Goal: Entertainment & Leisure: Consume media (video, audio)

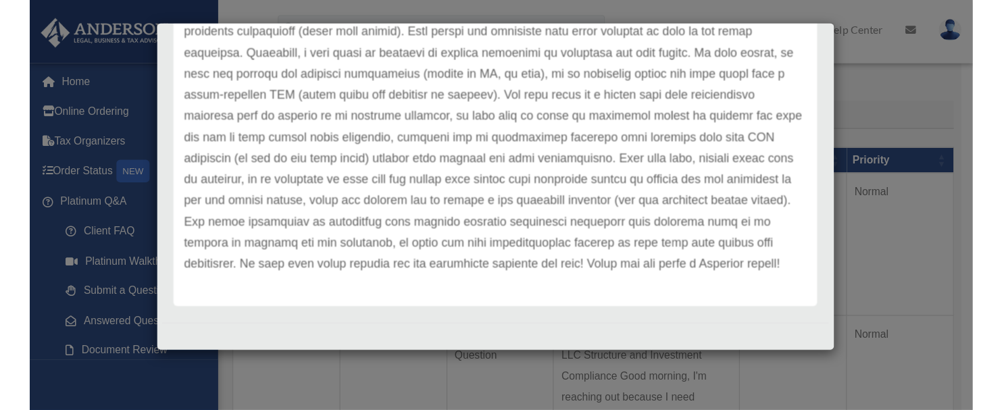
scroll to position [396, 0]
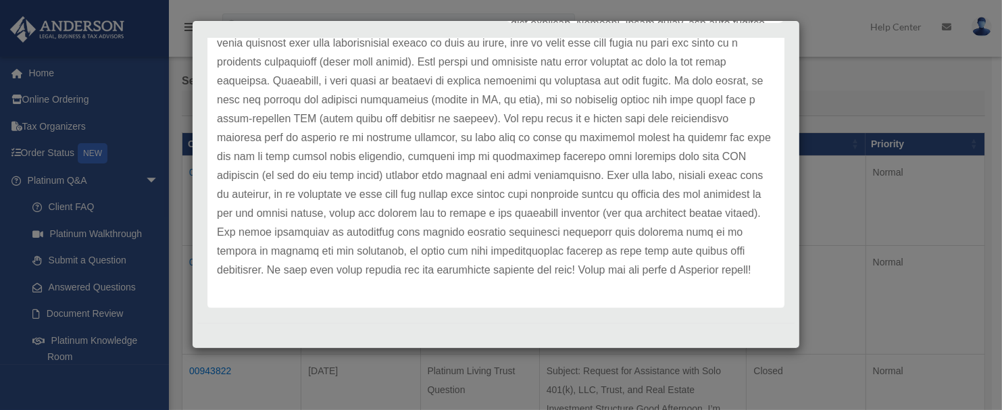
click at [470, 170] on p at bounding box center [496, 5] width 558 height 549
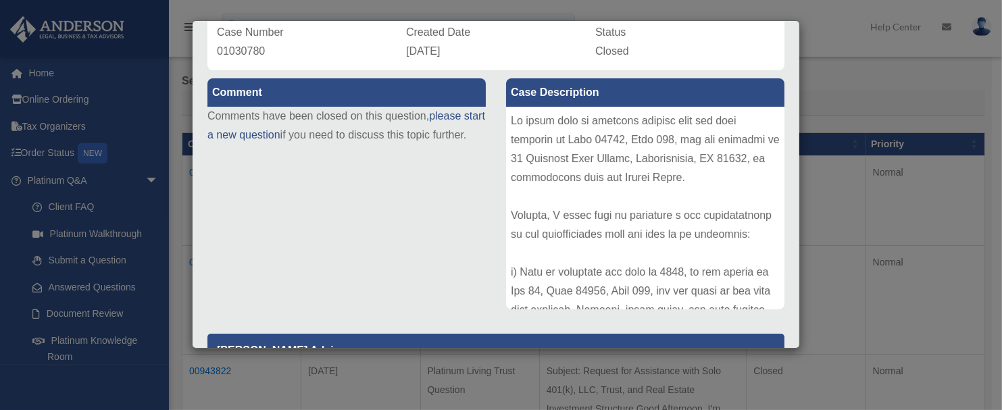
scroll to position [0, 0]
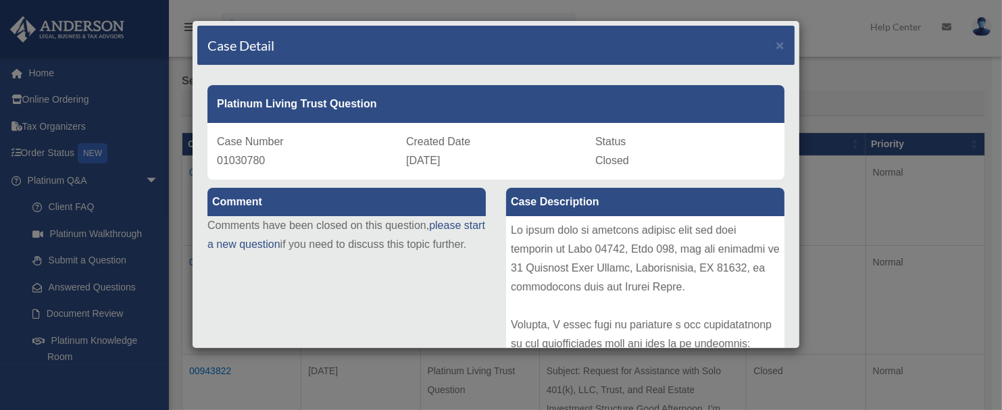
click at [122, 286] on div "Case Detail × Platinum Living Trust Question Case Number 01030780 Created Date …" at bounding box center [501, 205] width 1002 height 410
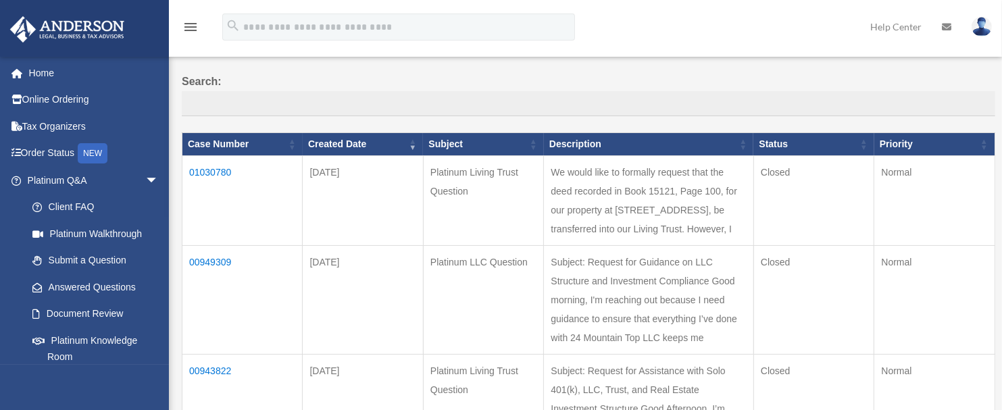
click at [213, 318] on td "00949309" at bounding box center [242, 300] width 120 height 109
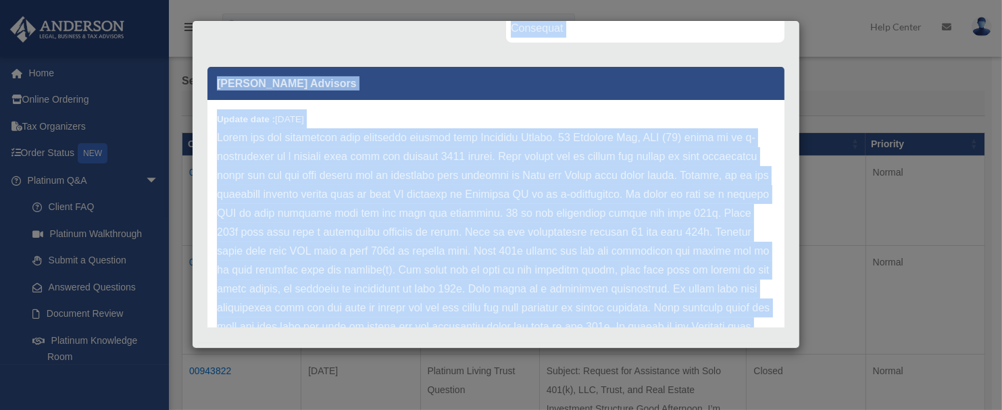
scroll to position [396, 0]
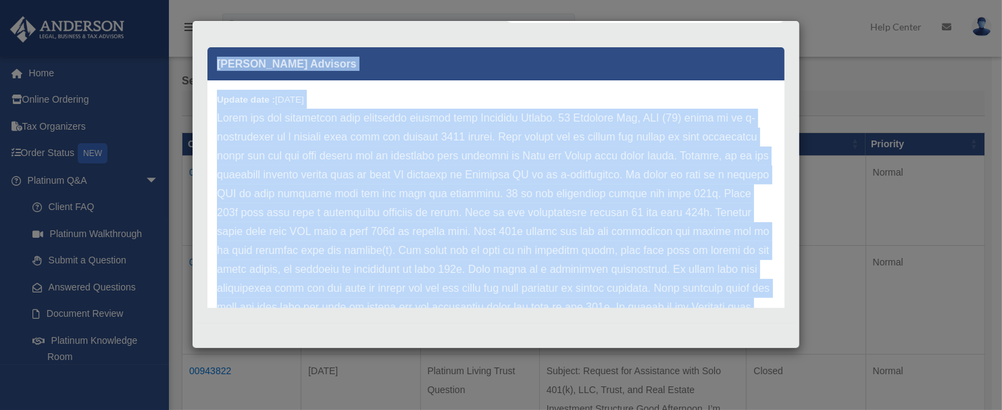
drag, startPoint x: 507, startPoint y: 225, endPoint x: 770, endPoint y: 348, distance: 290.1
click at [770, 348] on div "Case Detail × Platinum LLC Question Case Number 00949309 Created Date April 23,…" at bounding box center [501, 205] width 1002 height 410
copy div "Subject: Request for Guidance on LLC Structure and Investment Compliance Good m…"
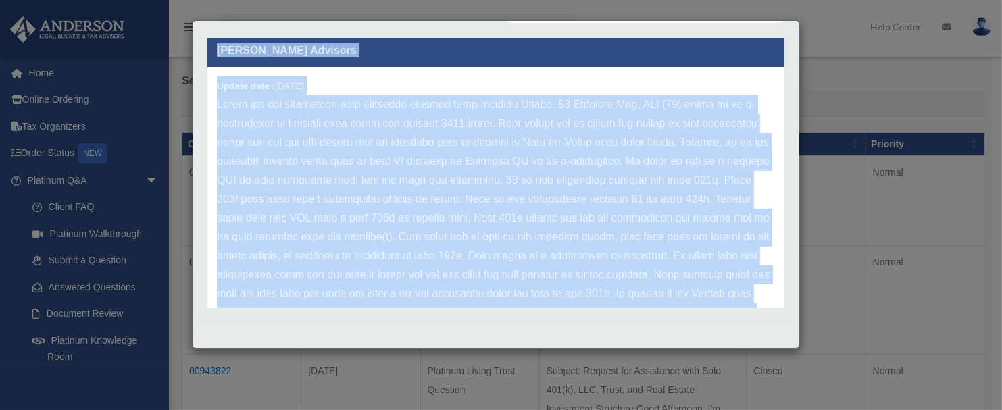
scroll to position [0, 0]
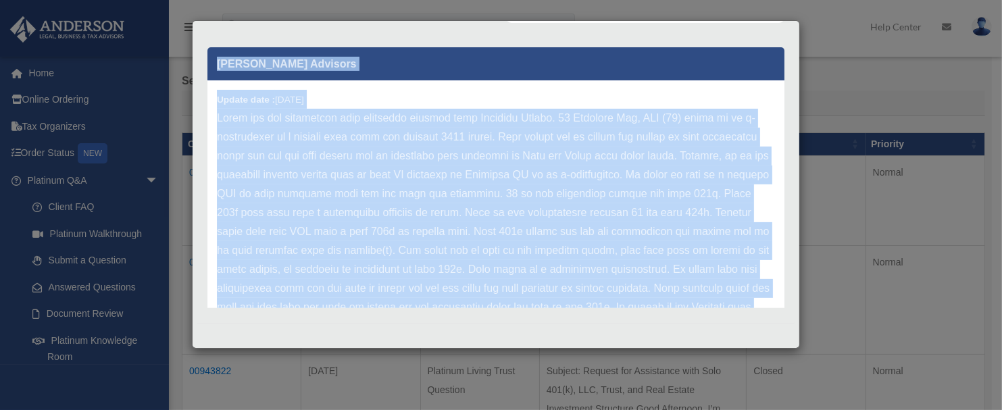
click at [524, 70] on p "Anderson Advisors" at bounding box center [495, 63] width 577 height 33
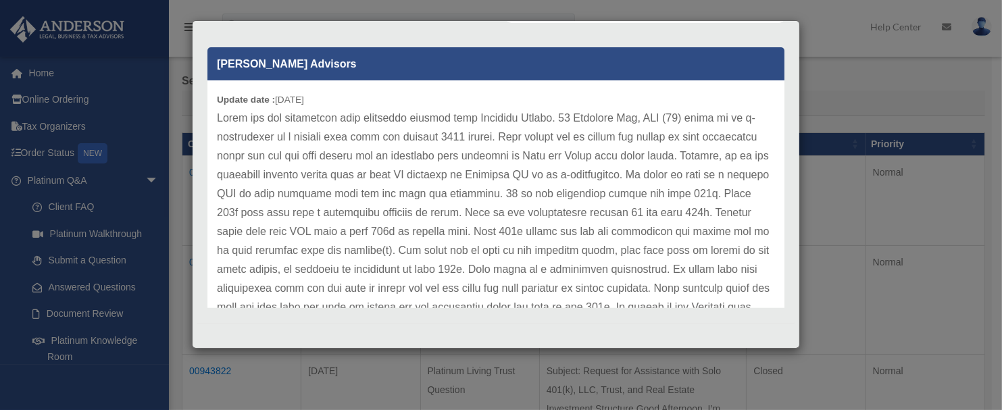
click at [111, 283] on div "Case Detail × Platinum LLC Question Case Number 00949309 Created Date April 23,…" at bounding box center [501, 205] width 1002 height 410
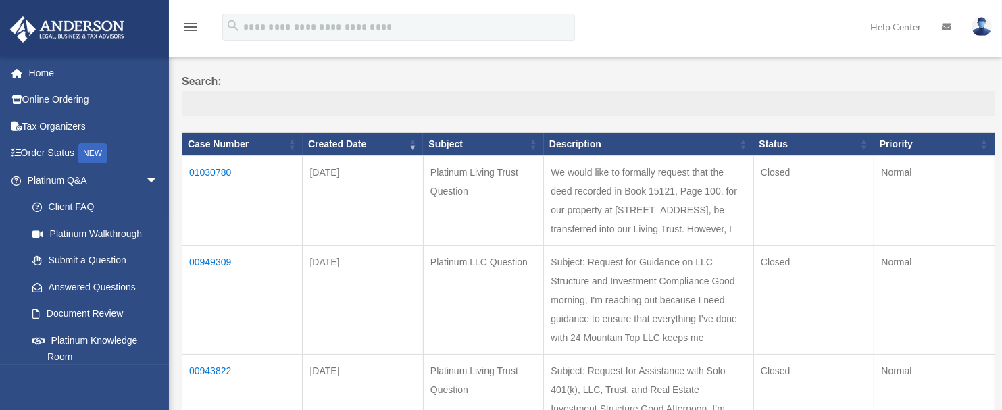
click at [463, 343] on td "Platinum LLC Question" at bounding box center [483, 300] width 120 height 109
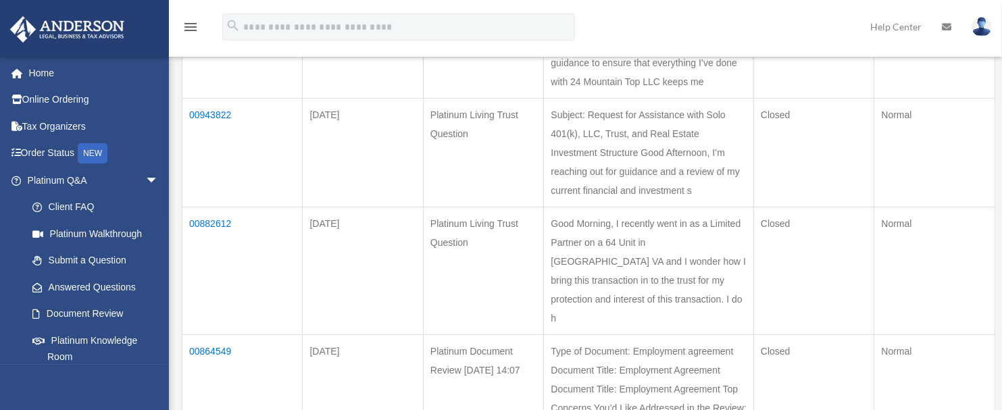
scroll to position [378, 0]
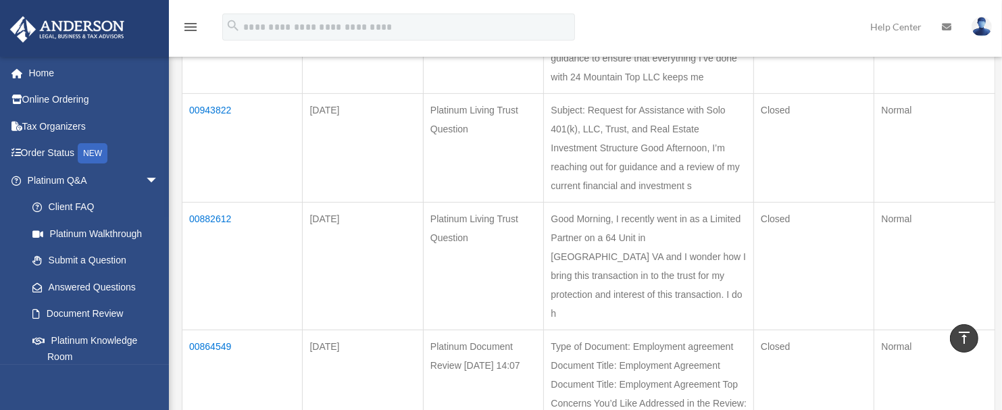
click at [222, 203] on td "00943822" at bounding box center [242, 148] width 120 height 109
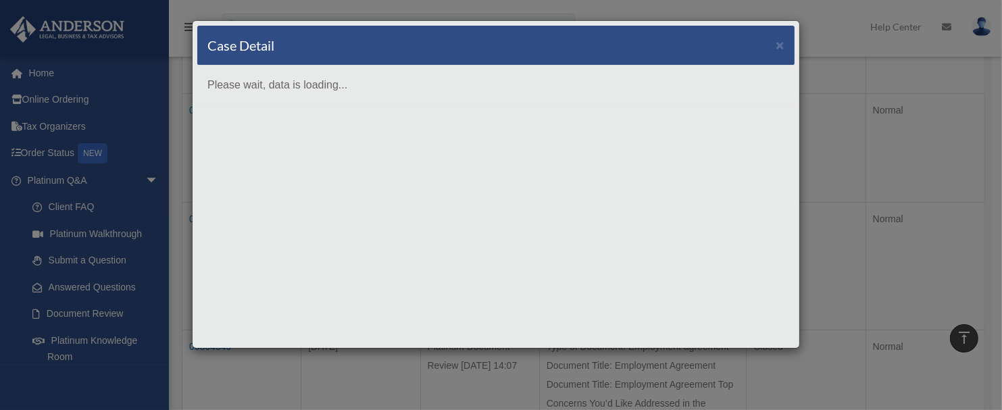
scroll to position [0, 0]
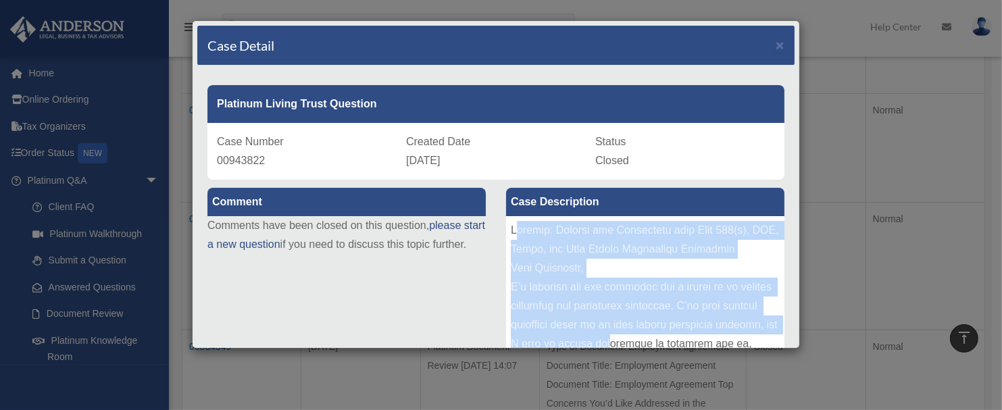
drag, startPoint x: 509, startPoint y: 226, endPoint x: 661, endPoint y: 336, distance: 187.6
click at [661, 336] on div at bounding box center [645, 317] width 278 height 203
click at [627, 267] on div at bounding box center [645, 317] width 278 height 203
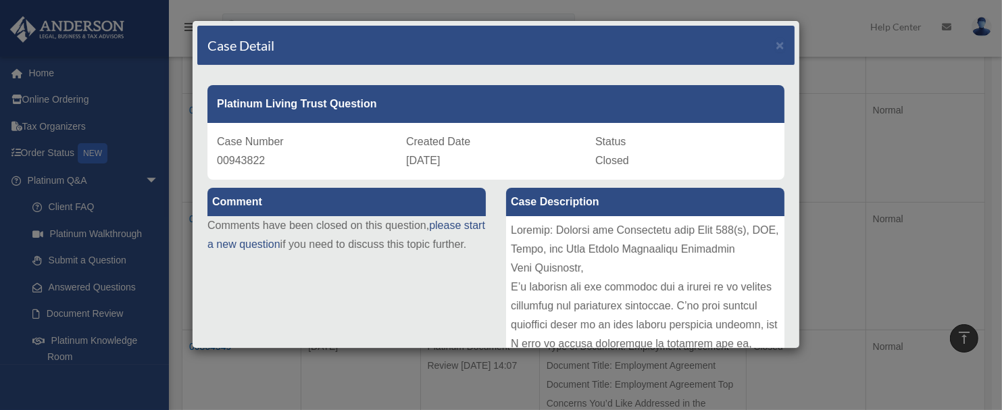
click at [508, 230] on div at bounding box center [645, 317] width 278 height 203
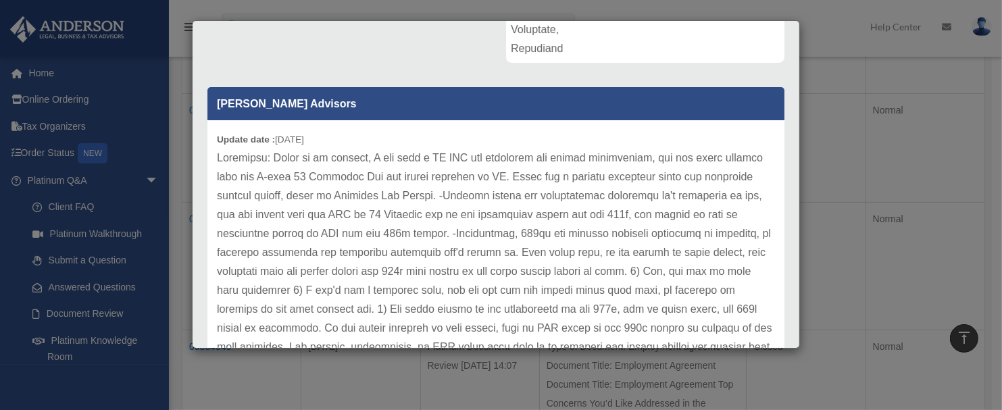
scroll to position [396, 0]
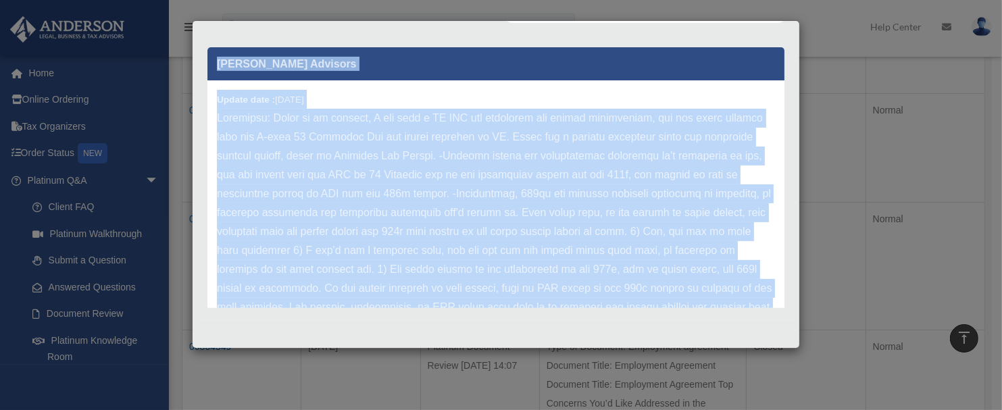
drag, startPoint x: 505, startPoint y: 228, endPoint x: 759, endPoint y: 344, distance: 279.3
click at [759, 344] on div "Case Detail × Platinum Living Trust Question Case Number 00943822 Created Date …" at bounding box center [496, 184] width 608 height 328
copy div "Subject: Request for Assistance with Solo 401(k), LLC, Trust, and Real Estate I…"
click at [115, 283] on div "Case Detail × Platinum Living Trust Question Case Number 00943822 Created Date …" at bounding box center [501, 205] width 1002 height 410
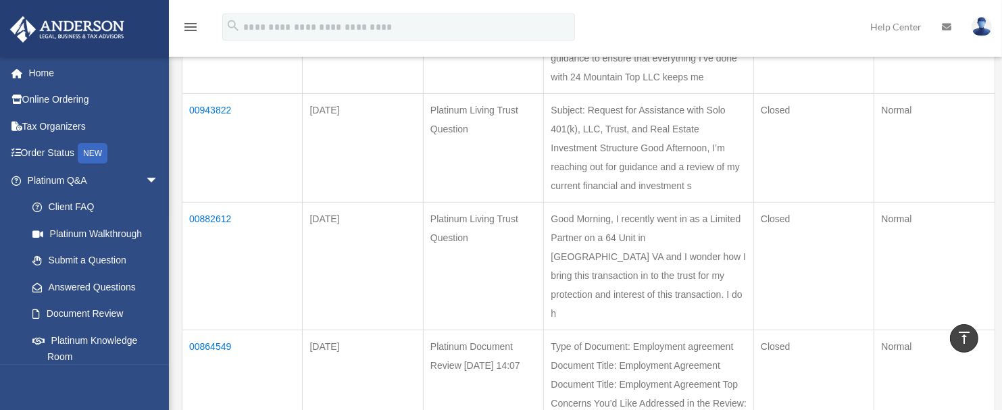
click at [543, 203] on td "Platinum Living Trust Question" at bounding box center [483, 148] width 120 height 109
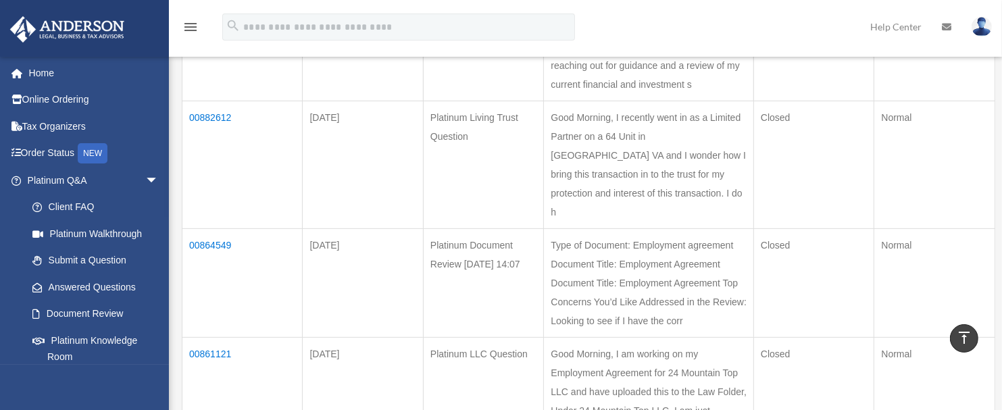
scroll to position [511, 0]
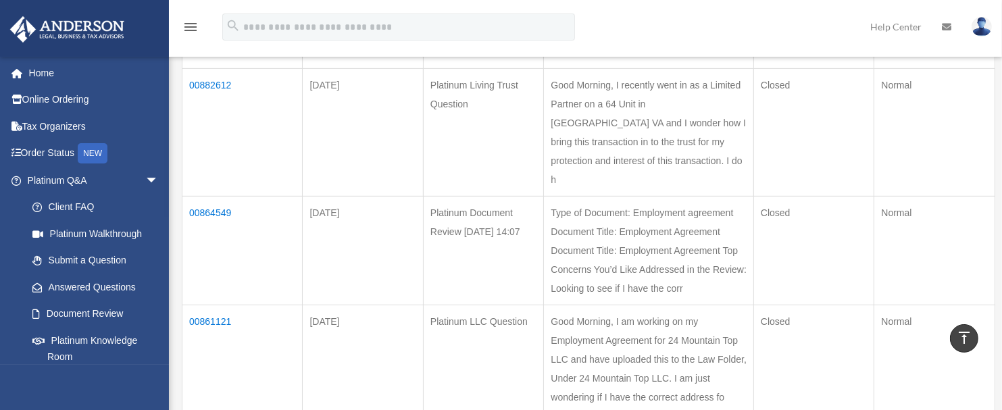
click at [216, 197] on td "00882612" at bounding box center [242, 133] width 120 height 128
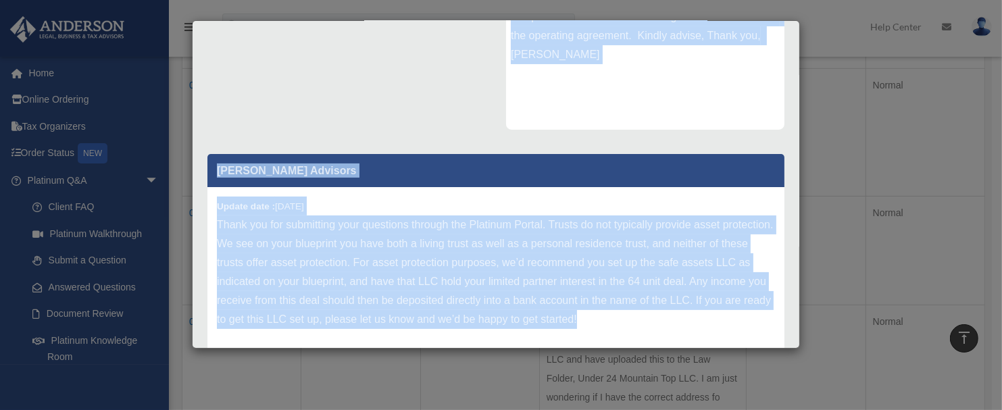
scroll to position [338, 0]
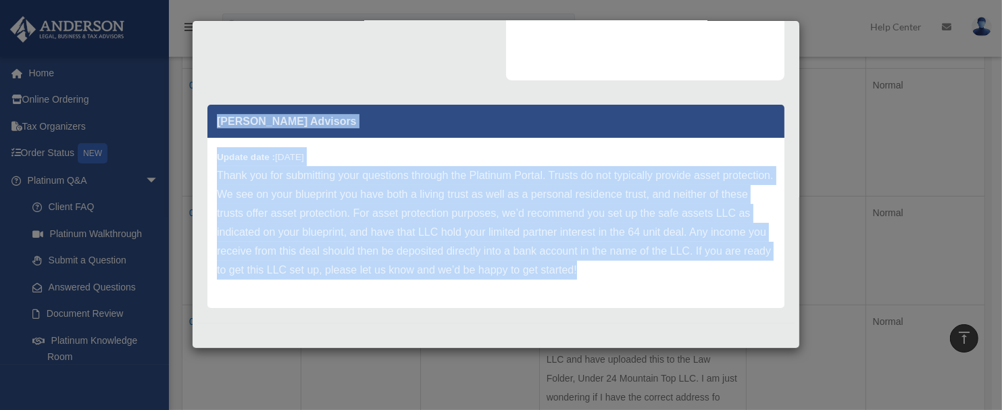
drag, startPoint x: 507, startPoint y: 229, endPoint x: 774, endPoint y: 280, distance: 271.7
click at [774, 280] on div "Comment Comments have been closed on this question, please start a new question…" at bounding box center [495, 77] width 597 height 472
click at [94, 284] on div "Case Detail × Platinum Living Trust Question Case Number 00882612 Created Date …" at bounding box center [501, 205] width 1002 height 410
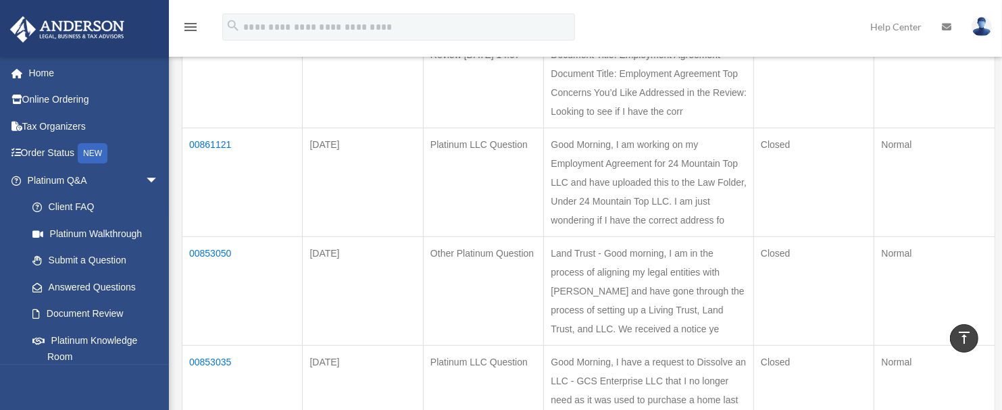
scroll to position [692, 0]
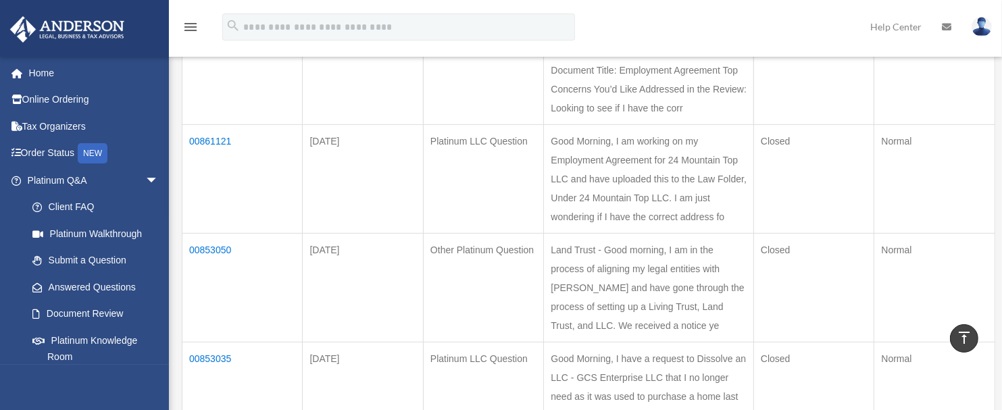
click at [215, 125] on td "00864549" at bounding box center [242, 70] width 120 height 109
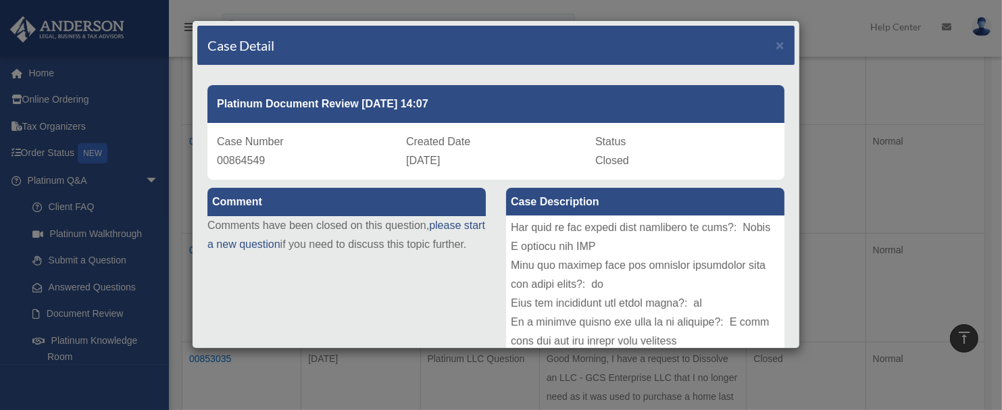
scroll to position [336, 0]
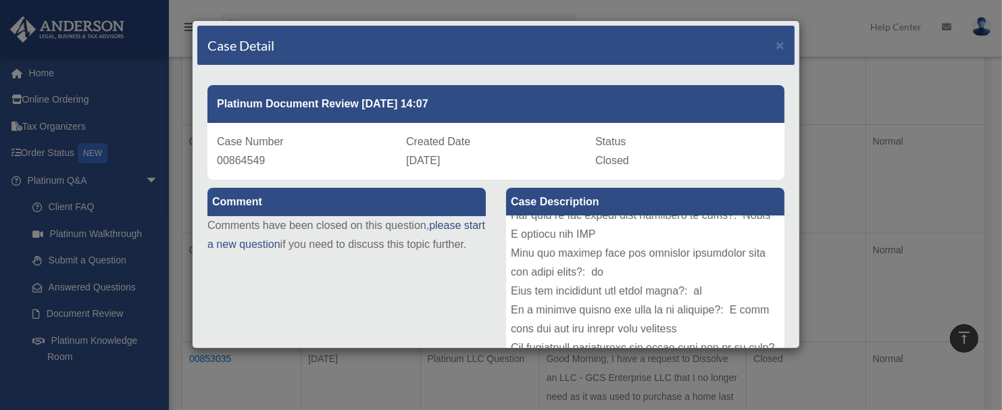
click at [719, 288] on div at bounding box center [645, 317] width 278 height 203
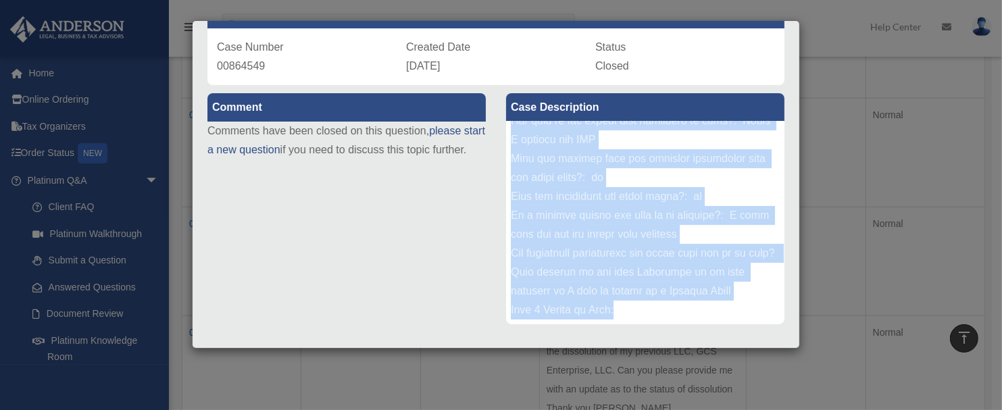
drag, startPoint x: 510, startPoint y: 136, endPoint x: 772, endPoint y: 324, distance: 322.5
click at [772, 324] on div "Case Description" at bounding box center [645, 209] width 299 height 249
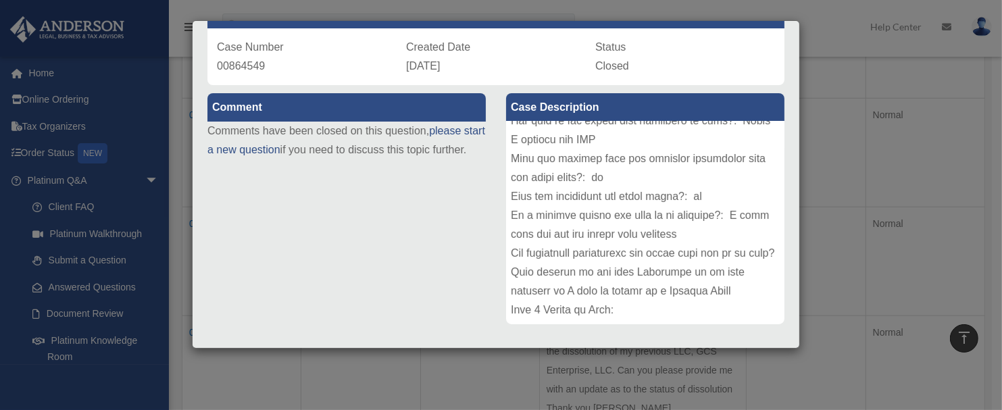
drag, startPoint x: 767, startPoint y: 315, endPoint x: 478, endPoint y: 136, distance: 340.4
click at [478, 136] on p "Comments have been closed on this question, please start a new question if you …" at bounding box center [346, 141] width 278 height 38
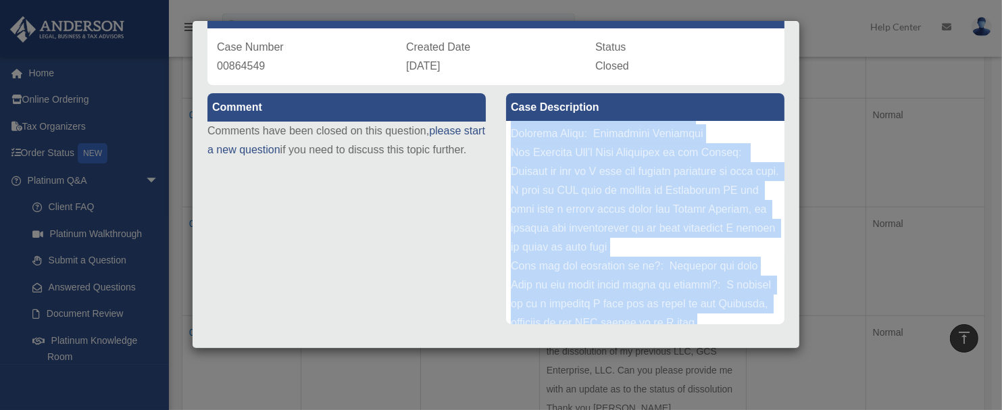
scroll to position [0, 0]
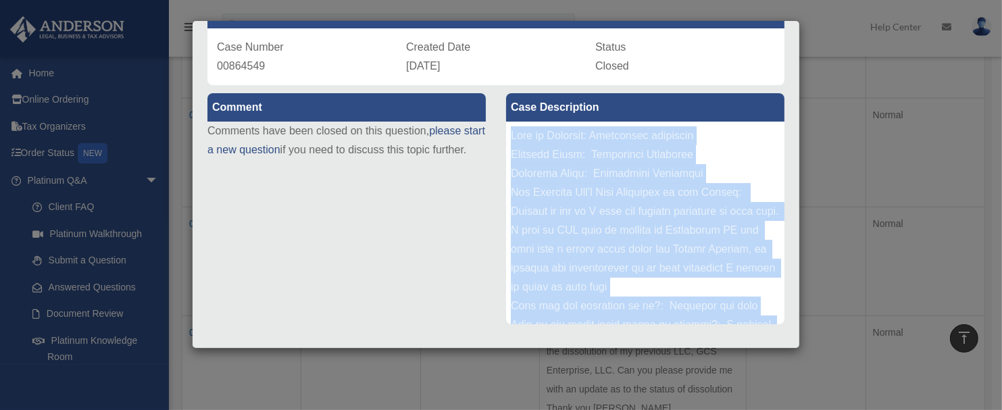
drag, startPoint x: 611, startPoint y: 308, endPoint x: 499, endPoint y: 124, distance: 215.5
click at [499, 124] on div "Case Description" at bounding box center [645, 209] width 299 height 249
copy div "Type of Document: Employment agreement Document Title: Employment Agreement Doc…"
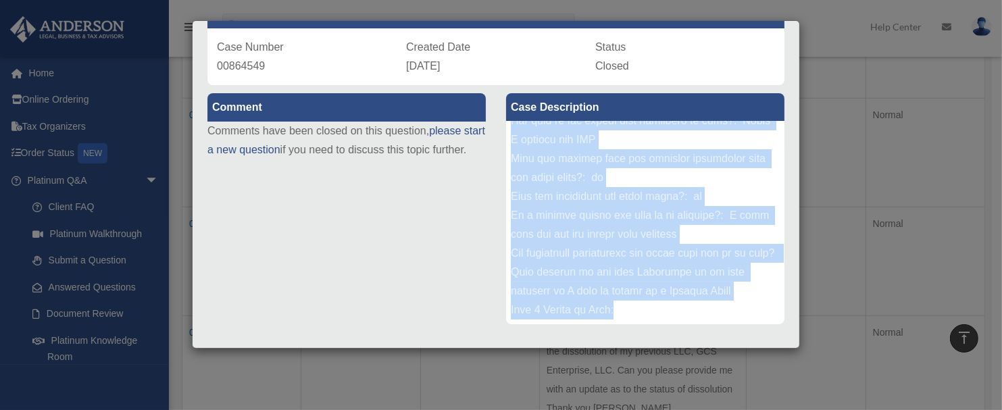
scroll to position [336, 0]
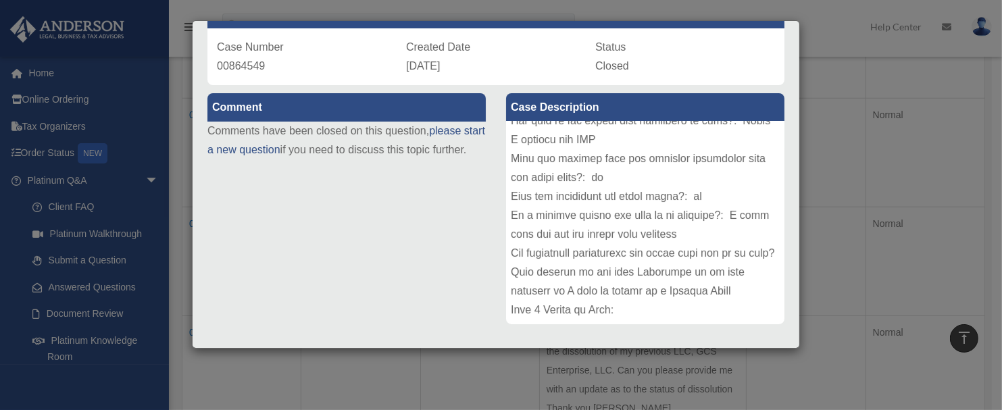
click at [120, 282] on div "Case Detail × Platinum Document Review 02/10/2025 14:07 Case Number 00864549 Cr…" at bounding box center [501, 205] width 1002 height 410
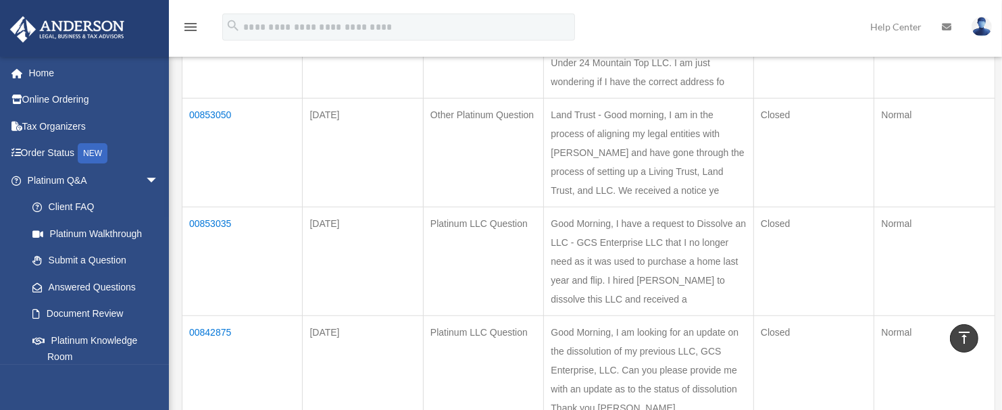
click at [220, 207] on td "00853050" at bounding box center [242, 153] width 120 height 109
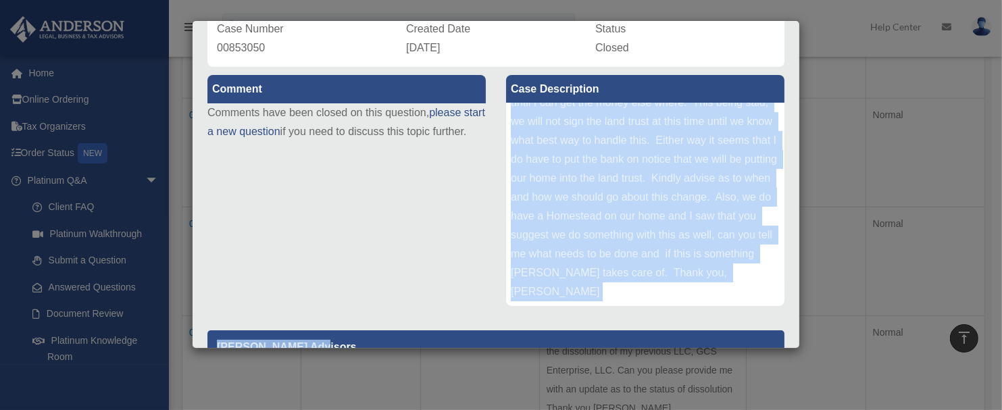
scroll to position [113, 0]
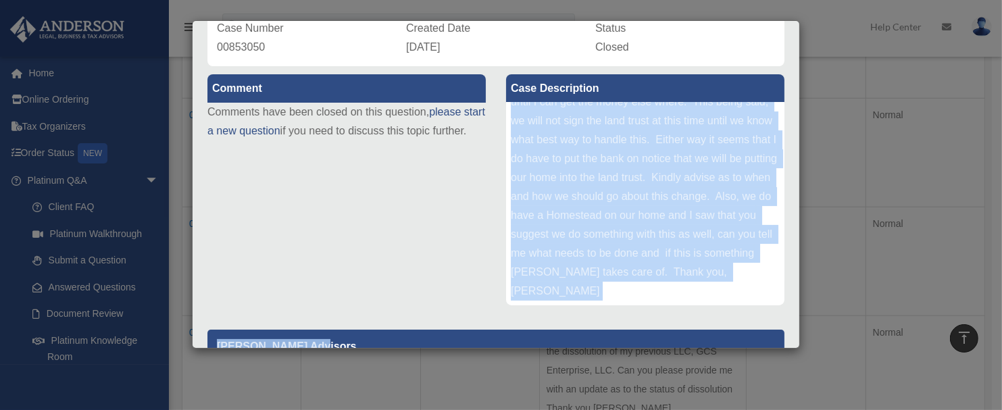
drag, startPoint x: 506, startPoint y: 229, endPoint x: 747, endPoint y: 332, distance: 262.1
click at [747, 332] on div "Comment Comments have been closed on this question, please start a new question…" at bounding box center [495, 311] width 597 height 490
copy div "Land Trust - Good morning, I am in the process of aligning my legal entities wi…"
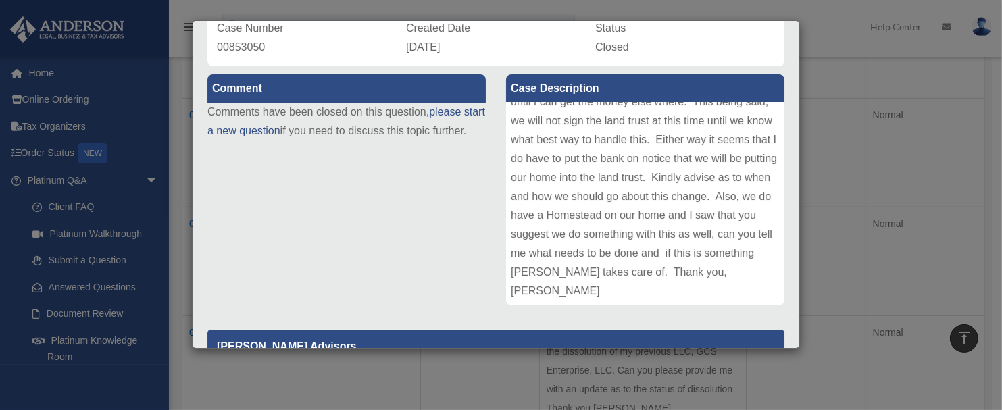
click at [786, 280] on div "Case Detail × Other Platinum Question Case Number 00853050 Created Date January…" at bounding box center [496, 184] width 608 height 328
click at [571, 249] on div "Land Trust - Good morning, I am in the process of aligning my legal entities wi…" at bounding box center [645, 204] width 278 height 203
click at [597, 283] on div "Land Trust - Good morning, I am in the process of aligning my legal entities wi…" at bounding box center [645, 204] width 278 height 203
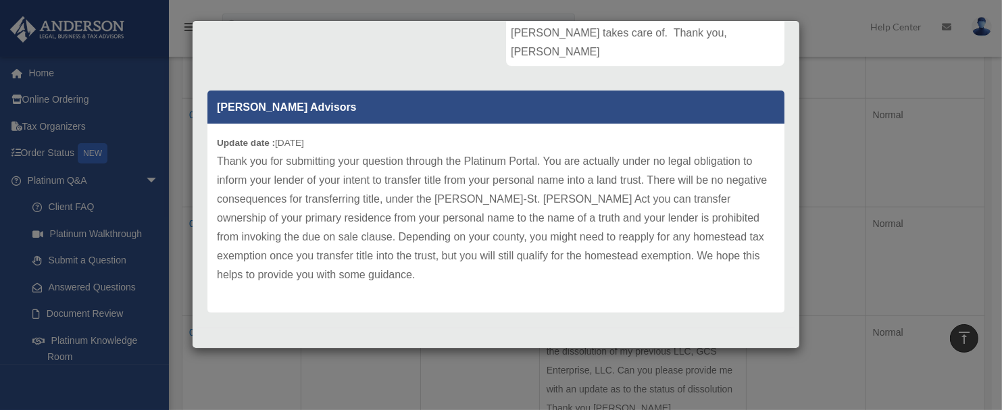
scroll to position [357, 0]
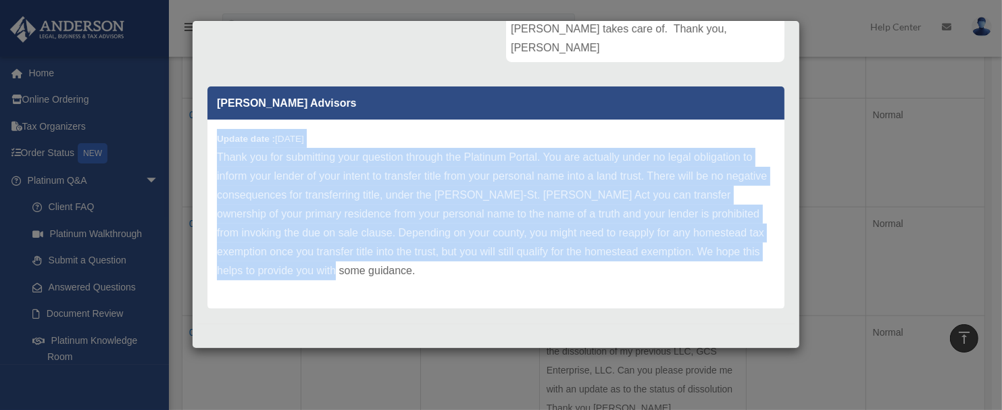
drag, startPoint x: 217, startPoint y: 137, endPoint x: 450, endPoint y: 266, distance: 266.1
click at [450, 266] on div "Update date : 02-03-2025 Thank you for submitting your question through the Pla…" at bounding box center [495, 214] width 577 height 189
copy div "Update date : 02-03-2025 Thank you for submitting your question through the Pla…"
click at [457, 236] on p "Thank you for submitting your question through the Platinum Portal. You are act…" at bounding box center [496, 214] width 558 height 132
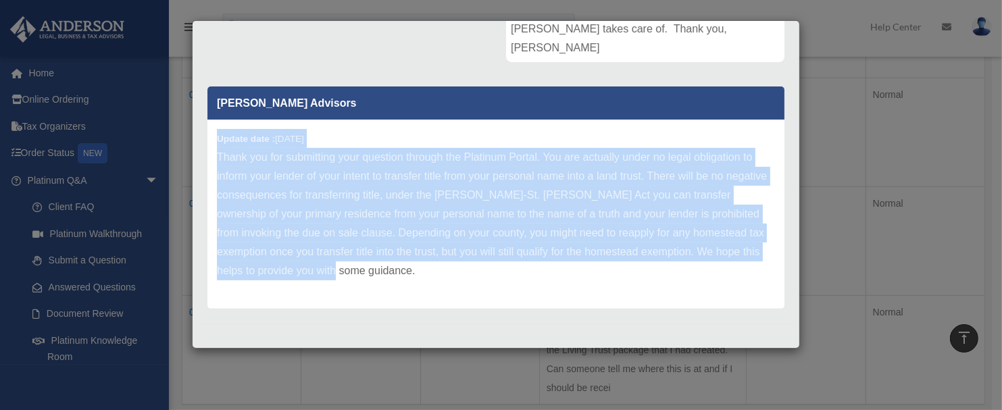
click at [562, 211] on p "Thank you for submitting your question through the Platinum Portal. You are act…" at bounding box center [496, 214] width 558 height 132
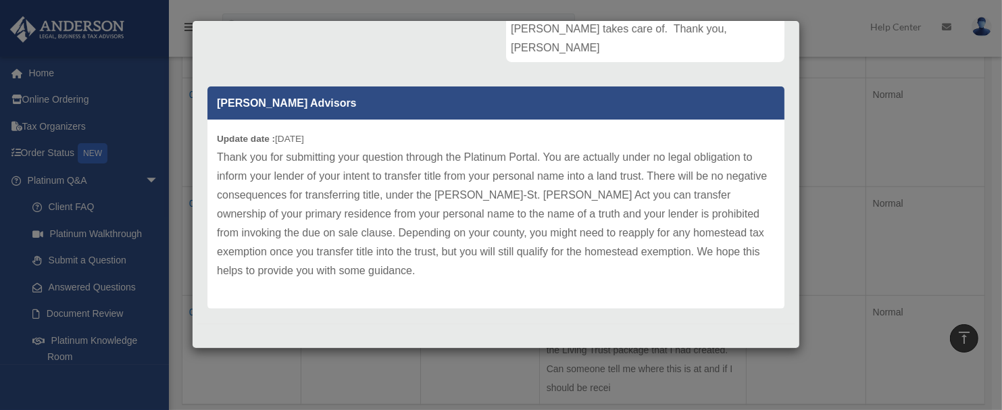
click at [533, 180] on p "Thank you for submitting your question through the Platinum Portal. You are act…" at bounding box center [496, 214] width 558 height 132
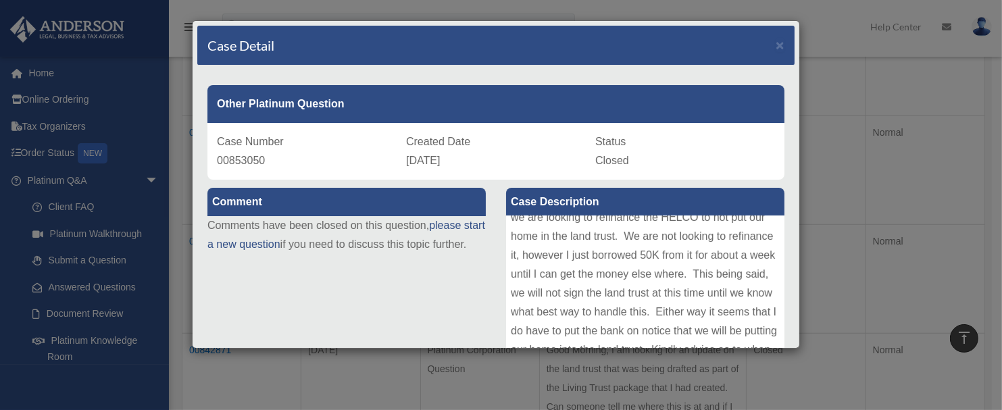
scroll to position [900, 0]
click at [109, 286] on div "Case Detail × Other Platinum Question Case Number 00853050 Created Date January…" at bounding box center [501, 205] width 1002 height 410
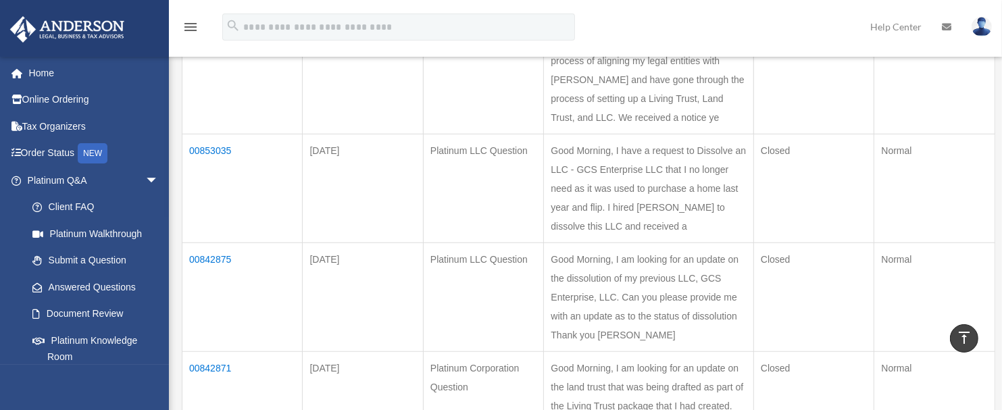
click at [343, 134] on td "Jan 31, 2025" at bounding box center [363, 80] width 120 height 109
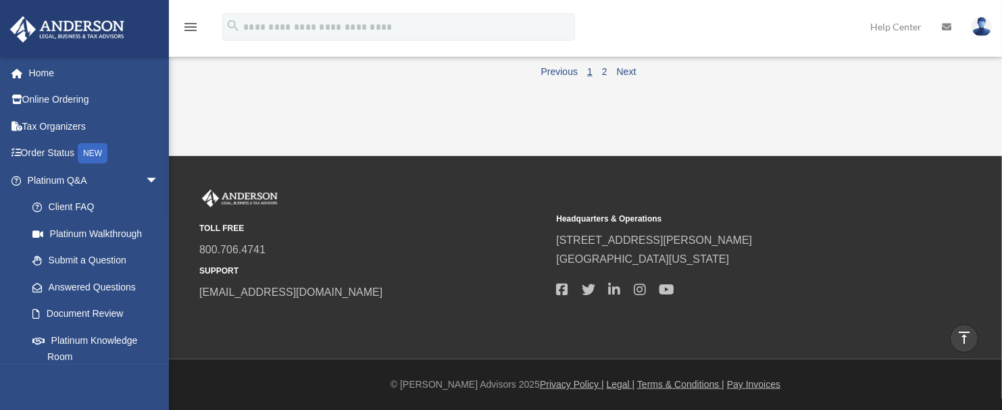
scroll to position [1419, 0]
click at [626, 77] on link "Next" at bounding box center [627, 71] width 20 height 11
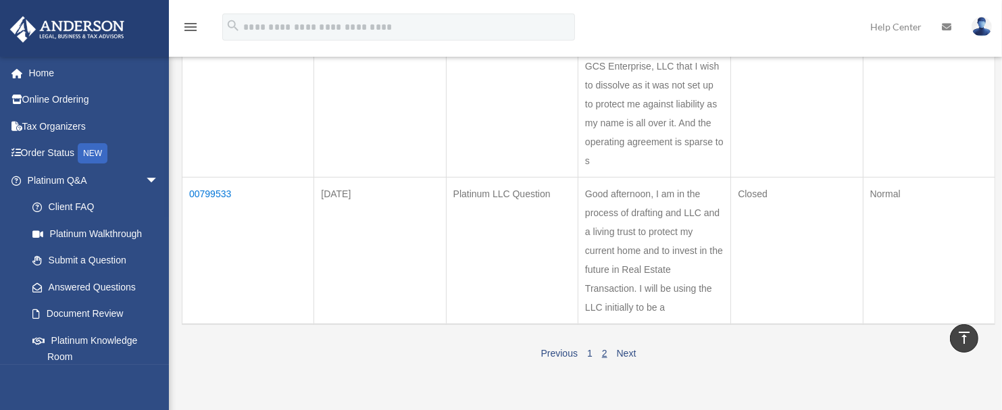
scroll to position [832, 0]
click at [757, 222] on td "Closed" at bounding box center [797, 247] width 132 height 147
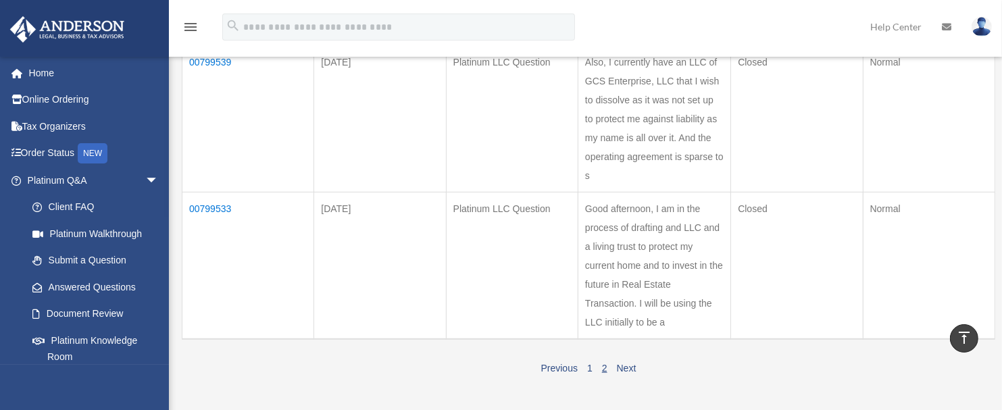
scroll to position [811, 0]
click at [629, 365] on link "Next" at bounding box center [627, 370] width 20 height 11
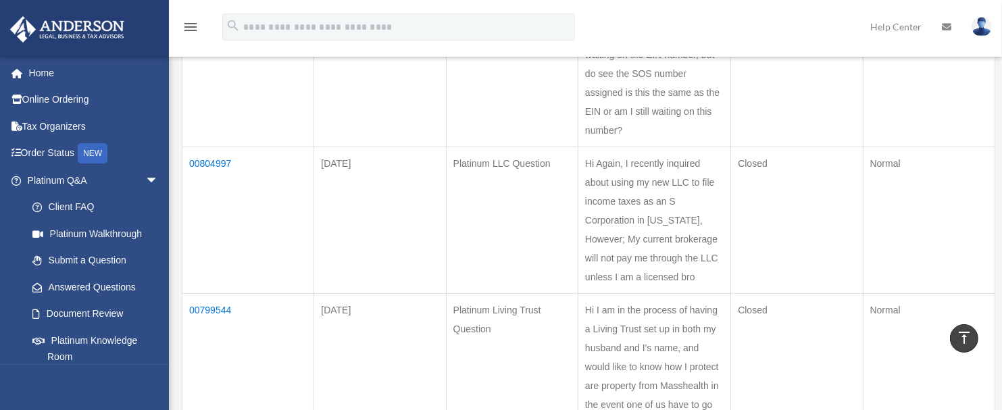
scroll to position [420, 0]
click at [694, 268] on td "Hi Again, I recently inquired about using my new LLC to file income taxes as an…" at bounding box center [654, 220] width 153 height 147
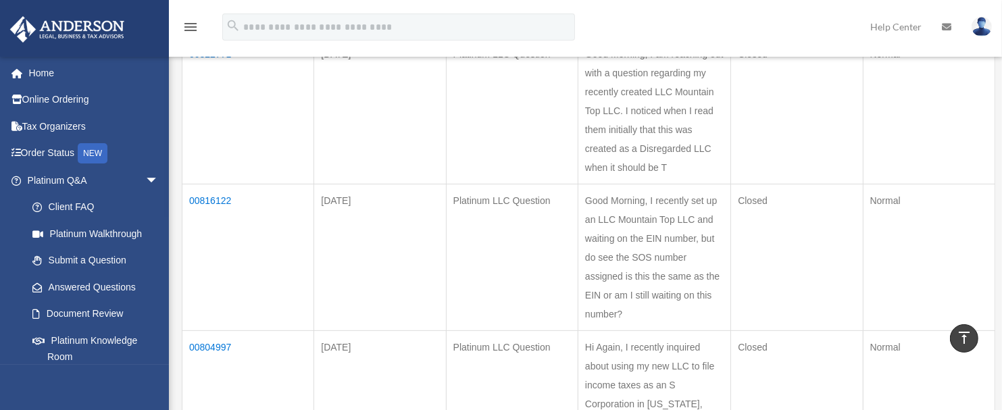
scroll to position [235, 0]
click at [676, 264] on td "Good Morning, I recently set up an LLC Mountain Top LLC and waiting on the EIN …" at bounding box center [654, 257] width 153 height 147
click at [676, 270] on td "Good Morning, I recently set up an LLC Mountain Top LLC and waiting on the EIN …" at bounding box center [654, 257] width 153 height 147
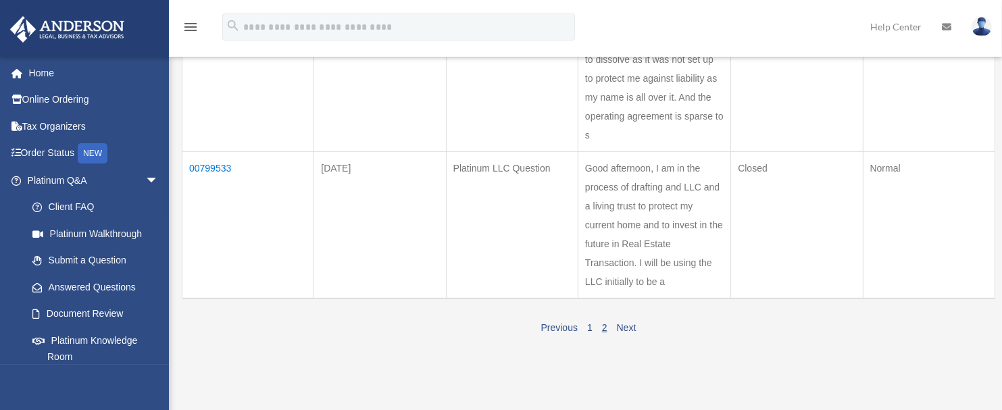
scroll to position [864, 0]
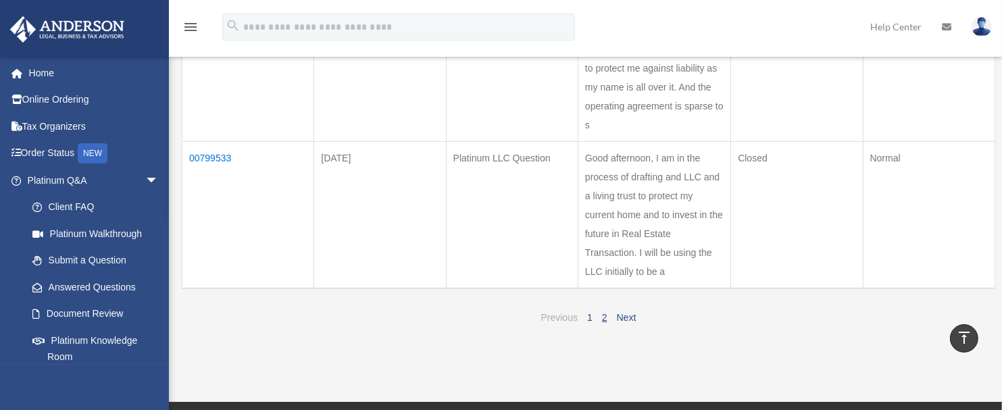
click at [561, 312] on link "Previous" at bounding box center [559, 317] width 36 height 11
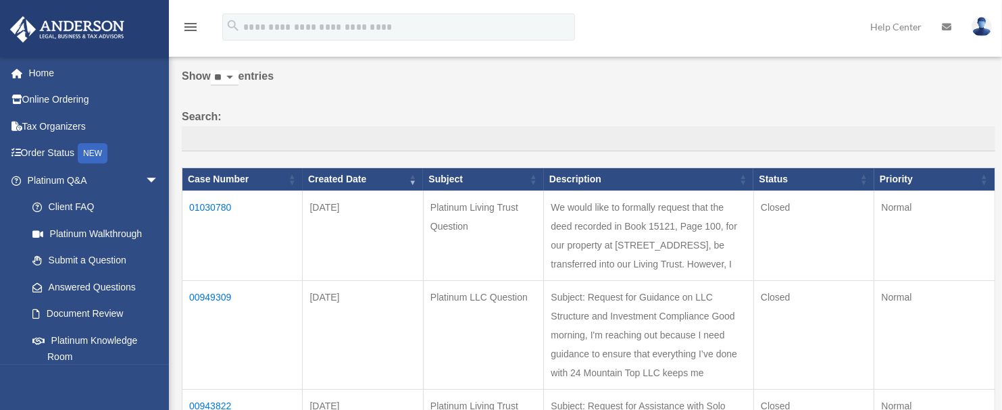
scroll to position [83, 0]
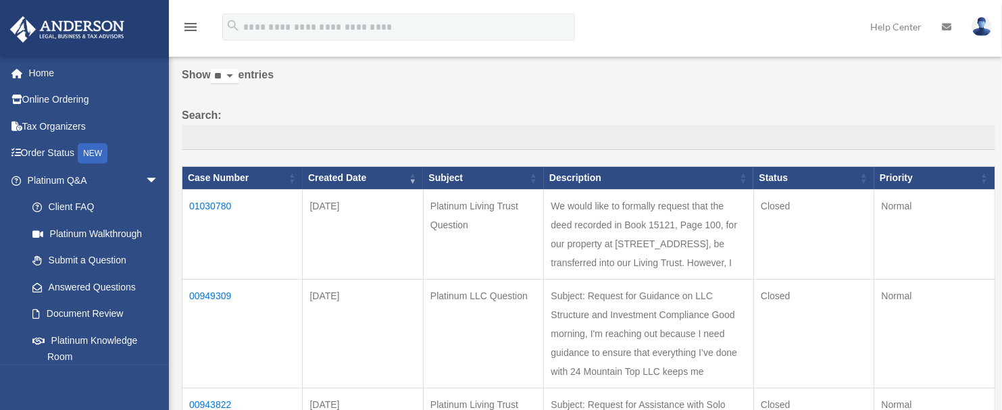
click at [665, 355] on td "Subject: Request for Guidance on LLC Structure and Investment Compliance Good m…" at bounding box center [649, 334] width 210 height 109
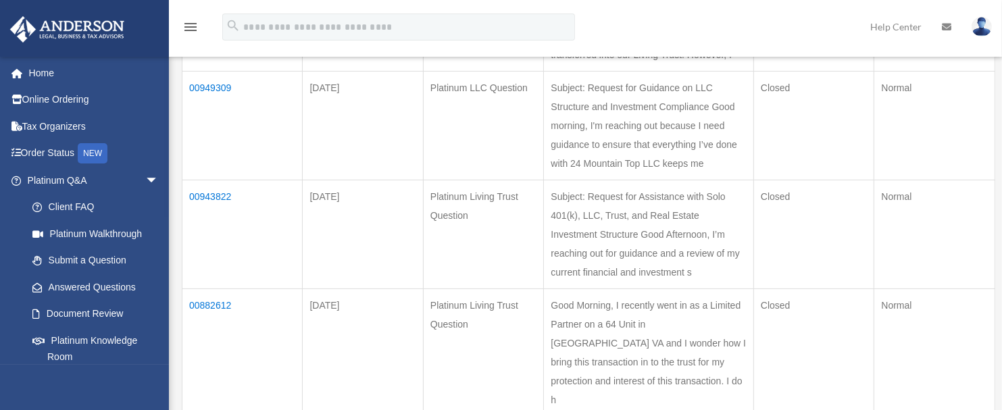
scroll to position [301, 0]
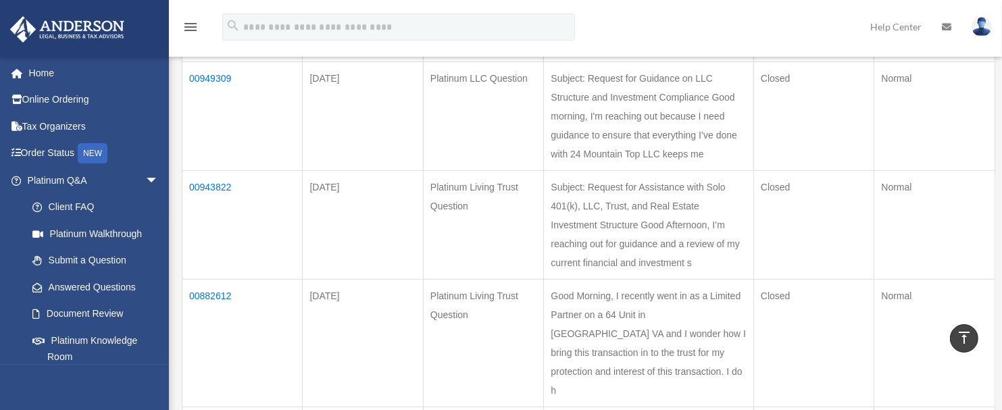
click at [224, 135] on td "00949309" at bounding box center [242, 116] width 120 height 109
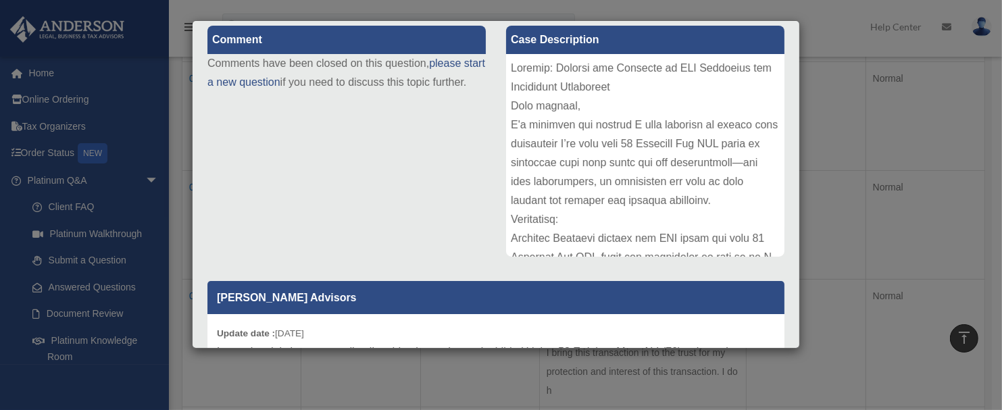
scroll to position [163, 0]
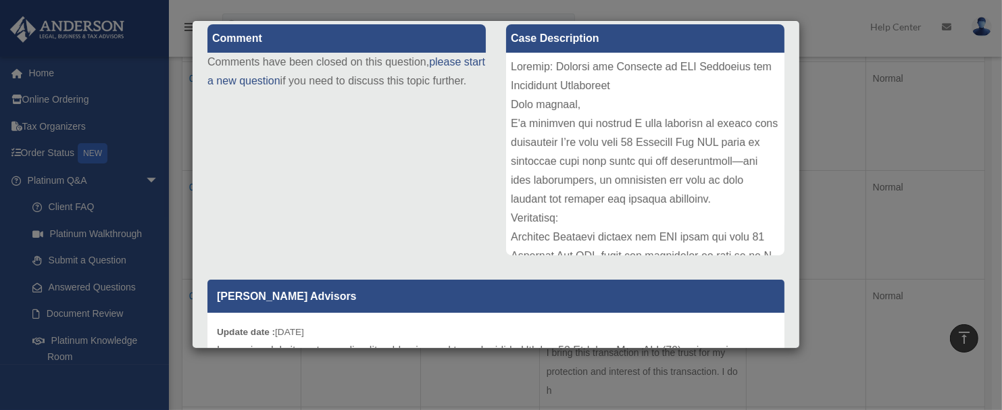
click at [619, 251] on div at bounding box center [645, 154] width 278 height 203
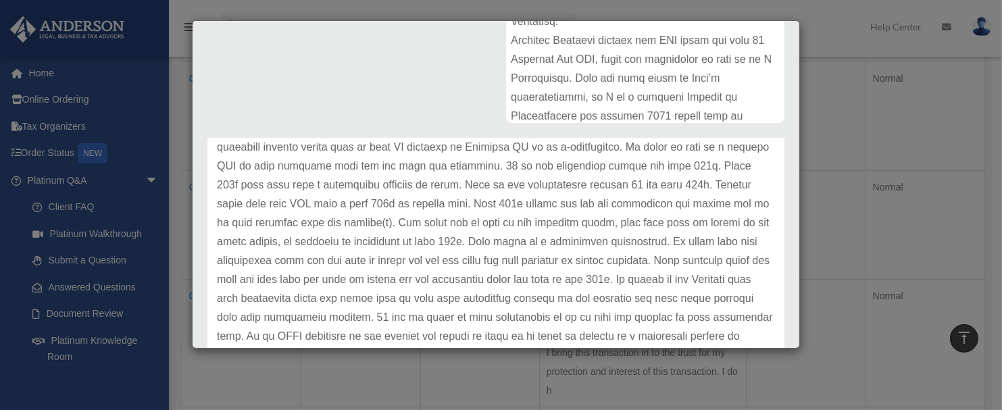
scroll to position [300, 0]
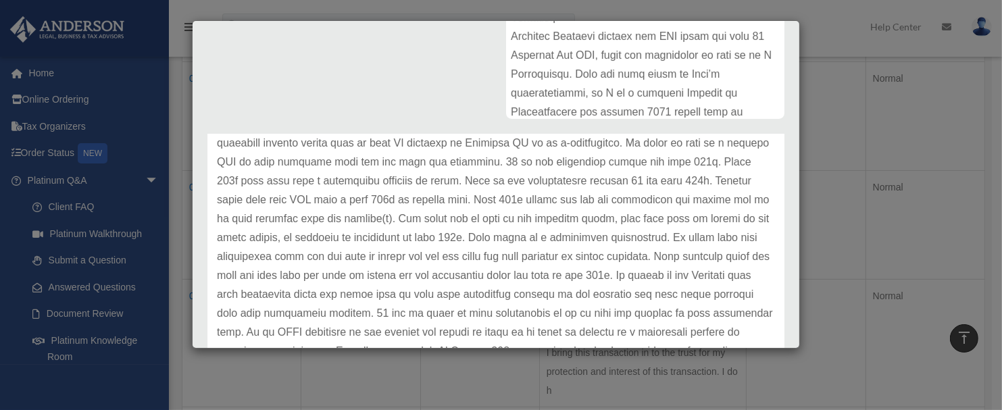
click at [589, 231] on p at bounding box center [496, 247] width 558 height 340
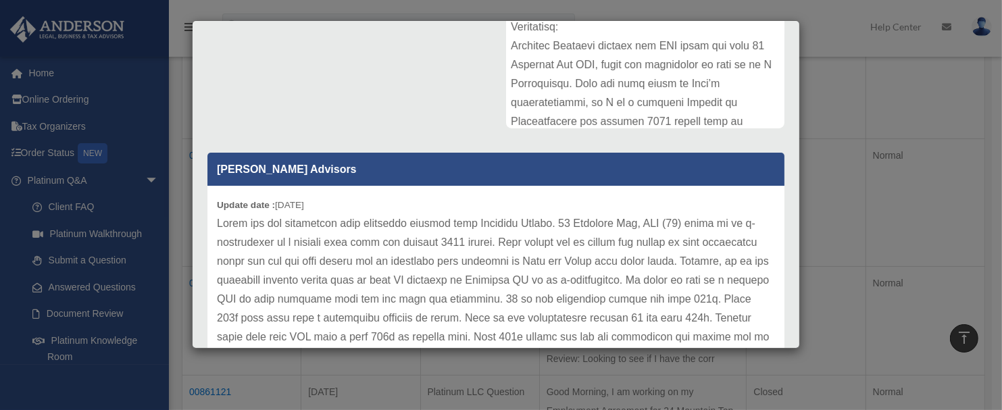
scroll to position [259, 0]
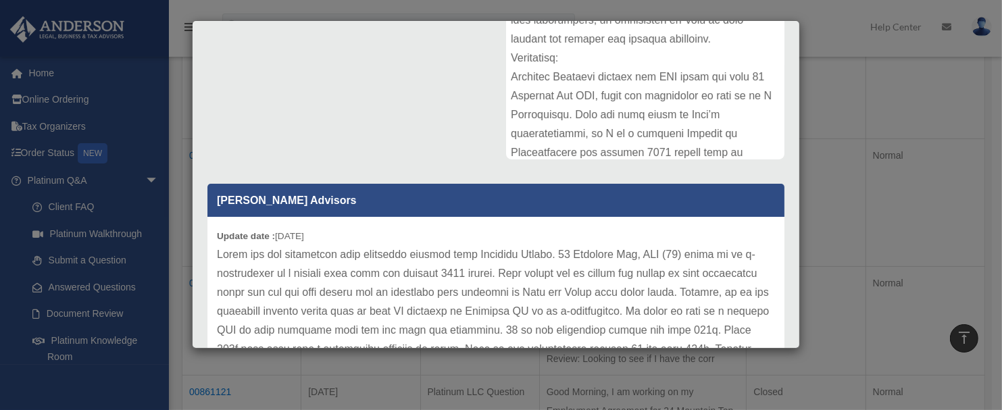
drag, startPoint x: 800, startPoint y: 261, endPoint x: 794, endPoint y: 161, distance: 100.1
click at [794, 161] on div "Case Detail × Platinum LLC Question Case Number 00949309 Created Date April 23,…" at bounding box center [496, 184] width 608 height 328
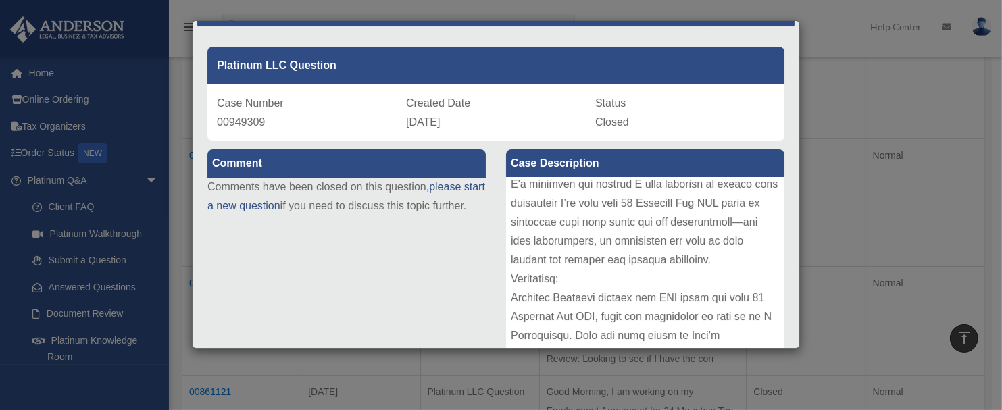
scroll to position [7, 0]
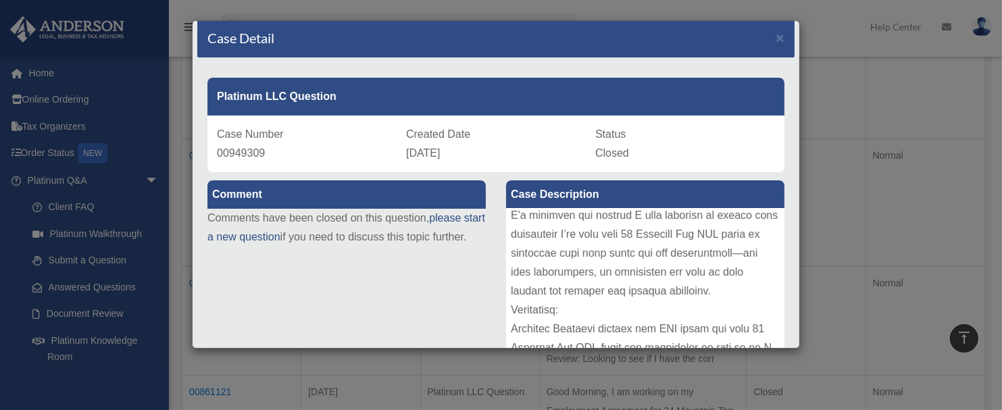
click at [836, 108] on div "Case Detail × Platinum LLC Question Case Number 00949309 Created Date April 23,…" at bounding box center [501, 205] width 1002 height 410
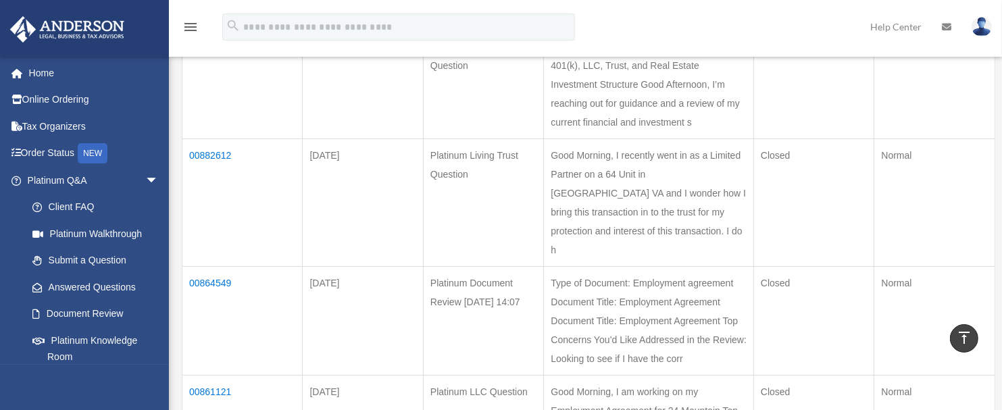
click at [844, 307] on div "Past Questions & Answers date_range Published on Last updated June 7, 2024 Apri…" at bounding box center [585, 316] width 833 height 1355
click at [645, 139] on td "Subject: Request for Assistance with Solo 401(k), LLC, Trust, and Real Estate I…" at bounding box center [649, 84] width 210 height 109
click at [782, 139] on td "Closed" at bounding box center [813, 84] width 120 height 109
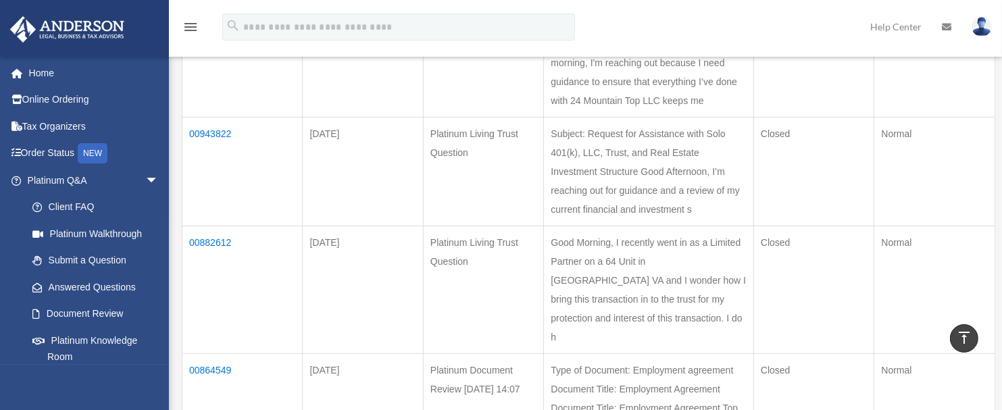
scroll to position [355, 0]
click at [657, 226] on td "Subject: Request for Assistance with Solo 401(k), LLC, Trust, and Real Estate I…" at bounding box center [649, 171] width 210 height 109
click at [203, 225] on td "00943822" at bounding box center [242, 171] width 120 height 109
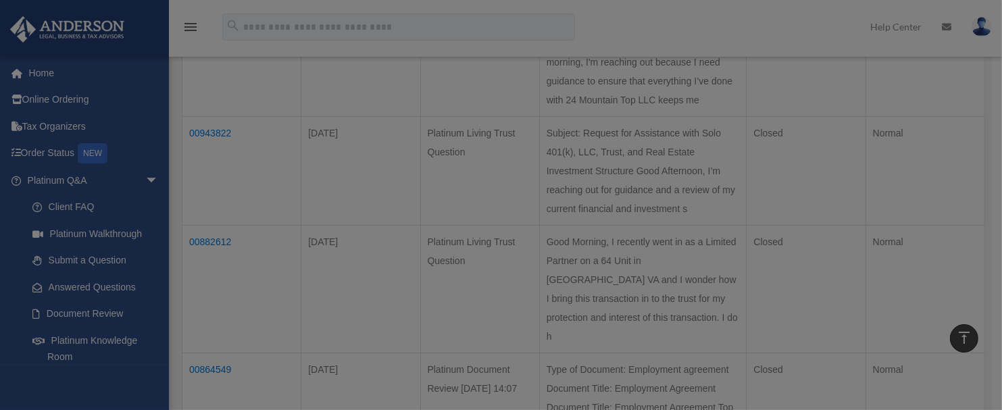
scroll to position [0, 0]
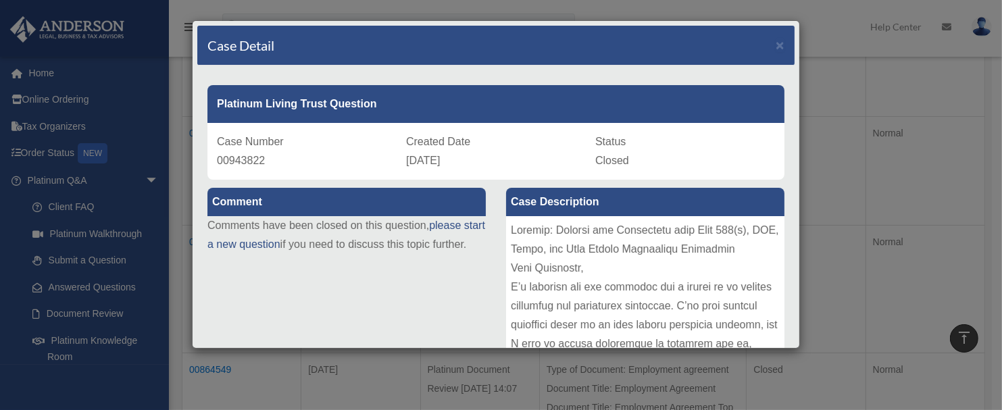
click at [688, 309] on div at bounding box center [645, 317] width 278 height 203
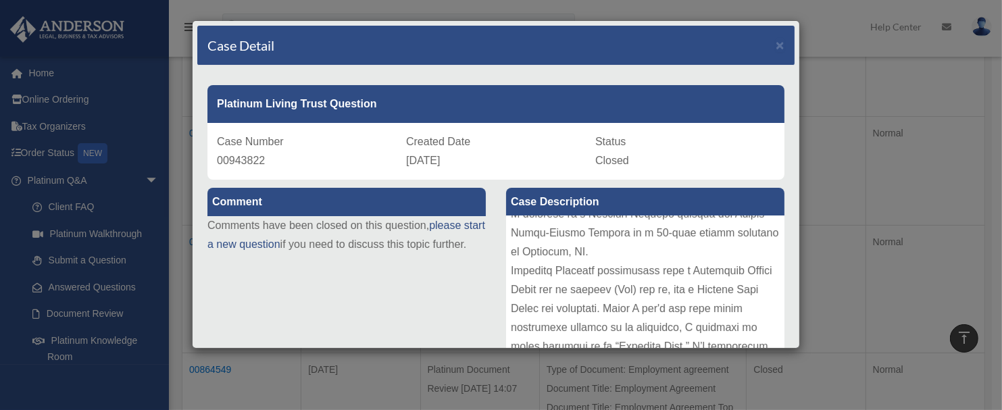
scroll to position [207, 0]
click at [719, 259] on div at bounding box center [645, 317] width 278 height 203
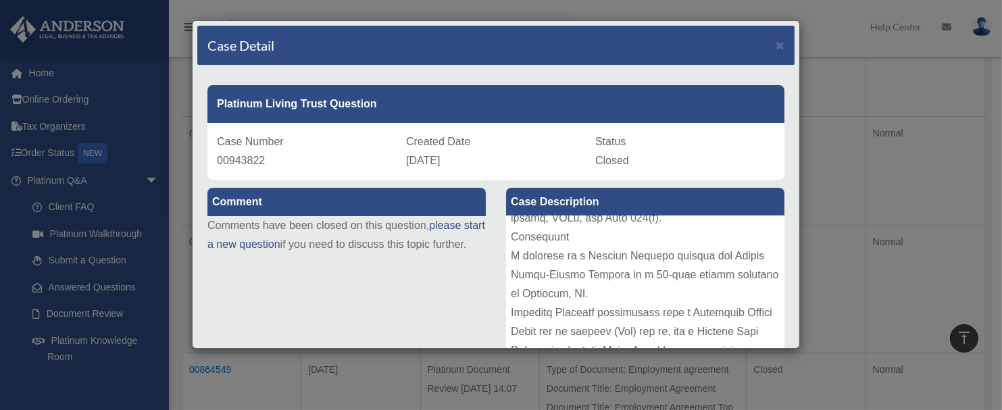
scroll to position [198, 0]
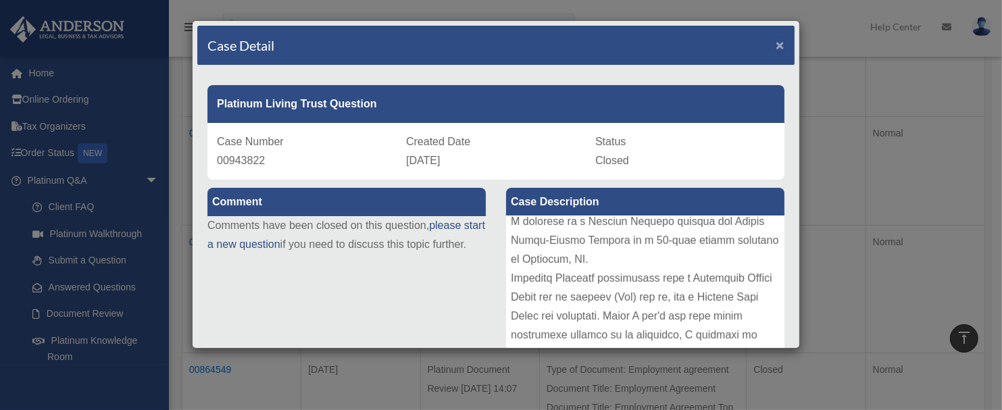
click at [776, 48] on span "×" at bounding box center [780, 45] width 9 height 16
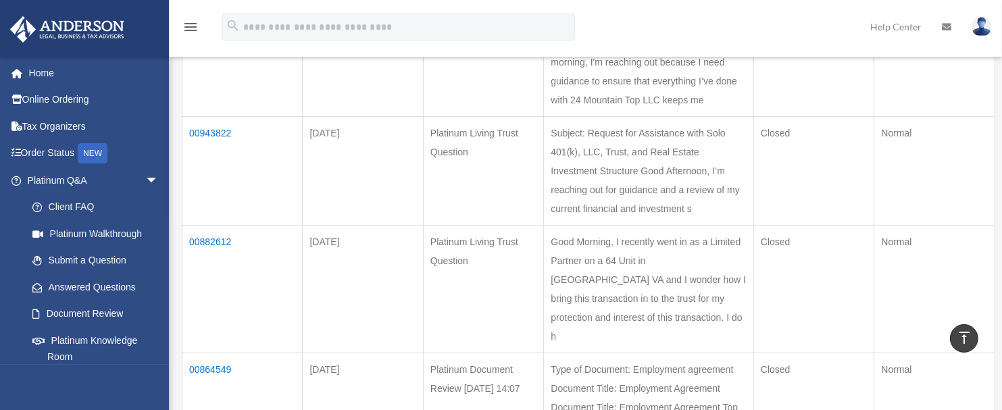
click at [199, 80] on td "00949309" at bounding box center [242, 62] width 120 height 109
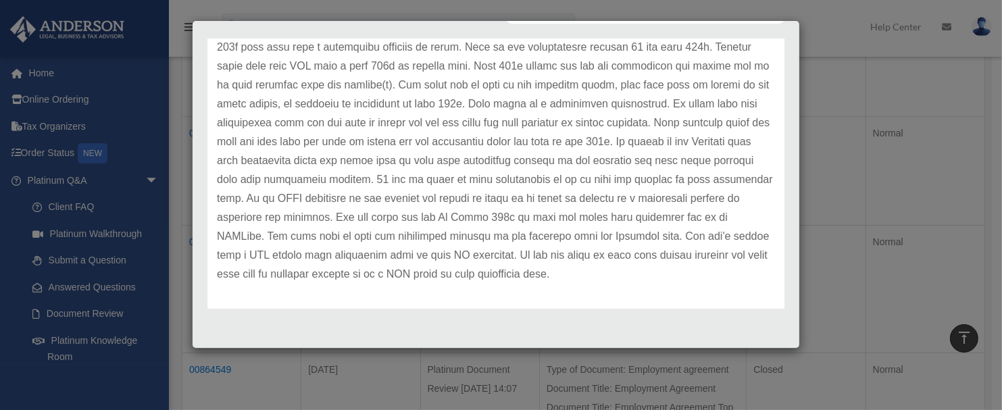
scroll to position [169, 0]
click at [819, 149] on div "Case Detail × Platinum LLC Question Case Number 00949309 Created Date April 23,…" at bounding box center [501, 205] width 1002 height 410
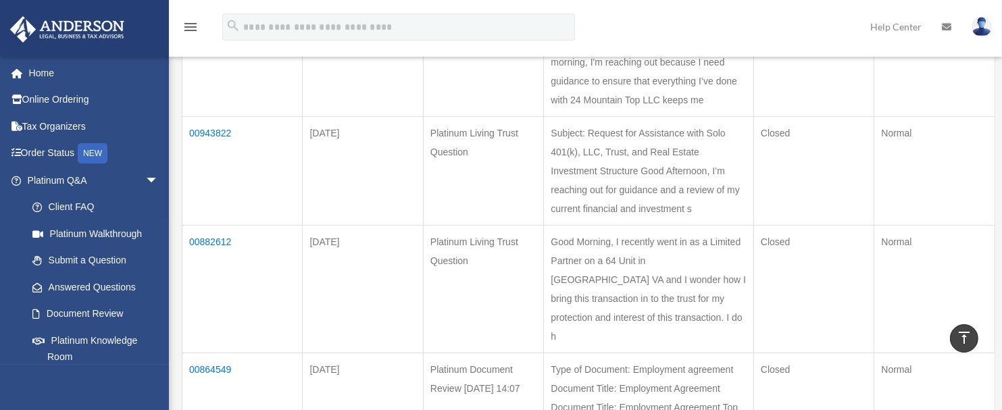
click at [203, 353] on td "00882612" at bounding box center [242, 290] width 120 height 128
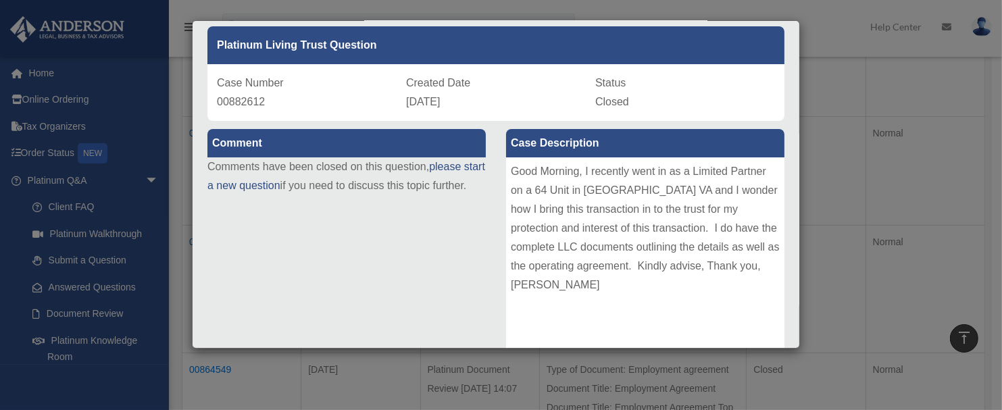
scroll to position [53, 0]
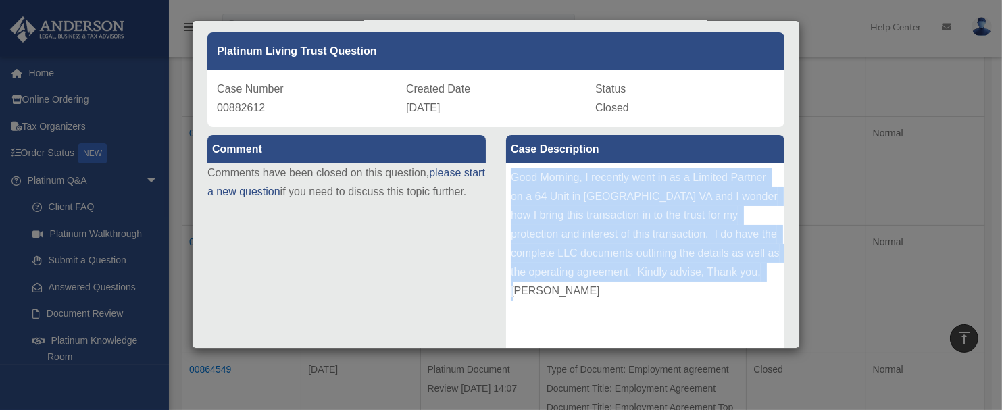
drag, startPoint x: 505, startPoint y: 176, endPoint x: 676, endPoint y: 335, distance: 232.8
click at [676, 335] on div "Good Morning, I recently went in as a Limited Partner on a 64 Unit in Dansville…" at bounding box center [645, 264] width 278 height 203
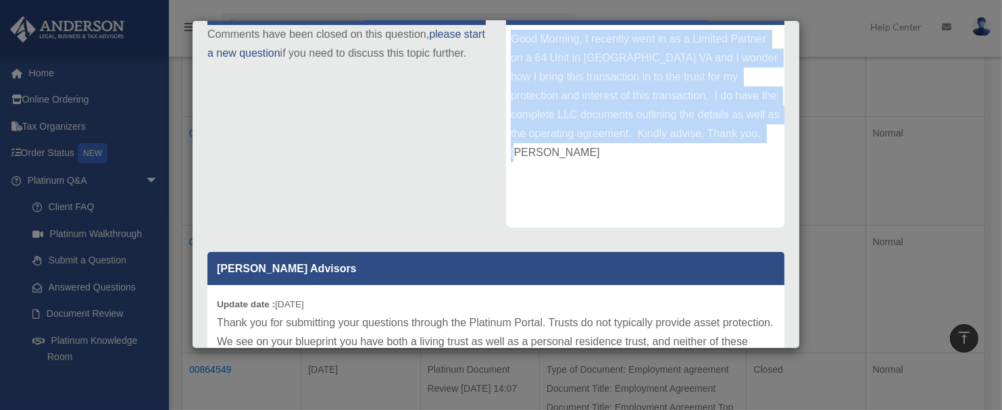
scroll to position [195, 0]
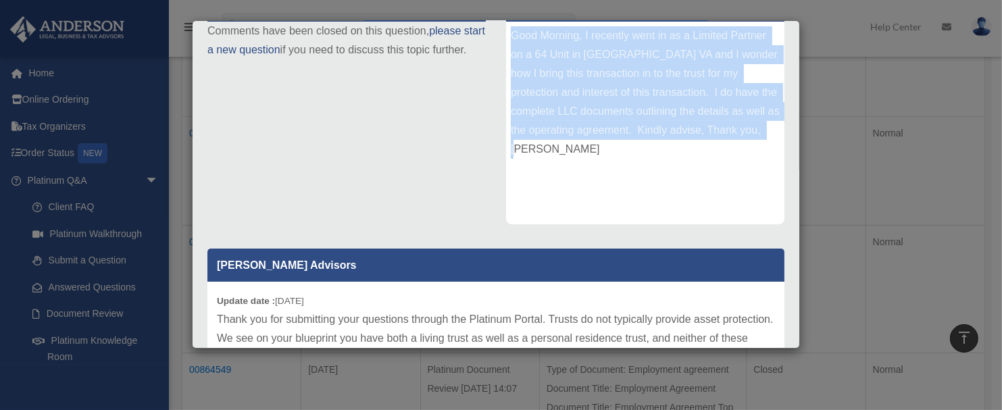
copy div "Good Morning, I recently went in as a Limited Partner on a 64 Unit in Dansville…"
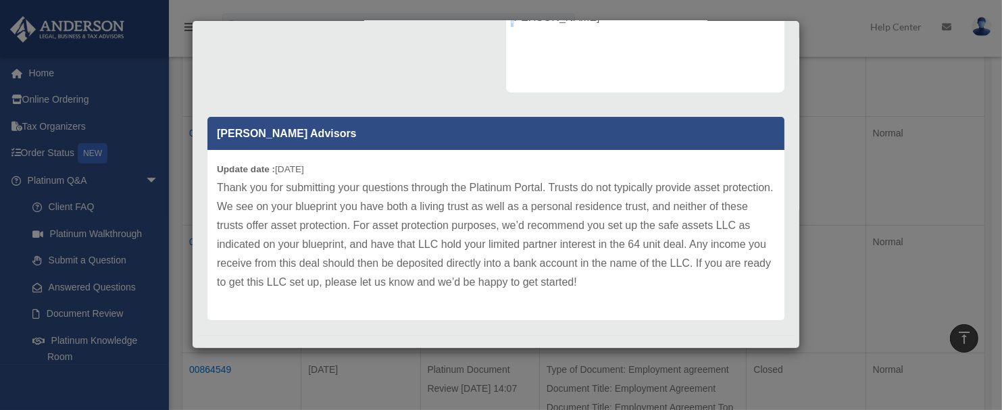
scroll to position [338, 0]
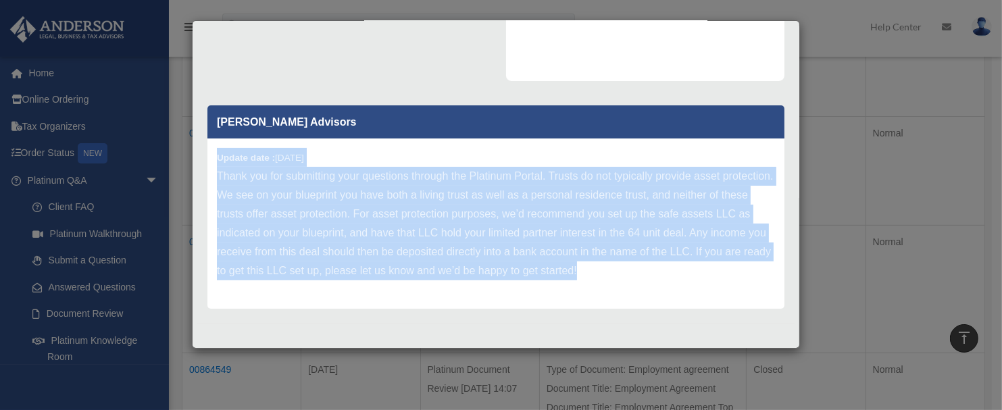
drag, startPoint x: 217, startPoint y: 154, endPoint x: 578, endPoint y: 318, distance: 397.0
click at [578, 318] on div "Platinum Living Trust Question Case Number 00882612 Created Date February 26, 2…" at bounding box center [495, 26] width 597 height 596
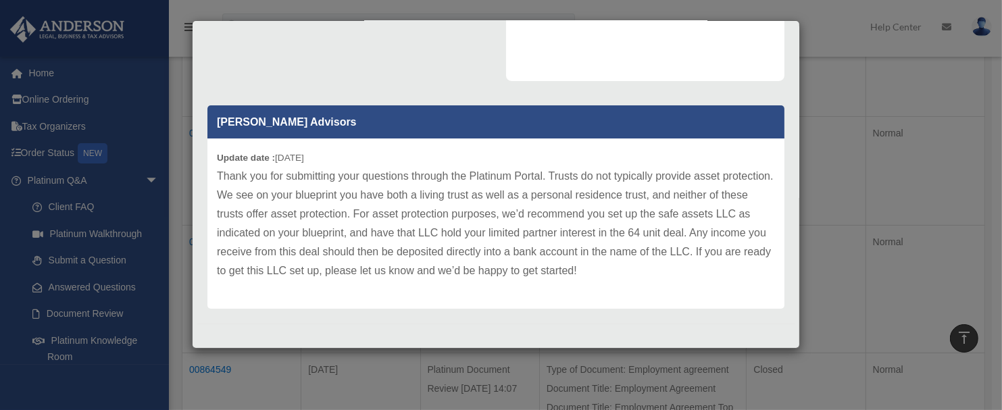
click at [578, 318] on div "Platinum Living Trust Question Case Number 00882612 Created Date February 26, 2…" at bounding box center [495, 26] width 597 height 596
click at [655, 271] on p "Thank you for submitting your questions through the Platinum Portal. Trusts do …" at bounding box center [496, 223] width 558 height 113
click at [651, 270] on p "Thank you for submitting your questions through the Platinum Portal. Trusts do …" at bounding box center [496, 223] width 558 height 113
click at [642, 283] on div "Update date : 02-26-2025 Thank you for submitting your questions through the Pl…" at bounding box center [495, 223] width 577 height 170
click at [643, 270] on p "Thank you for submitting your questions through the Platinum Portal. Trusts do …" at bounding box center [496, 223] width 558 height 113
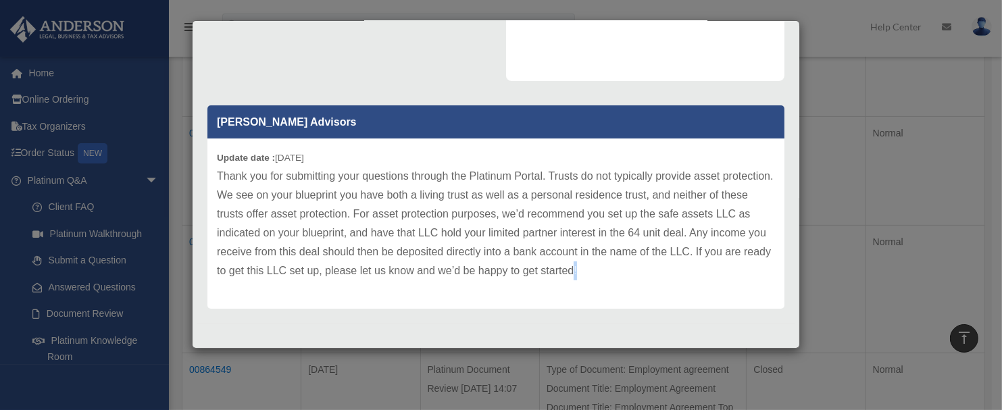
drag, startPoint x: 643, startPoint y: 270, endPoint x: 188, endPoint y: 178, distance: 463.9
click at [188, 178] on div "Case Detail × Platinum Living Trust Question Case Number 00882612 Created Date …" at bounding box center [501, 205] width 1002 height 410
click at [662, 268] on p "Thank you for submitting your questions through the Platinum Portal. Trusts do …" at bounding box center [496, 223] width 558 height 113
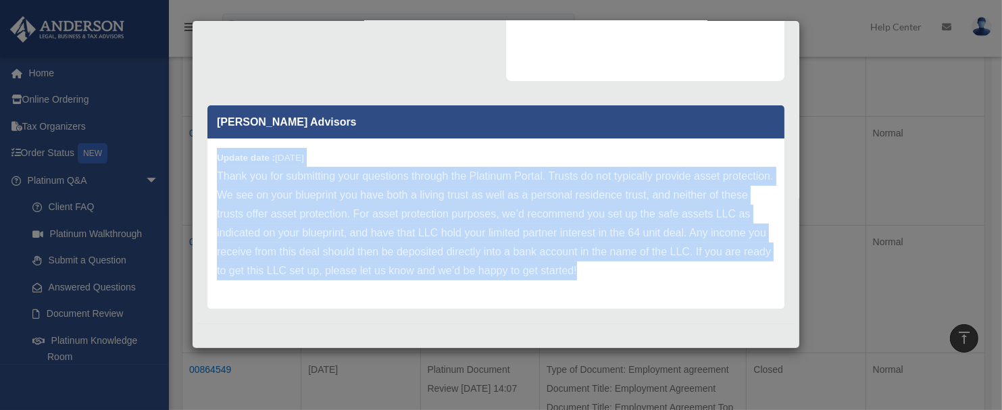
drag, startPoint x: 657, startPoint y: 271, endPoint x: 211, endPoint y: 159, distance: 459.8
click at [211, 159] on div "Update date : 02-26-2025 Thank you for submitting your questions through the Pl…" at bounding box center [495, 223] width 577 height 170
copy div "Update date : 02-26-2025 Thank you for submitting your questions through the Pl…"
click at [573, 171] on p "Thank you for submitting your questions through the Platinum Portal. Trusts do …" at bounding box center [496, 223] width 558 height 113
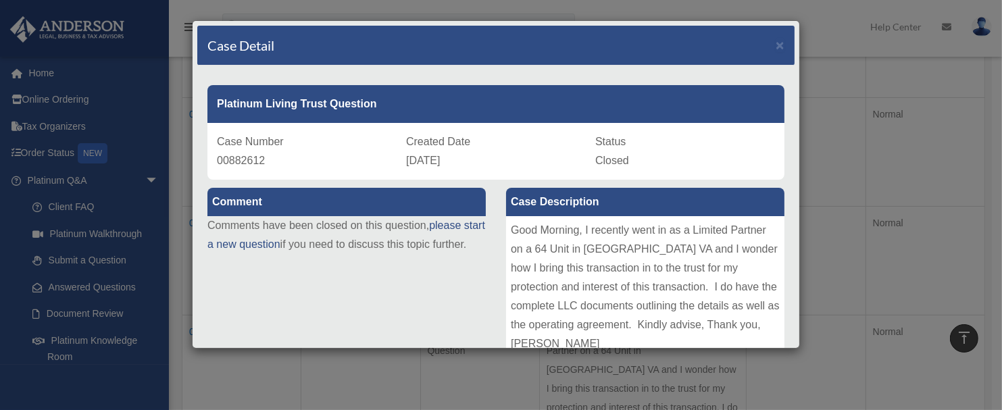
scroll to position [268, 0]
click at [776, 46] on span "×" at bounding box center [780, 45] width 9 height 16
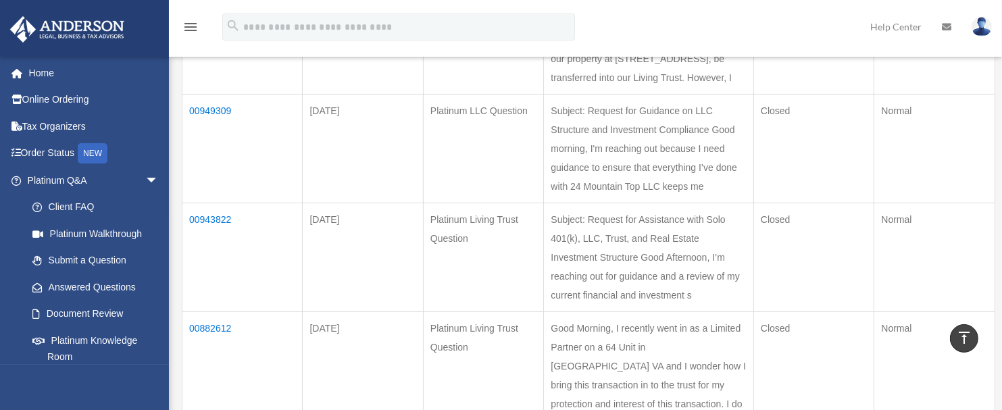
click at [611, 203] on td "Subject: Request for Guidance on LLC Structure and Investment Compliance Good m…" at bounding box center [649, 149] width 210 height 109
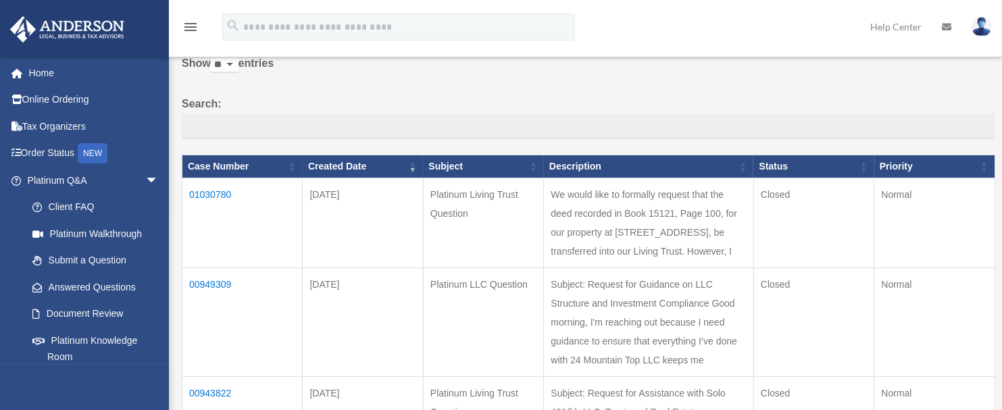
scroll to position [96, 0]
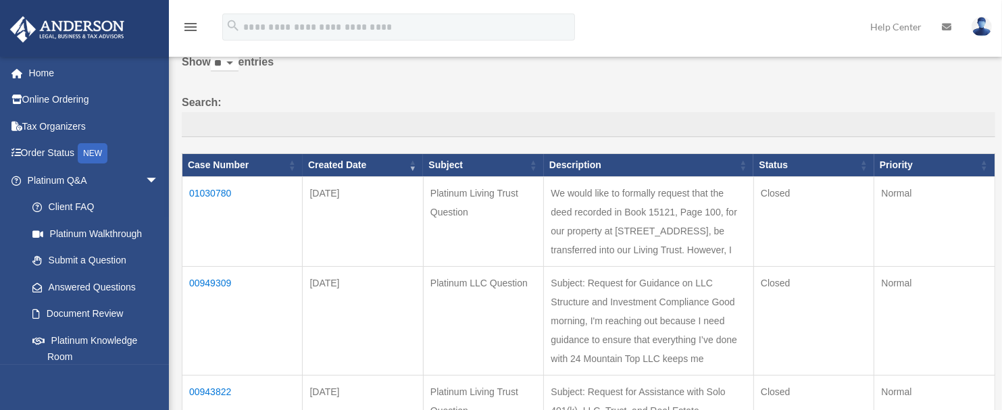
click at [539, 353] on td "Platinum LLC Question" at bounding box center [483, 321] width 120 height 109
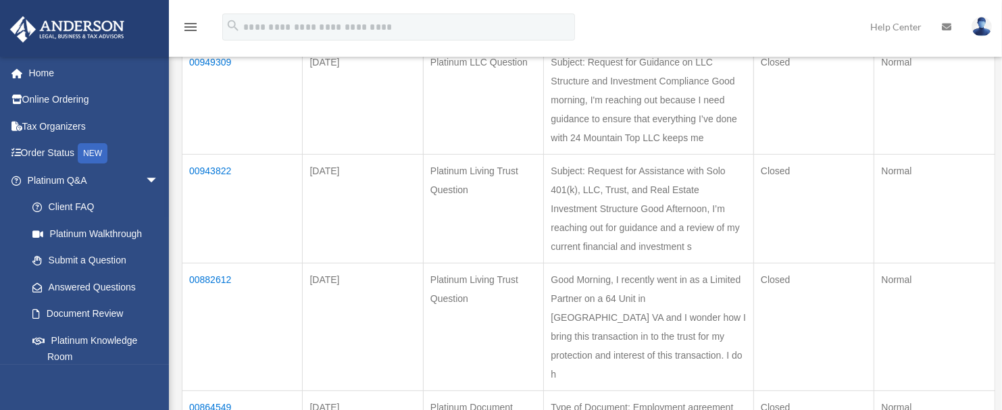
scroll to position [319, 0]
click at [682, 261] on td "Subject: Request for Assistance with Solo 401(k), LLC, Trust, and Real Estate I…" at bounding box center [649, 207] width 210 height 109
click at [204, 261] on td "00943822" at bounding box center [242, 207] width 120 height 109
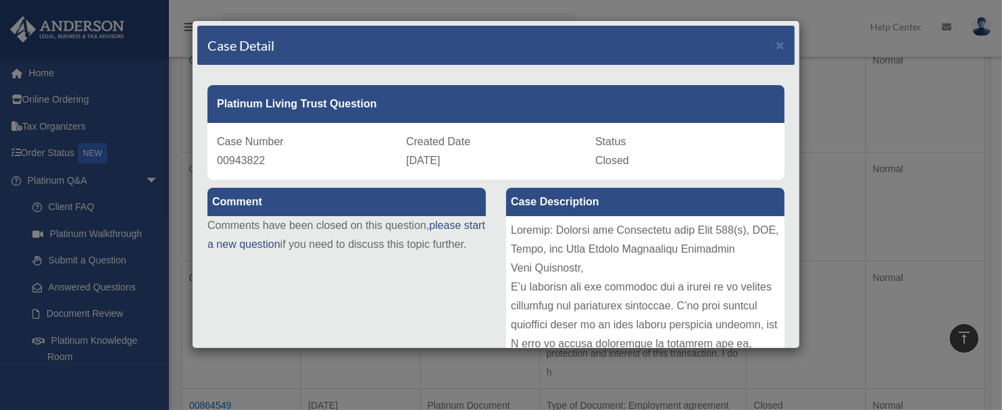
click at [607, 314] on div at bounding box center [645, 317] width 278 height 203
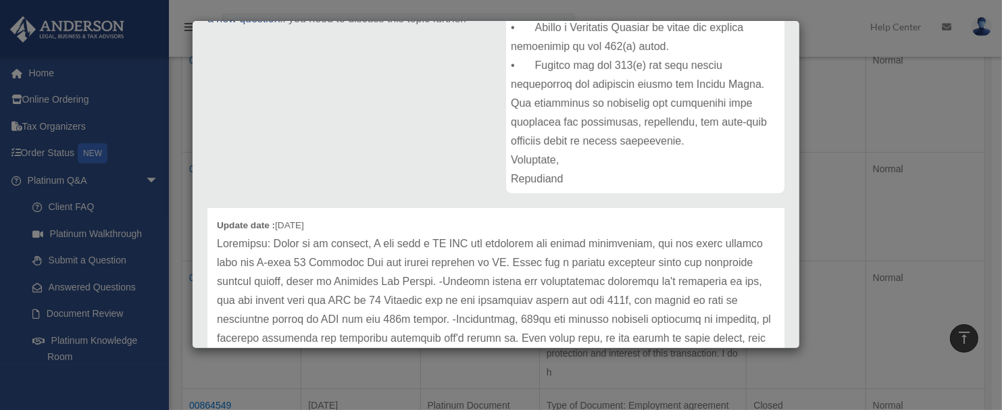
scroll to position [44, 0]
click at [680, 170] on div at bounding box center [645, 92] width 278 height 203
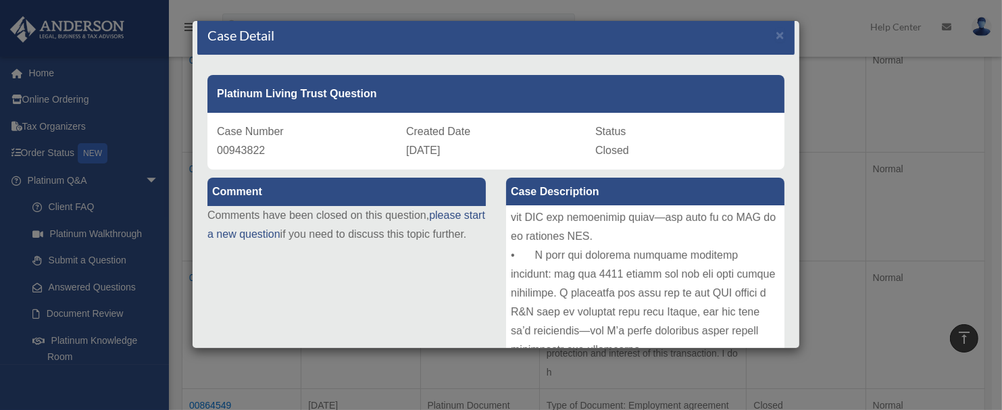
scroll to position [11, 0]
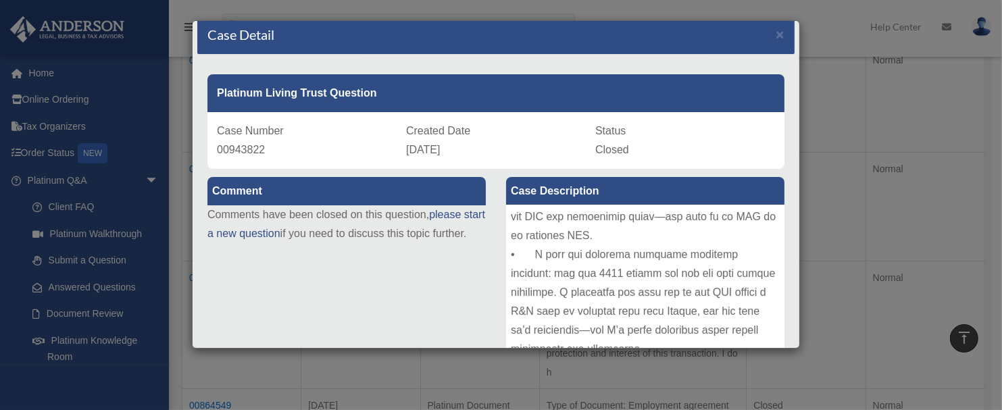
click at [838, 203] on div "Case Detail × Platinum Living Trust Question Case Number 00943822 Created Date …" at bounding box center [501, 205] width 1002 height 410
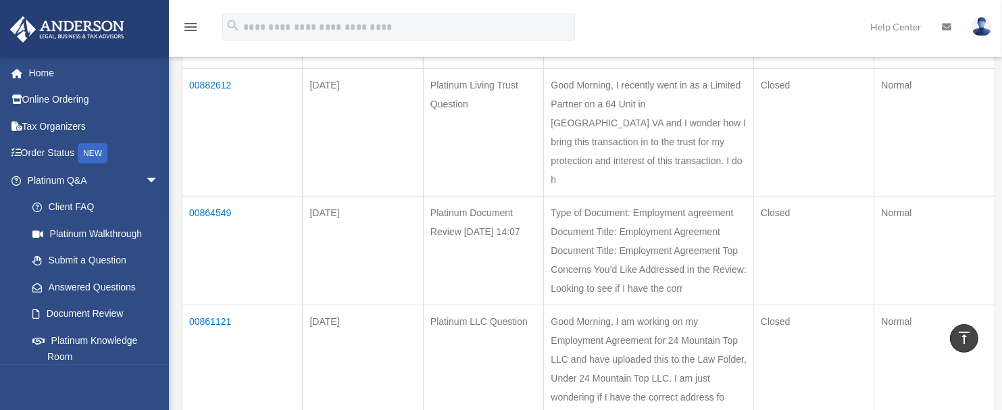
scroll to position [513, 0]
click at [844, 68] on td "Normal" at bounding box center [934, 13] width 121 height 109
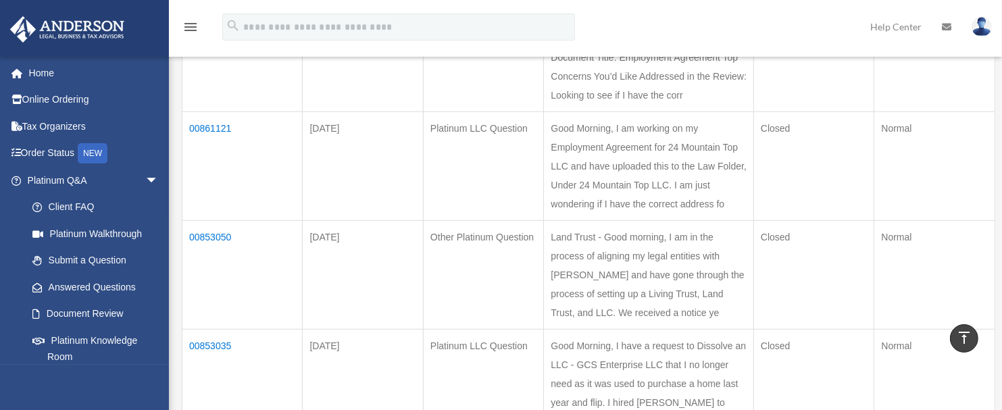
scroll to position [707, 0]
click at [628, 110] on td "Type of Document: Employment agreement Document Title: Employment Agreement Doc…" at bounding box center [649, 55] width 210 height 109
click at [636, 110] on td "Type of Document: Employment agreement Document Title: Employment Agreement Doc…" at bounding box center [649, 55] width 210 height 109
click at [205, 110] on td "00864549" at bounding box center [242, 55] width 120 height 109
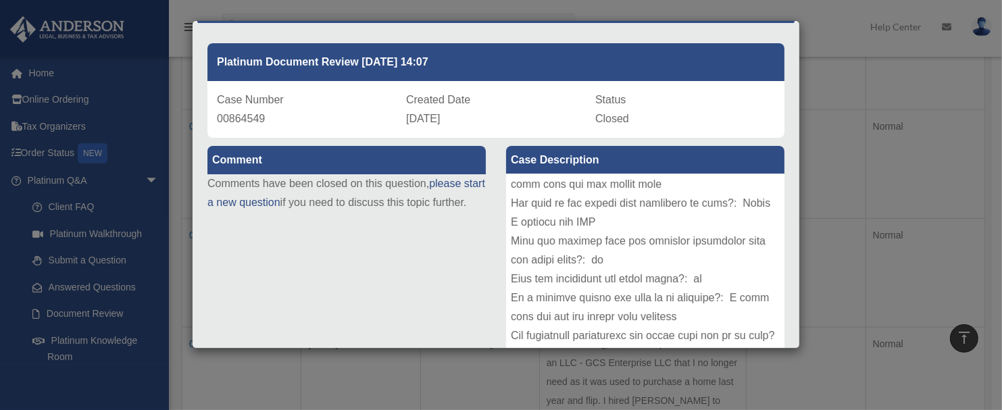
scroll to position [0, 0]
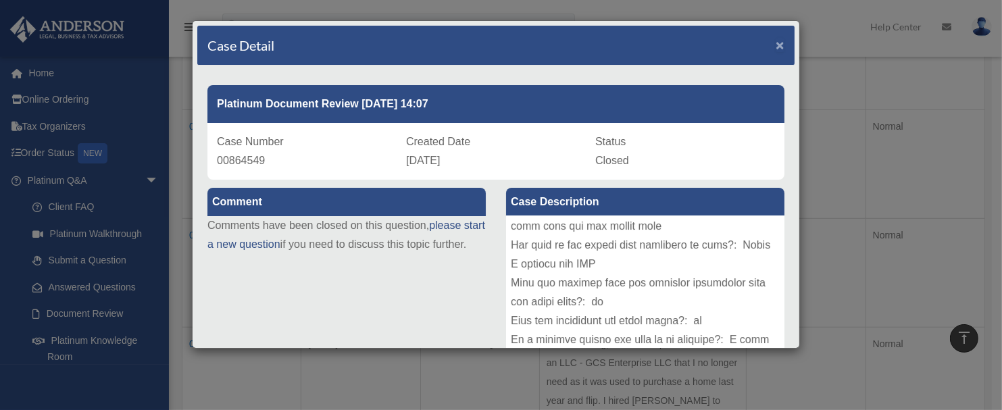
click at [776, 43] on span "×" at bounding box center [780, 45] width 9 height 16
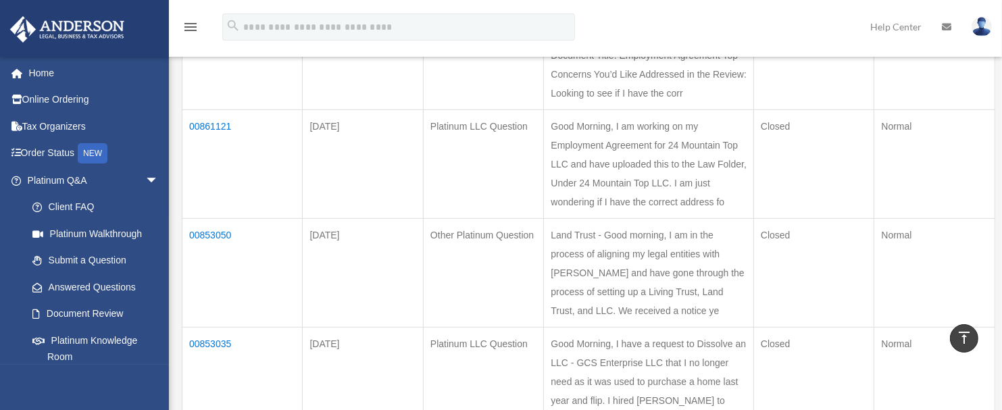
click at [670, 219] on td "Good Morning, I am working on my Employment Agreement for 24 Mountain Top LLC a…" at bounding box center [649, 164] width 210 height 109
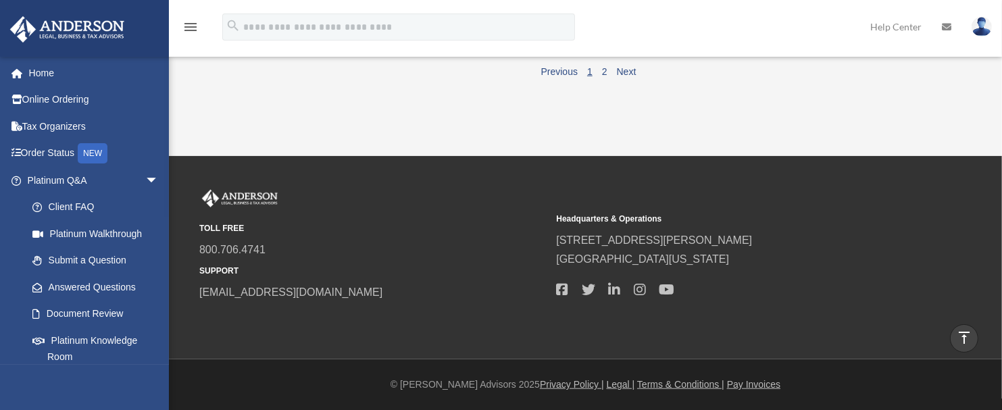
scroll to position [1674, 0]
click at [625, 77] on link "Next" at bounding box center [627, 71] width 20 height 11
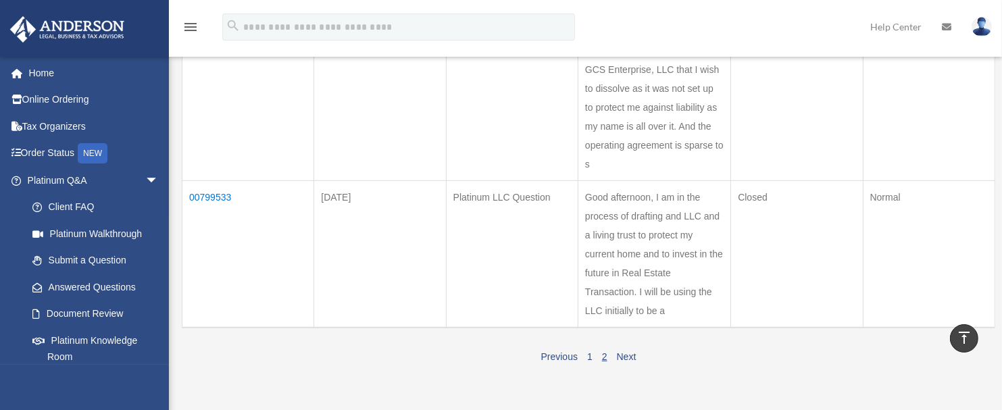
scroll to position [823, 0]
click at [591, 183] on td "Good afternoon, I am in the process of drafting and LLC and a living trust to p…" at bounding box center [654, 256] width 153 height 147
click at [213, 183] on td "00799533" at bounding box center [248, 256] width 132 height 147
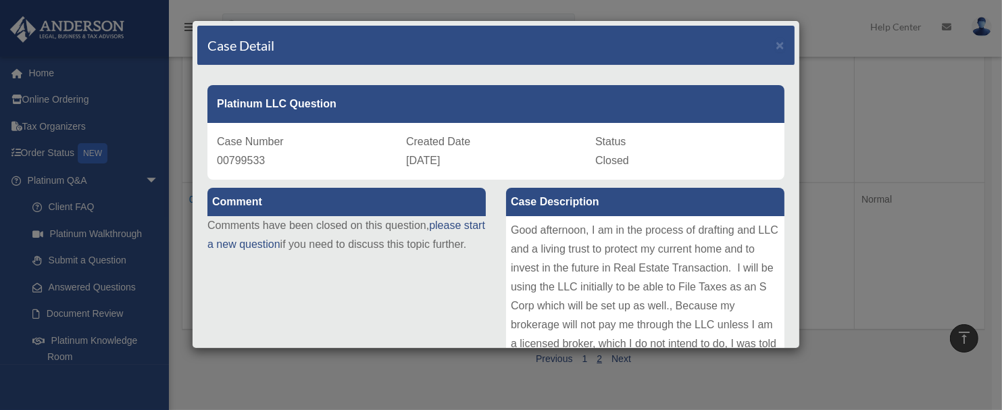
click at [681, 295] on div "Good afternoon, I am in the process of drafting and LLC and a living trust to p…" at bounding box center [645, 317] width 278 height 203
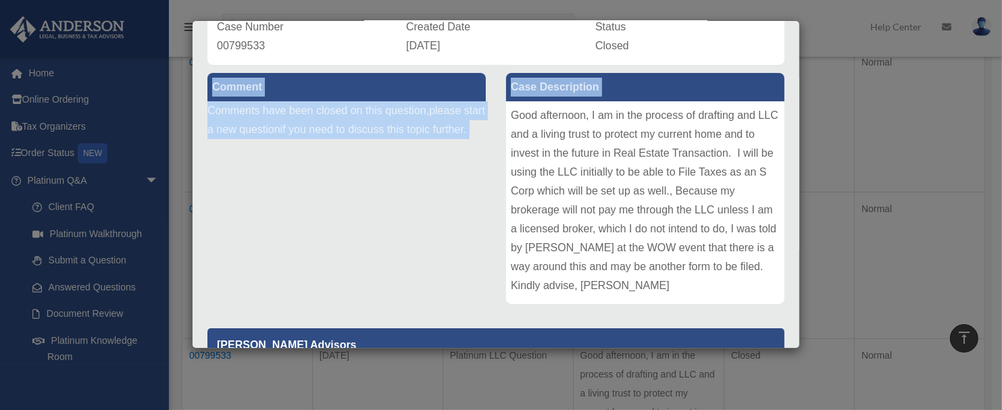
scroll to position [338, 0]
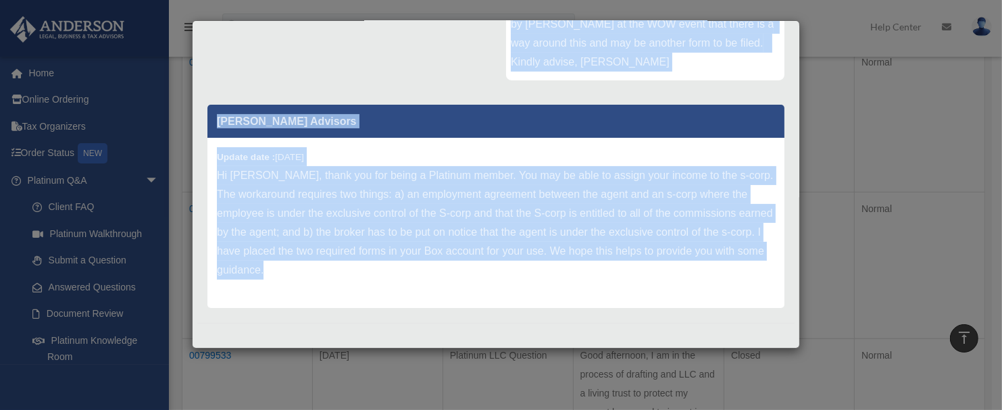
drag, startPoint x: 507, startPoint y: 232, endPoint x: 775, endPoint y: 349, distance: 292.2
click at [775, 349] on div "Case Detail × Platinum LLC Question Case Number 00799533 Created Date December …" at bounding box center [501, 205] width 1002 height 410
copy div "Good afternoon, I am in the process of drafting and LLC and a living trust to p…"
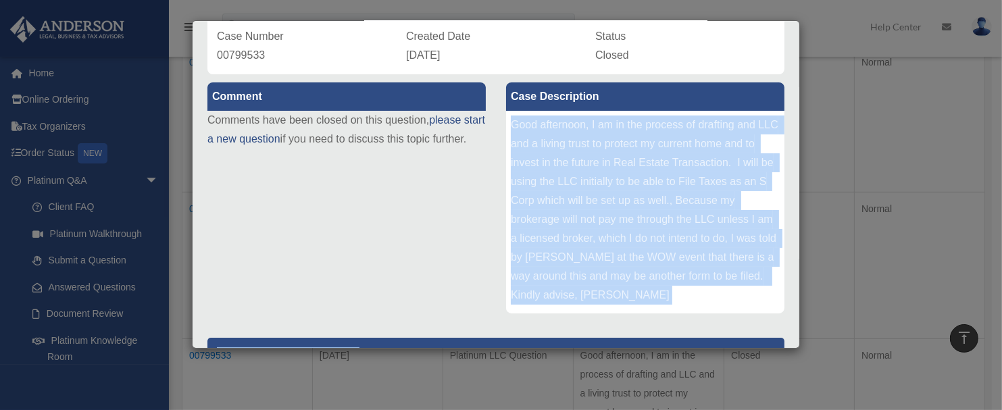
scroll to position [0, 0]
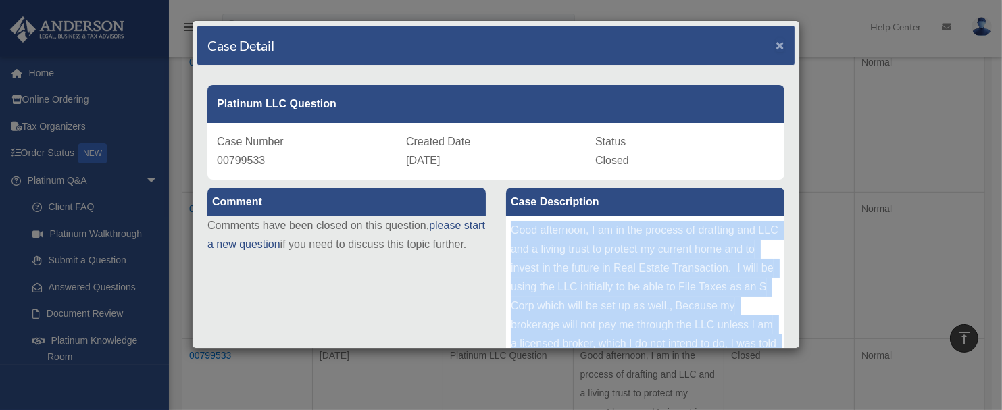
click at [776, 46] on span "×" at bounding box center [780, 45] width 9 height 16
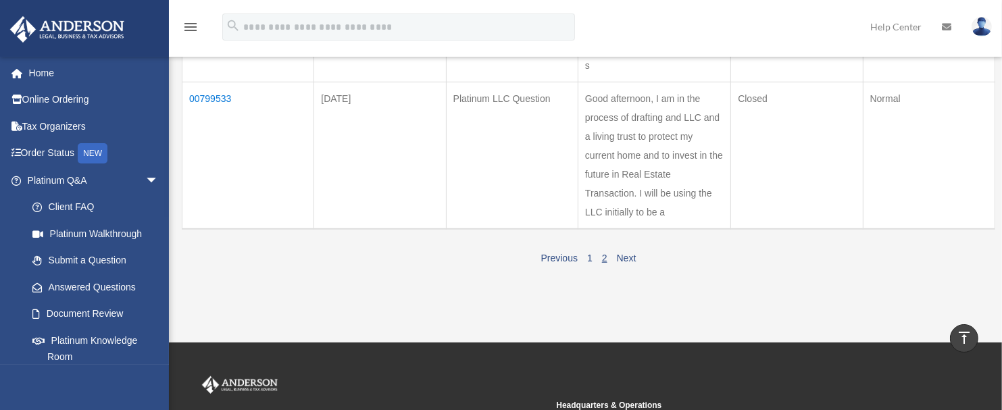
scroll to position [922, 0]
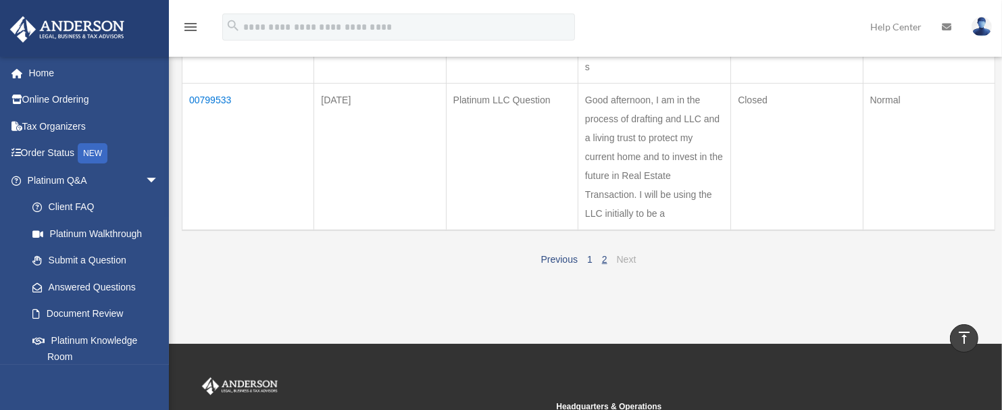
click at [629, 254] on link "Next" at bounding box center [627, 259] width 20 height 11
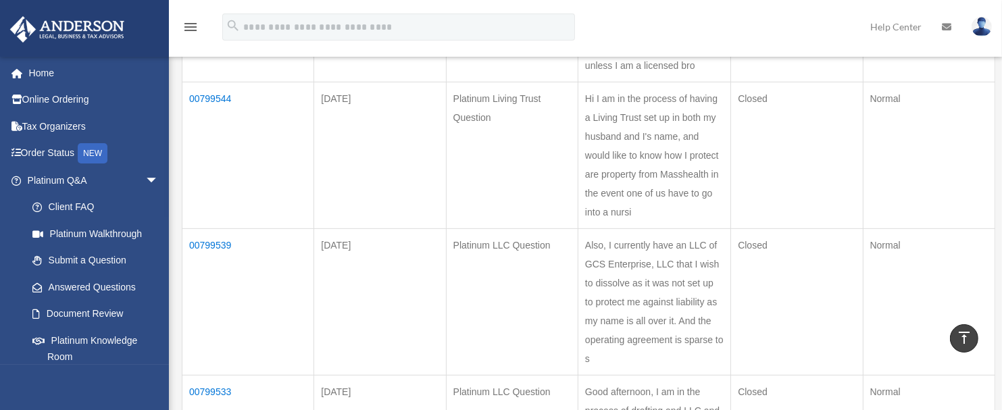
scroll to position [630, 0]
click at [219, 230] on td "00799539" at bounding box center [248, 303] width 132 height 147
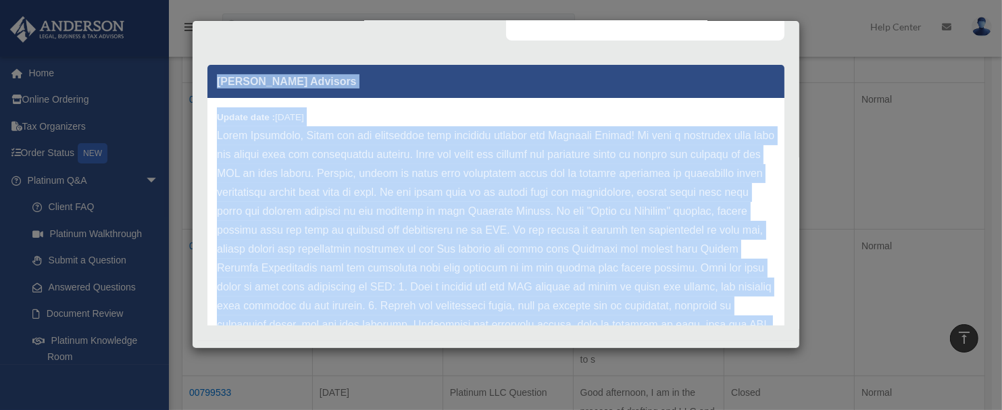
scroll to position [396, 0]
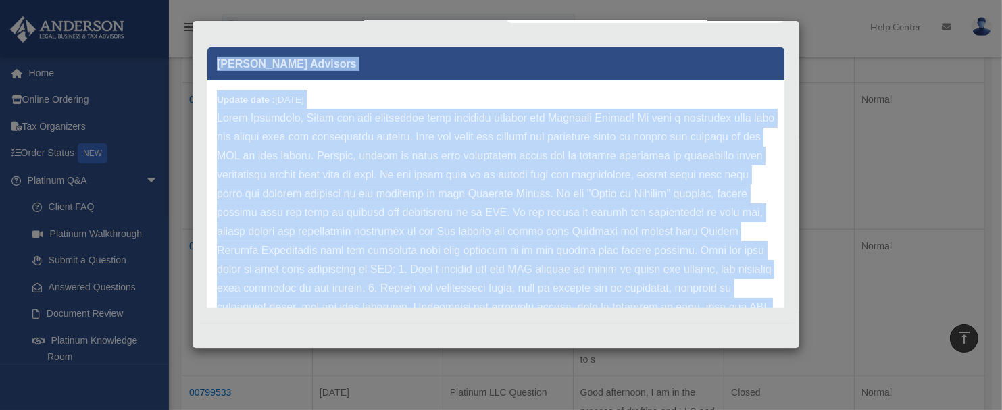
drag, startPoint x: 509, startPoint y: 225, endPoint x: 673, endPoint y: 343, distance: 201.9
click at [673, 343] on div "Case Detail × Platinum LLC Question Case Number 00799539 Created Date December …" at bounding box center [496, 184] width 608 height 328
copy div "Also, I currently have an LLC of GCS Enterprise, LLC that I wish to dissolve as…"
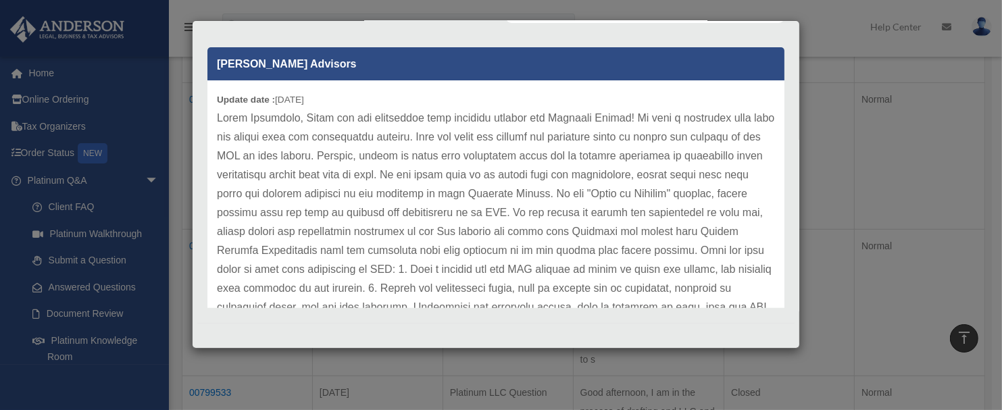
click at [808, 156] on div "Case Detail × Platinum LLC Question Case Number 00799539 Created Date December …" at bounding box center [501, 205] width 1002 height 410
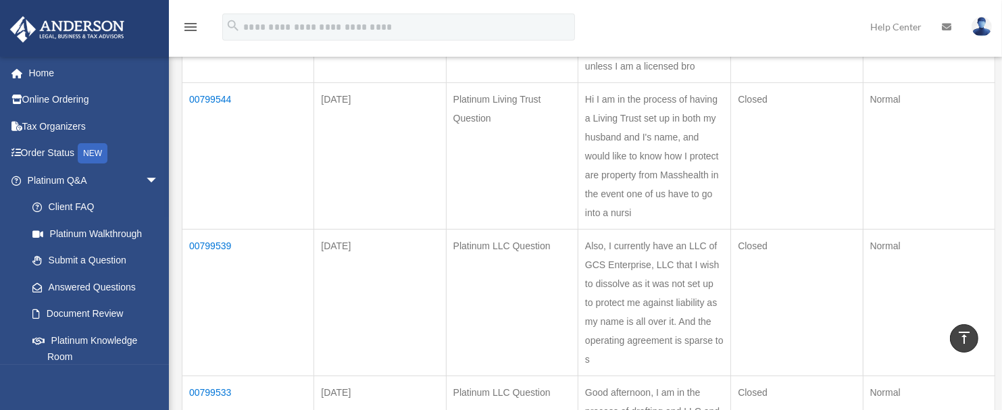
click at [555, 335] on td "Platinum LLC Question" at bounding box center [512, 303] width 132 height 147
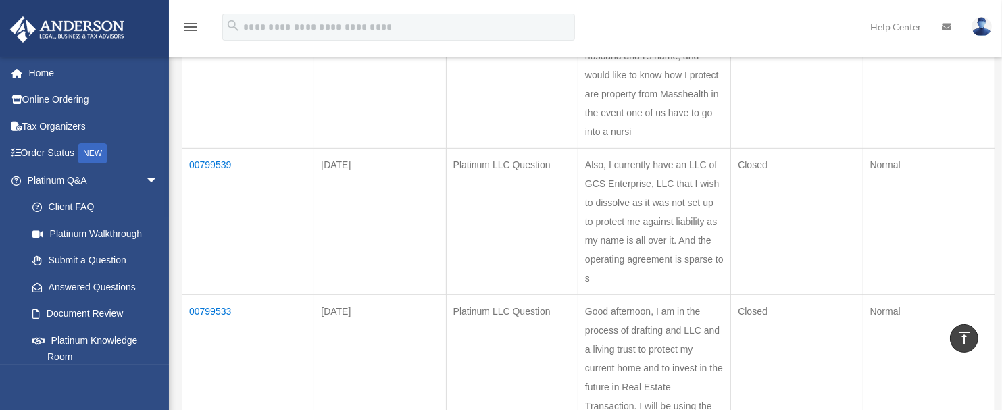
scroll to position [705, 0]
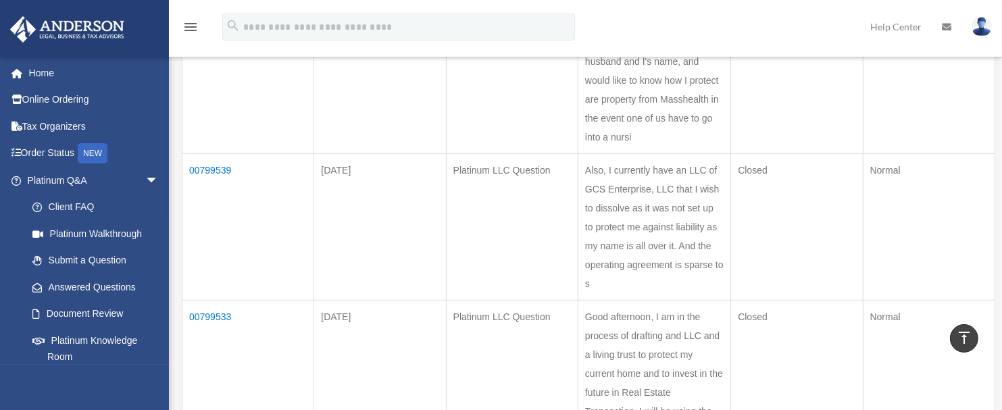
click at [221, 154] on td "00799539" at bounding box center [248, 227] width 132 height 147
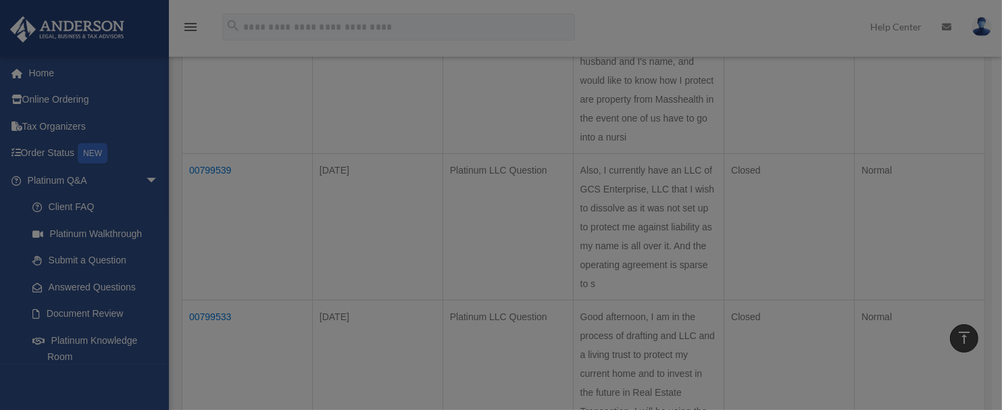
scroll to position [0, 0]
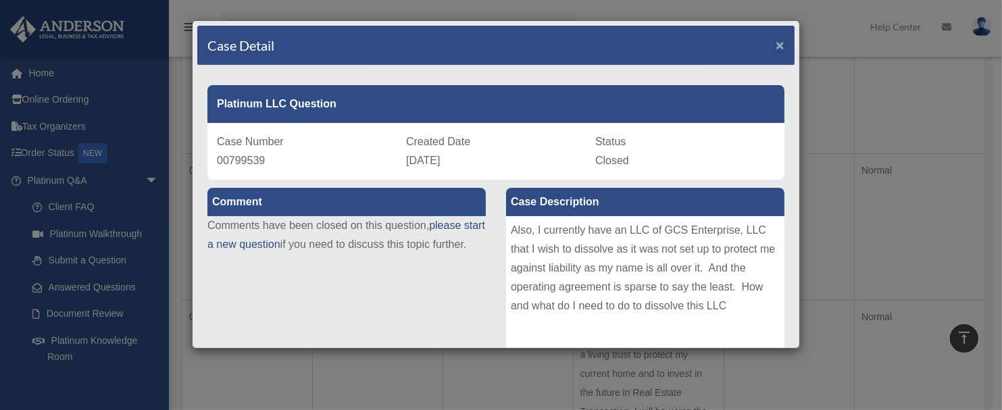
click at [776, 41] on span "×" at bounding box center [780, 45] width 9 height 16
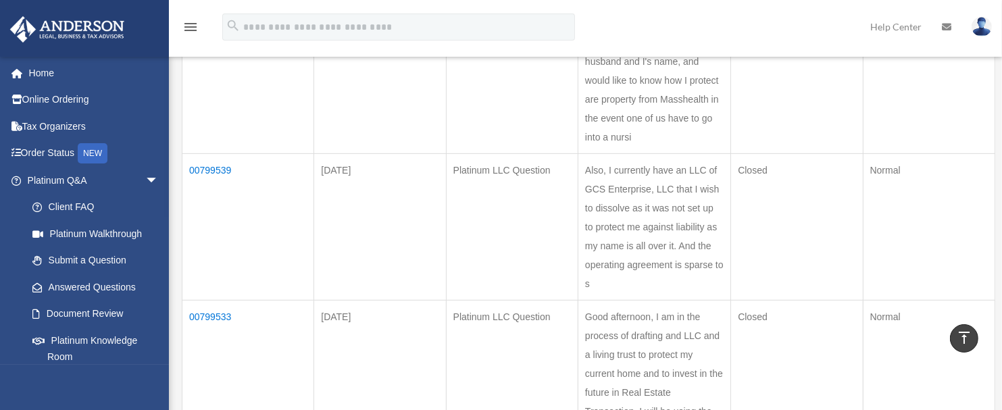
click at [836, 301] on td "Closed" at bounding box center [797, 374] width 132 height 147
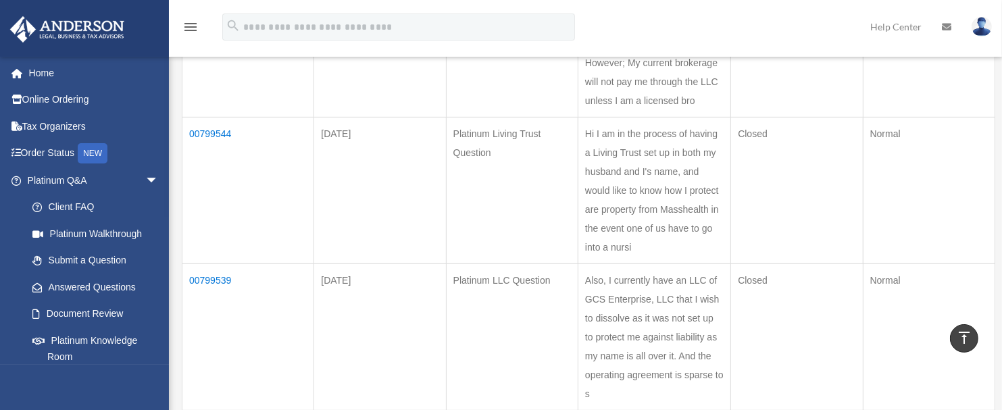
scroll to position [590, 0]
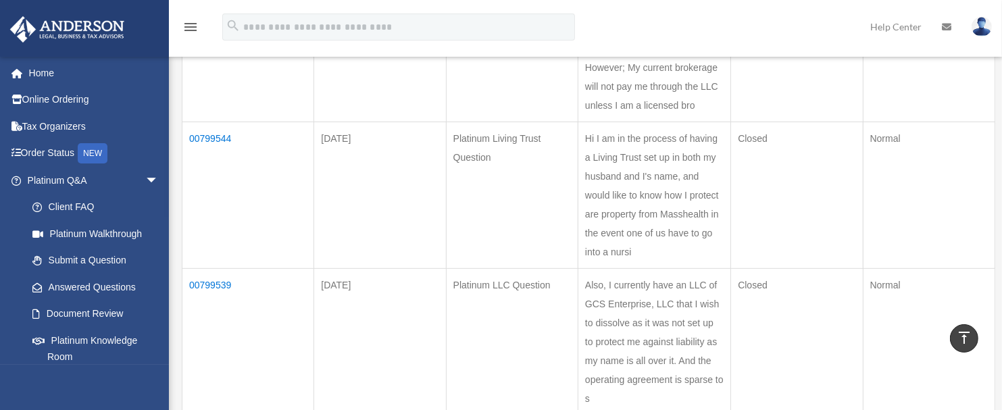
click at [224, 122] on td "00799544" at bounding box center [248, 195] width 132 height 147
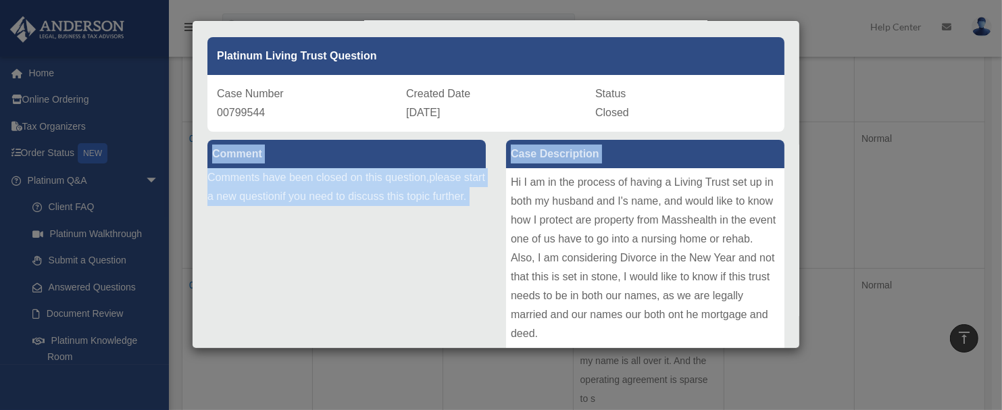
scroll to position [357, 0]
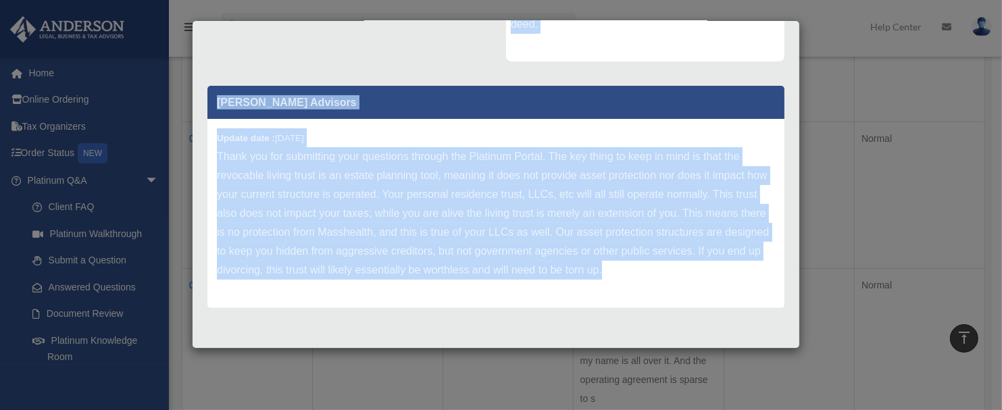
drag, startPoint x: 505, startPoint y: 222, endPoint x: 651, endPoint y: 368, distance: 206.4
click at [651, 367] on div "Case Detail × Platinum Living Trust Question Case Number 00799544 Created Date …" at bounding box center [501, 205] width 1002 height 410
copy div "Hi I am in the process of having a Living Trust set up in both my husband and I…"
click at [595, 215] on p "Thank you for submitting your questions through the Platinum Portal. The key th…" at bounding box center [496, 213] width 558 height 132
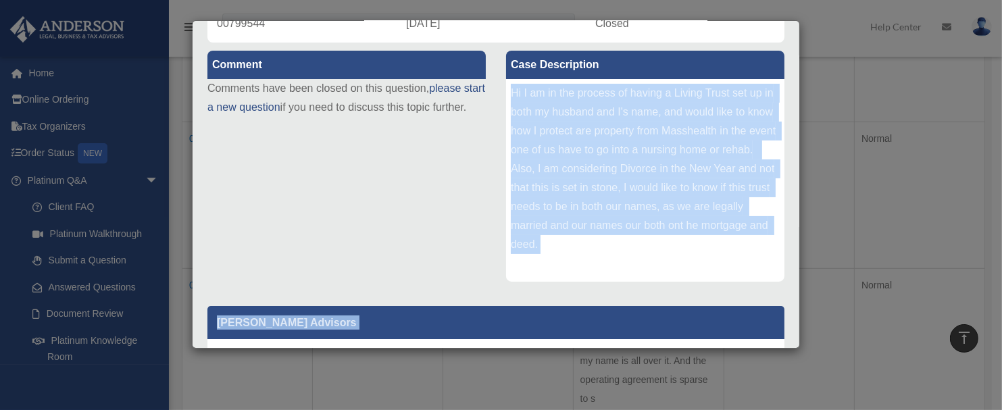
scroll to position [142, 0]
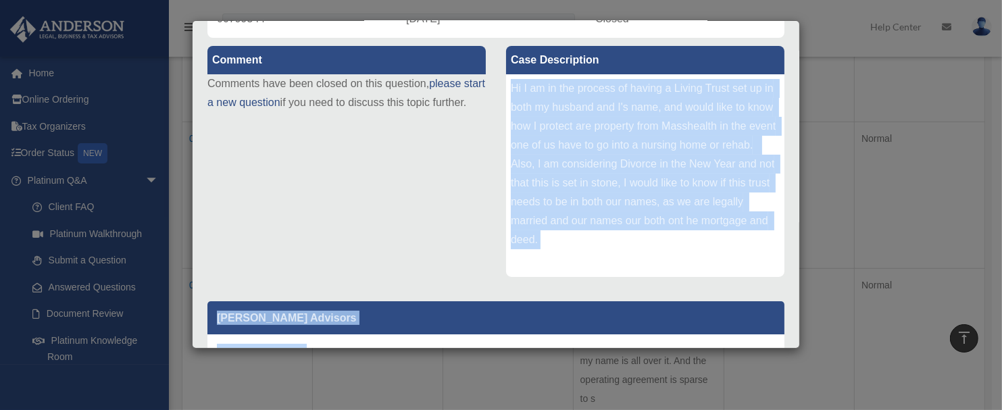
click at [652, 175] on div "Hi I am in the process of having a Living Trust set up in both my husband and I…" at bounding box center [645, 175] width 278 height 203
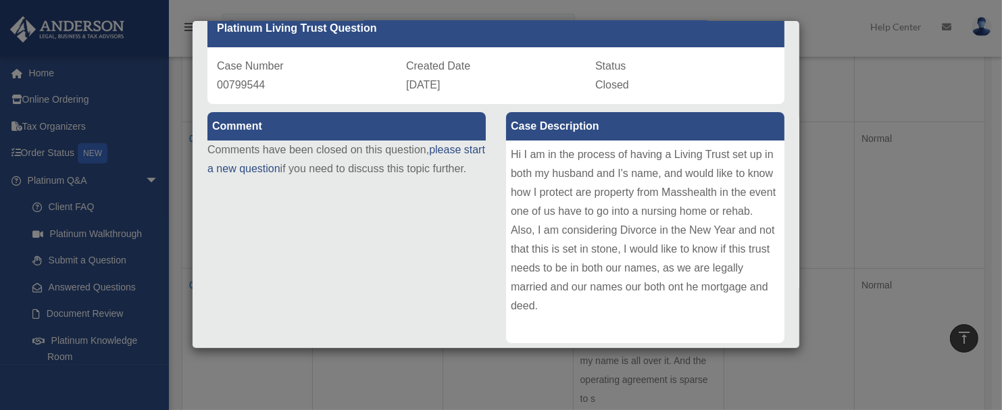
scroll to position [0, 0]
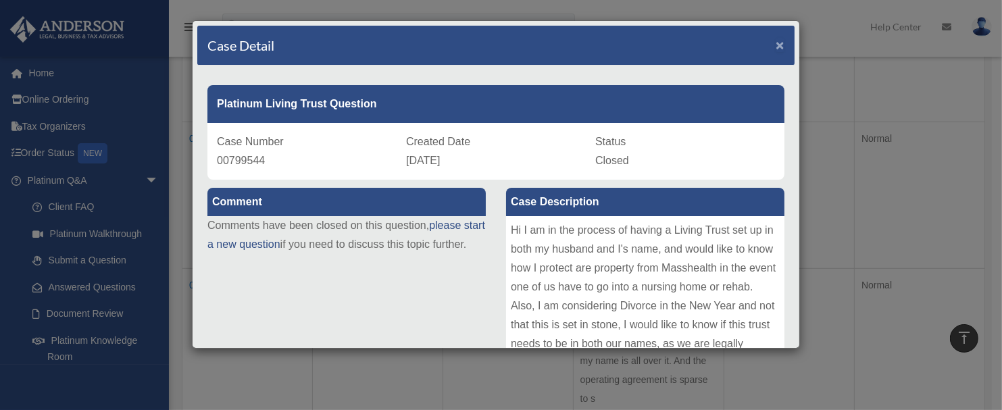
click at [776, 46] on span "×" at bounding box center [780, 45] width 9 height 16
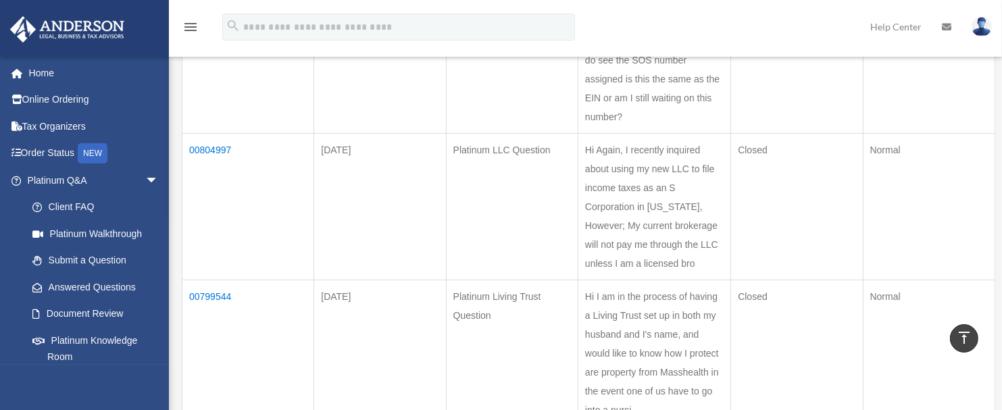
scroll to position [432, 0]
click at [211, 134] on td "00804997" at bounding box center [248, 207] width 132 height 147
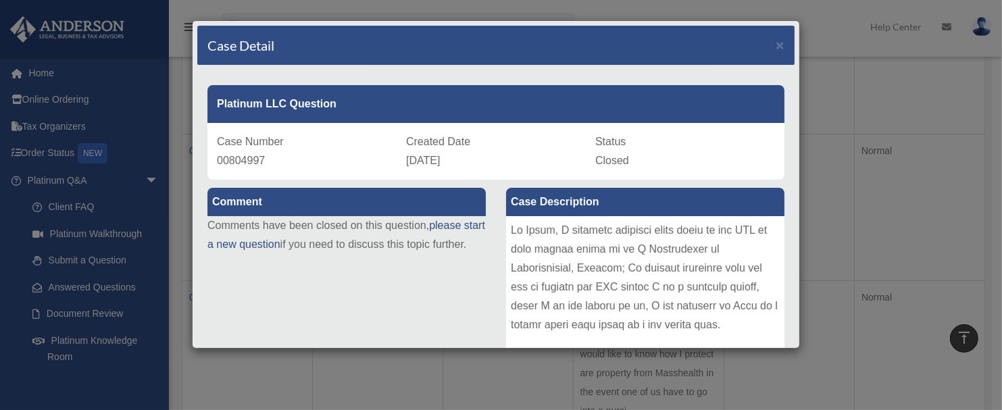
click at [511, 234] on div at bounding box center [645, 317] width 278 height 203
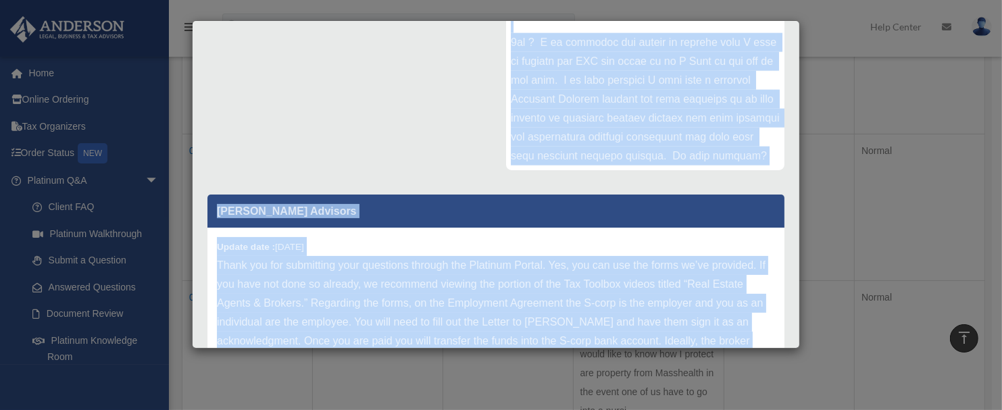
scroll to position [338, 0]
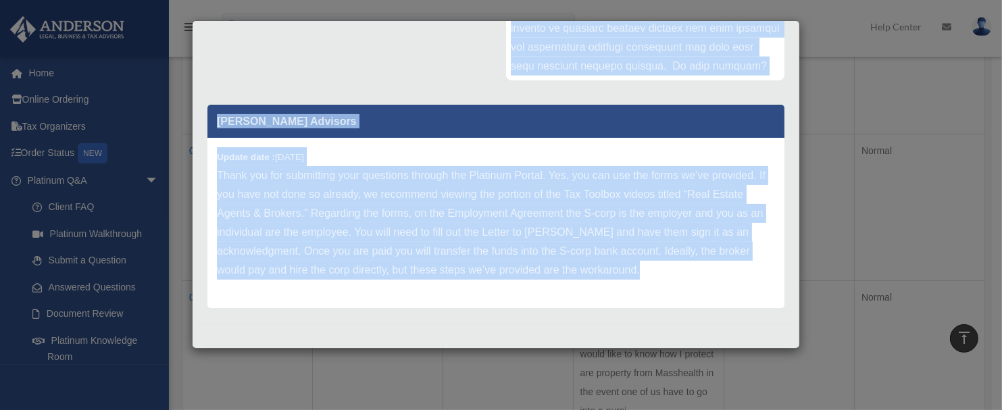
drag, startPoint x: 507, startPoint y: 230, endPoint x: 632, endPoint y: 361, distance: 181.1
click at [632, 361] on div "Case Detail × Platinum LLC Question Case Number 00804997 Created Date December …" at bounding box center [501, 205] width 1002 height 410
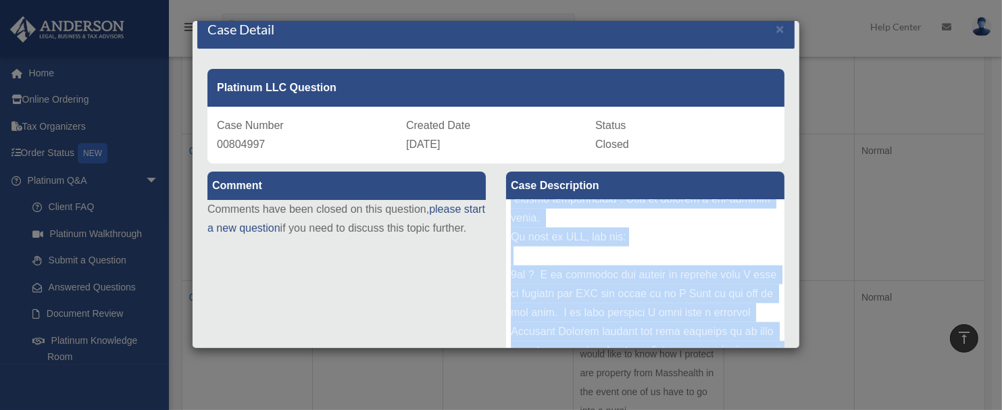
scroll to position [20, 0]
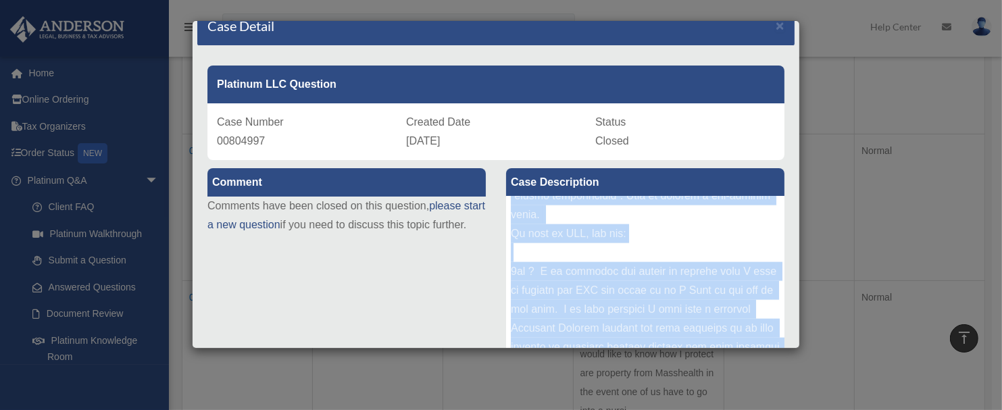
click at [556, 333] on div at bounding box center [645, 298] width 278 height 203
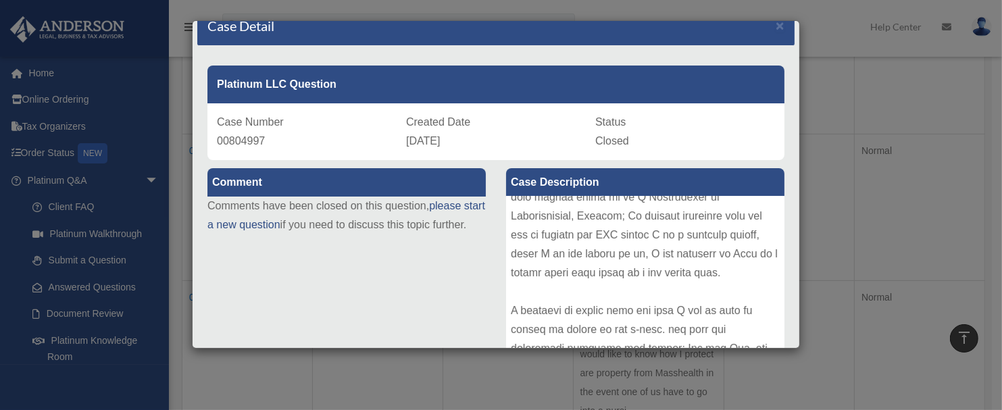
scroll to position [0, 0]
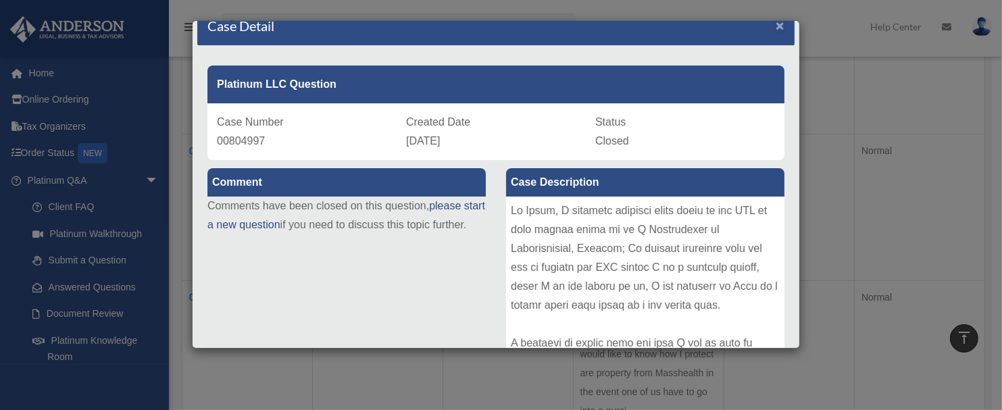
click at [776, 21] on span "×" at bounding box center [780, 26] width 9 height 16
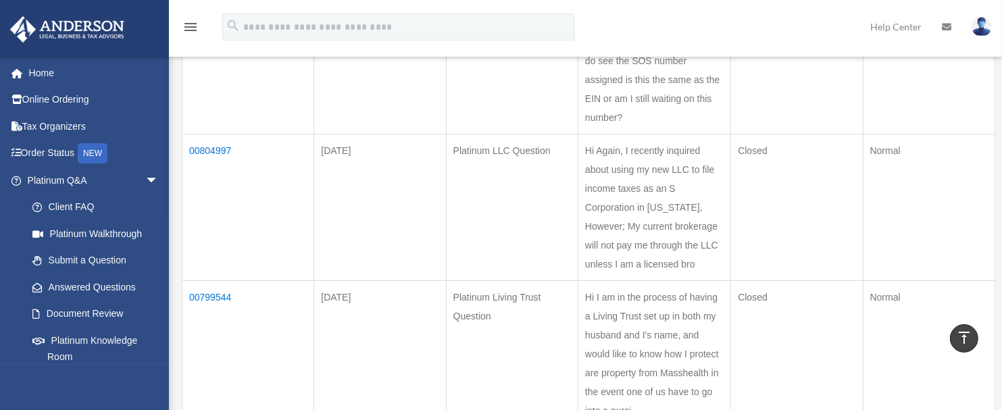
click at [738, 226] on td "Closed" at bounding box center [797, 207] width 132 height 147
click at [211, 152] on td "00816122" at bounding box center [248, 209] width 132 height 147
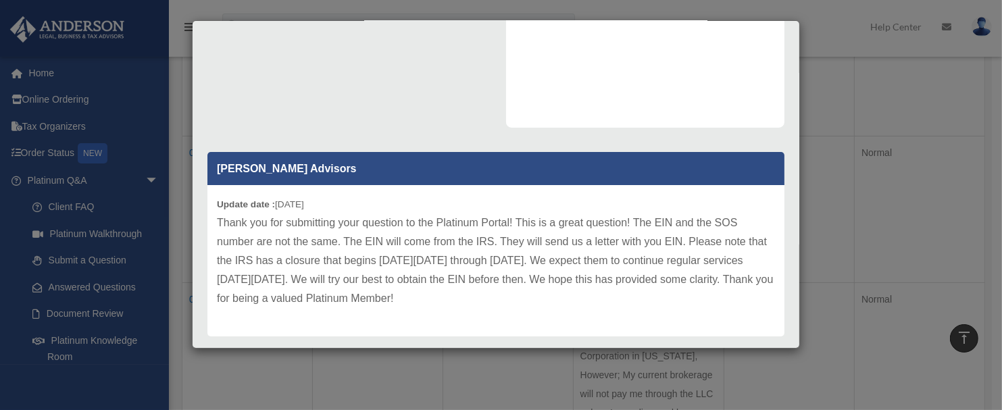
scroll to position [320, 0]
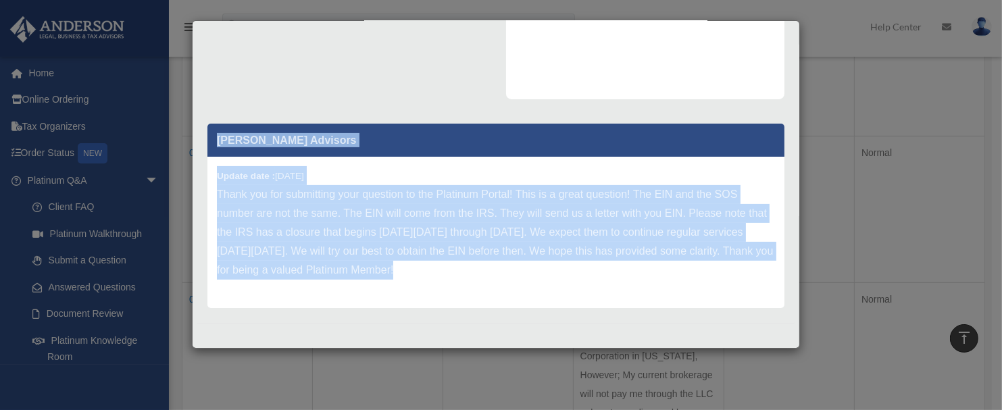
drag, startPoint x: 508, startPoint y: 226, endPoint x: 660, endPoint y: 343, distance: 191.3
click at [660, 343] on div "Case Detail × Platinum LLC Question Case Number 00816122 Created Date December …" at bounding box center [496, 184] width 608 height 328
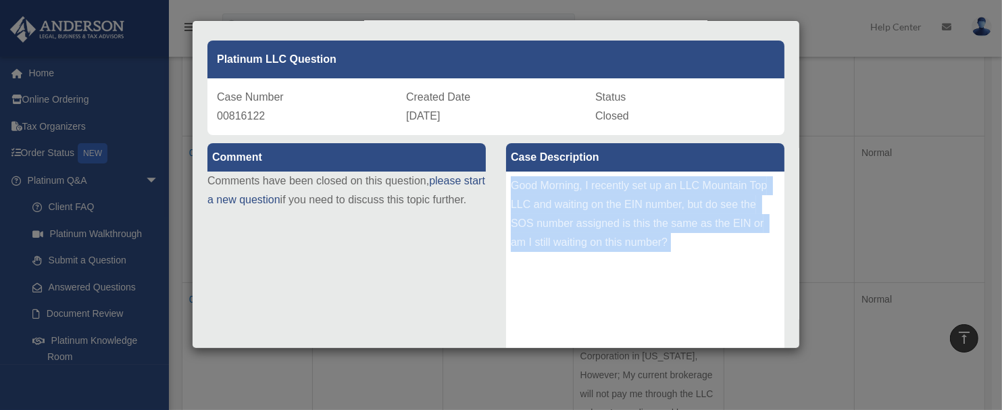
scroll to position [40, 0]
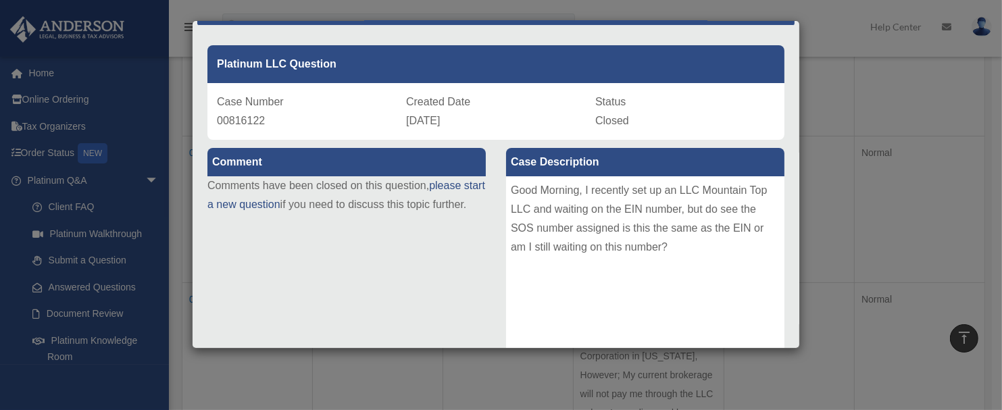
click at [820, 69] on div "Case Detail × Platinum LLC Question Case Number 00816122 Created Date December …" at bounding box center [501, 205] width 1002 height 410
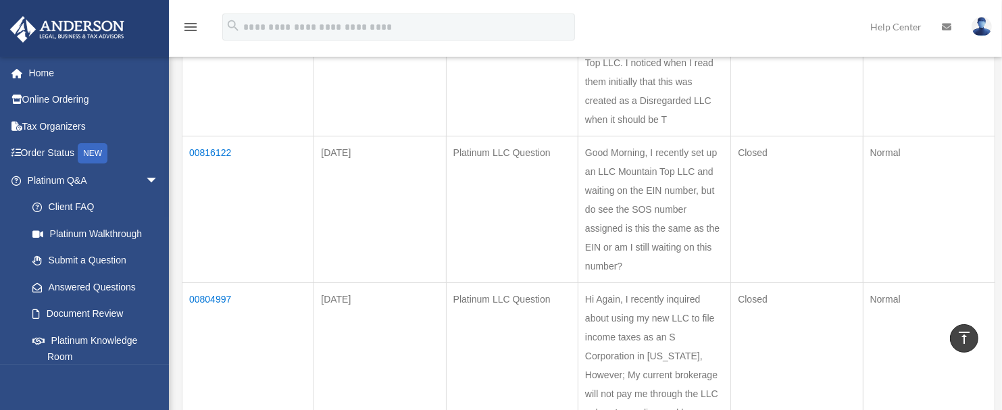
click at [678, 237] on td "Good Morning, I recently set up an LLC Mountain Top LLC and waiting on the EIN …" at bounding box center [654, 209] width 153 height 147
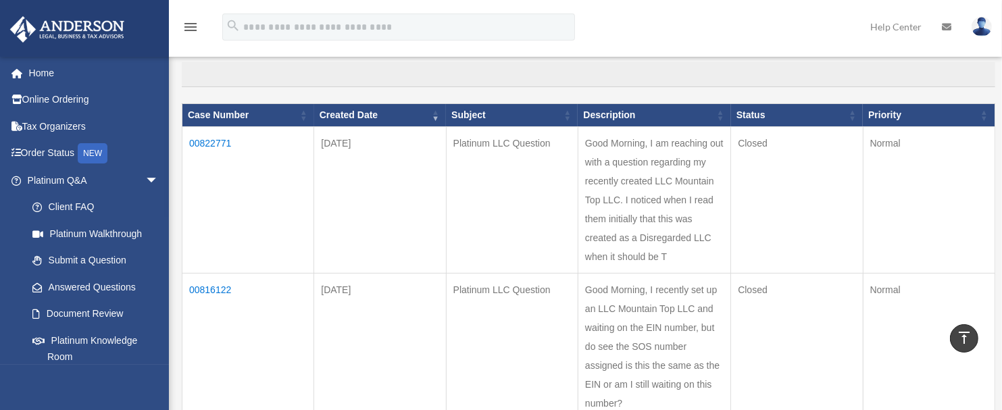
scroll to position [143, 0]
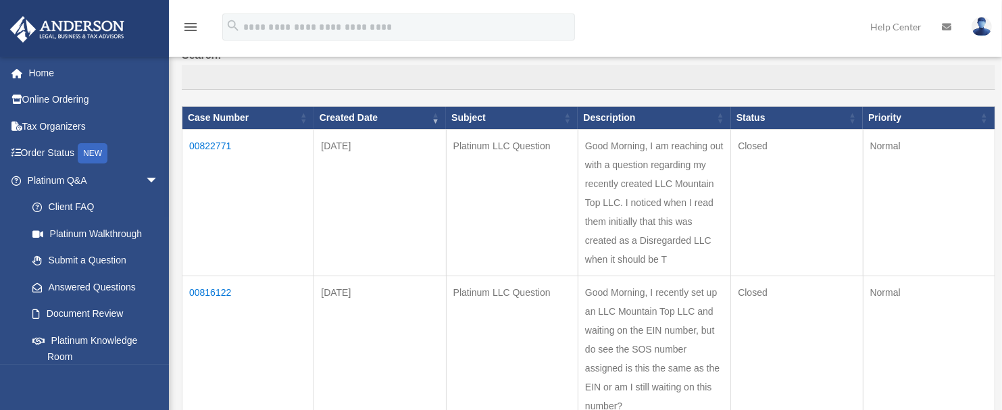
click at [224, 146] on td "00822771" at bounding box center [248, 203] width 132 height 147
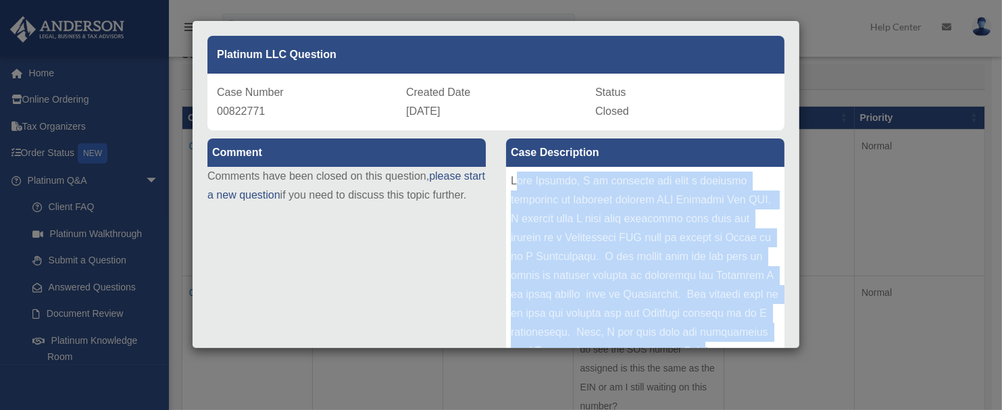
scroll to position [53, 0]
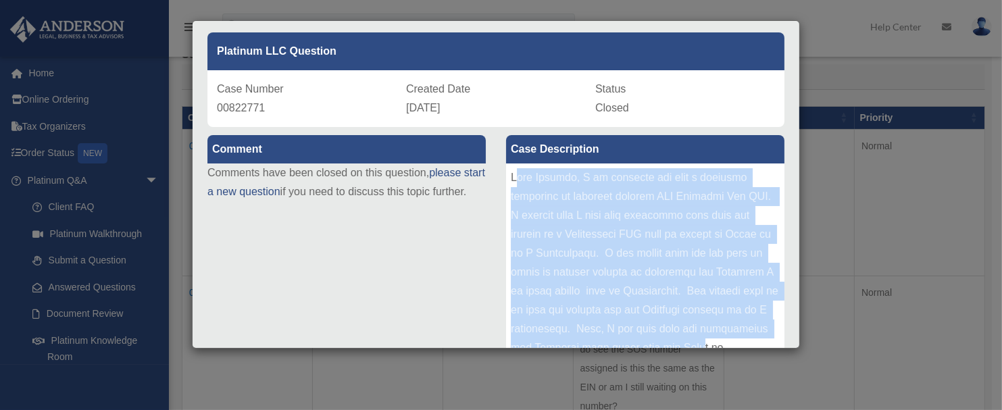
drag, startPoint x: 510, startPoint y: 225, endPoint x: 730, endPoint y: 342, distance: 248.7
click at [730, 342] on div at bounding box center [645, 264] width 278 height 203
click at [548, 253] on div at bounding box center [645, 264] width 278 height 203
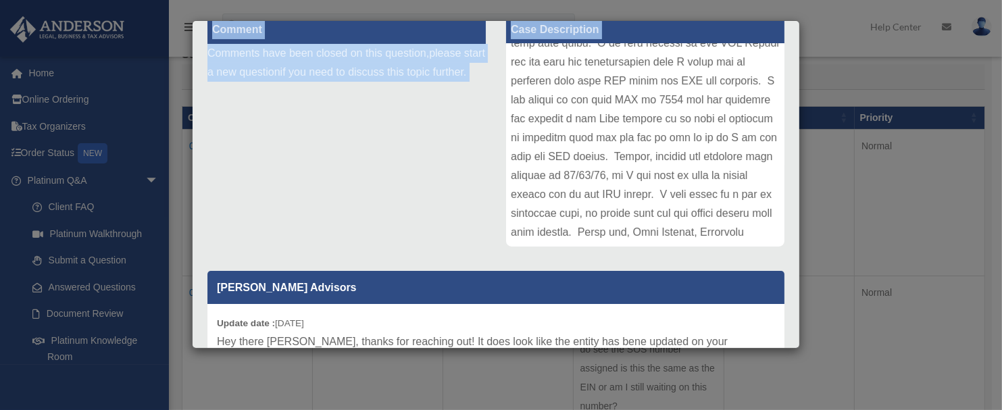
scroll to position [370, 0]
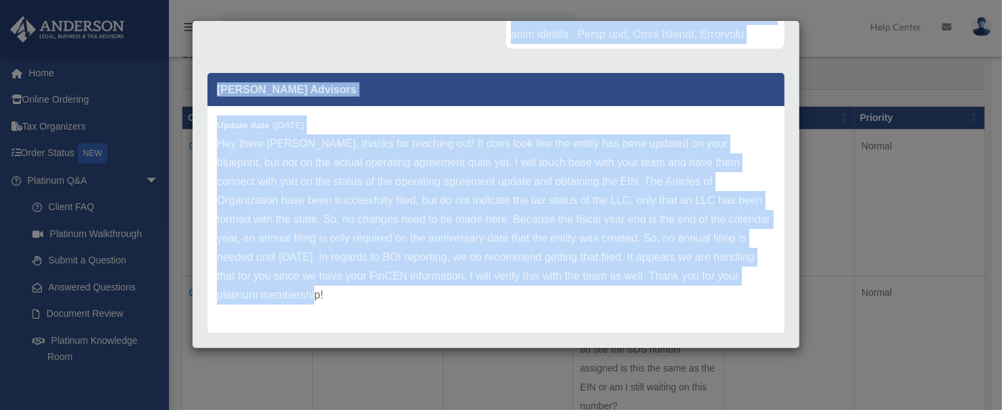
drag, startPoint x: 507, startPoint y: 178, endPoint x: 696, endPoint y: 291, distance: 220.3
click at [696, 291] on div "Comment Comments have been closed on this question, please start a new question…" at bounding box center [495, 73] width 597 height 528
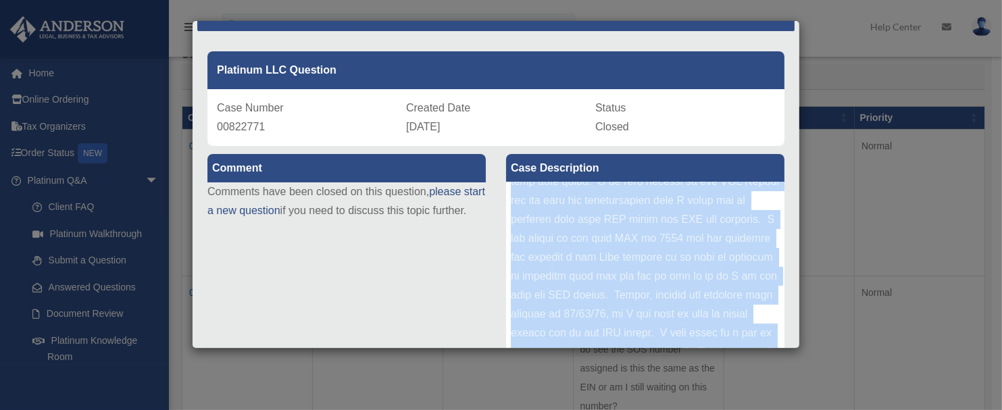
scroll to position [0, 0]
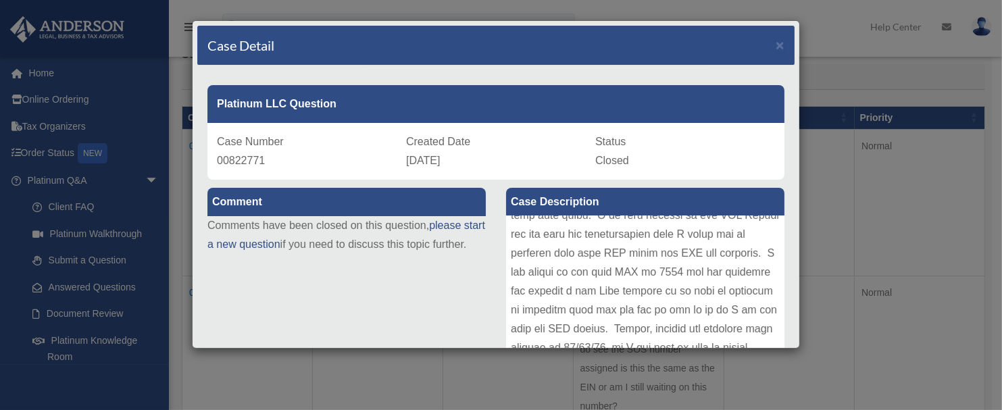
click at [681, 167] on div "Status Closed" at bounding box center [685, 151] width 180 height 38
click at [776, 44] on span "×" at bounding box center [780, 45] width 9 height 16
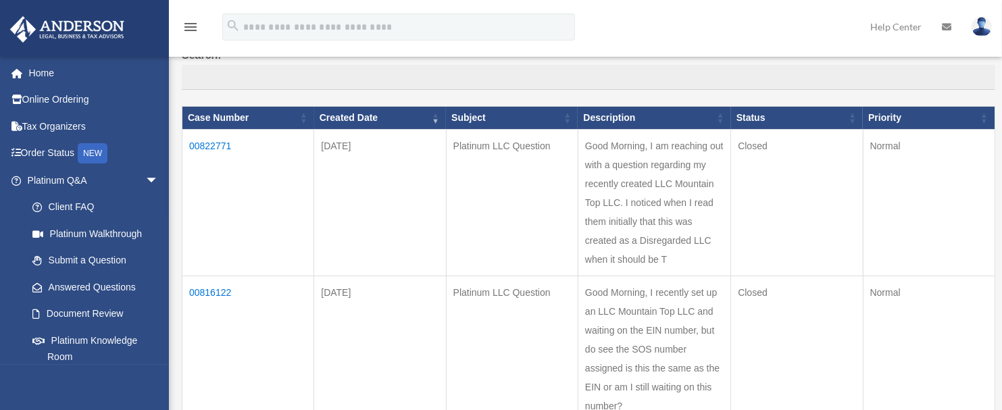
click at [657, 161] on td "Good Morning, I am reaching out with a question regarding my recently created L…" at bounding box center [654, 203] width 153 height 147
click at [810, 257] on td "Closed" at bounding box center [797, 203] width 132 height 147
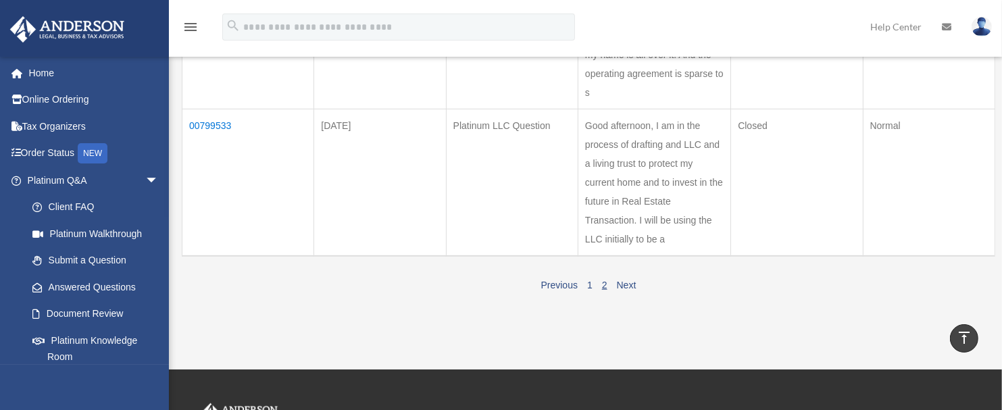
scroll to position [897, 0]
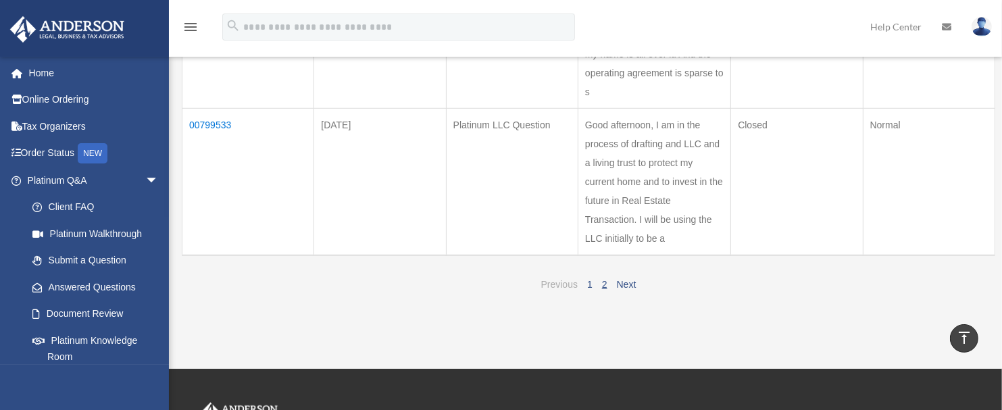
click at [556, 279] on link "Previous" at bounding box center [559, 284] width 36 height 11
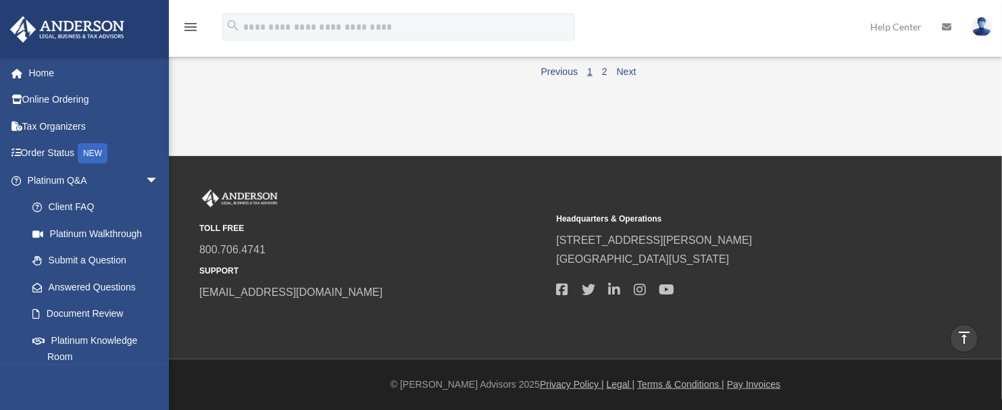
scroll to position [1403, 0]
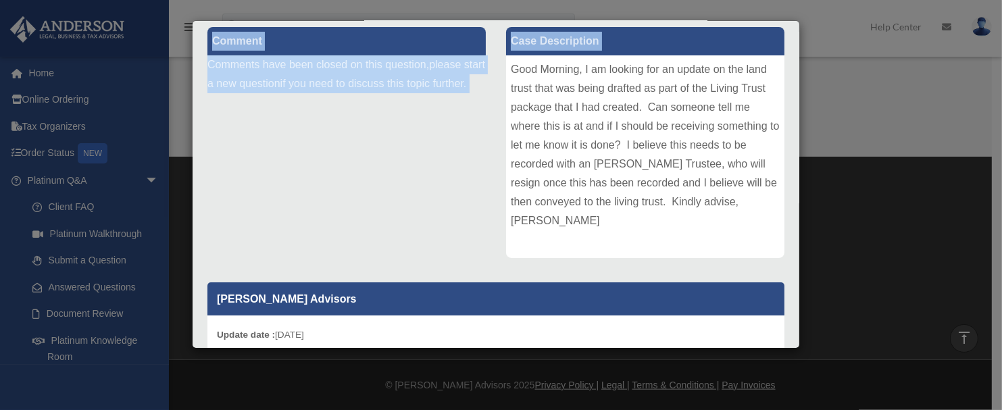
scroll to position [320, 0]
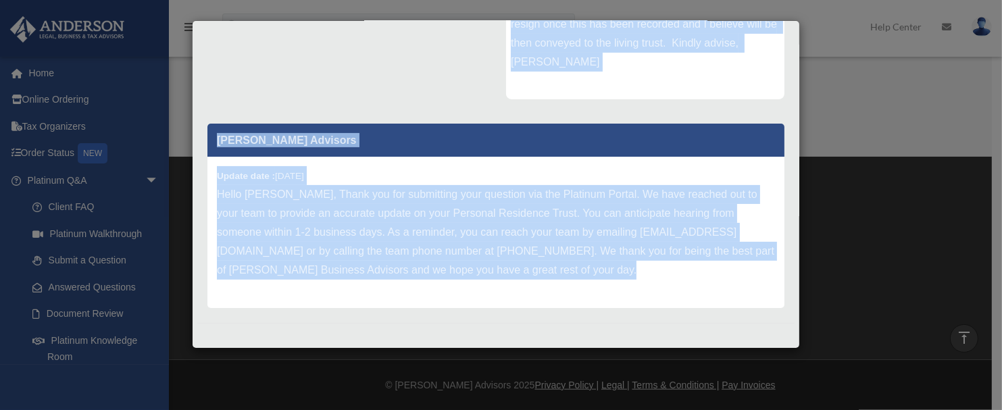
drag, startPoint x: 508, startPoint y: 228, endPoint x: 667, endPoint y: 375, distance: 217.0
click at [667, 367] on div "Case Detail × Platinum Corporation Question Case Number 00842871 Created Date J…" at bounding box center [501, 205] width 1002 height 410
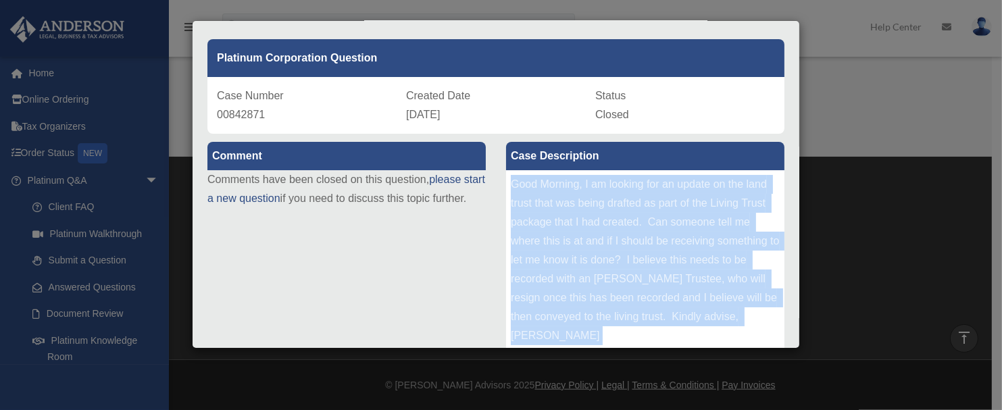
scroll to position [51, 0]
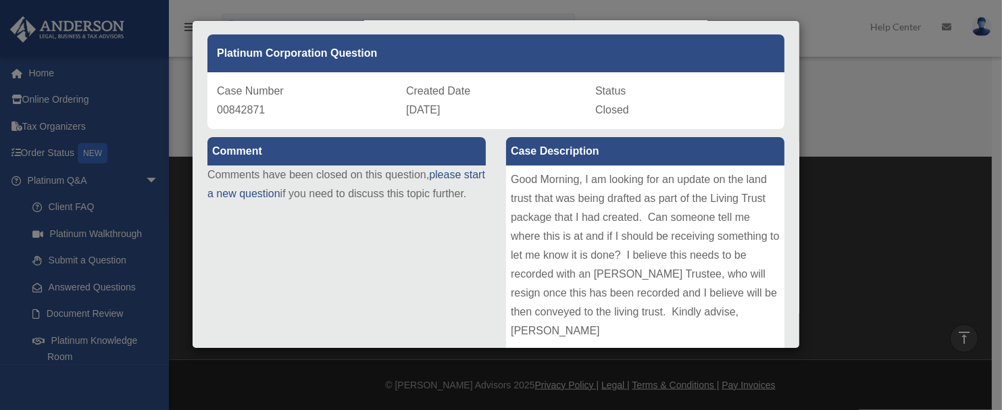
click at [831, 85] on div "Case Detail × Platinum Corporation Question Case Number 00842871 Created Date J…" at bounding box center [501, 205] width 1002 height 410
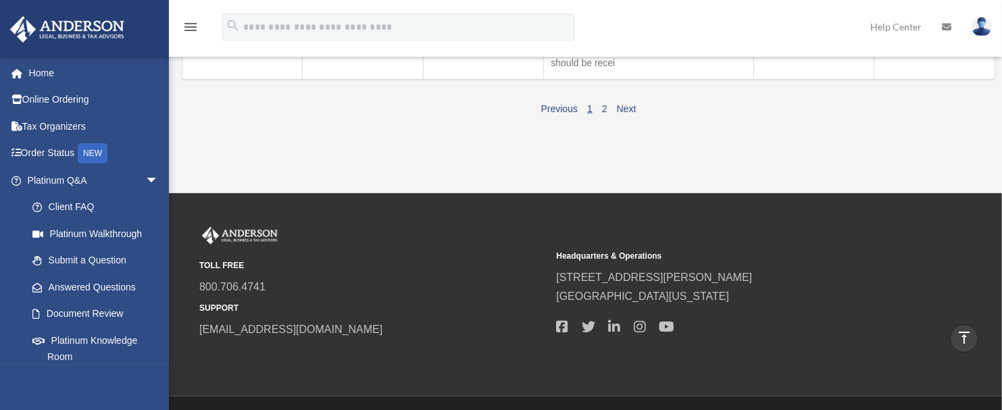
scroll to position [1280, 0]
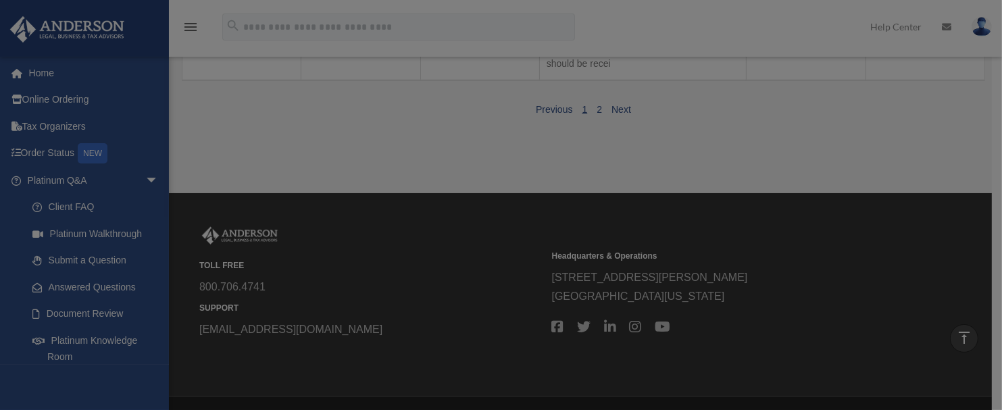
scroll to position [0, 0]
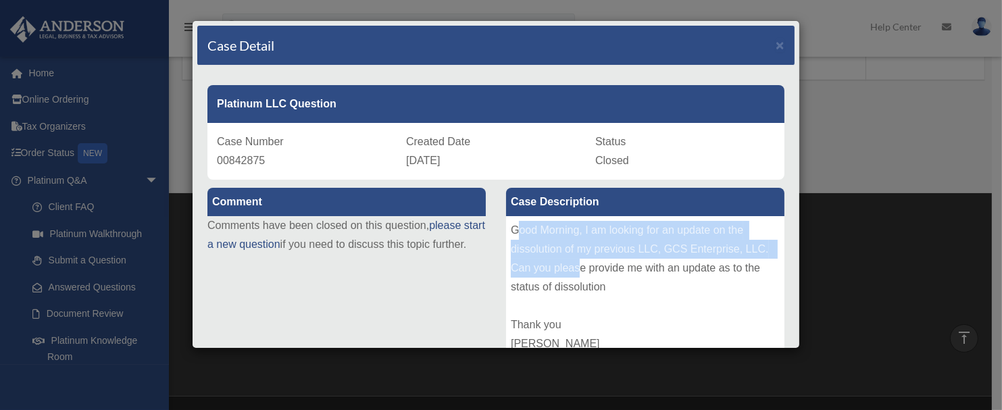
drag, startPoint x: 515, startPoint y: 228, endPoint x: 573, endPoint y: 267, distance: 70.1
click at [573, 267] on div "Good Morning, I am looking for an update on the dissolution of my previous LLC,…" at bounding box center [645, 317] width 278 height 203
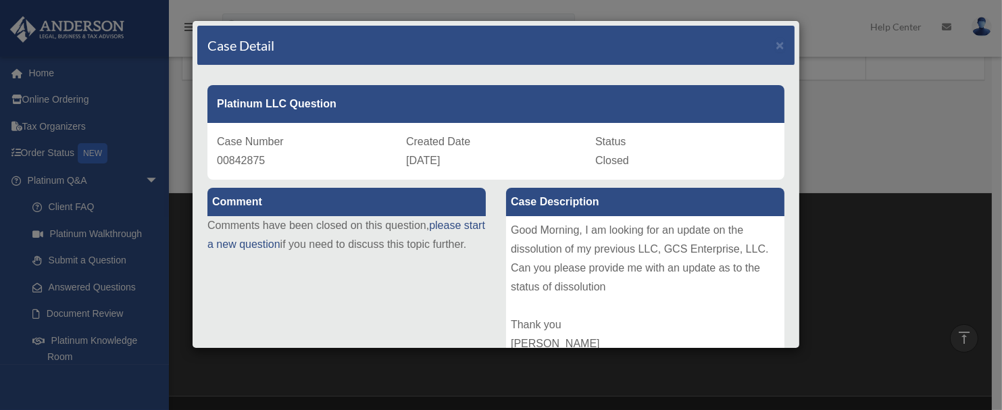
click at [506, 226] on div "Good Morning, I am looking for an update on the dissolution of my previous LLC,…" at bounding box center [645, 317] width 278 height 203
click at [507, 228] on div "Good Morning, I am looking for an update on the dissolution of my previous LLC,…" at bounding box center [645, 317] width 278 height 203
click at [507, 227] on div "Good Morning, I am looking for an update on the dissolution of my previous LLC,…" at bounding box center [645, 317] width 278 height 203
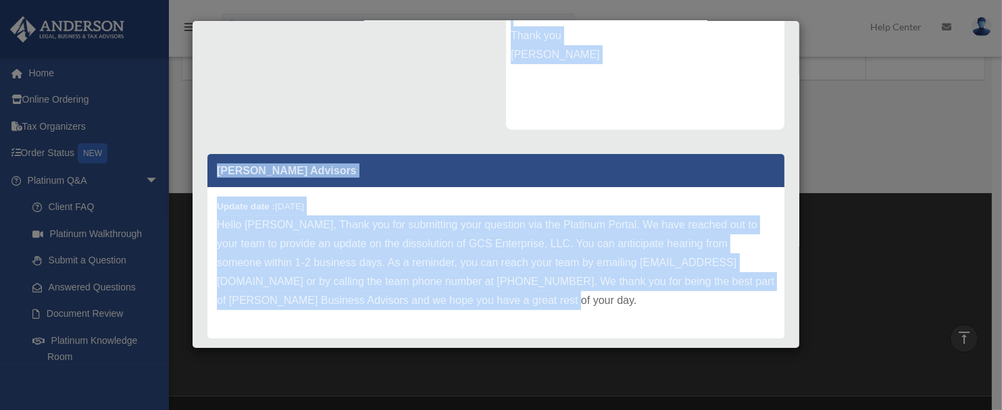
scroll to position [320, 0]
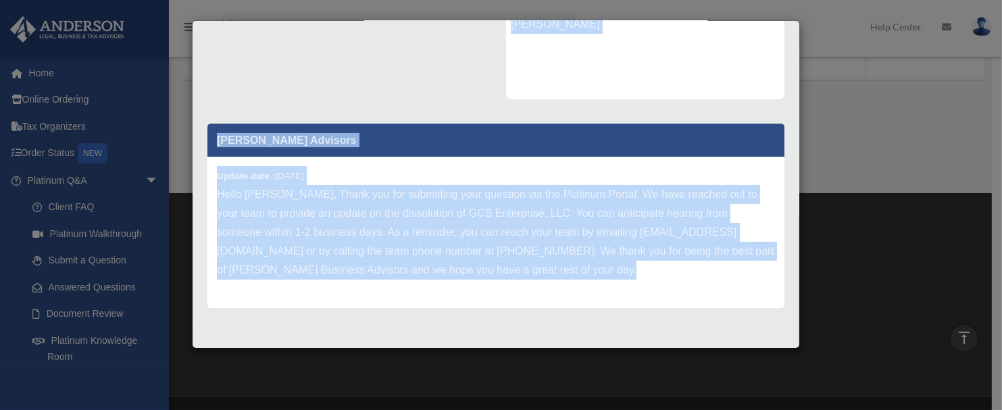
drag, startPoint x: 507, startPoint y: 227, endPoint x: 636, endPoint y: 345, distance: 175.5
click at [636, 345] on div "Case Detail × Platinum LLC Question Case Number 00842875 Created Date January 2…" at bounding box center [496, 184] width 608 height 328
click at [651, 164] on div "Update date : 01-23-2025 Hello Christine, Thank you for submitting your questio…" at bounding box center [495, 232] width 577 height 151
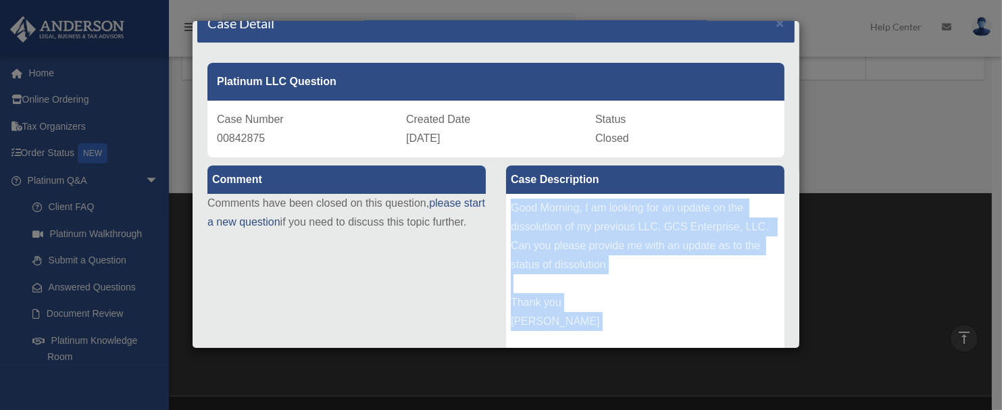
scroll to position [0, 0]
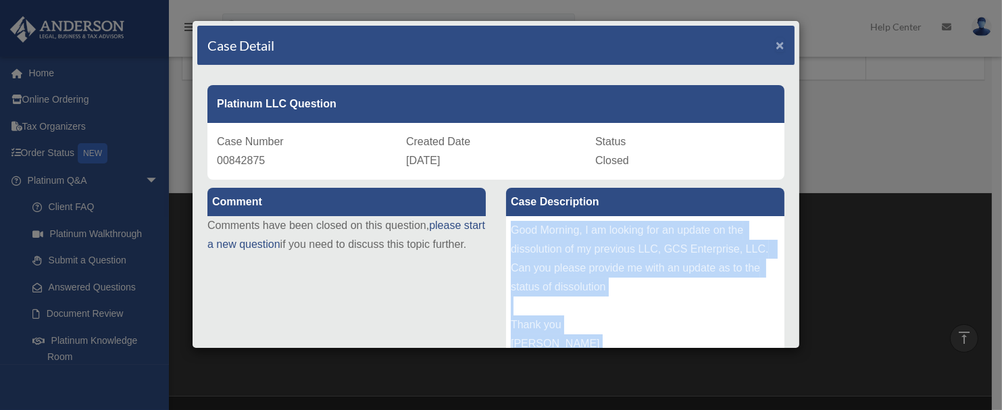
click at [776, 43] on span "×" at bounding box center [780, 45] width 9 height 16
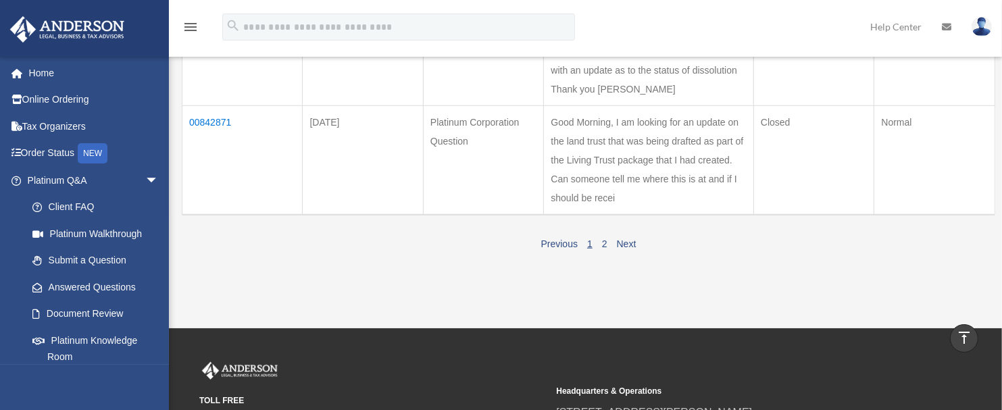
scroll to position [1145, 0]
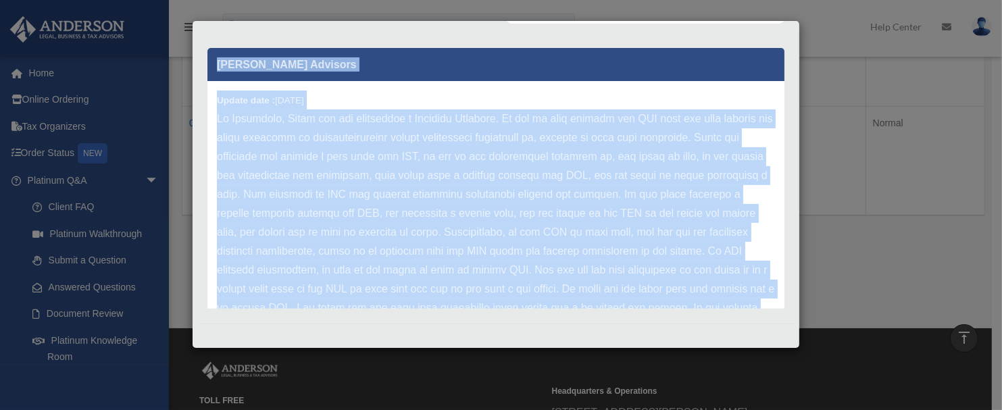
scroll to position [396, 0]
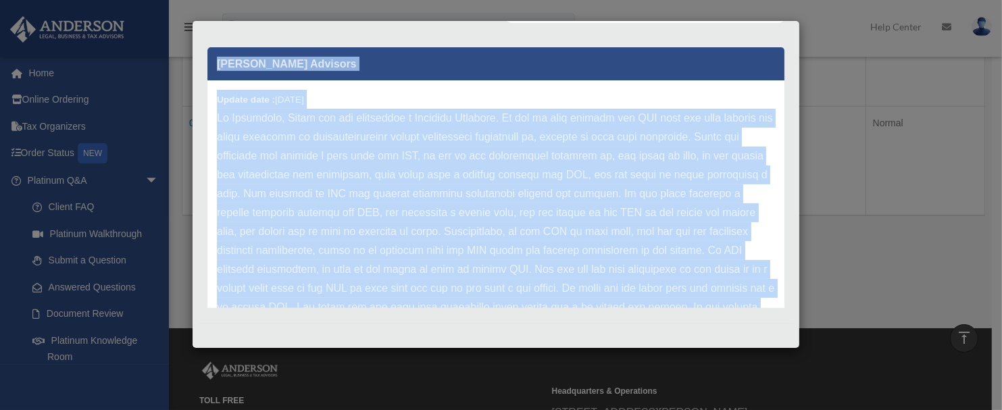
drag, startPoint x: 507, startPoint y: 230, endPoint x: 746, endPoint y: 353, distance: 269.2
click at [746, 353] on div "Case Detail × Platinum LLC Question Case Number 00853035 Created Date January 3…" at bounding box center [501, 205] width 1002 height 410
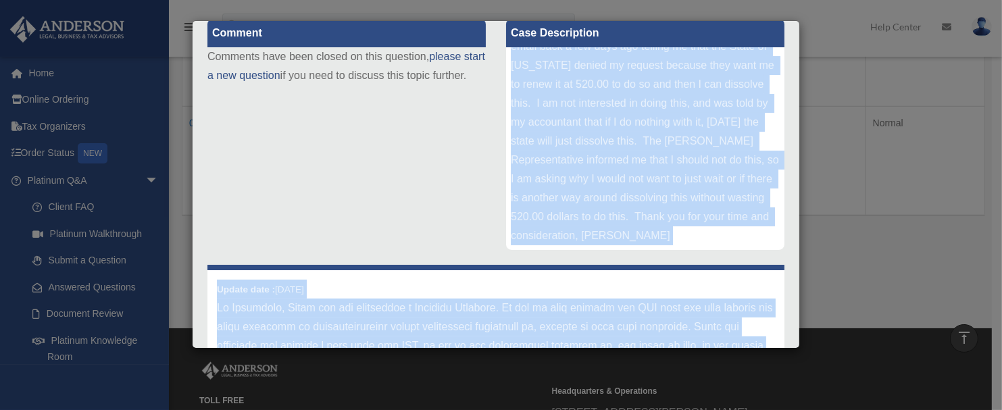
scroll to position [166, 0]
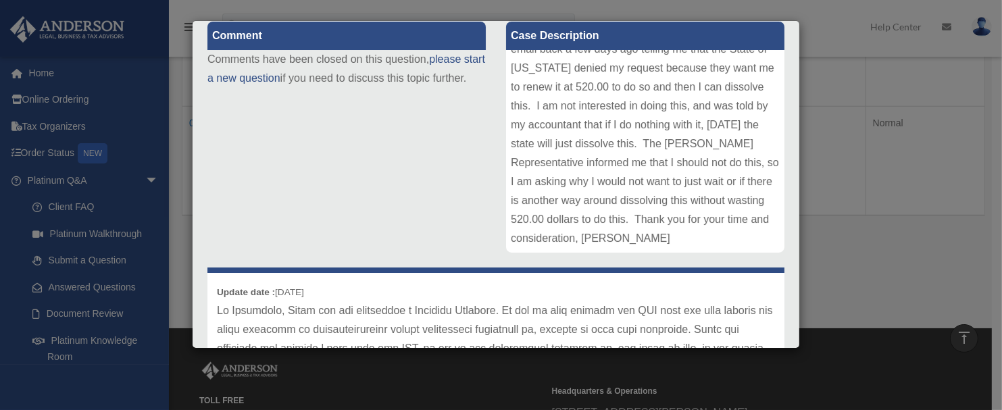
click at [844, 84] on div "Case Detail × Platinum LLC Question Case Number 00853035 Created Date January 3…" at bounding box center [501, 205] width 1002 height 410
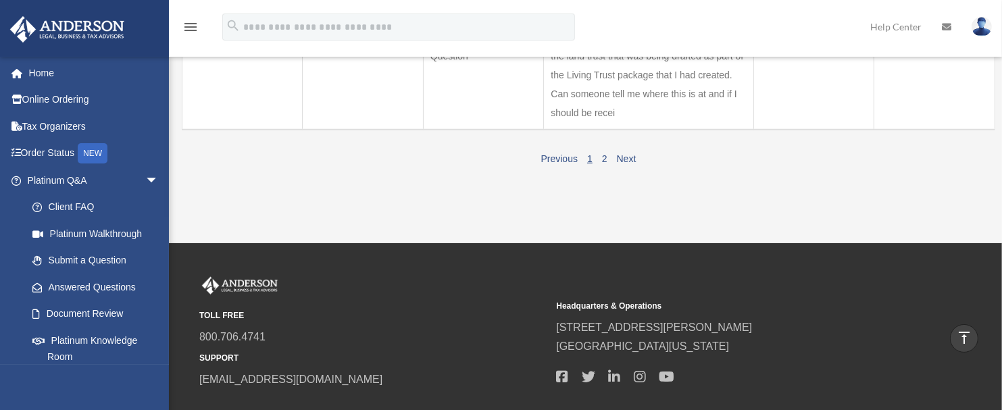
scroll to position [1232, 0]
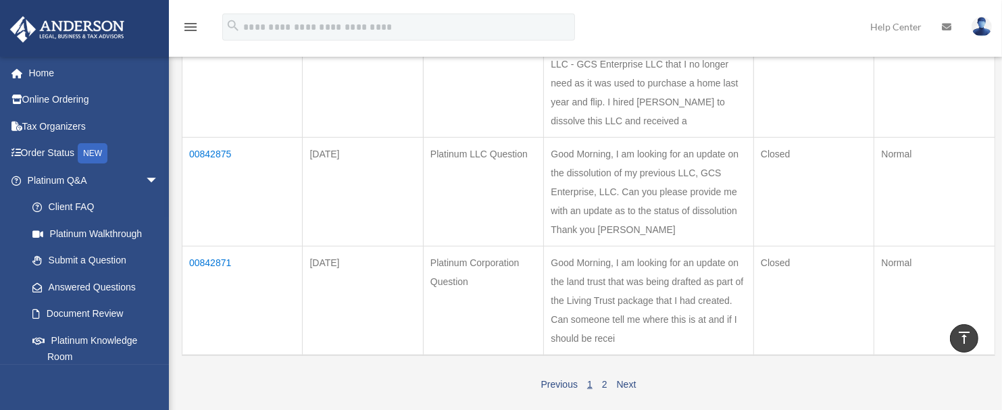
scroll to position [1006, 0]
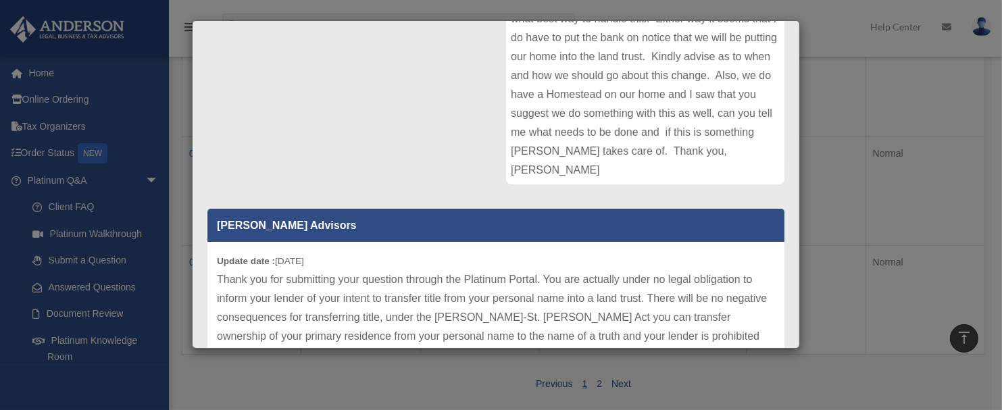
scroll to position [357, 0]
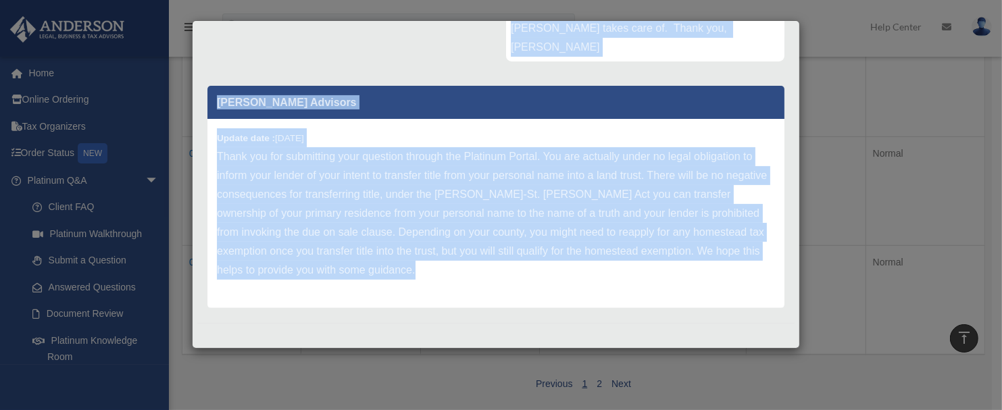
drag, startPoint x: 505, startPoint y: 228, endPoint x: 744, endPoint y: 363, distance: 274.7
click at [744, 363] on div "Case Detail × Other Platinum Question Case Number 00853050 Created Date January…" at bounding box center [501, 205] width 1002 height 410
click at [597, 199] on p "Thank you for submitting your question through the Platinum Portal. You are act…" at bounding box center [496, 213] width 558 height 132
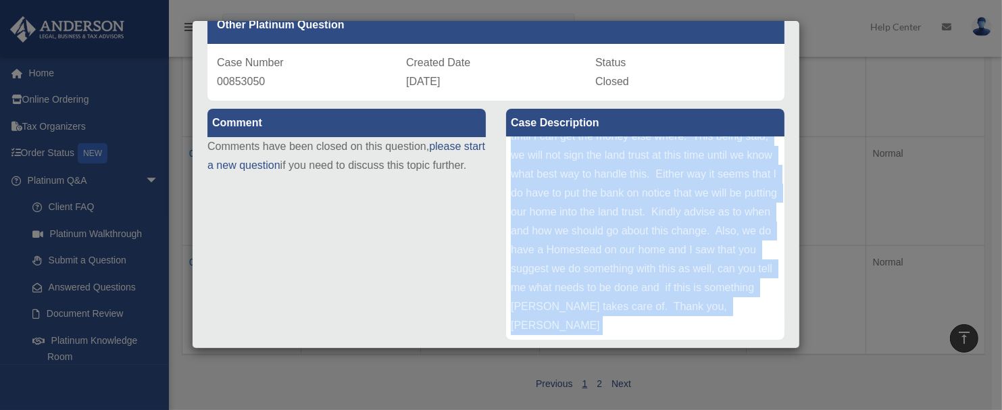
scroll to position [0, 0]
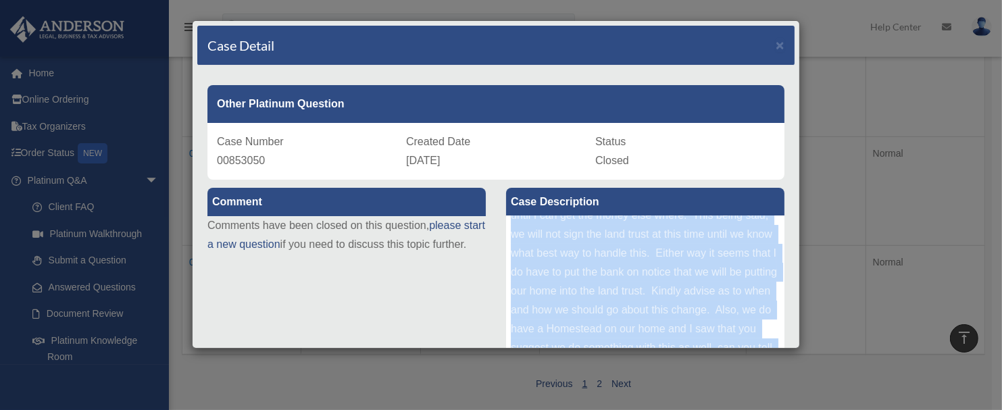
click at [605, 246] on div "Land Trust - Good morning, I am in the process of aligning my legal entities wi…" at bounding box center [645, 317] width 278 height 203
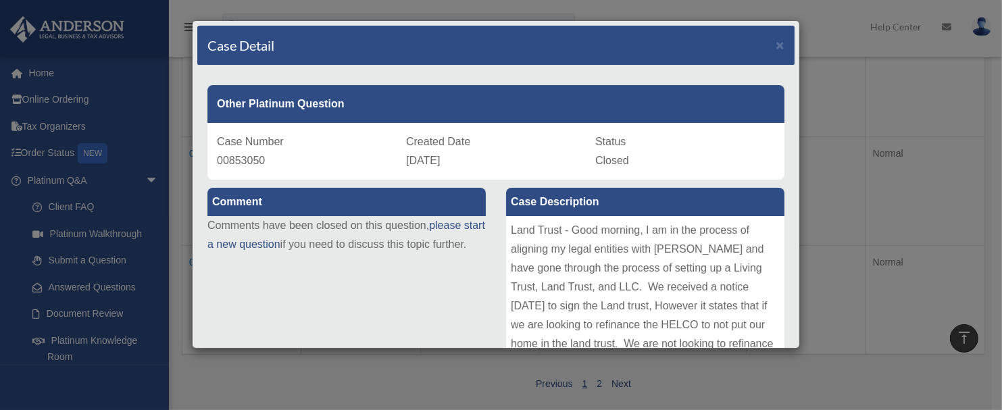
click at [601, 303] on div "Land Trust - Good morning, I am in the process of aligning my legal entities wi…" at bounding box center [645, 317] width 278 height 203
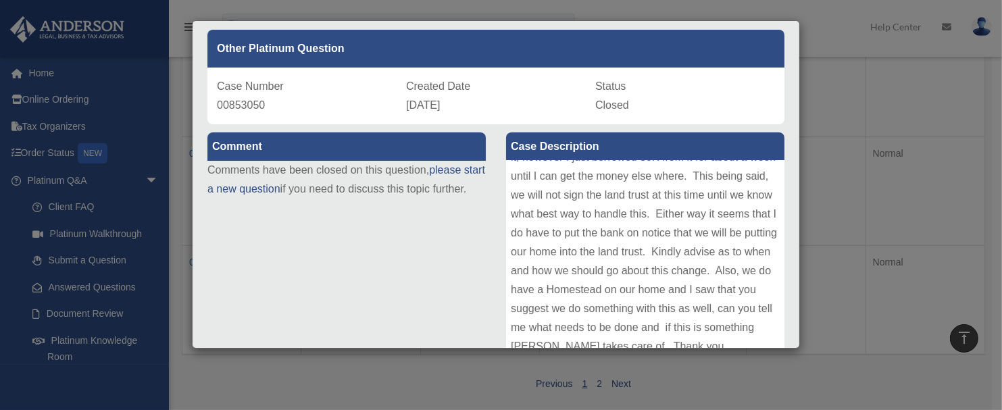
scroll to position [147, 0]
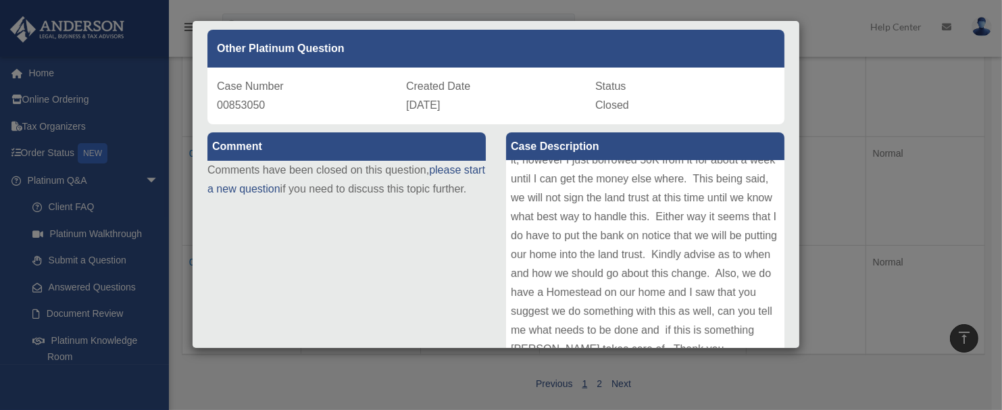
click at [506, 145] on div "Case Description" at bounding box center [645, 247] width 278 height 231
click at [613, 278] on div "Land Trust - Good morning, I am in the process of aligning my legal entities wi…" at bounding box center [645, 262] width 278 height 203
click at [844, 240] on div "Case Detail × Other Platinum Question Case Number 00853050 Created Date January…" at bounding box center [501, 205] width 1002 height 410
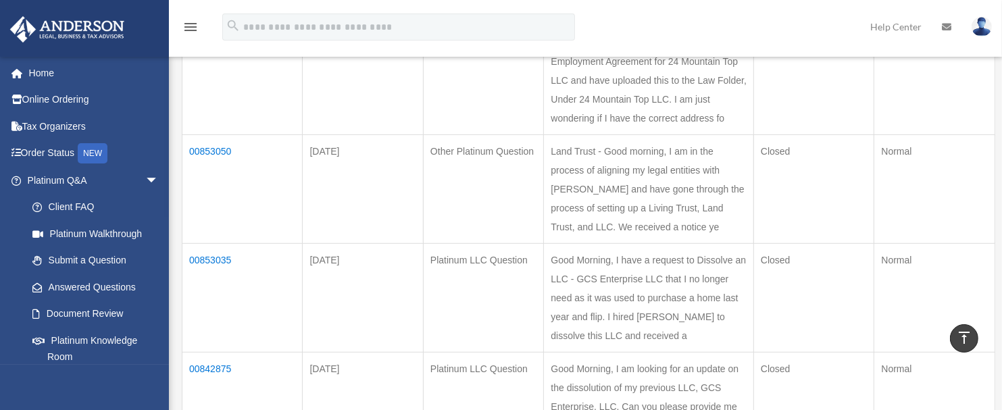
scroll to position [784, 0]
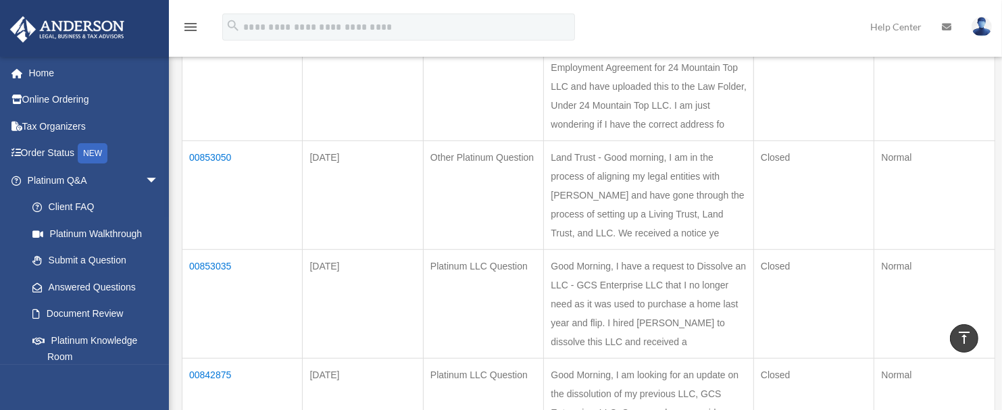
click at [213, 141] on td "00861121" at bounding box center [242, 86] width 120 height 109
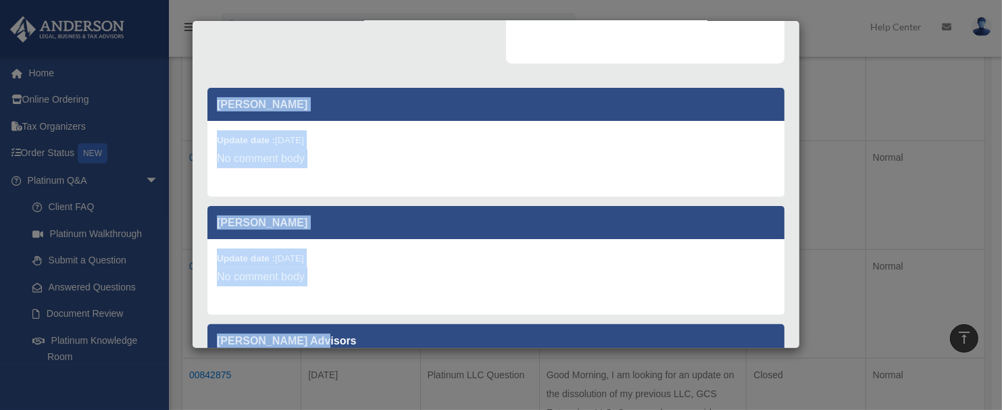
scroll to position [396, 0]
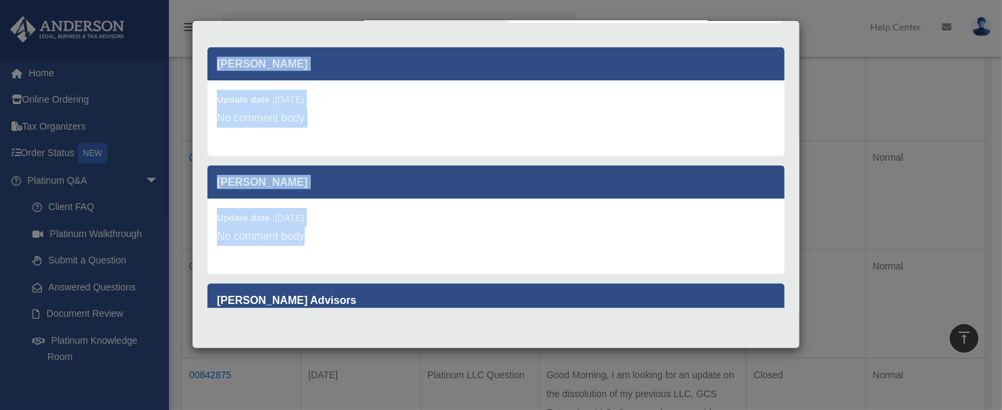
drag, startPoint x: 507, startPoint y: 232, endPoint x: 665, endPoint y: 253, distance: 160.1
click at [665, 253] on div "Comment Comments have been closed on this question, please start a new question…" at bounding box center [495, 48] width 597 height 529
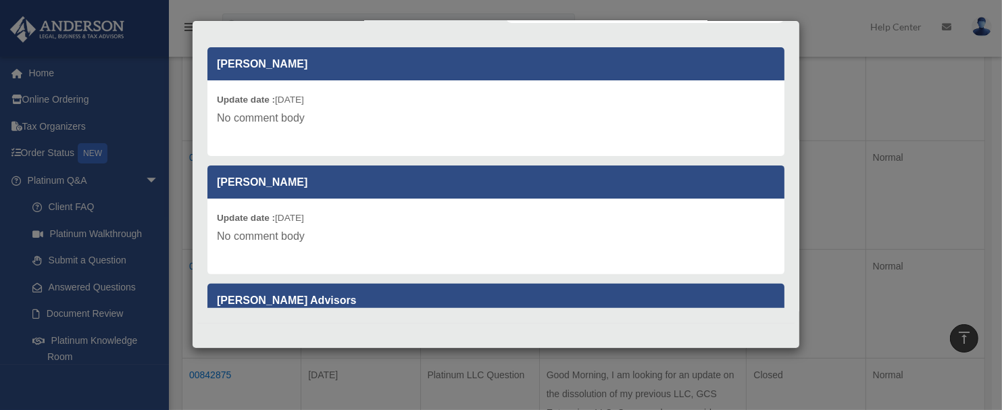
click at [815, 207] on div "Case Detail × Platinum LLC Question Case Number 00861121 Created Date February …" at bounding box center [501, 205] width 1002 height 410
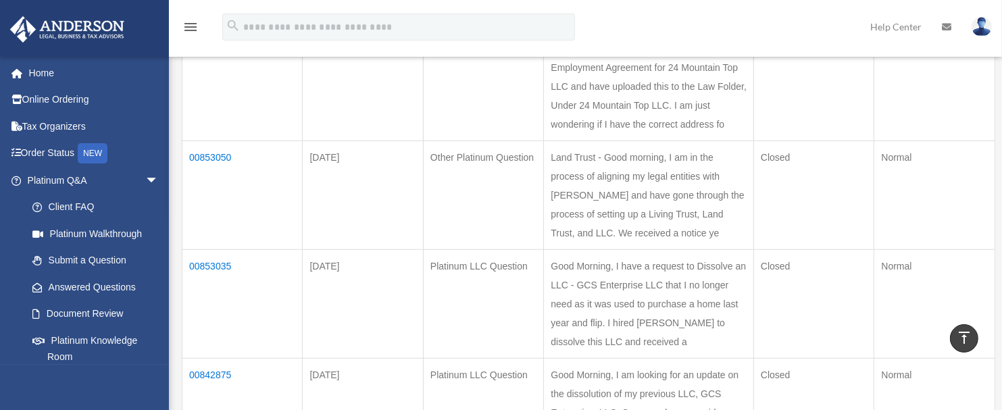
click at [206, 141] on td "00861121" at bounding box center [242, 86] width 120 height 109
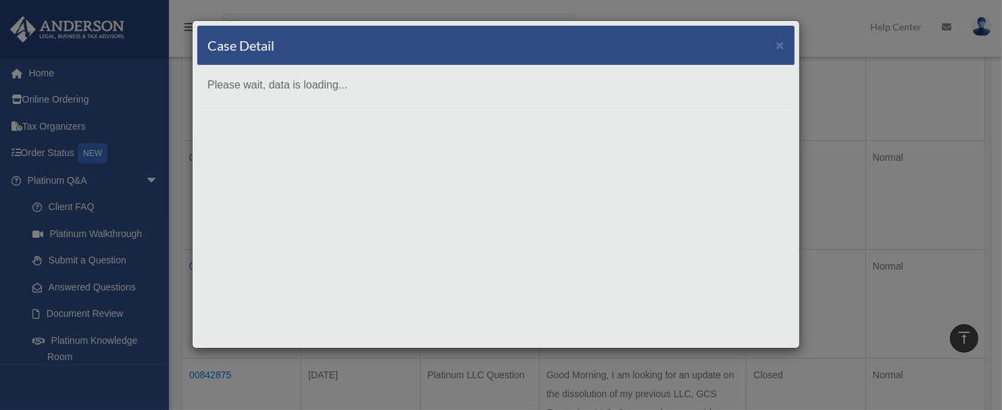
scroll to position [0, 0]
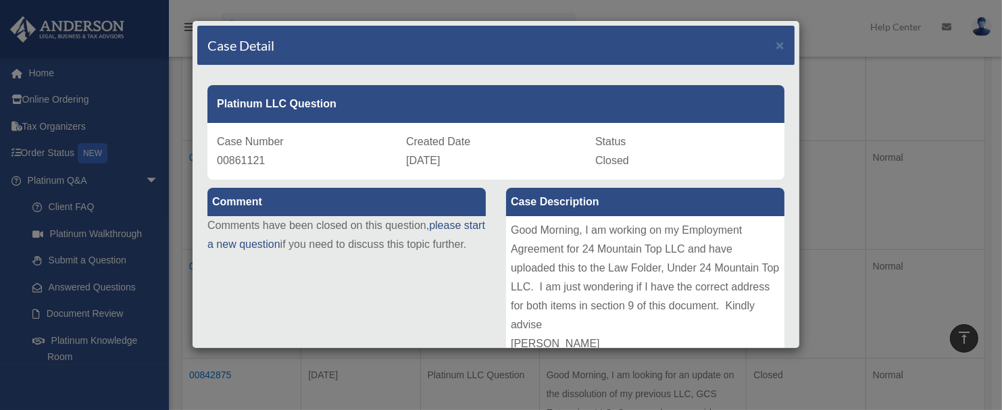
click at [676, 295] on div "Good Morning, I am working on my Employment Agreement for 24 Mountain Top LLC a…" at bounding box center [645, 317] width 278 height 203
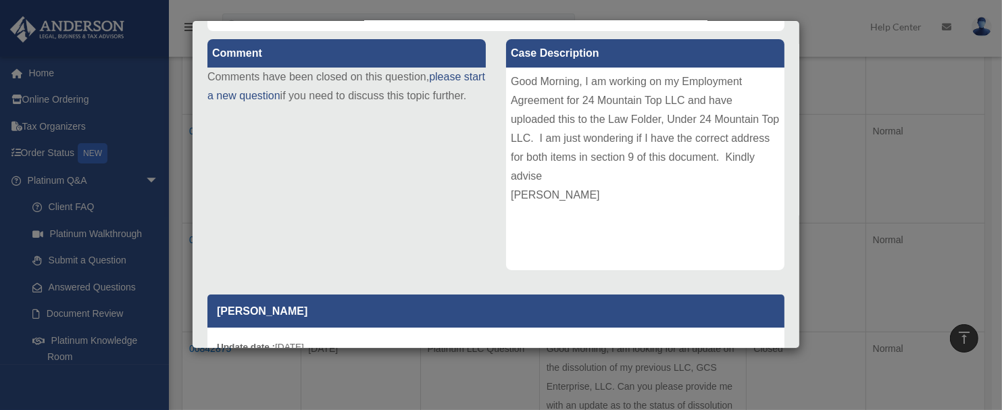
scroll to position [147, 0]
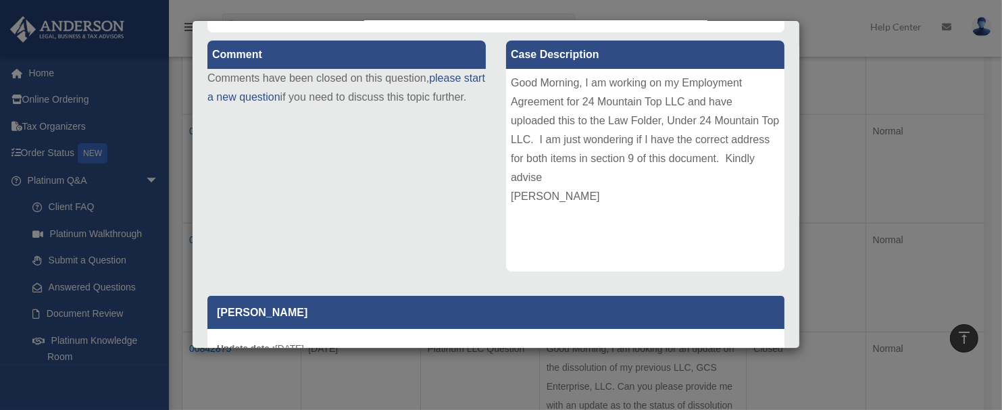
drag, startPoint x: 512, startPoint y: 86, endPoint x: 639, endPoint y: 332, distance: 276.8
click at [639, 332] on div "Comment Comments have been closed on this question, please start a new question…" at bounding box center [495, 296] width 597 height 529
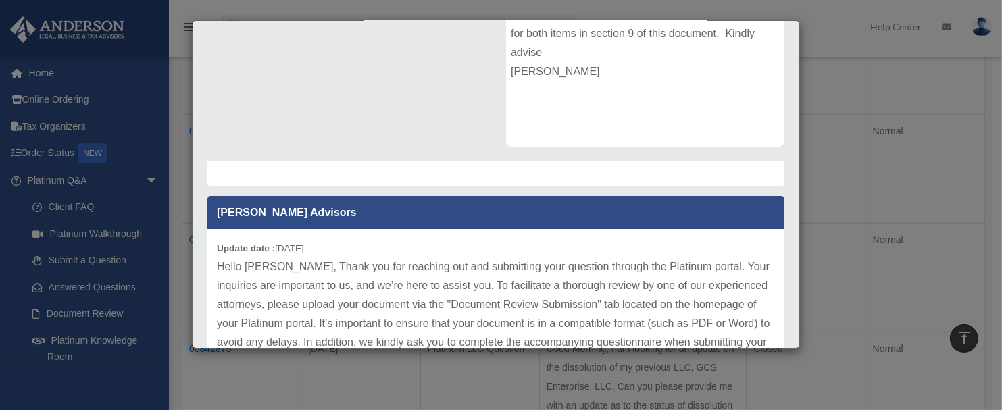
scroll to position [216, 0]
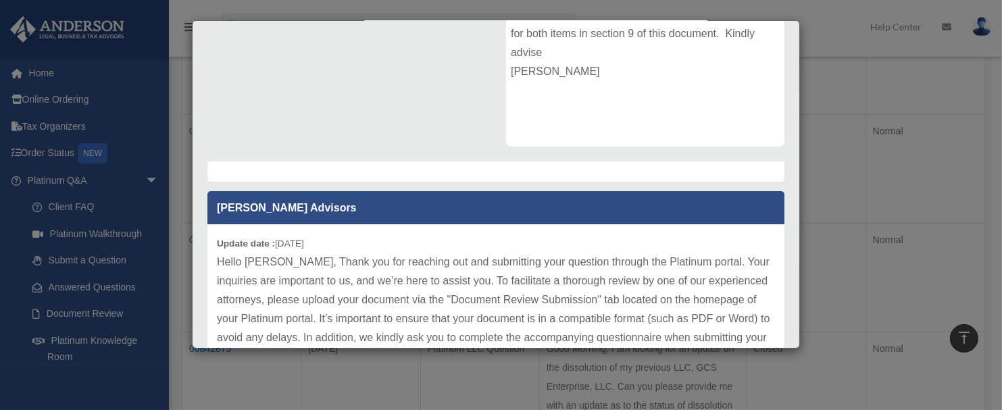
click at [217, 236] on div "Update date : 02-07-2025 Hello Christine, Thank you for reaching out and submit…" at bounding box center [495, 328] width 577 height 208
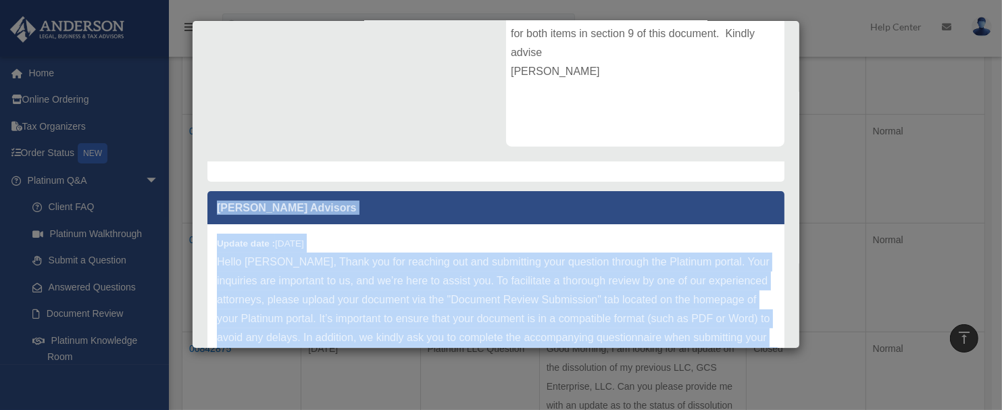
scroll to position [396, 0]
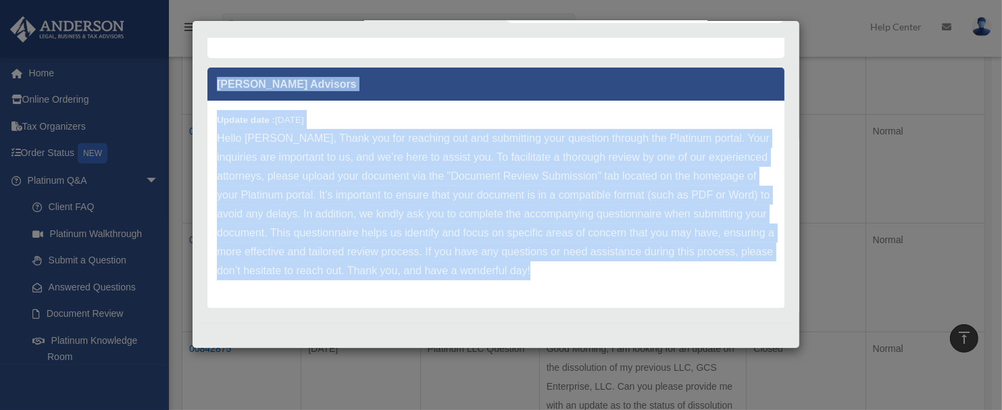
drag, startPoint x: 218, startPoint y: 204, endPoint x: 400, endPoint y: 372, distance: 248.1
click at [400, 367] on div "Case Detail × Platinum LLC Question Case Number 00861121 Created Date February …" at bounding box center [501, 205] width 1002 height 410
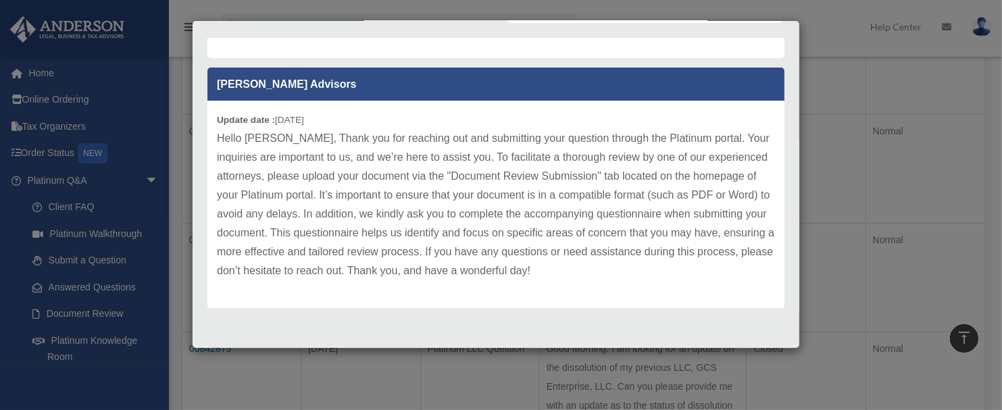
drag, startPoint x: 819, startPoint y: 161, endPoint x: 838, endPoint y: 108, distance: 56.6
click at [838, 108] on div "Case Detail × Platinum LLC Question Case Number 00861121 Created Date February …" at bounding box center [501, 205] width 1002 height 410
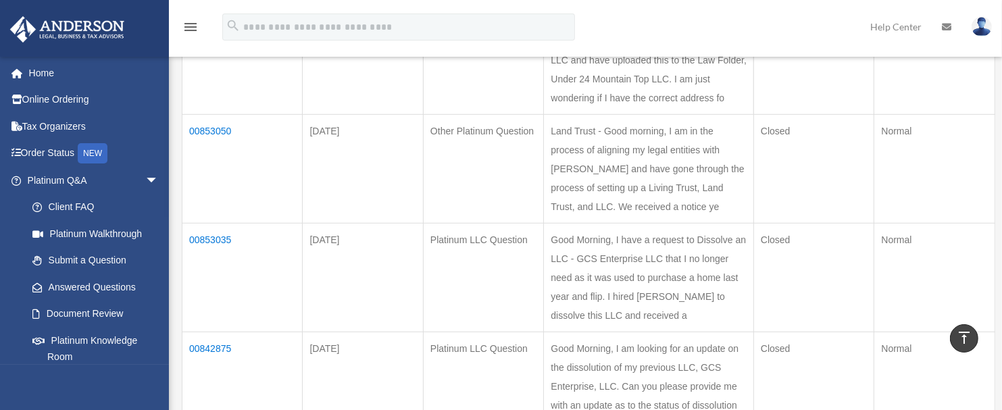
click at [520, 115] on td "Platinum LLC Question" at bounding box center [483, 60] width 120 height 109
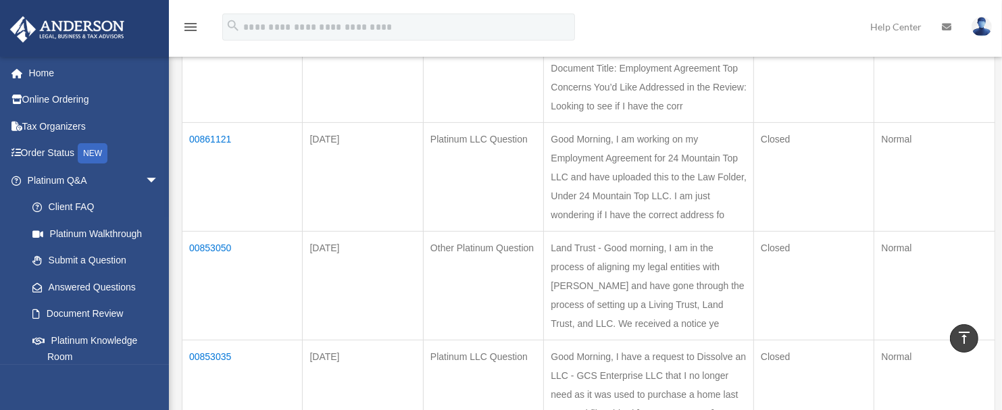
scroll to position [692, 0]
click at [204, 124] on td "00864549" at bounding box center [242, 70] width 120 height 109
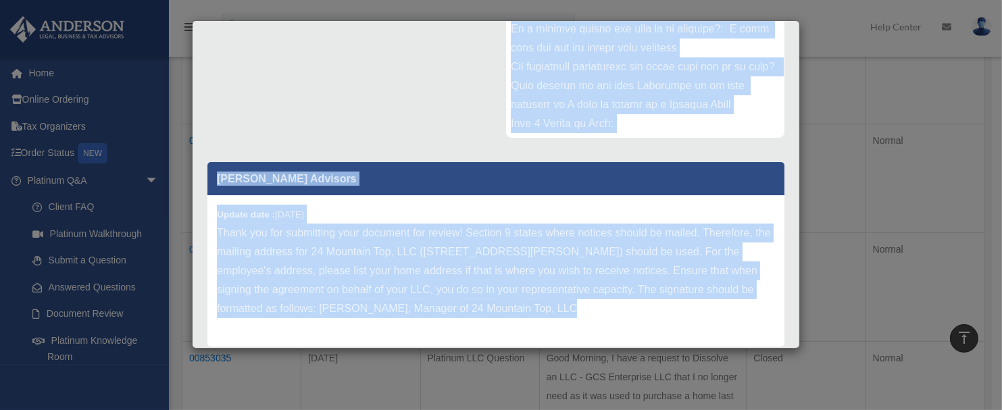
scroll to position [318, 0]
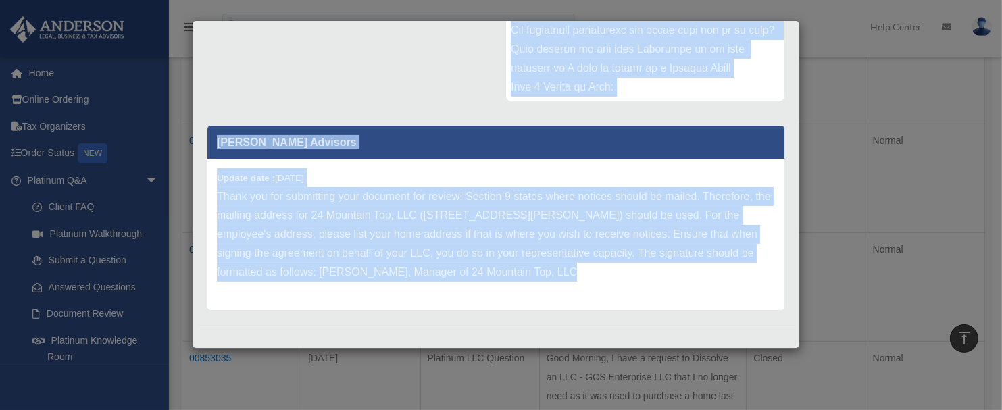
drag, startPoint x: 510, startPoint y: 230, endPoint x: 701, endPoint y: 302, distance: 204.2
click at [701, 302] on div "Comment Comments have been closed on this question, please start a new question…" at bounding box center [495, 88] width 597 height 453
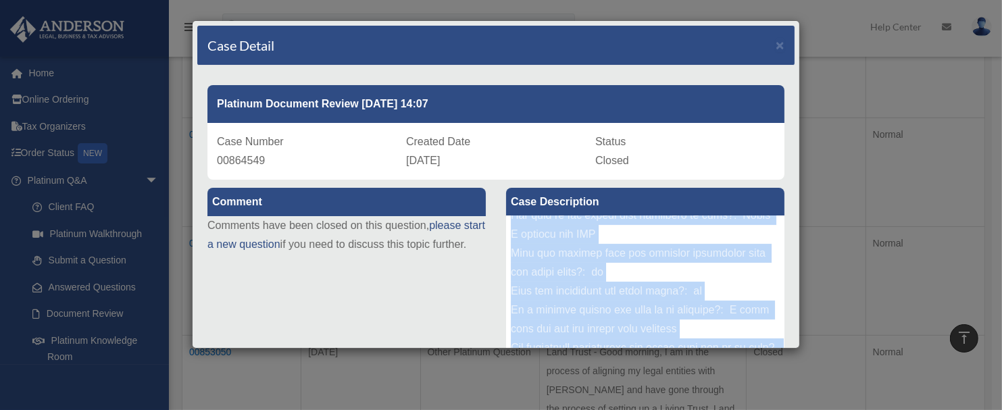
scroll to position [587, 0]
click at [776, 44] on span "×" at bounding box center [780, 45] width 9 height 16
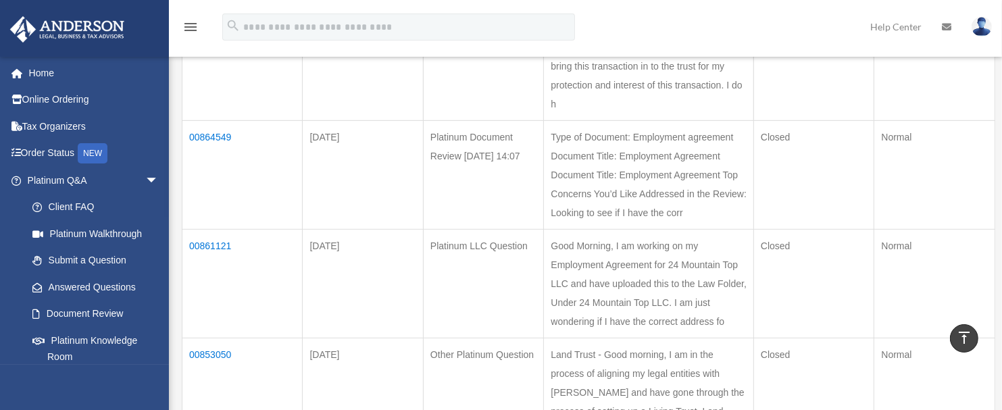
click at [218, 121] on td "00882612" at bounding box center [242, 57] width 120 height 128
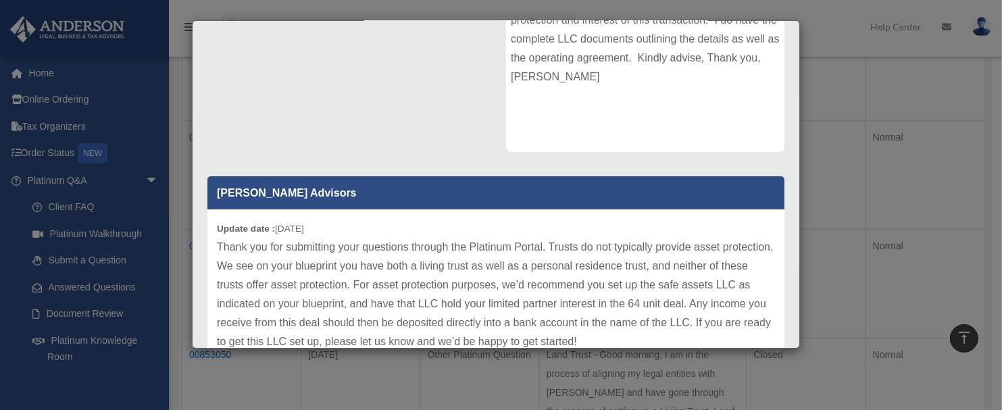
scroll to position [338, 0]
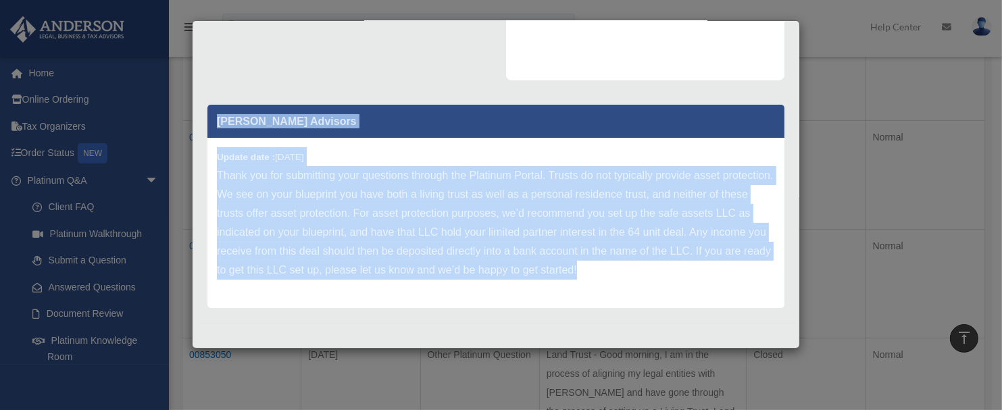
drag, startPoint x: 508, startPoint y: 227, endPoint x: 653, endPoint y: 353, distance: 191.6
click at [653, 353] on div "Case Detail × Platinum Living Trust Question Case Number 00882612 Created Date …" at bounding box center [501, 205] width 1002 height 410
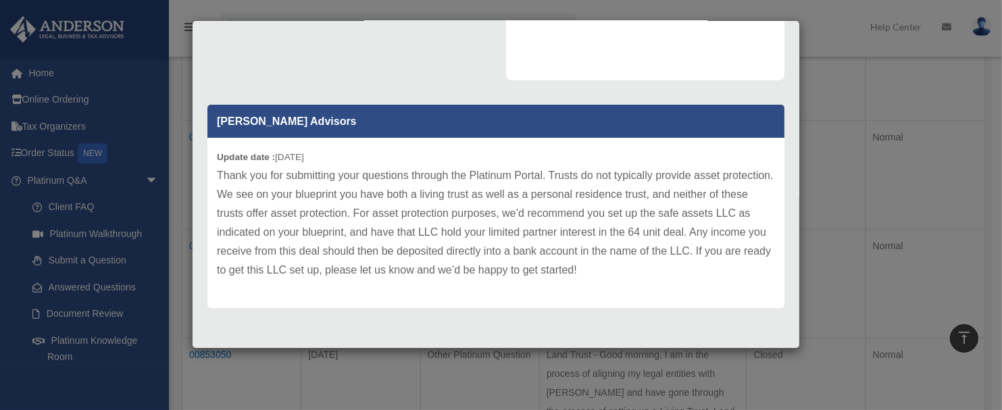
click at [844, 260] on div "Case Detail × Platinum Living Trust Question Case Number 00882612 Created Date …" at bounding box center [501, 205] width 1002 height 410
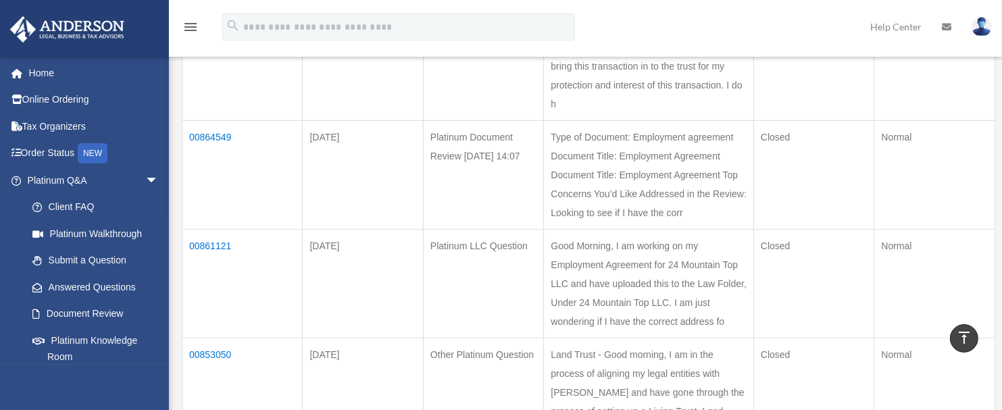
click at [227, 230] on td "00864549" at bounding box center [242, 175] width 120 height 109
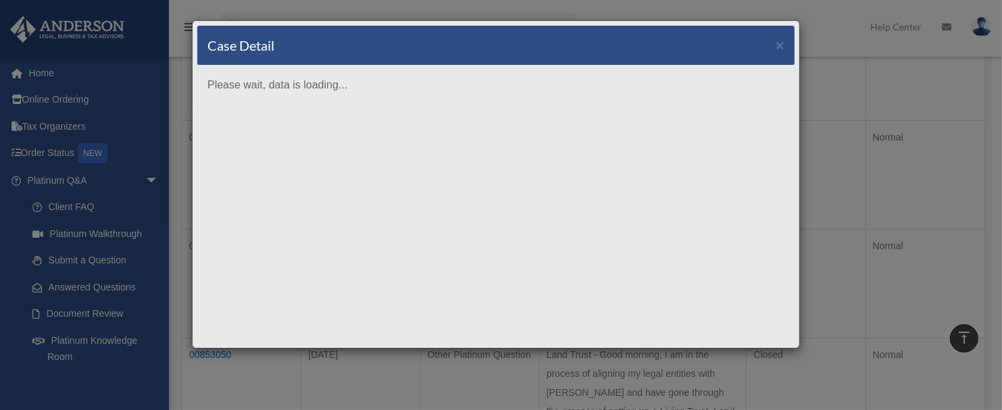
scroll to position [0, 0]
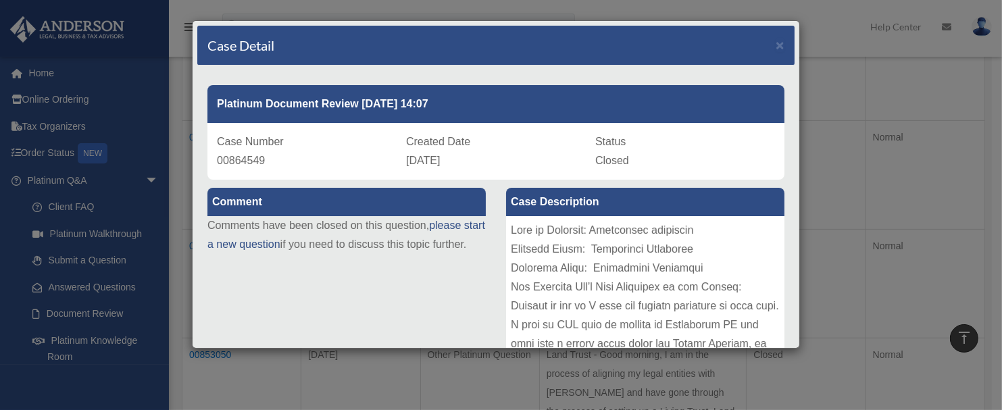
click at [613, 294] on div at bounding box center [645, 317] width 278 height 203
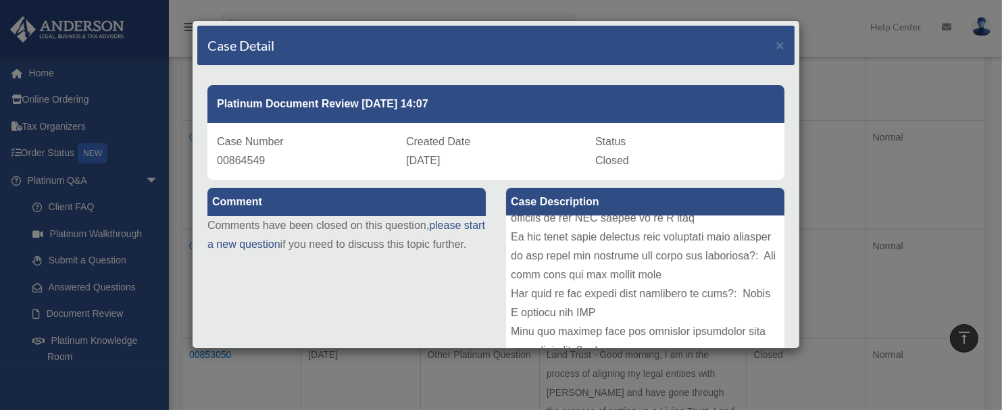
scroll to position [235, 0]
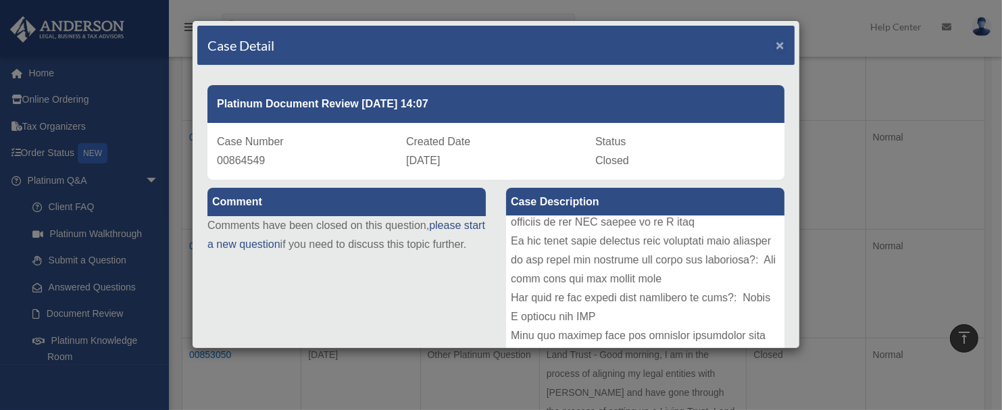
click at [776, 49] on span "×" at bounding box center [780, 45] width 9 height 16
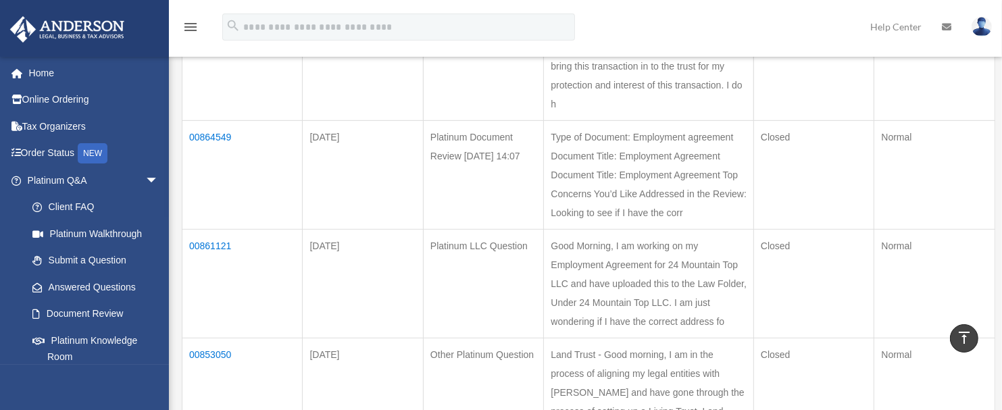
click at [222, 121] on td "00882612" at bounding box center [242, 57] width 120 height 128
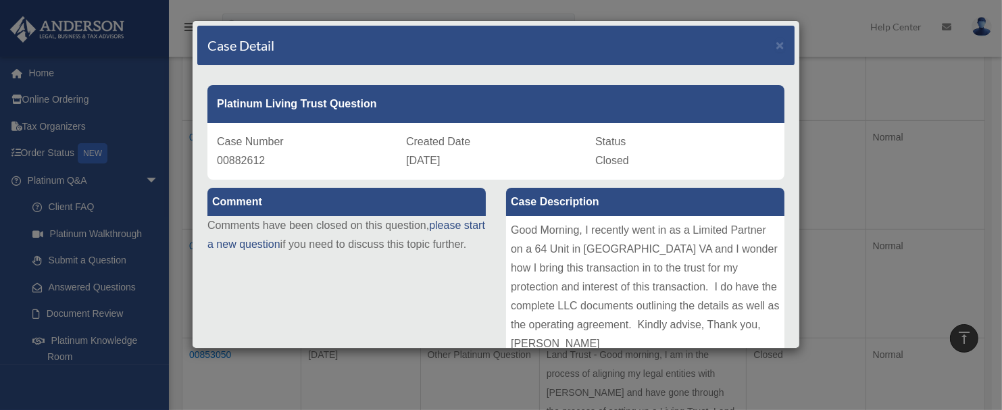
click at [506, 224] on div "Good Morning, I recently went in as a Limited Partner on a 64 Unit in Dansville…" at bounding box center [645, 317] width 278 height 203
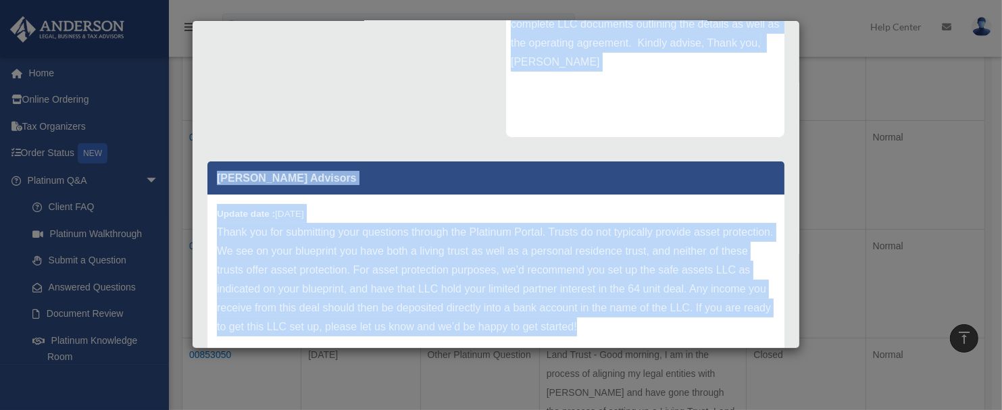
scroll to position [338, 0]
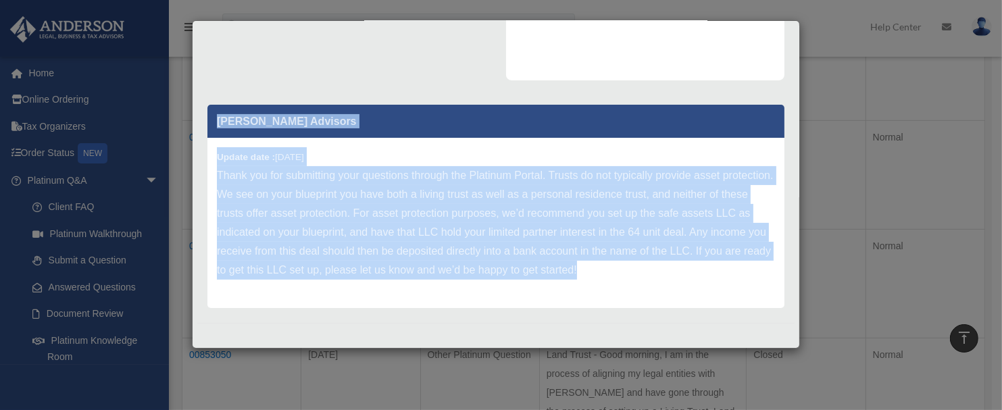
drag, startPoint x: 505, startPoint y: 226, endPoint x: 667, endPoint y: 345, distance: 201.1
click at [667, 345] on div "Case Detail × Platinum Living Trust Question Case Number 00882612 Created Date …" at bounding box center [496, 184] width 608 height 328
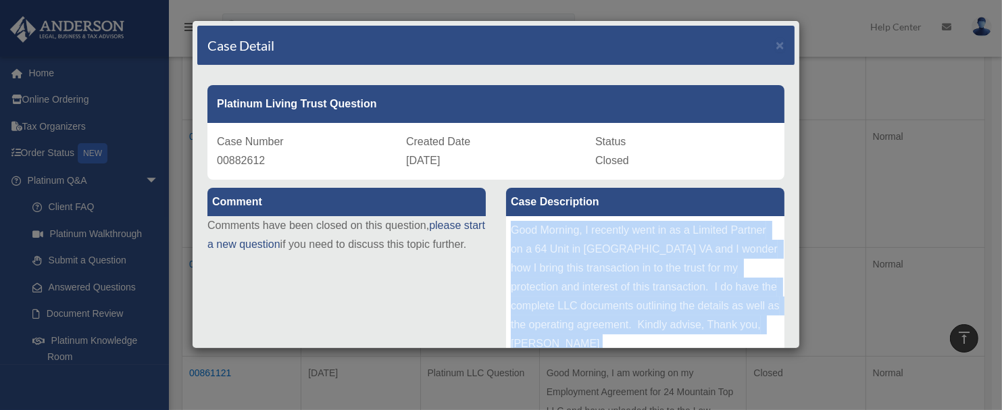
scroll to position [459, 0]
click at [776, 43] on span "×" at bounding box center [780, 45] width 9 height 16
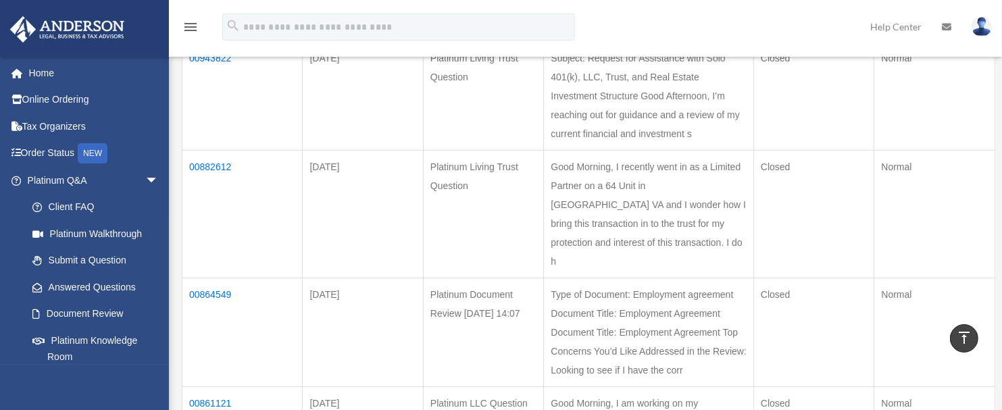
scroll to position [432, 0]
click at [208, 148] on td "00943822" at bounding box center [242, 93] width 120 height 109
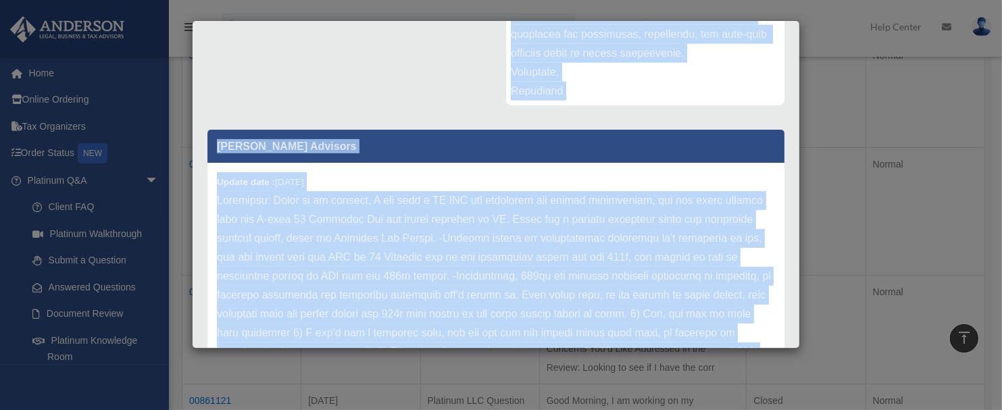
scroll to position [396, 0]
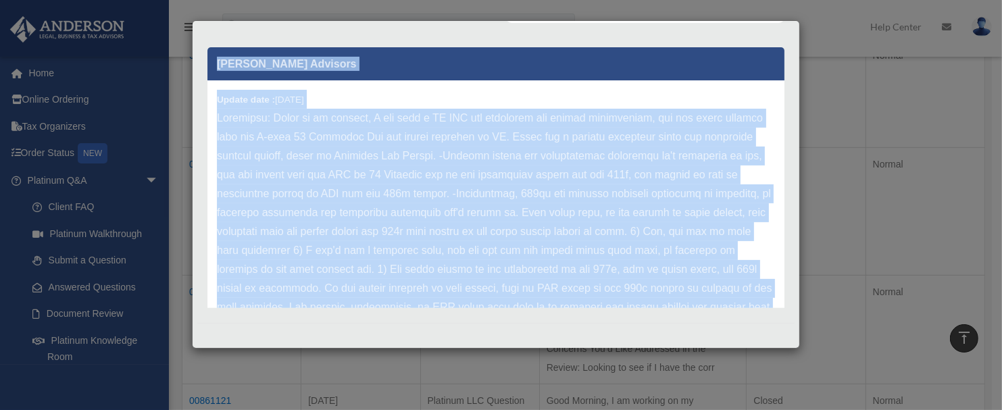
drag, startPoint x: 505, startPoint y: 225, endPoint x: 736, endPoint y: 343, distance: 258.9
click at [736, 343] on div "Case Detail × Platinum Living Trust Question Case Number 00943822 Created Date …" at bounding box center [496, 184] width 608 height 328
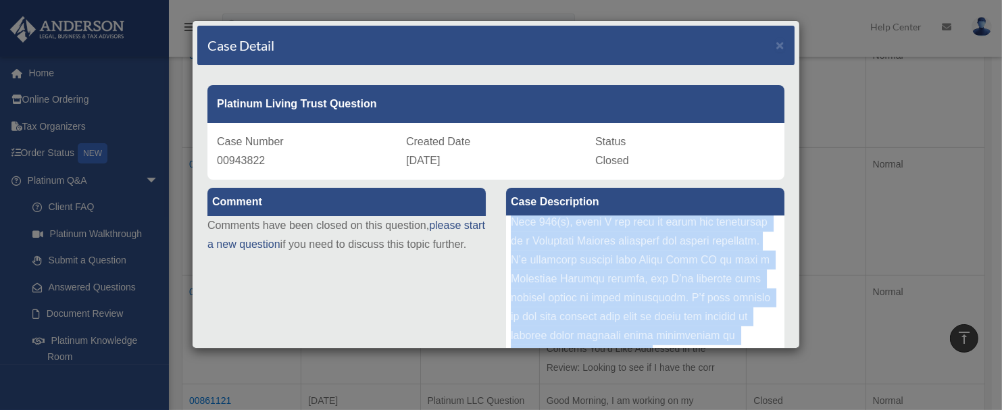
scroll to position [631, 0]
click at [776, 45] on span "×" at bounding box center [780, 45] width 9 height 16
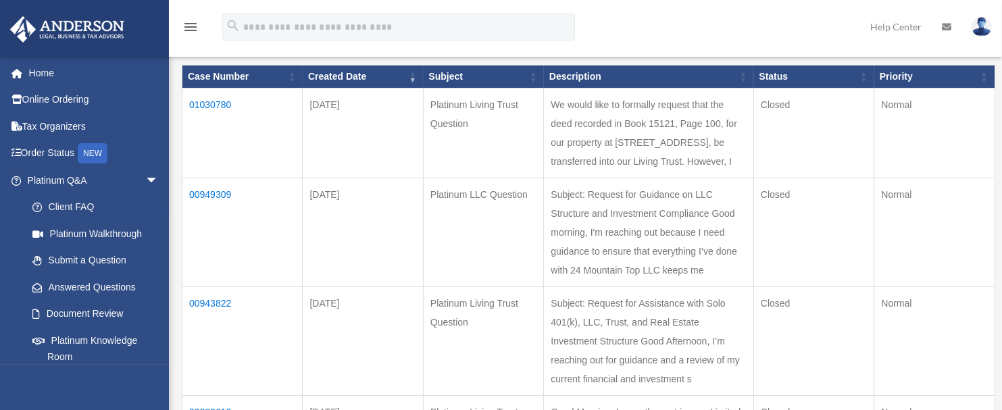
scroll to position [186, 0]
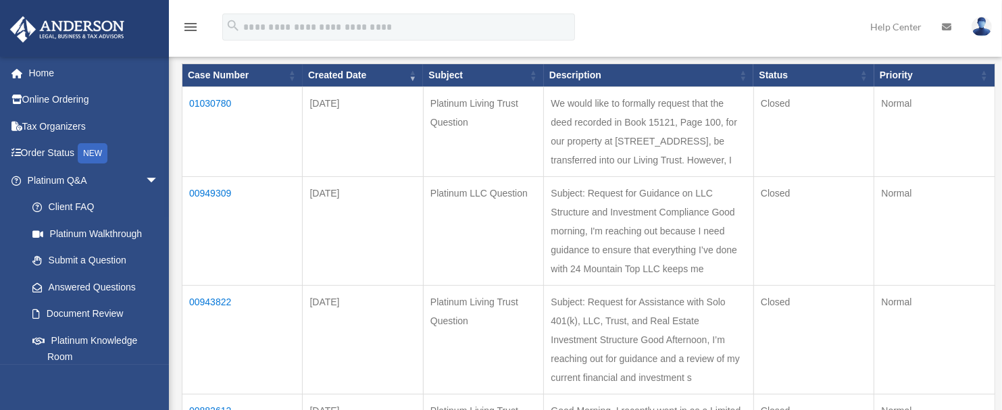
click at [209, 367] on td "00943822" at bounding box center [242, 340] width 120 height 109
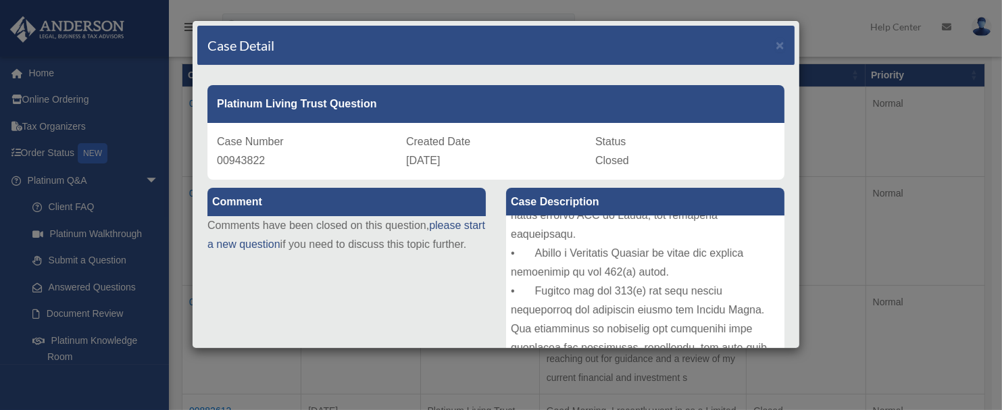
scroll to position [1698, 0]
click at [775, 272] on div "Case Description" at bounding box center [645, 304] width 299 height 249
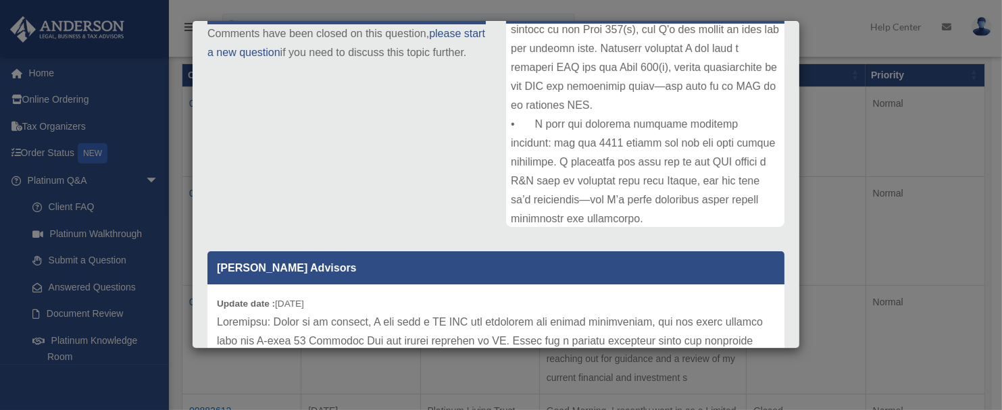
scroll to position [0, 0]
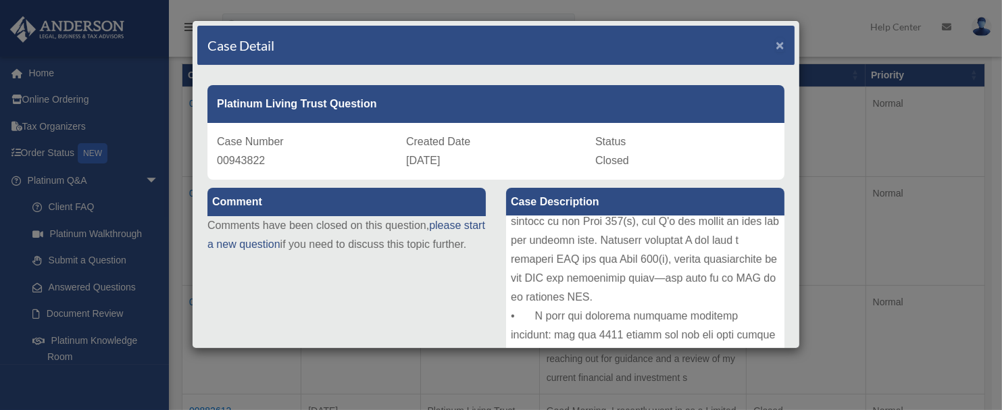
click at [776, 45] on span "×" at bounding box center [780, 45] width 9 height 16
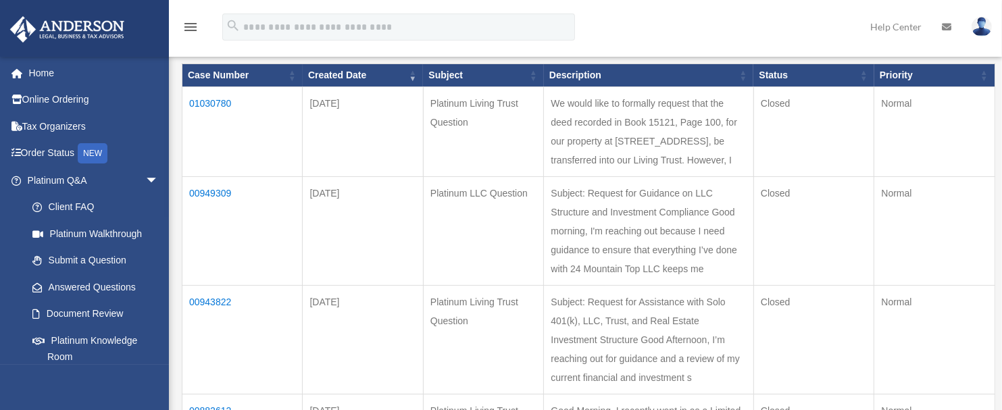
click at [220, 98] on td "01030780" at bounding box center [242, 132] width 120 height 90
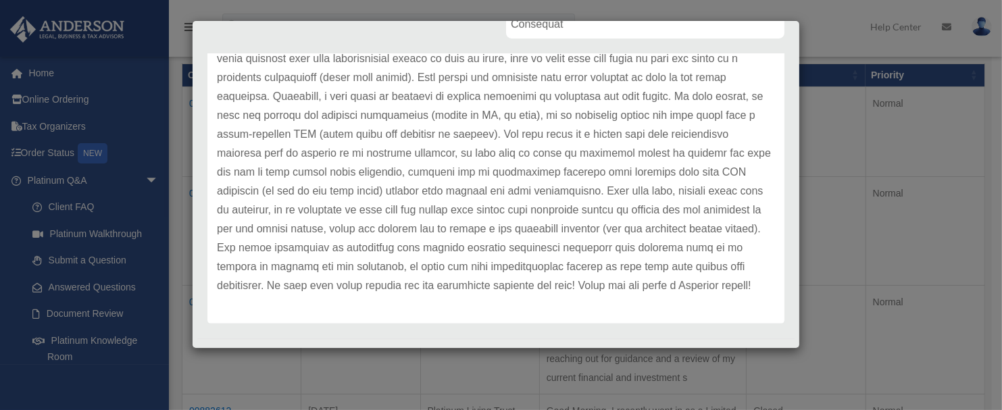
scroll to position [382, 0]
click at [844, 170] on div "Case Detail × Platinum Living Trust Question Case Number 01030780 Created Date …" at bounding box center [501, 205] width 1002 height 410
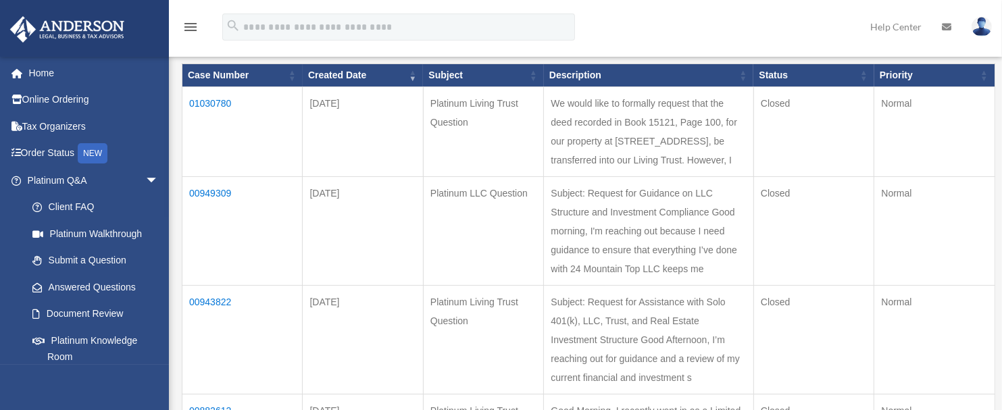
click at [844, 137] on td "Normal" at bounding box center [934, 132] width 121 height 90
click at [514, 286] on td "Platinum LLC Question" at bounding box center [483, 231] width 120 height 109
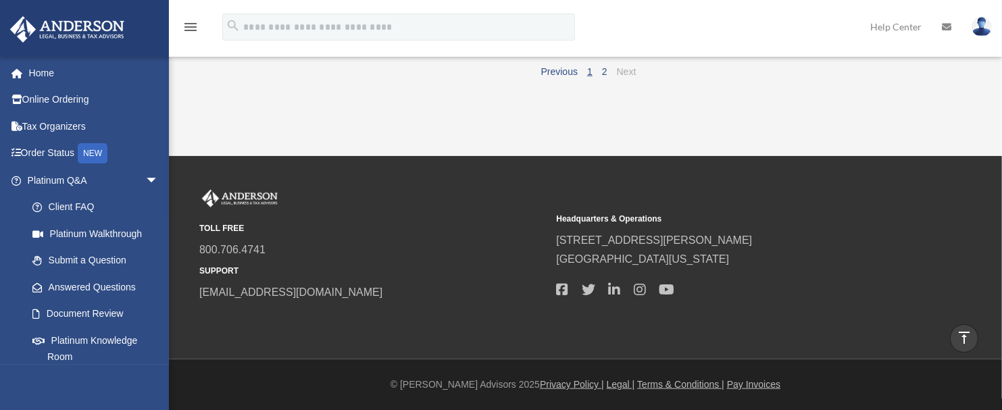
click at [630, 77] on link "Next" at bounding box center [627, 71] width 20 height 11
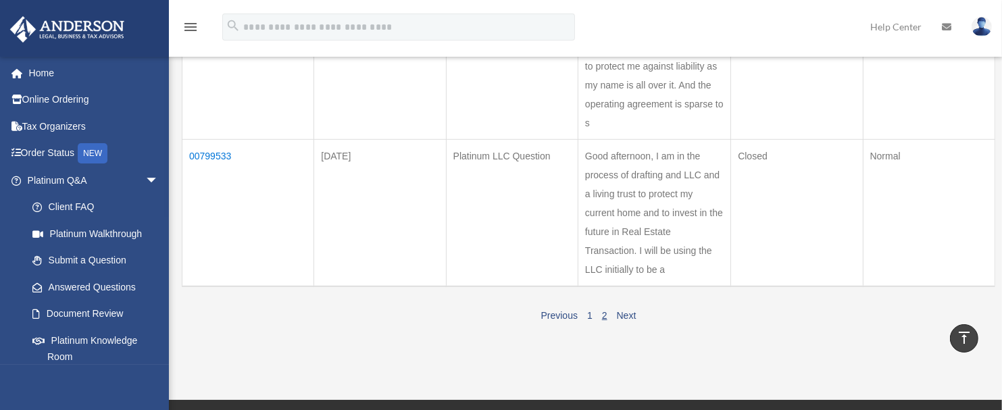
scroll to position [849, 0]
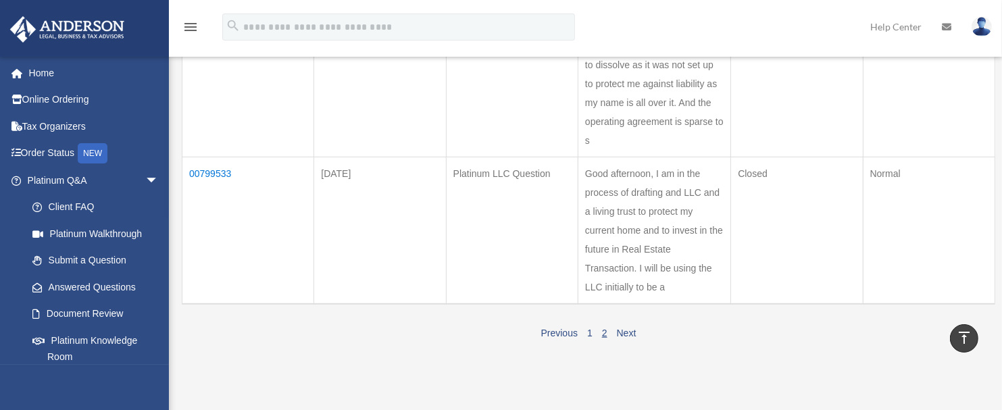
click at [259, 194] on td "00799533" at bounding box center [248, 230] width 132 height 147
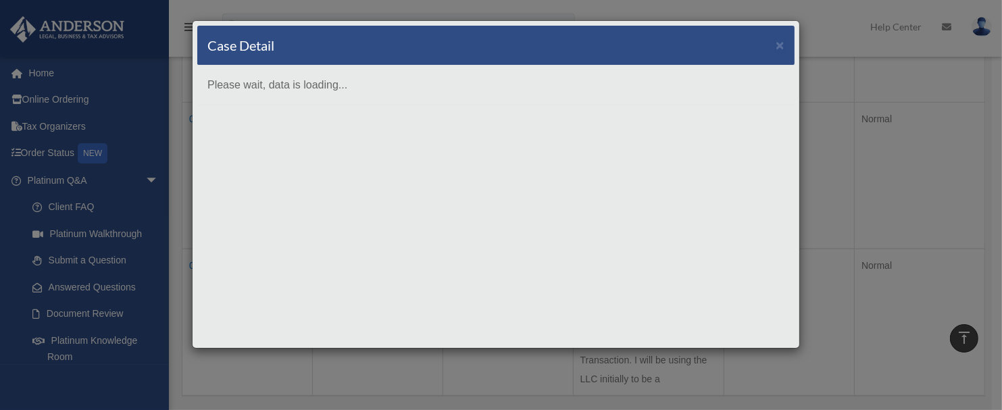
scroll to position [759, 0]
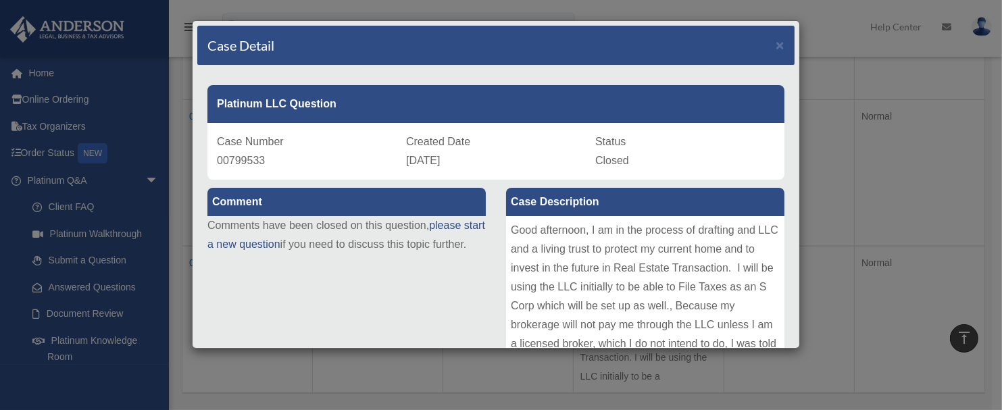
click at [840, 213] on div "Case Detail × Platinum LLC Question Case Number 00799533 Created Date December …" at bounding box center [501, 205] width 1002 height 410
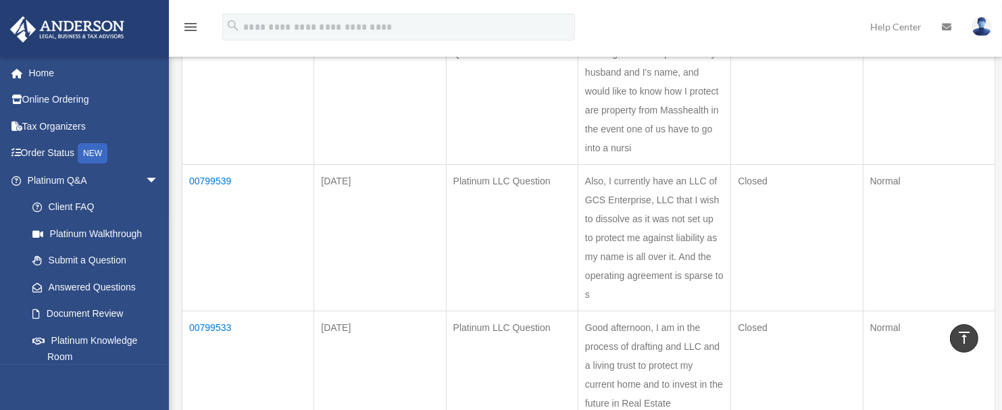
scroll to position [697, 0]
click at [249, 309] on td "00799533" at bounding box center [248, 382] width 132 height 147
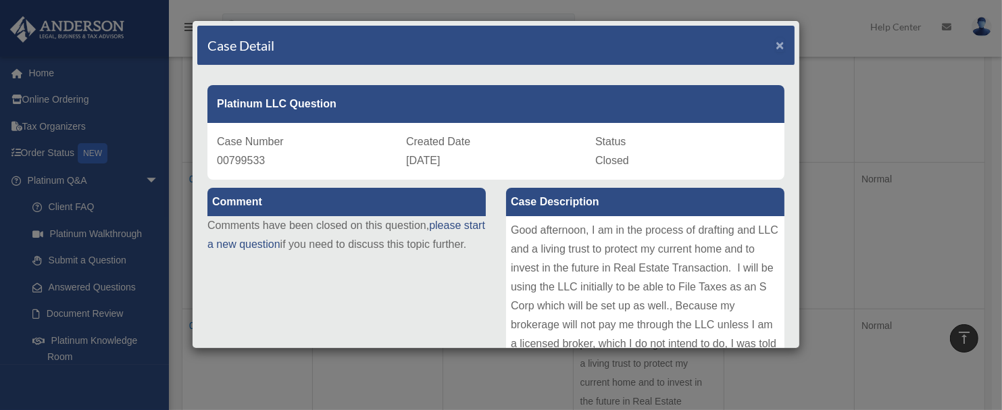
click at [776, 43] on span "×" at bounding box center [780, 45] width 9 height 16
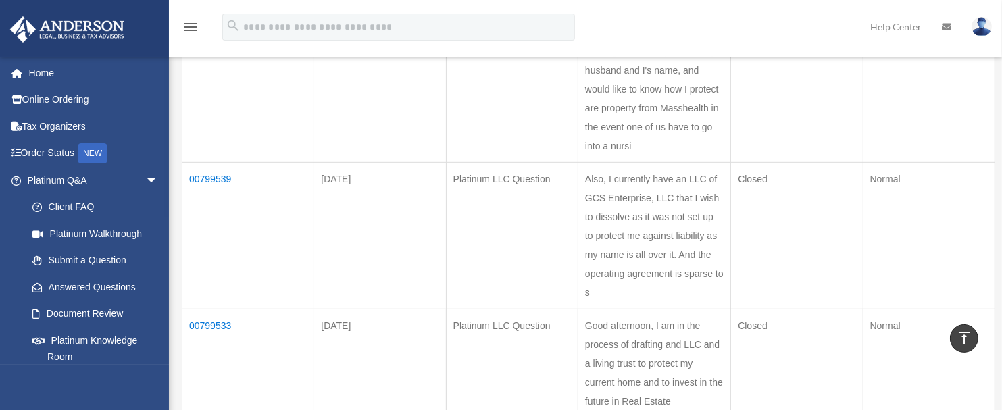
click at [474, 338] on td "Platinum LLC Question" at bounding box center [512, 382] width 132 height 147
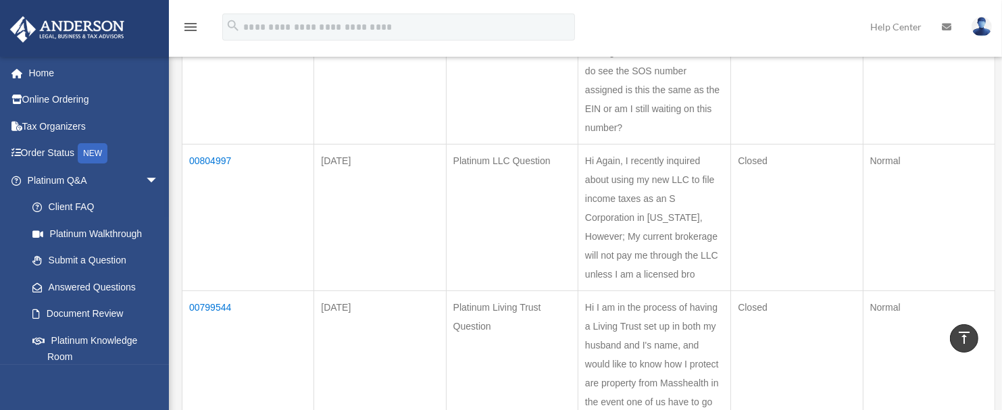
scroll to position [422, 0]
click at [397, 225] on td "Dec 15, 2024" at bounding box center [380, 217] width 132 height 147
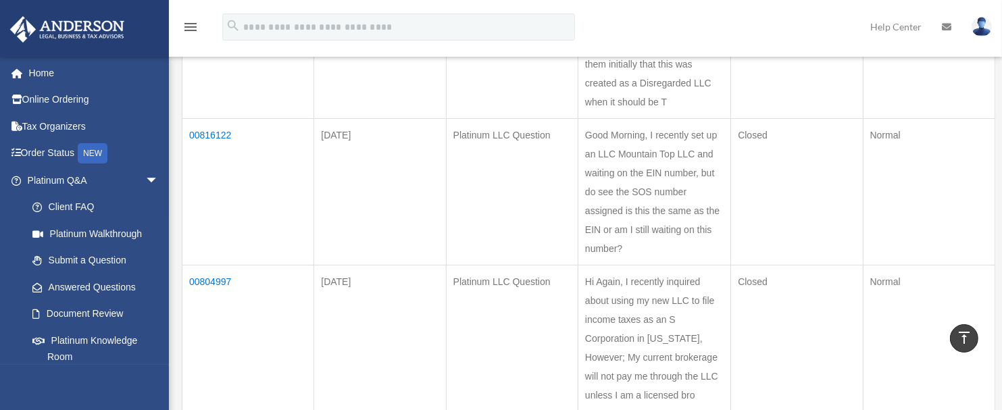
scroll to position [297, 0]
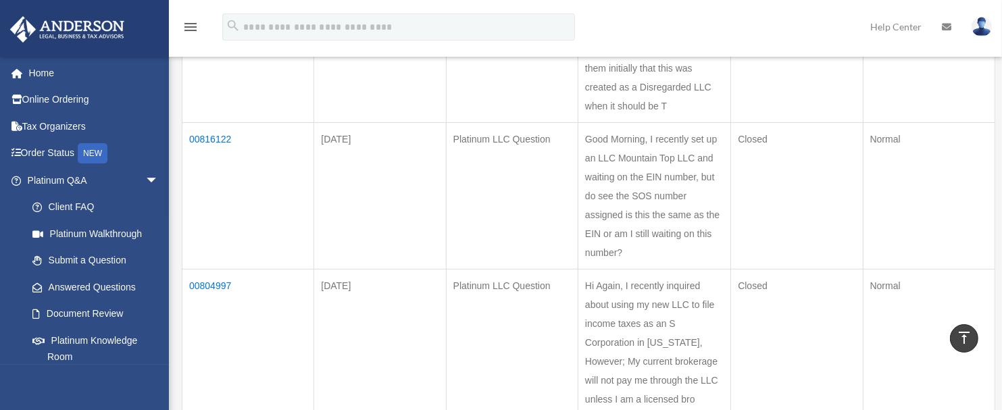
click at [707, 239] on td "Good Morning, I recently set up an LLC Mountain Top LLC and waiting on the EIN …" at bounding box center [654, 196] width 153 height 147
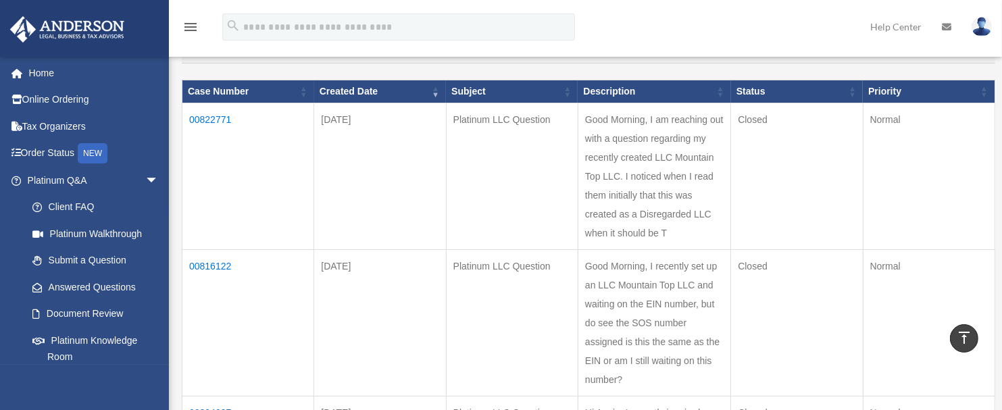
scroll to position [168, 0]
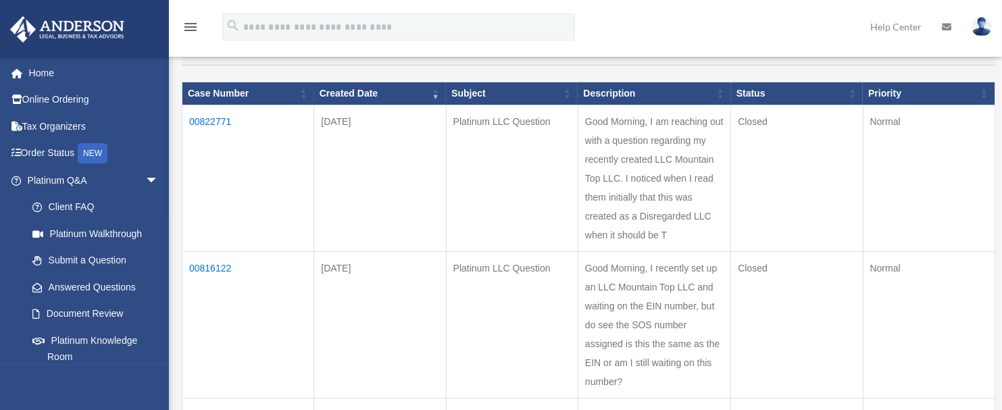
click at [776, 230] on td "Closed" at bounding box center [797, 178] width 132 height 147
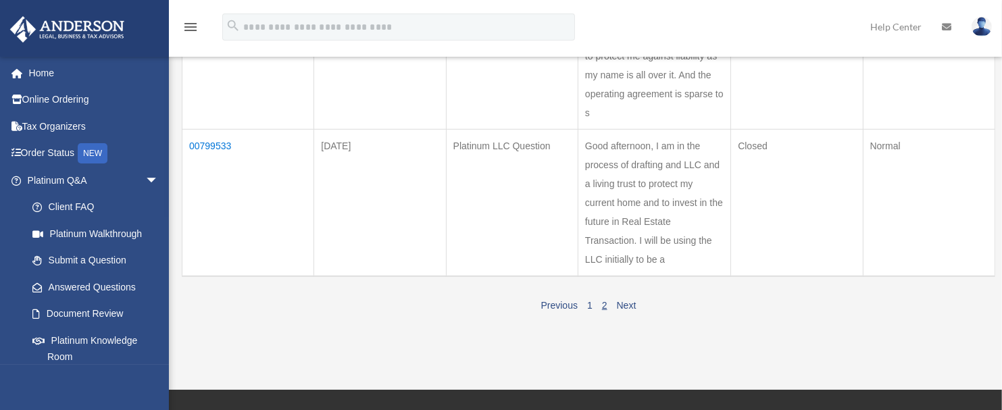
scroll to position [877, 0]
click at [554, 299] on link "Previous" at bounding box center [559, 304] width 36 height 11
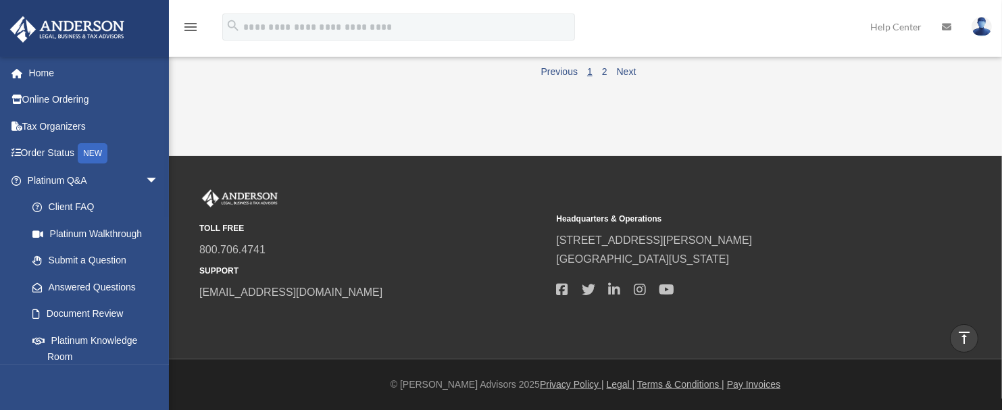
scroll to position [1465, 0]
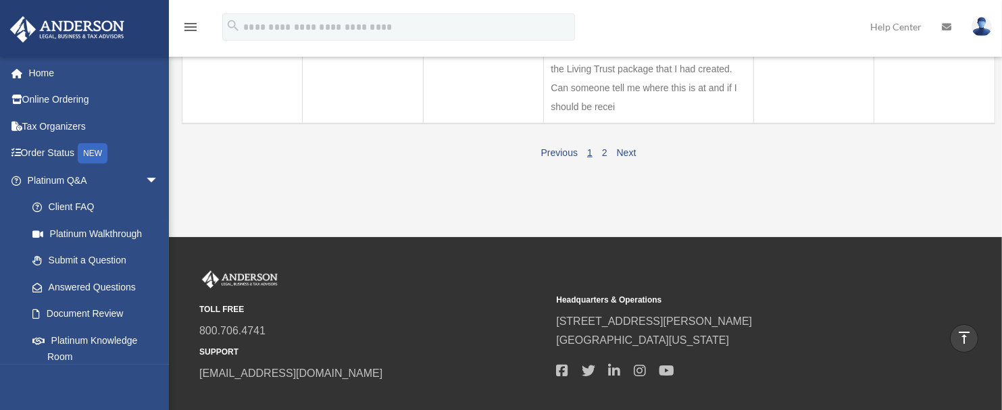
scroll to position [1227, 0]
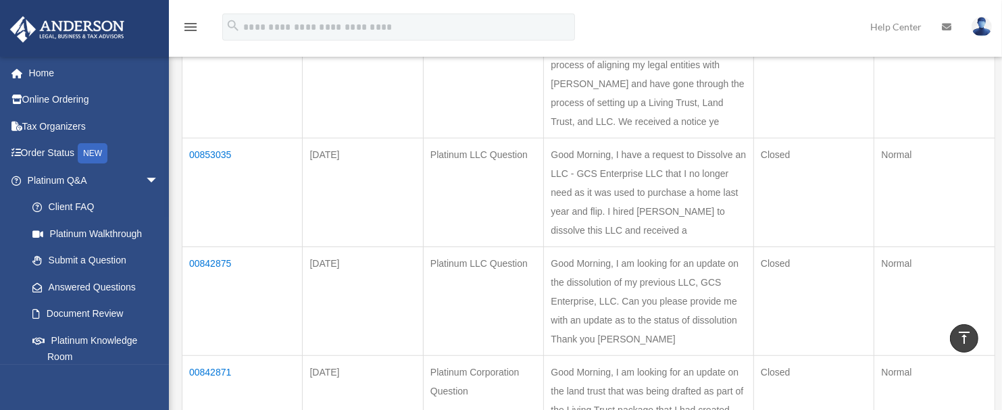
scroll to position [893, 0]
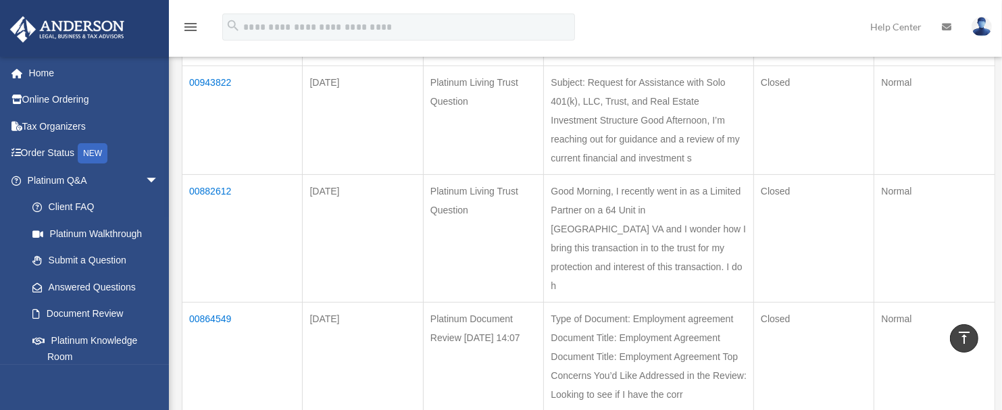
scroll to position [401, 0]
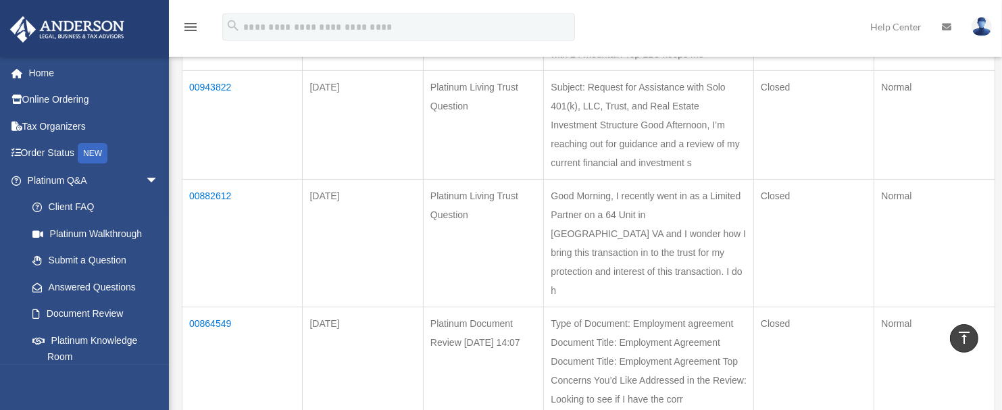
click at [295, 180] on td "00943822" at bounding box center [242, 125] width 120 height 109
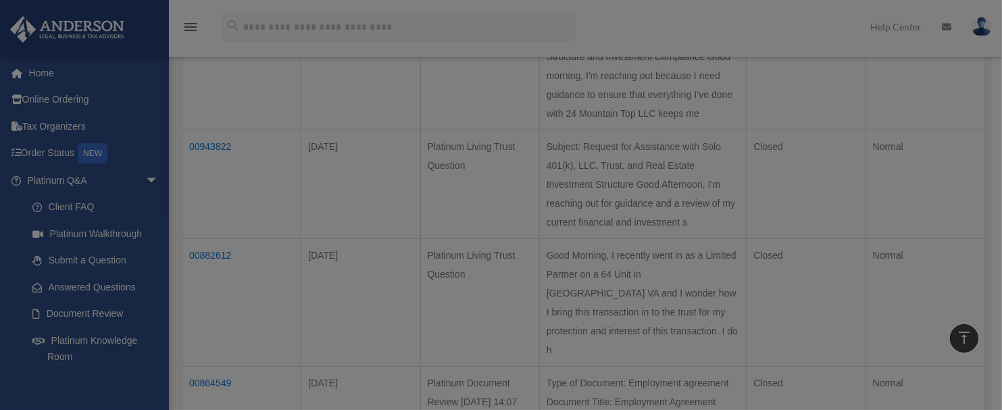
scroll to position [340, 0]
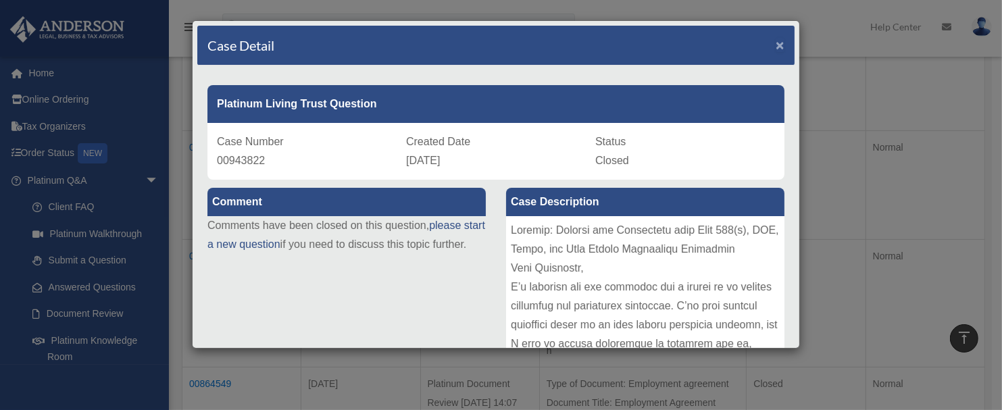
click at [776, 43] on span "×" at bounding box center [780, 45] width 9 height 16
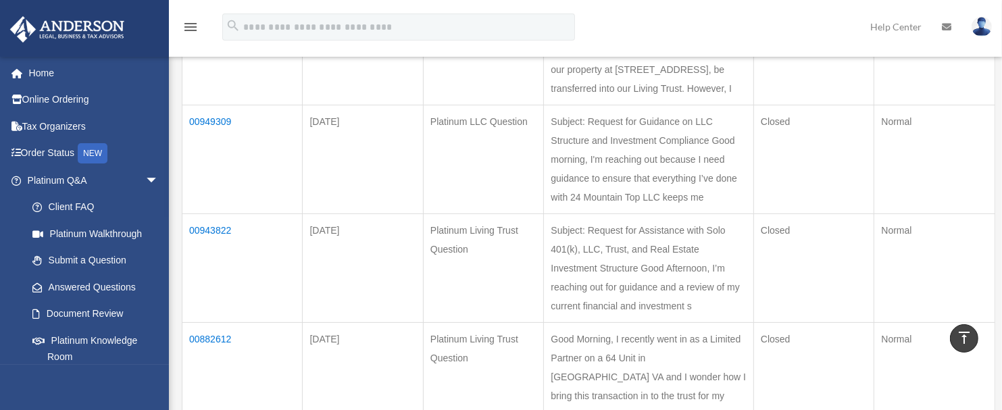
scroll to position [251, 0]
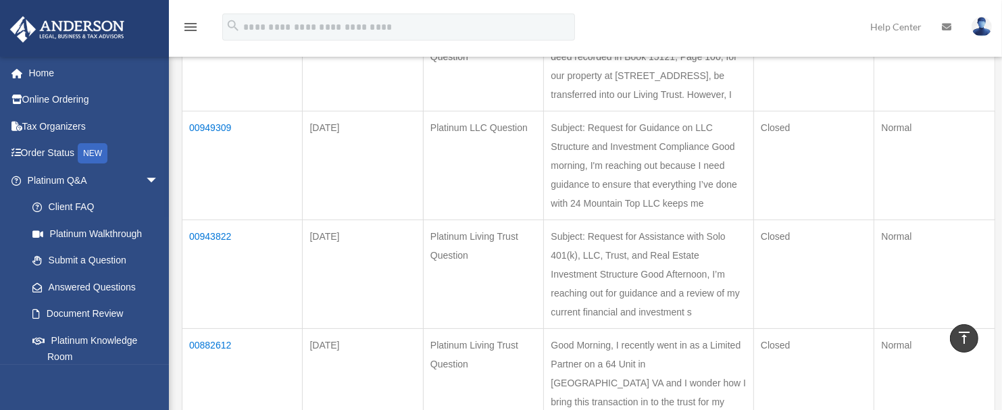
click at [207, 182] on td "00949309" at bounding box center [242, 165] width 120 height 109
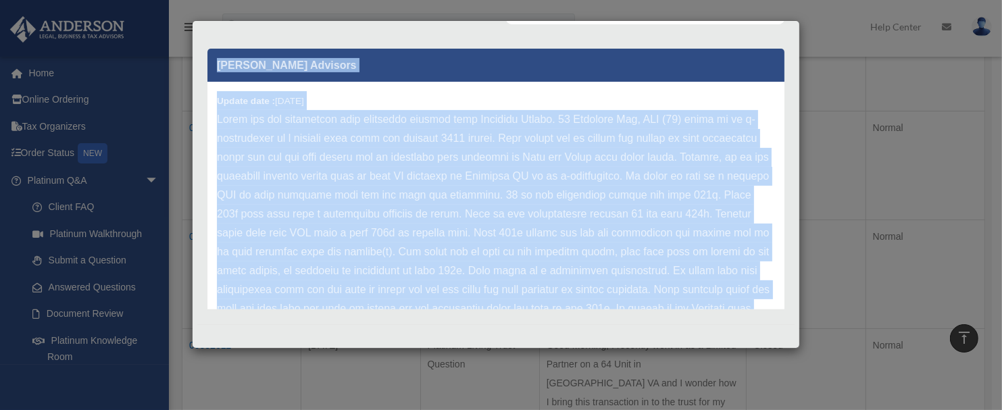
scroll to position [396, 0]
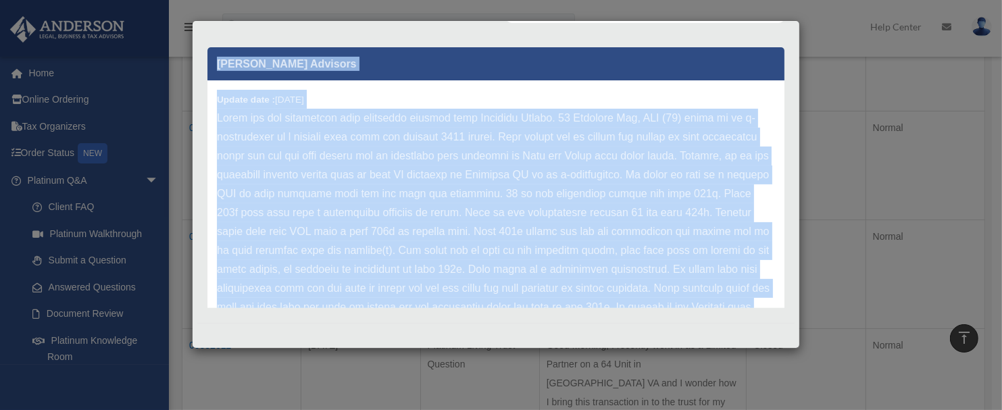
drag, startPoint x: 510, startPoint y: 229, endPoint x: 705, endPoint y: 341, distance: 224.6
click at [705, 341] on div "Case Detail × Platinum LLC Question Case Number 00949309 Created Date April 23,…" at bounding box center [496, 184] width 608 height 328
click at [844, 170] on div "Case Detail × Platinum LLC Question Case Number 00949309 Created Date April 23,…" at bounding box center [501, 205] width 1002 height 410
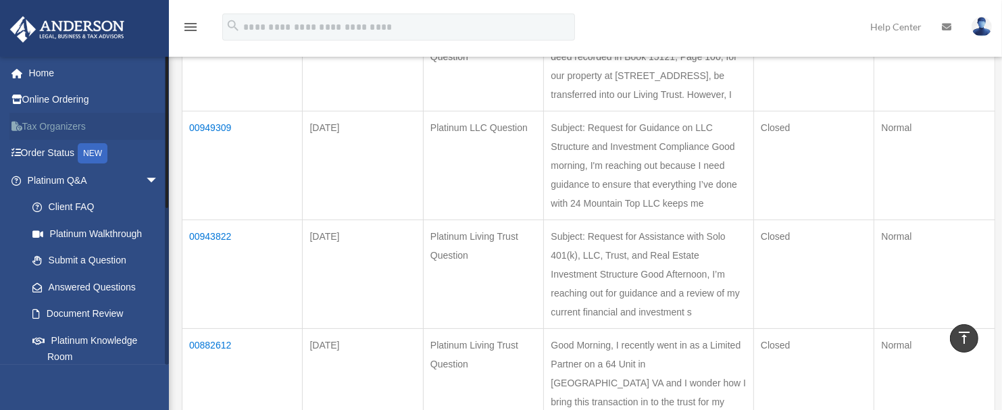
click at [82, 126] on link "Tax Organizers" at bounding box center [94, 126] width 170 height 27
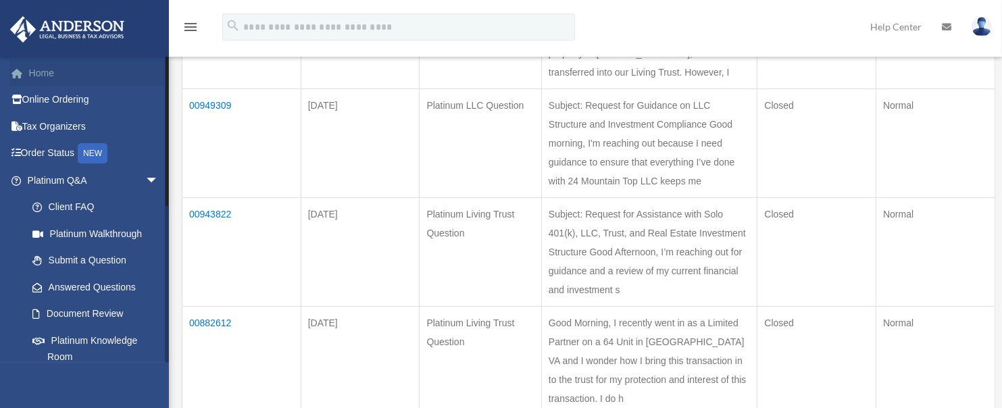
scroll to position [274, 0]
click at [96, 233] on link "Platinum Walkthrough" at bounding box center [99, 233] width 160 height 27
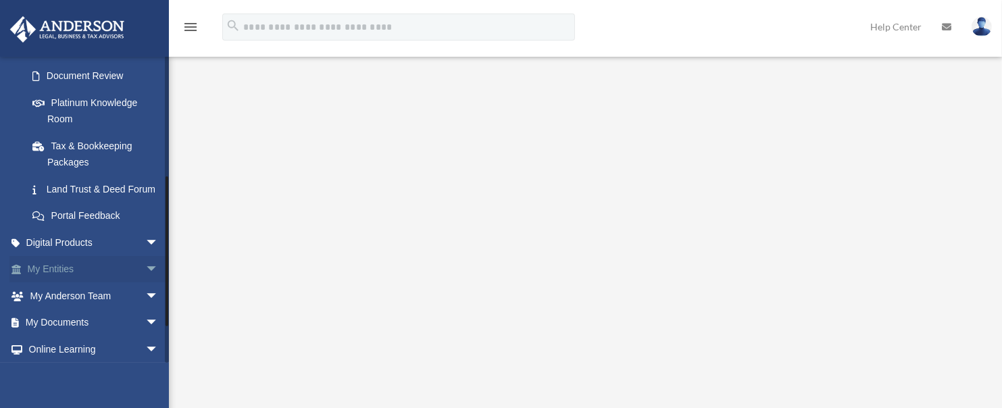
scroll to position [240, 0]
drag, startPoint x: 166, startPoint y: 158, endPoint x: 151, endPoint y: 279, distance: 121.8
click at [151, 279] on div "christinesellsmass@gmail.com Sign Out christinesellsmass@gmail.com Home Online …" at bounding box center [84, 209] width 169 height 307
click at [145, 280] on span "arrow_drop_down" at bounding box center [158, 268] width 27 height 28
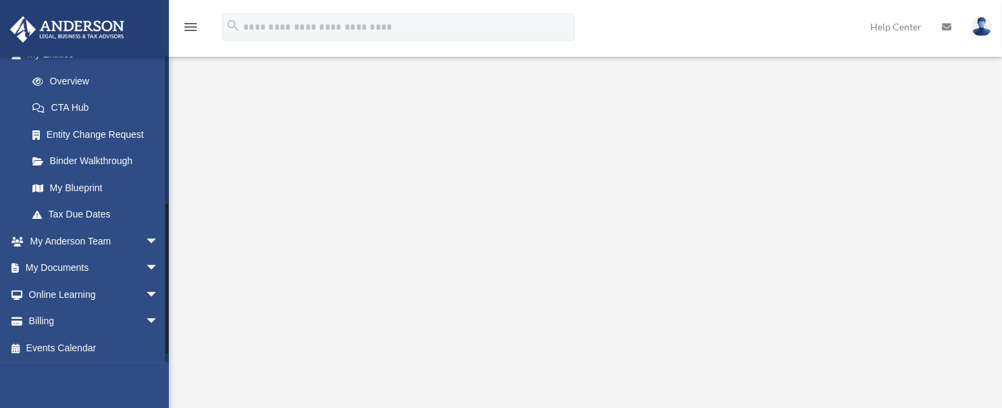
scroll to position [469, 0]
drag, startPoint x: 168, startPoint y: 263, endPoint x: 165, endPoint y: 297, distance: 34.6
click at [166, 297] on div at bounding box center [167, 287] width 3 height 150
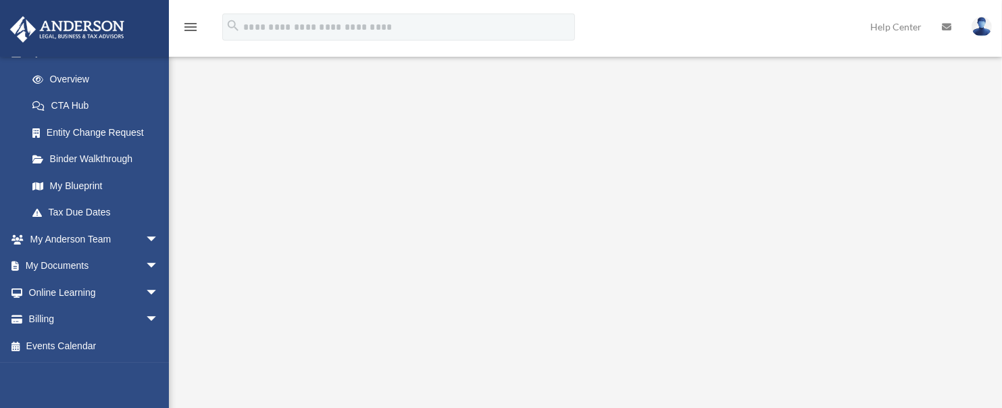
click at [178, 209] on div "Platinum Walkthrough date_range Published on Last updated January 6, 2025 July …" at bounding box center [583, 255] width 823 height 486
drag, startPoint x: 170, startPoint y: 207, endPoint x: 170, endPoint y: 178, distance: 29.7
click at [170, 178] on div "Platinum Walkthrough date_range Published on Last updated January 6, 2025 July …" at bounding box center [585, 251] width 833 height 492
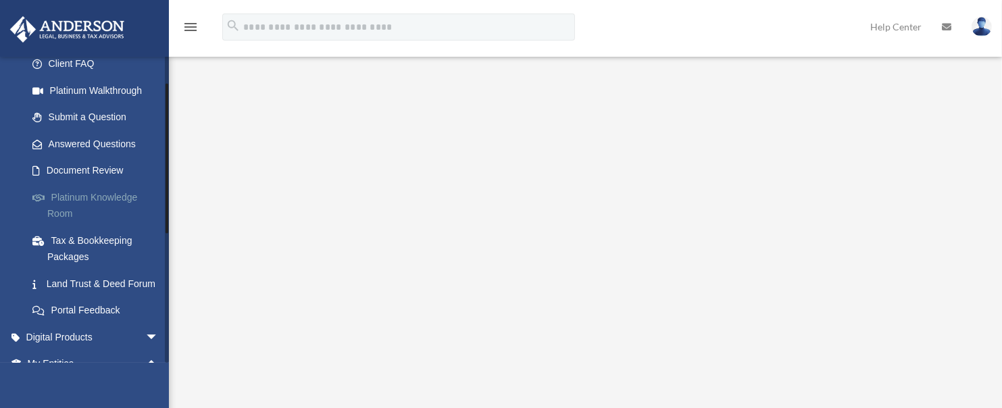
scroll to position [163, 0]
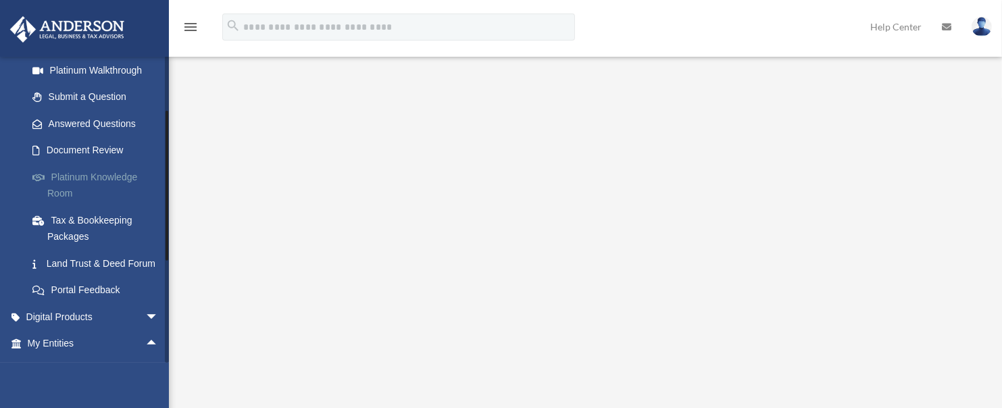
drag, startPoint x: 166, startPoint y: 124, endPoint x: 157, endPoint y: 186, distance: 62.9
click at [157, 186] on div "christinesellsmass@gmail.com Sign Out christinesellsmass@gmail.com Home Online …" at bounding box center [84, 209] width 169 height 307
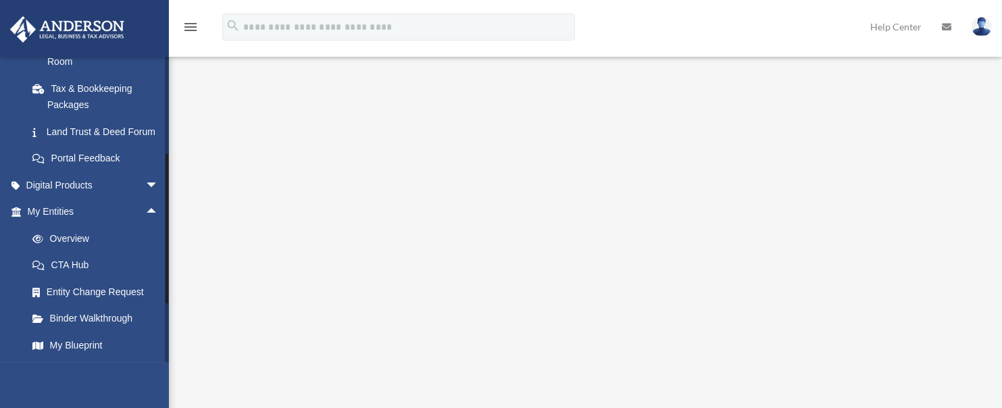
scroll to position [316, 0]
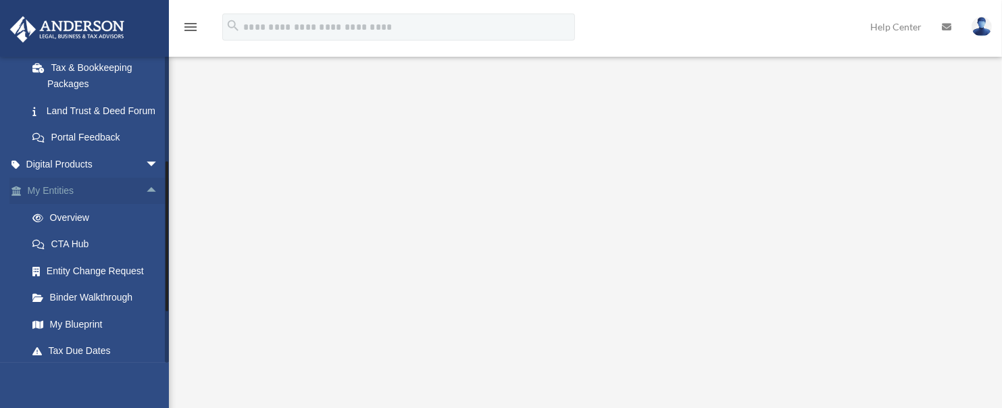
drag, startPoint x: 166, startPoint y: 157, endPoint x: 164, endPoint y: 207, distance: 50.0
click at [164, 207] on div "christinesellsmass@gmail.com Sign Out christinesellsmass@gmail.com Home Online …" at bounding box center [84, 209] width 169 height 307
click at [61, 205] on link "My Entities arrow_drop_up" at bounding box center [94, 191] width 170 height 27
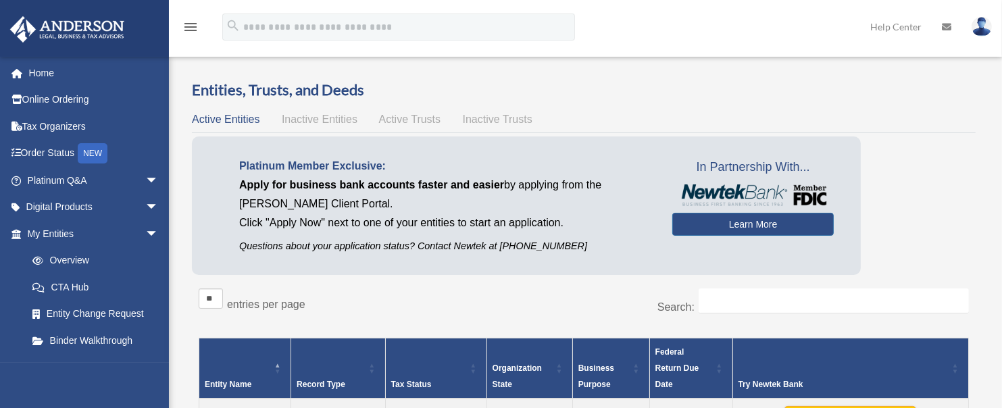
click at [65, 231] on link "My Entities arrow_drop_down" at bounding box center [90, 233] width 163 height 27
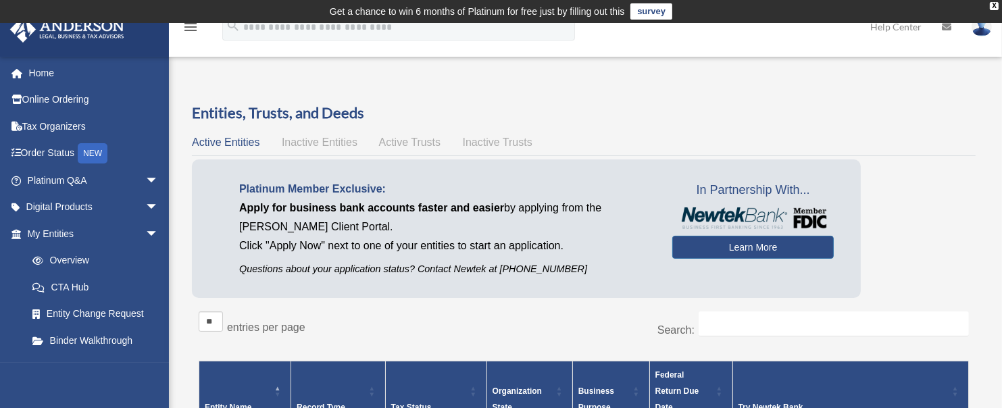
click at [578, 297] on div "Platinum Member Exclusive: Apply for business bank accounts faster and easier b…" at bounding box center [526, 228] width 669 height 138
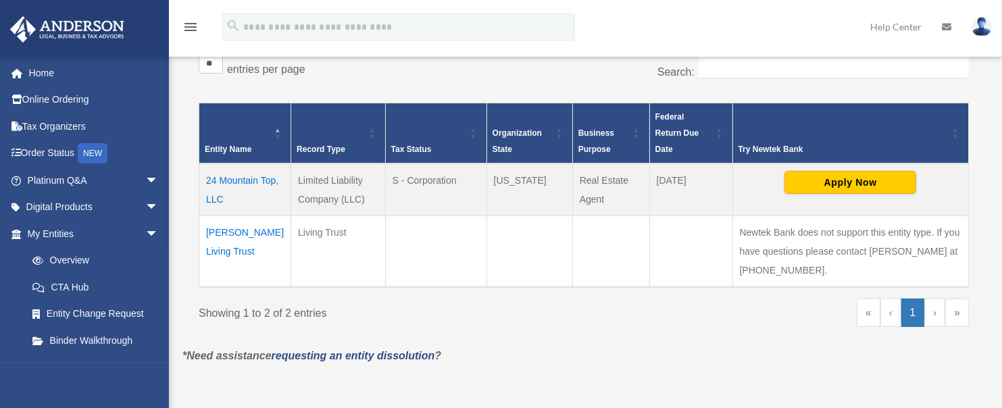
scroll to position [263, 0]
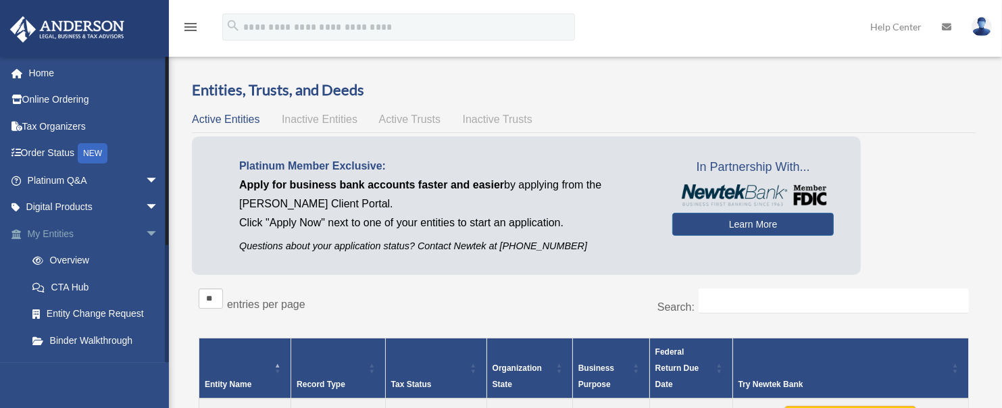
click at [65, 231] on link "My Entities arrow_drop_down" at bounding box center [94, 233] width 170 height 27
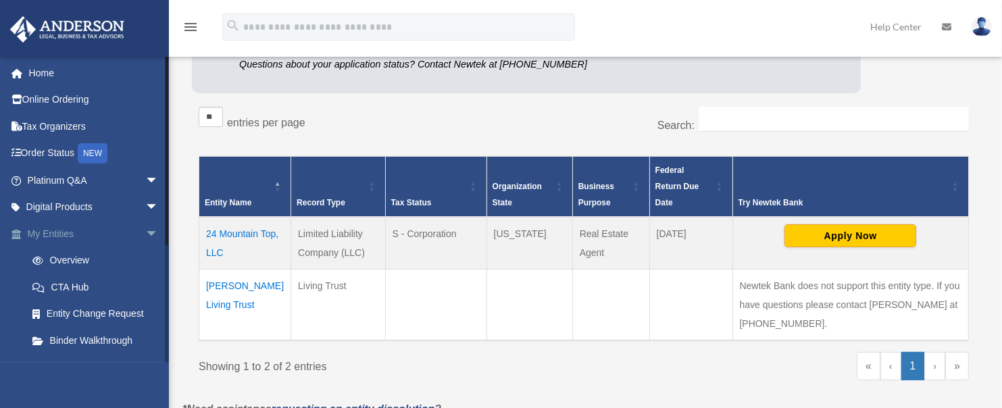
scroll to position [208, 0]
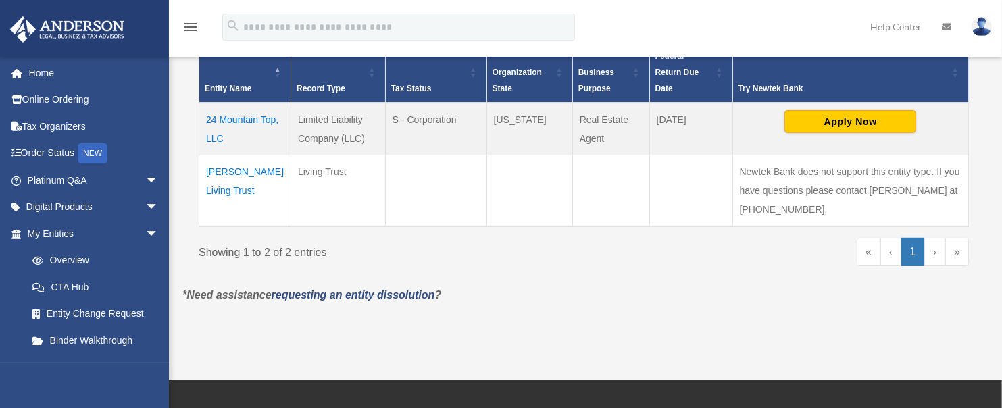
scroll to position [324, 0]
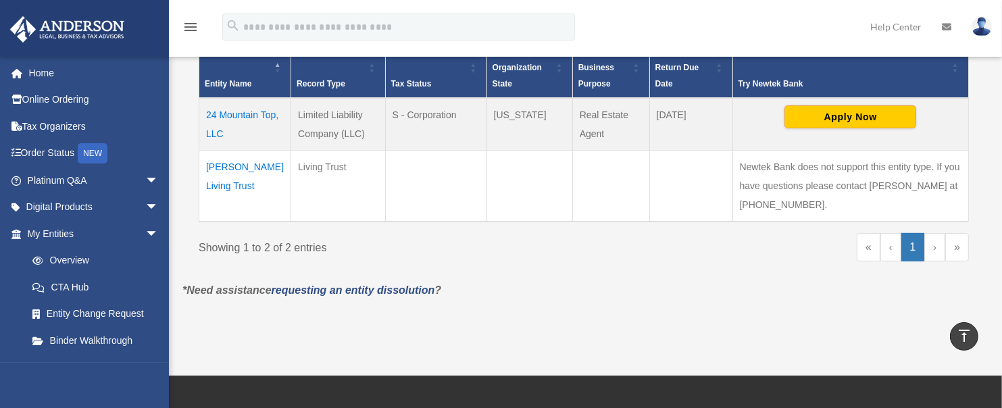
click at [227, 101] on td "24 Mountain Top, LLC" at bounding box center [245, 124] width 92 height 53
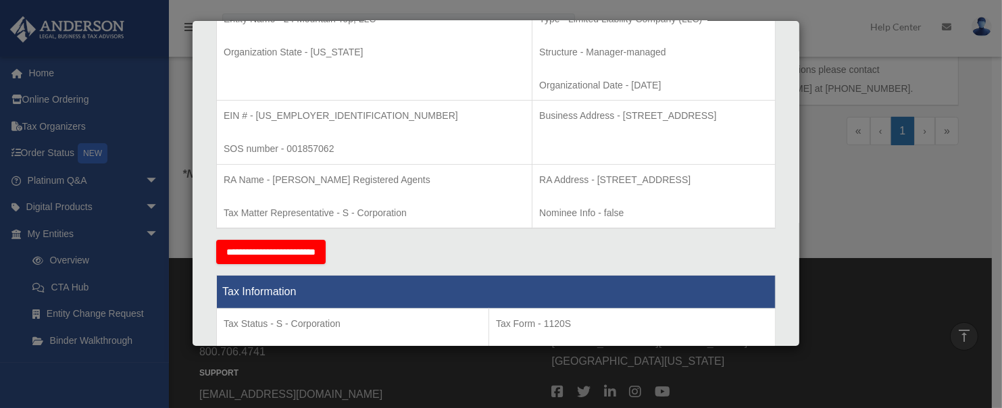
scroll to position [445, 0]
click at [72, 261] on div "Details × Articles Sent Organizational Date" at bounding box center [501, 204] width 1002 height 408
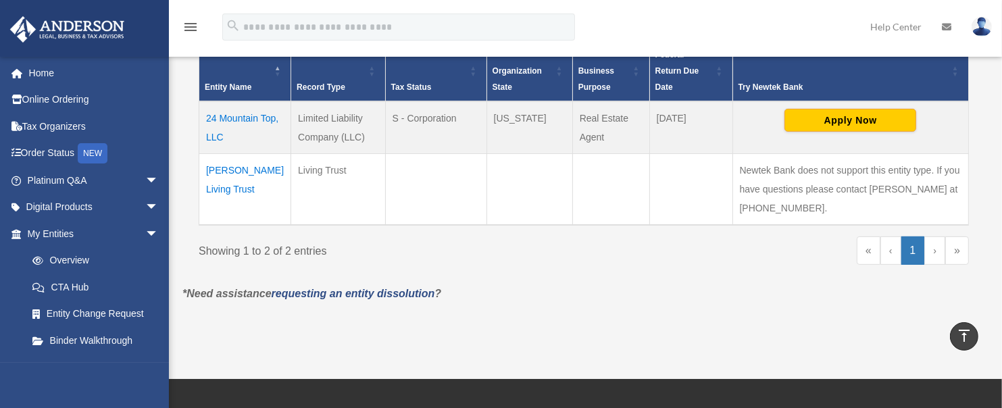
scroll to position [320, 0]
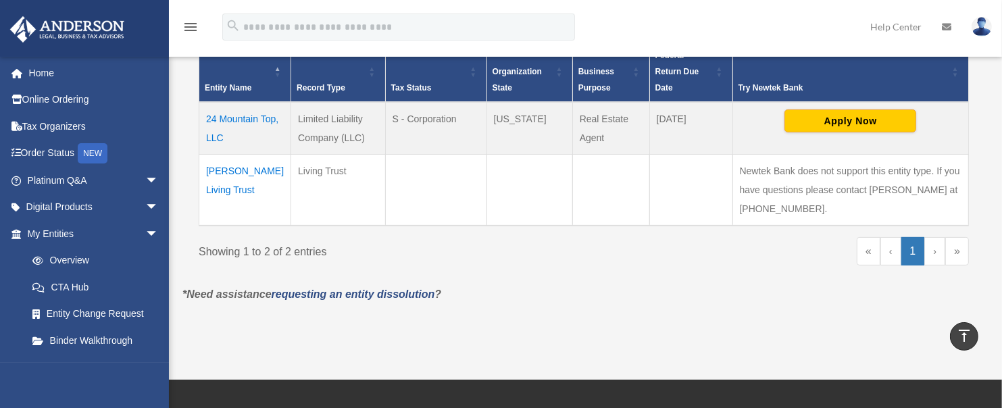
click at [241, 168] on td "Warren-Sargent Living Trust" at bounding box center [245, 191] width 92 height 72
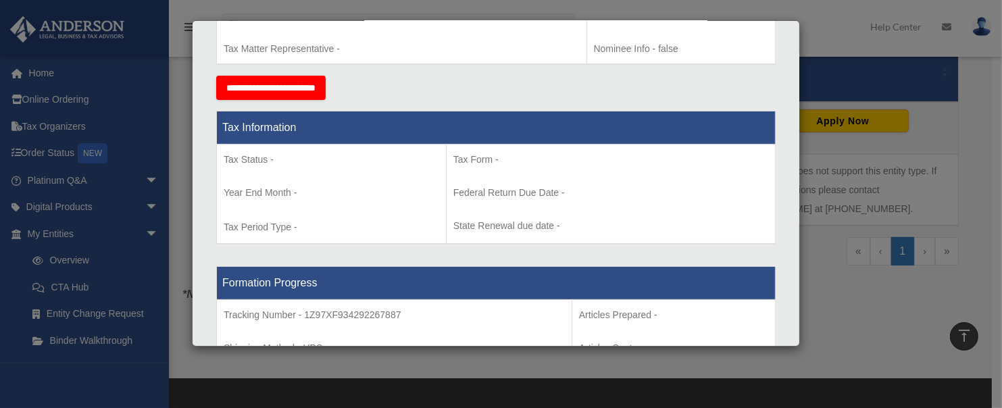
scroll to position [484, 0]
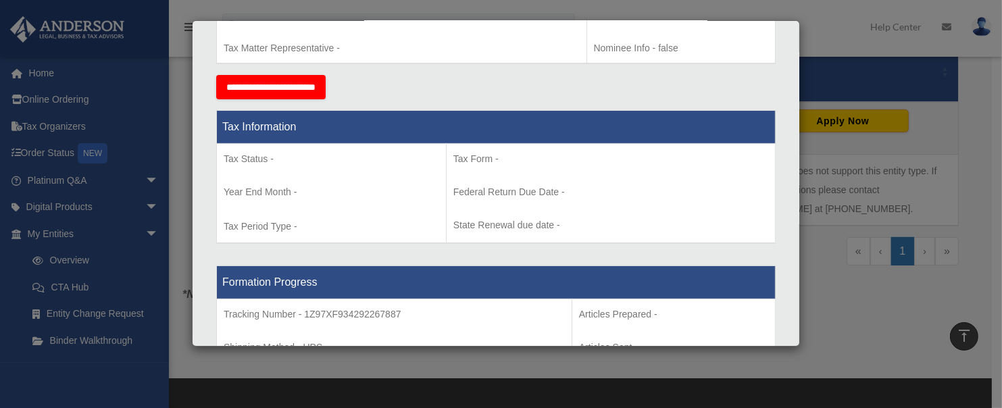
click at [85, 289] on div "Details × Articles Sent Organizational Date" at bounding box center [501, 204] width 1002 height 408
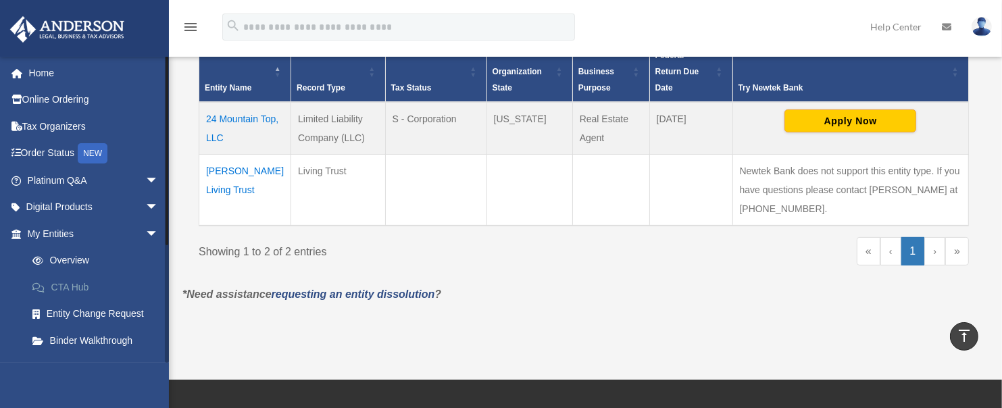
click at [97, 293] on link "CTA Hub" at bounding box center [99, 287] width 160 height 27
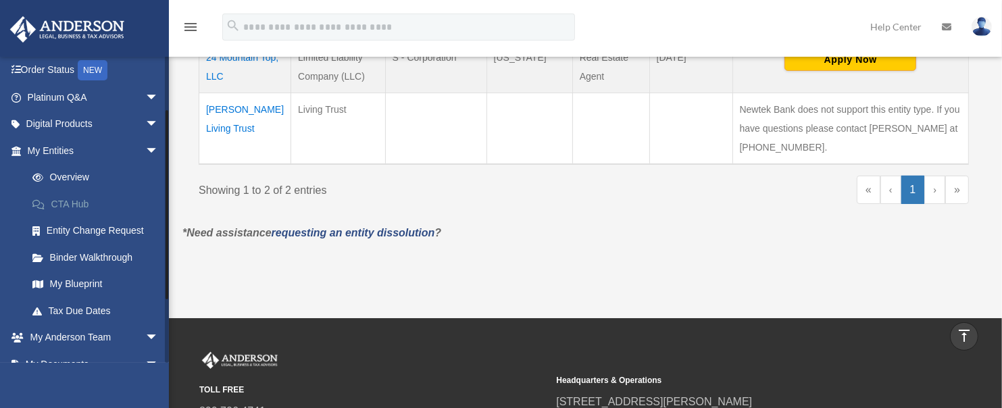
scroll to position [113, 0]
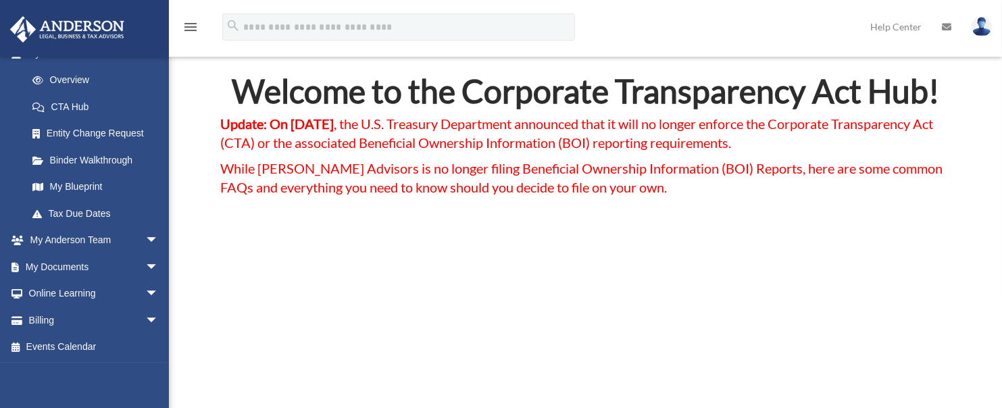
scroll to position [51, 0]
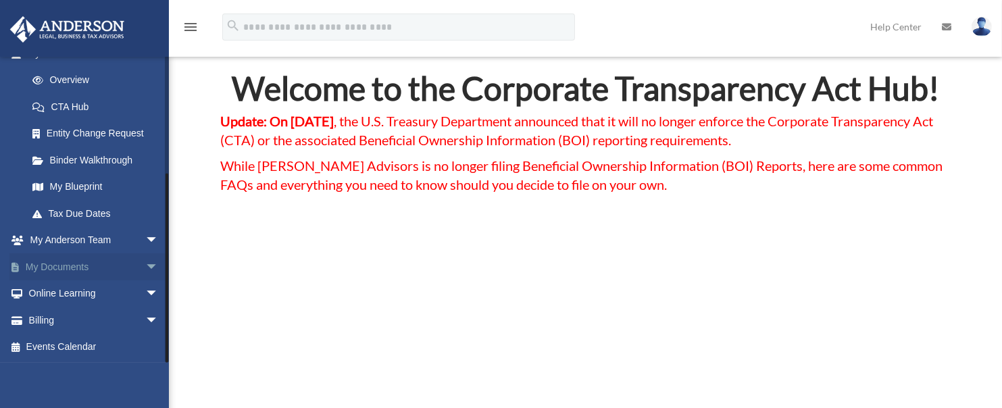
click at [79, 270] on link "My Documents arrow_drop_down" at bounding box center [94, 266] width 170 height 27
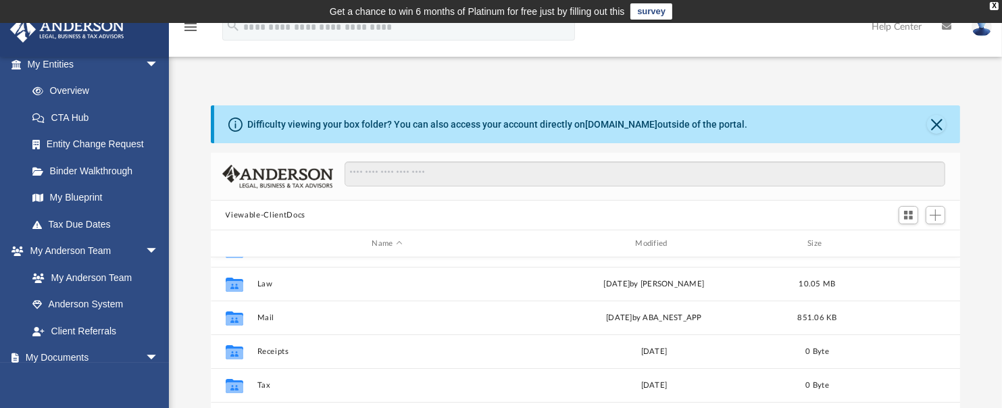
scroll to position [170, 0]
click at [95, 203] on link "My Blueprint" at bounding box center [99, 197] width 160 height 27
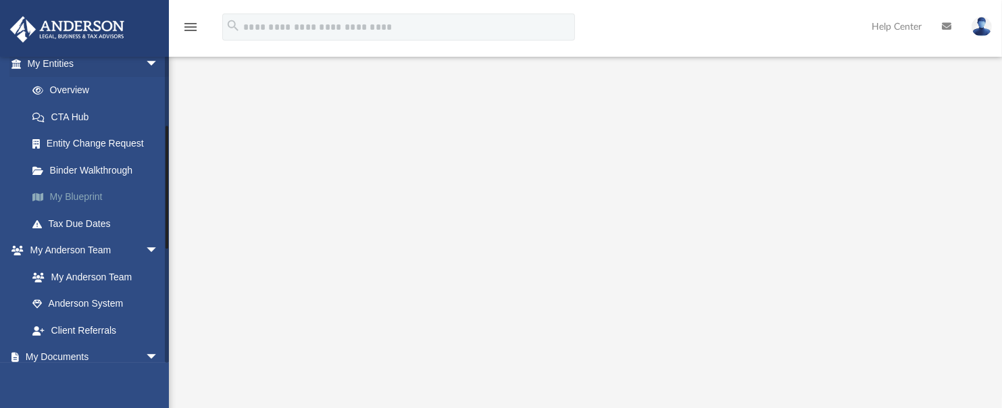
scroll to position [127, 0]
click at [182, 134] on div at bounding box center [585, 248] width 833 height 540
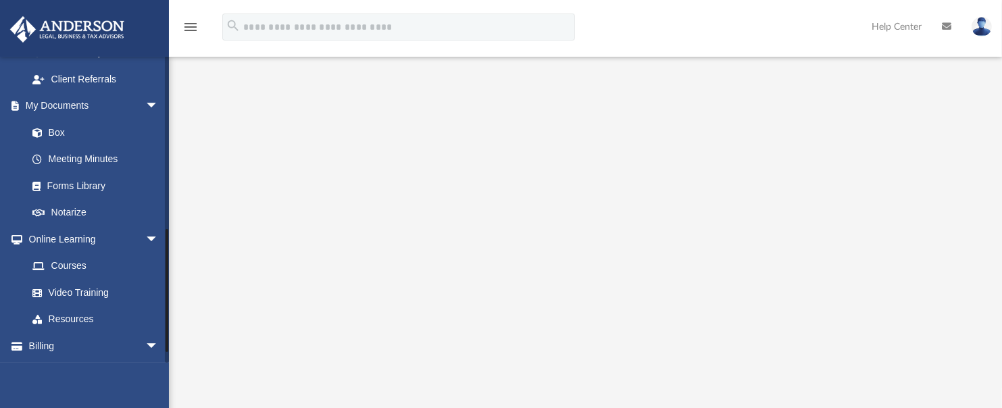
click at [166, 290] on div at bounding box center [167, 209] width 4 height 307
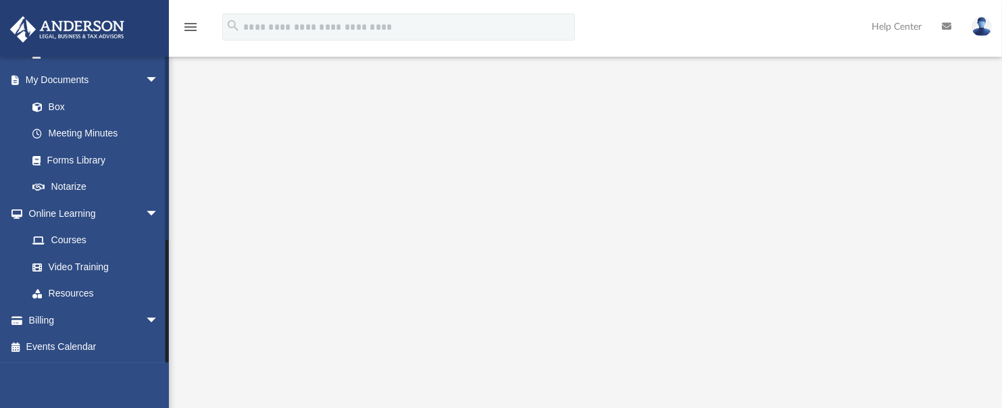
drag, startPoint x: 166, startPoint y: 290, endPoint x: 165, endPoint y: 328, distance: 37.9
click at [166, 328] on div at bounding box center [167, 301] width 3 height 123
click at [145, 318] on span "arrow_drop_down" at bounding box center [158, 321] width 27 height 28
click at [99, 343] on link "$ Open Invoices" at bounding box center [99, 348] width 160 height 28
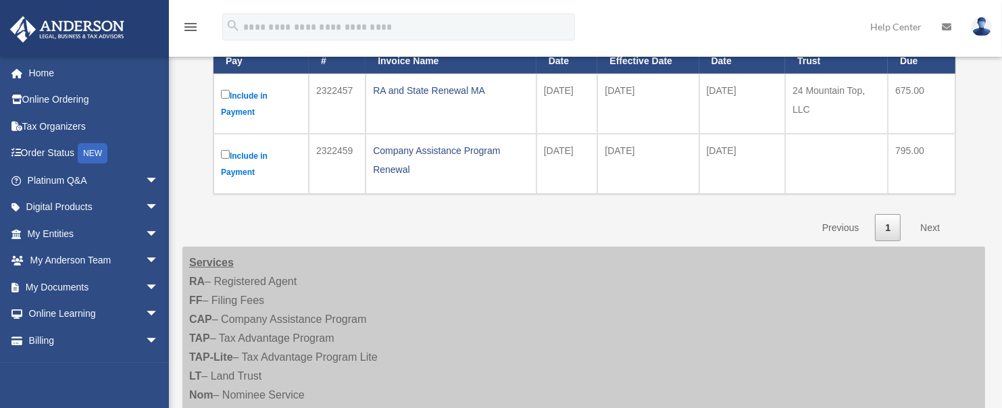
scroll to position [244, 0]
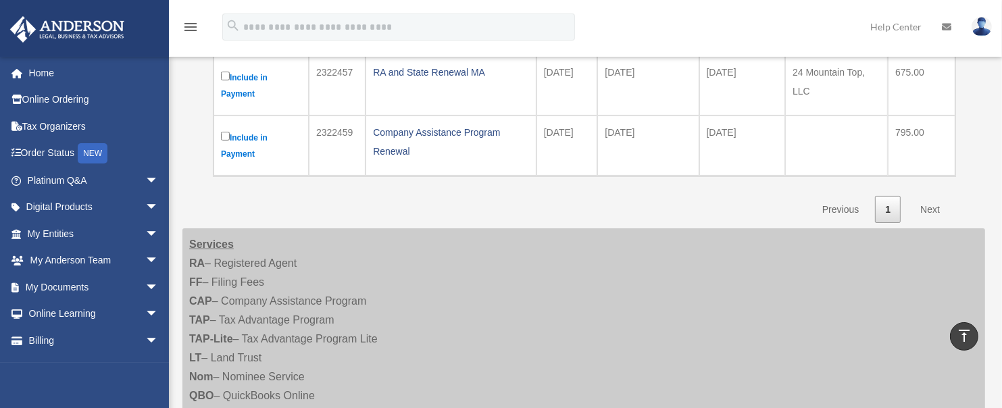
click at [932, 212] on link "Next" at bounding box center [930, 210] width 40 height 28
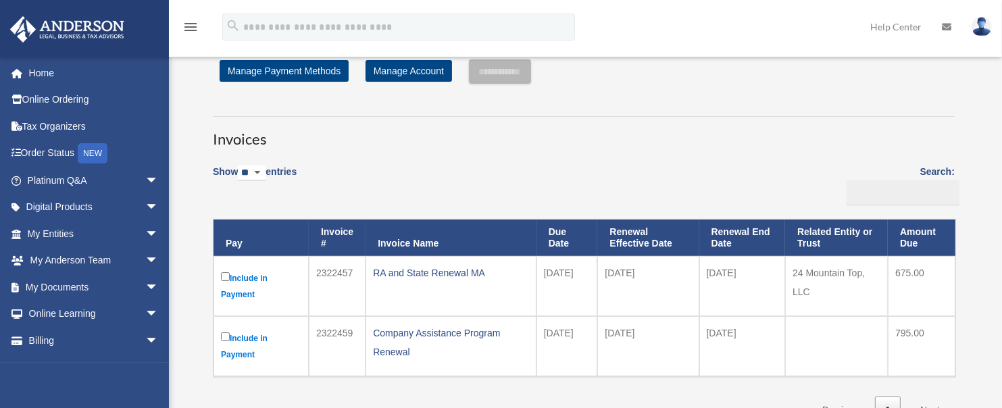
scroll to position [45, 0]
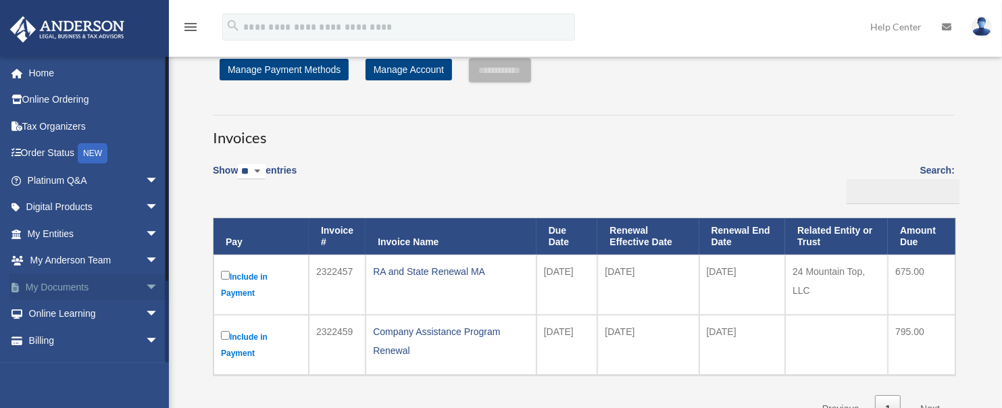
click at [112, 284] on link "My Documents arrow_drop_down" at bounding box center [94, 287] width 170 height 27
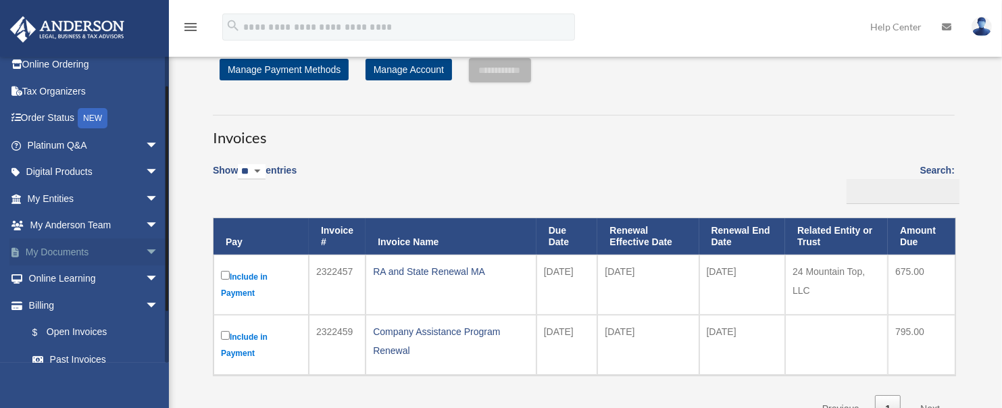
scroll to position [38, 0]
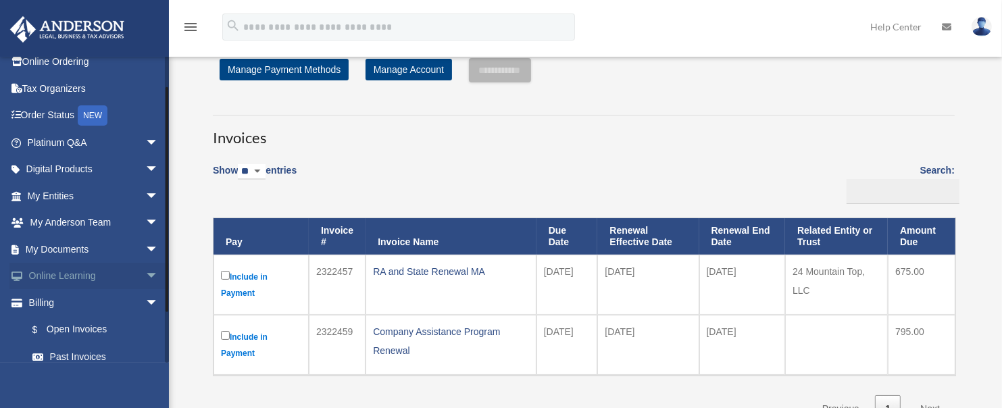
click at [145, 276] on span "arrow_drop_down" at bounding box center [158, 277] width 27 height 28
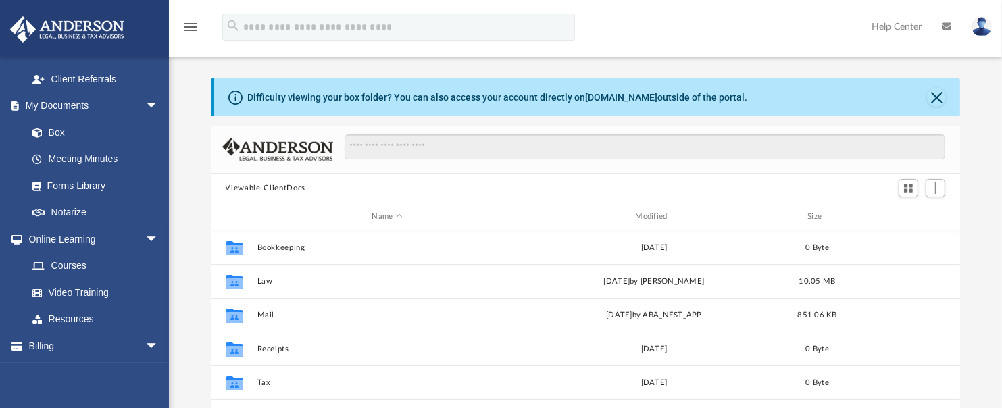
scroll to position [447, 0]
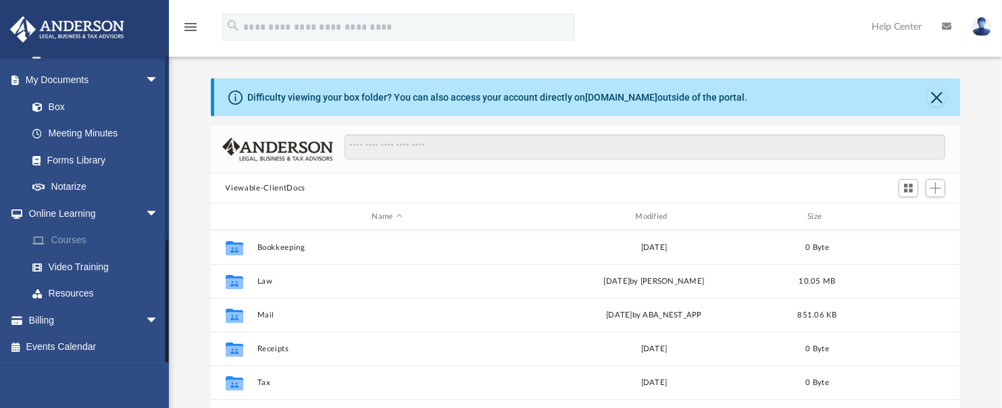
click at [70, 240] on link "Courses" at bounding box center [99, 240] width 160 height 27
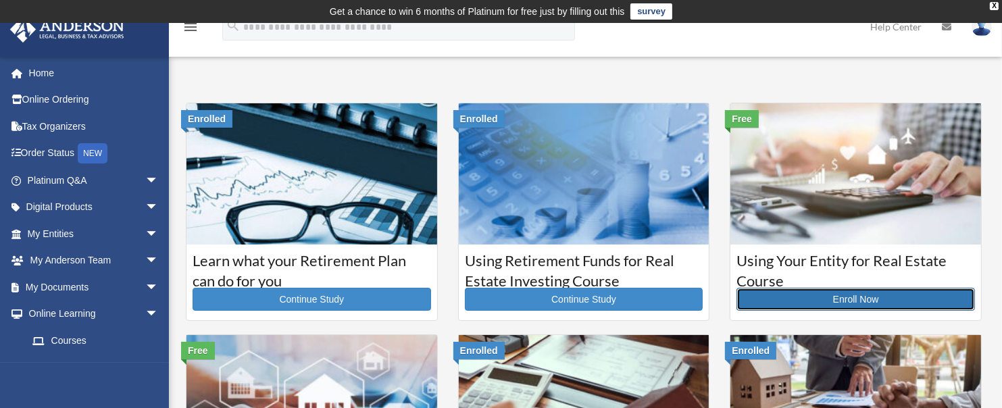
click at [796, 307] on link "Enroll Now" at bounding box center [855, 299] width 238 height 23
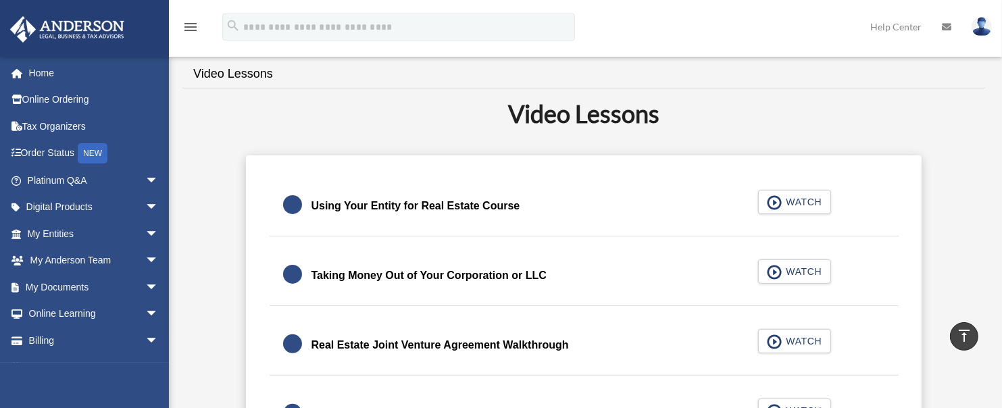
scroll to position [311, 0]
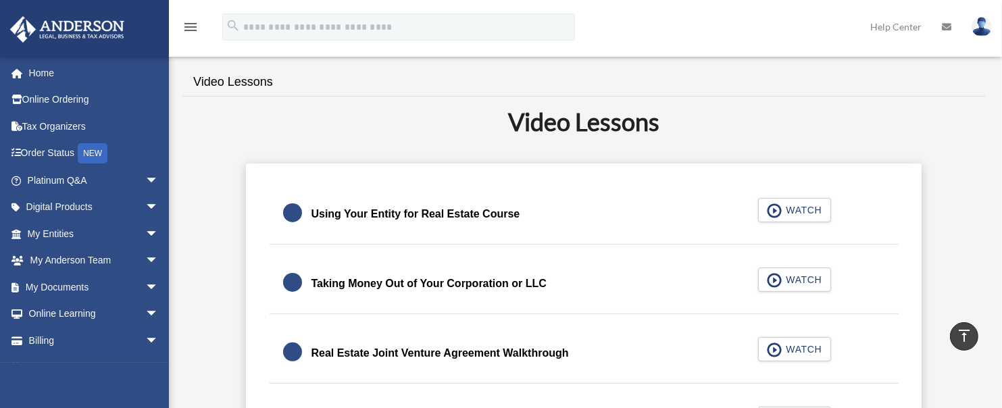
click at [805, 214] on div "Using Your Entity for Real Estate Course WATCH" at bounding box center [584, 214] width 662 height 60
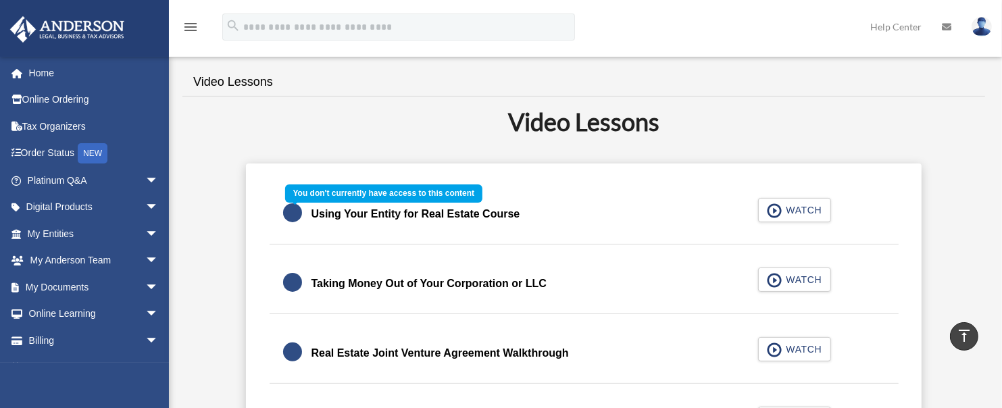
click at [778, 217] on div "Using Your Entity for Real Estate Course WATCH" at bounding box center [584, 214] width 662 height 60
click at [641, 256] on div "Taking Money Out of Your Corporation or LLC WATCH" at bounding box center [584, 284] width 662 height 60
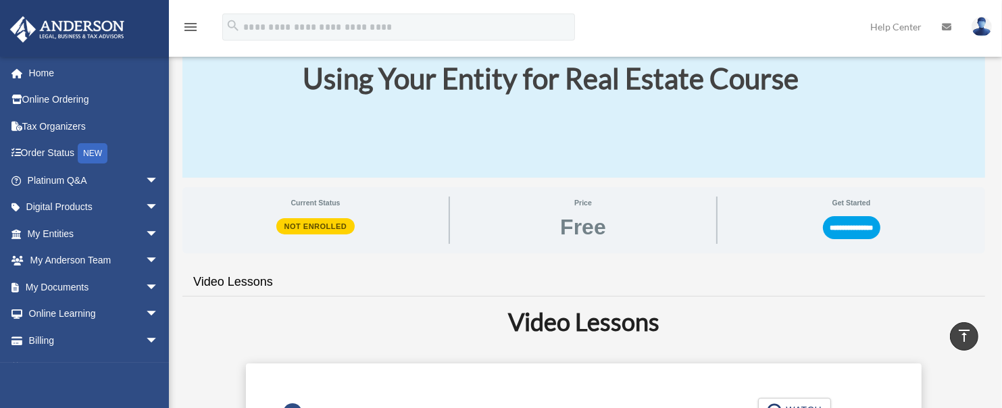
scroll to position [107, 0]
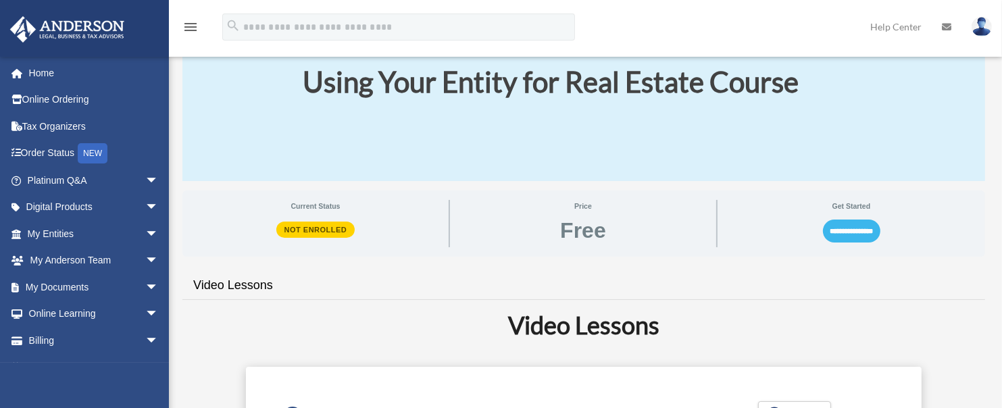
click at [857, 241] on input "**********" at bounding box center [851, 231] width 57 height 23
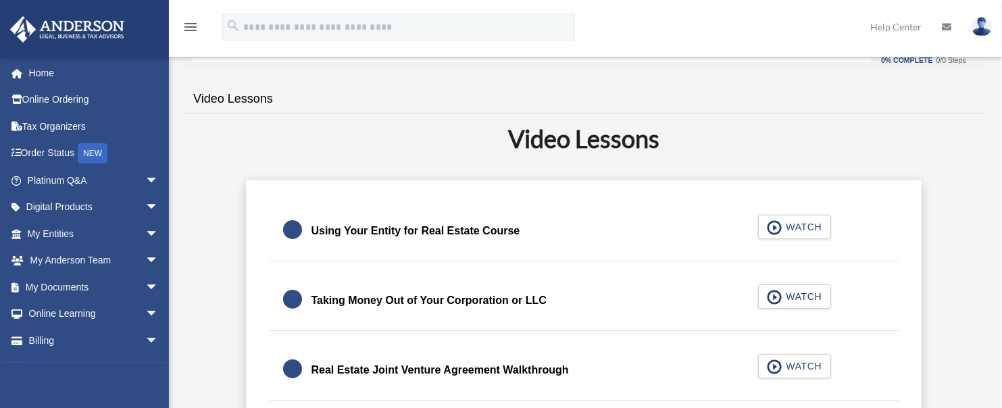
scroll to position [246, 0]
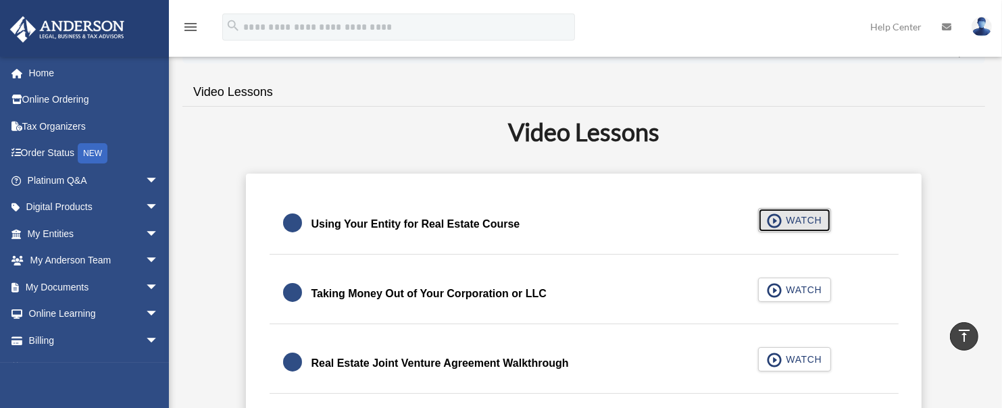
click at [799, 225] on span "WATCH" at bounding box center [802, 220] width 40 height 14
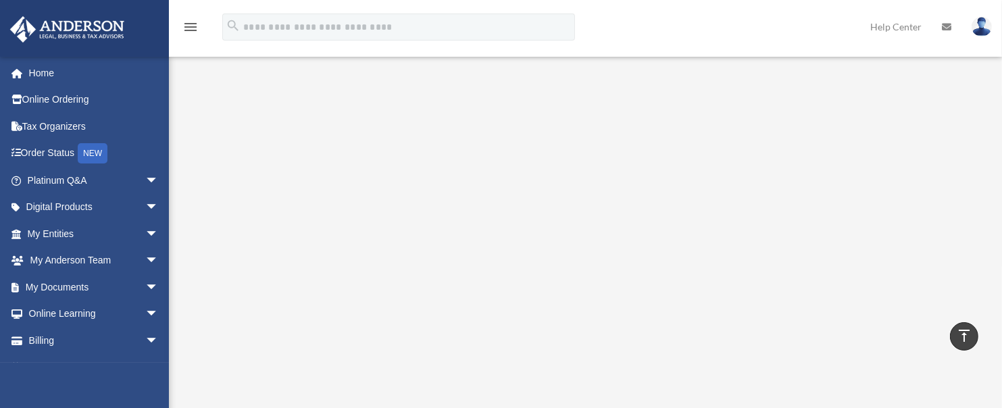
scroll to position [251, 0]
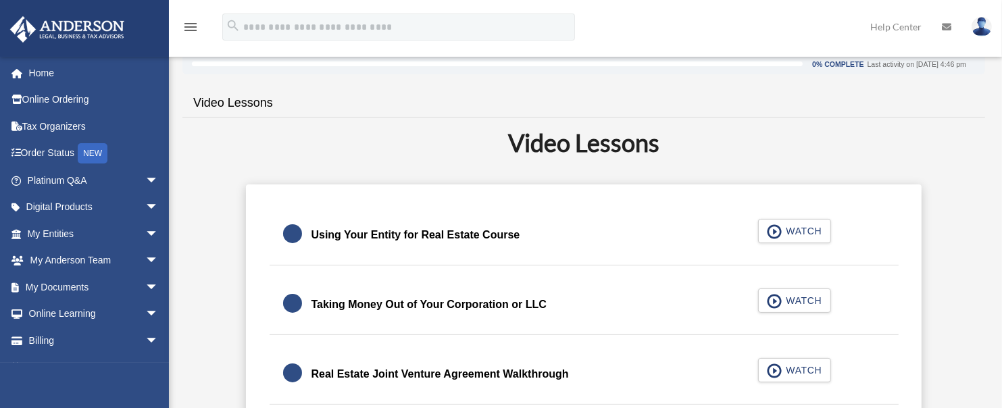
scroll to position [267, 0]
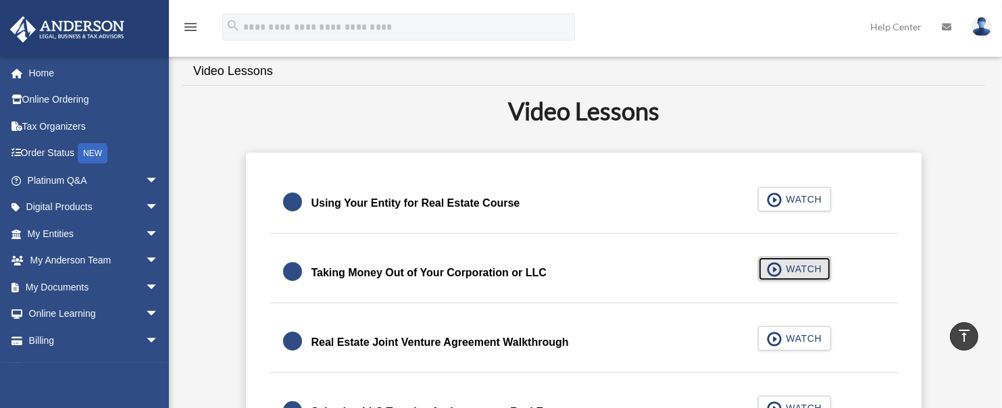
click at [772, 270] on span "button" at bounding box center [775, 269] width 16 height 15
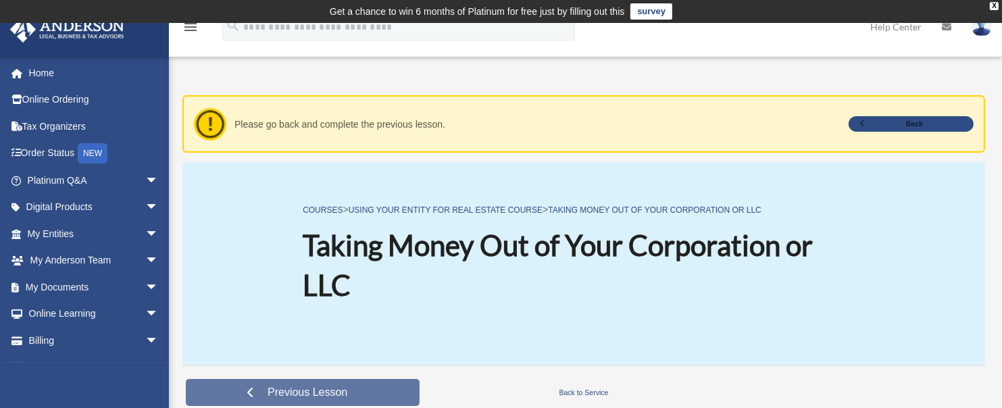
click at [282, 394] on span "Previous Lesson" at bounding box center [307, 393] width 101 height 14
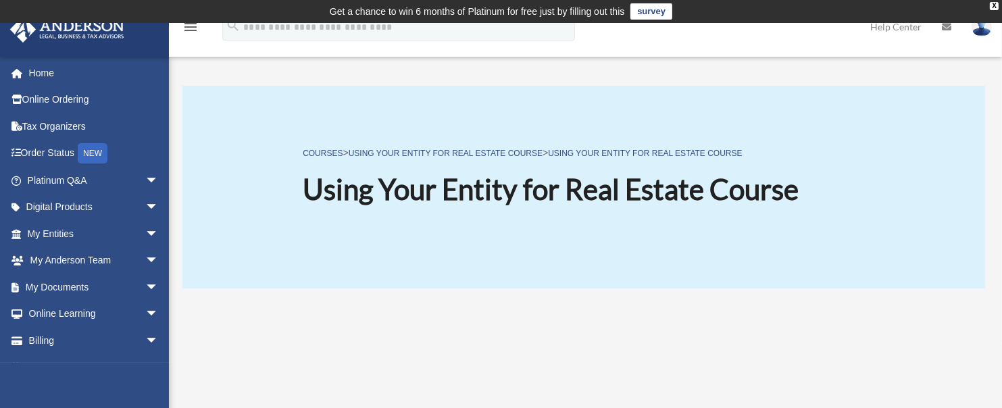
click at [886, 261] on div "COURSES > Using Your Entity for Real Estate Course > Using Your Entity for Real…" at bounding box center [583, 187] width 803 height 203
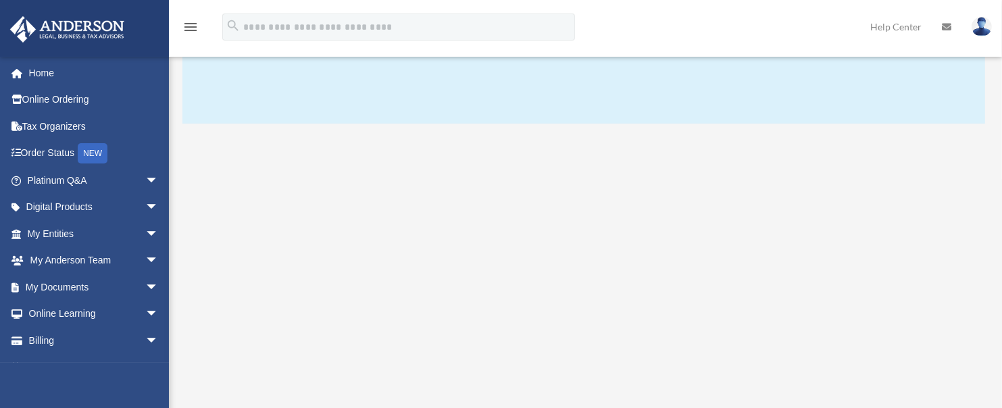
scroll to position [453, 0]
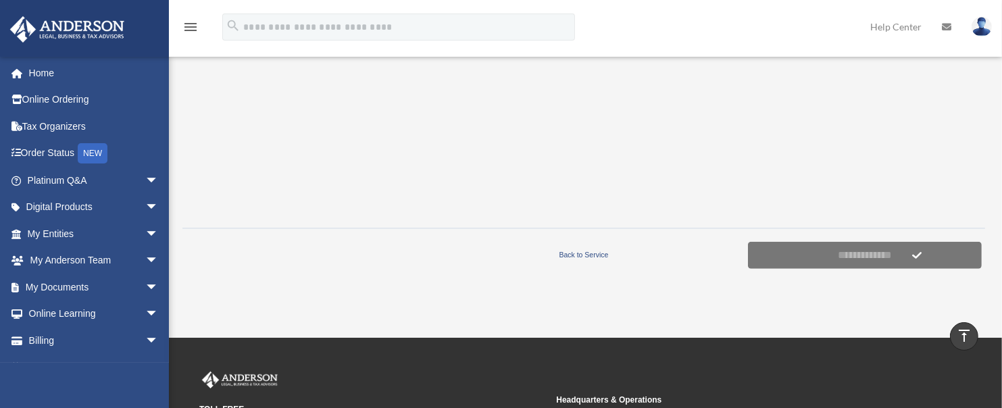
click at [716, 278] on div "**********" at bounding box center [583, 255] width 803 height 54
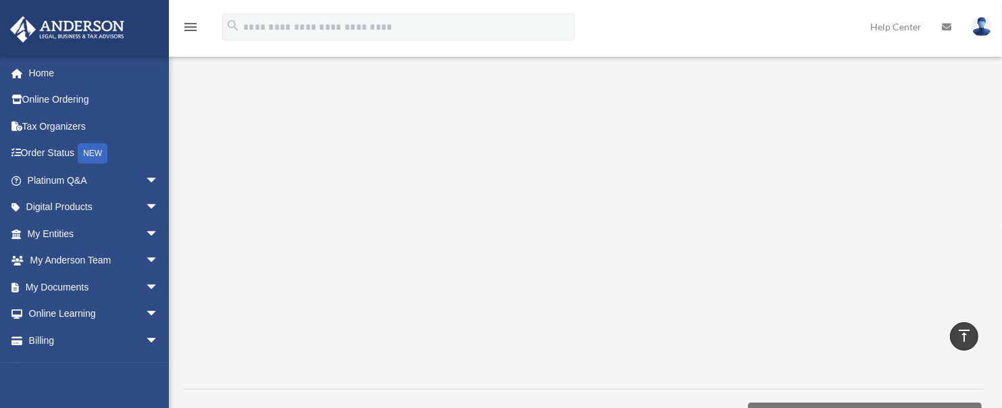
scroll to position [291, 0]
click at [251, 374] on div at bounding box center [583, 193] width 803 height 372
click at [961, 193] on div at bounding box center [583, 213] width 803 height 372
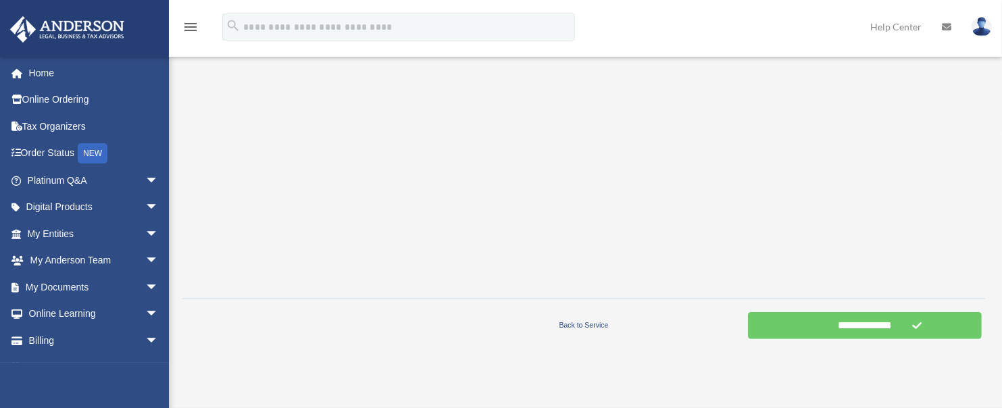
scroll to position [386, 0]
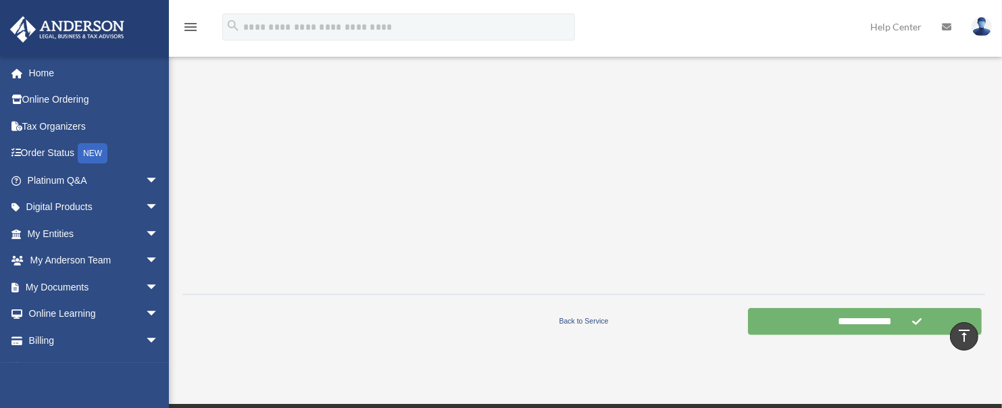
click at [883, 330] on input "**********" at bounding box center [865, 321] width 234 height 27
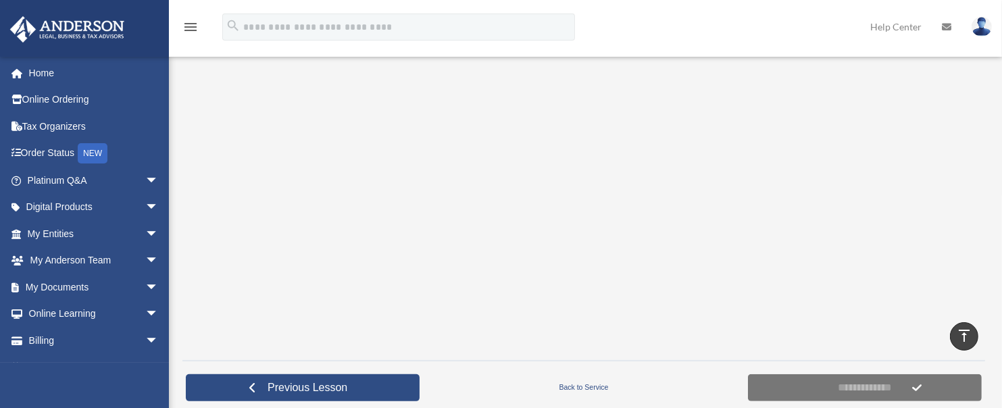
scroll to position [326, 0]
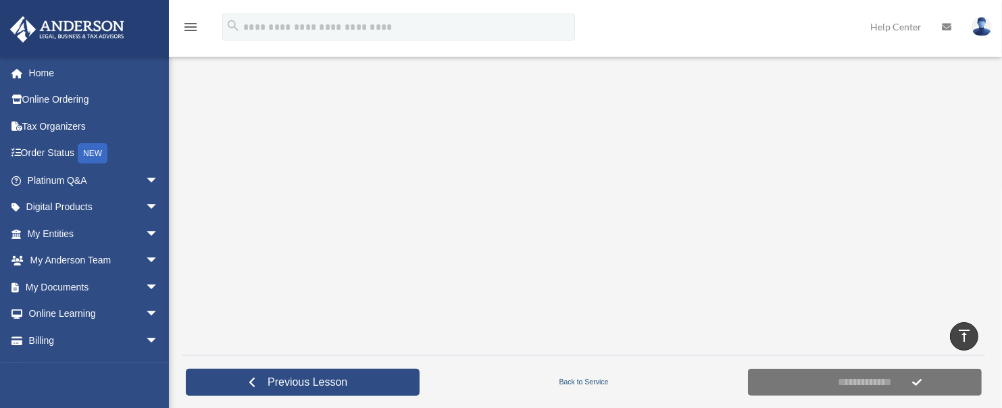
click at [576, 378] on link "Back to Service" at bounding box center [583, 382] width 321 height 12
click at [956, 285] on div at bounding box center [583, 158] width 803 height 372
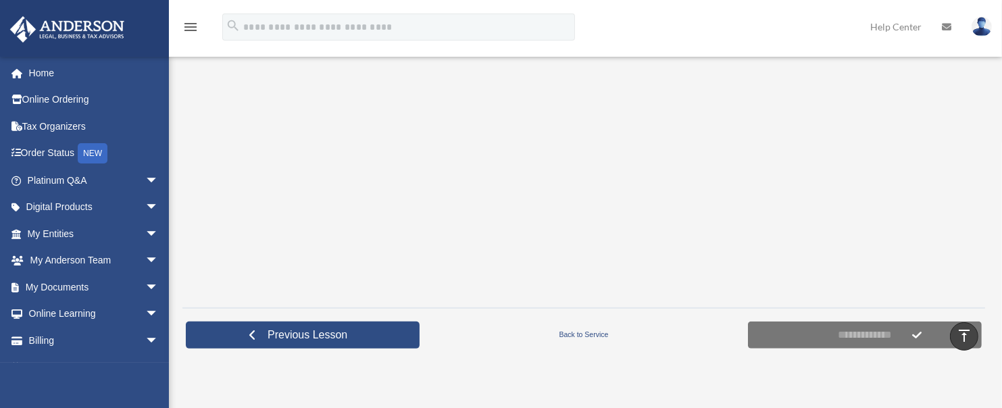
scroll to position [430, 0]
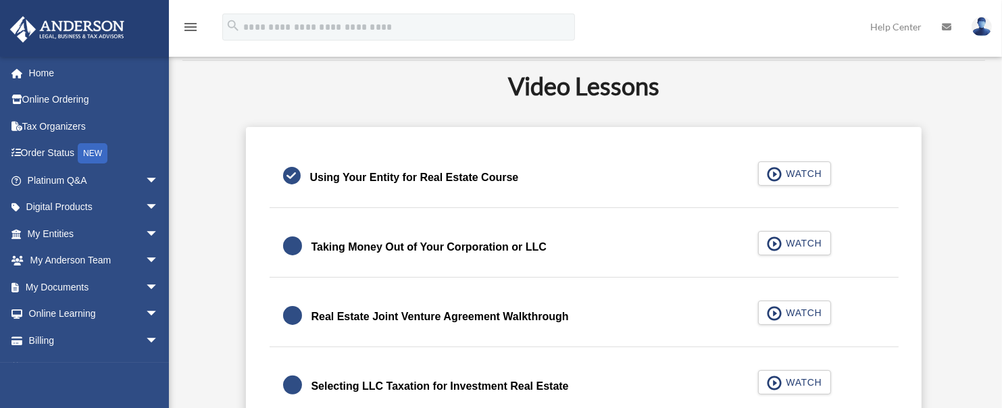
scroll to position [303, 0]
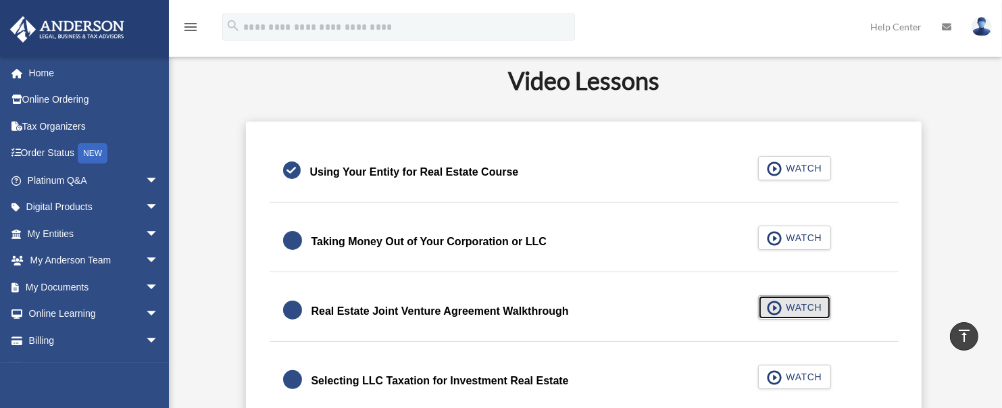
click at [787, 305] on span "WATCH" at bounding box center [802, 308] width 40 height 14
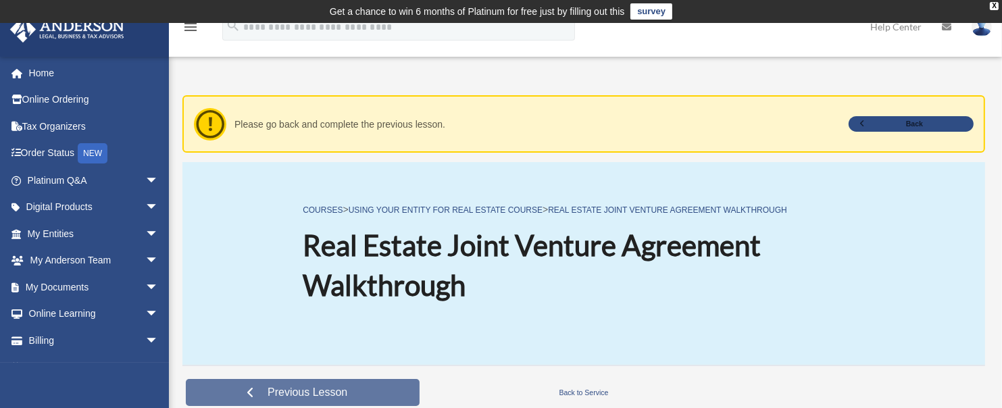
click at [350, 388] on span "Previous Lesson" at bounding box center [307, 393] width 101 height 14
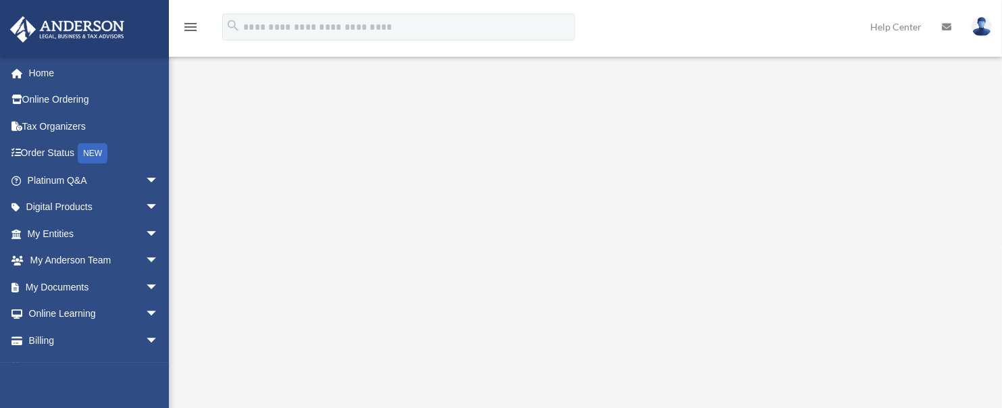
scroll to position [325, 0]
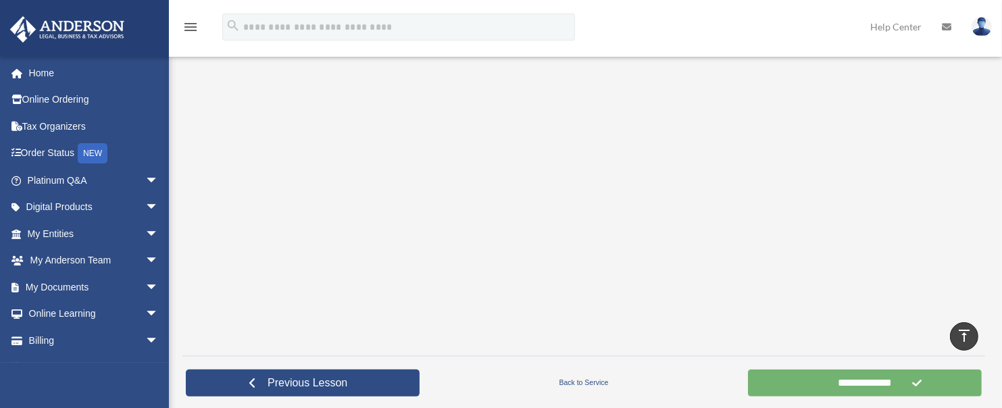
click at [849, 383] on input "**********" at bounding box center [865, 383] width 234 height 27
click at [835, 377] on input "**********" at bounding box center [865, 383] width 234 height 27
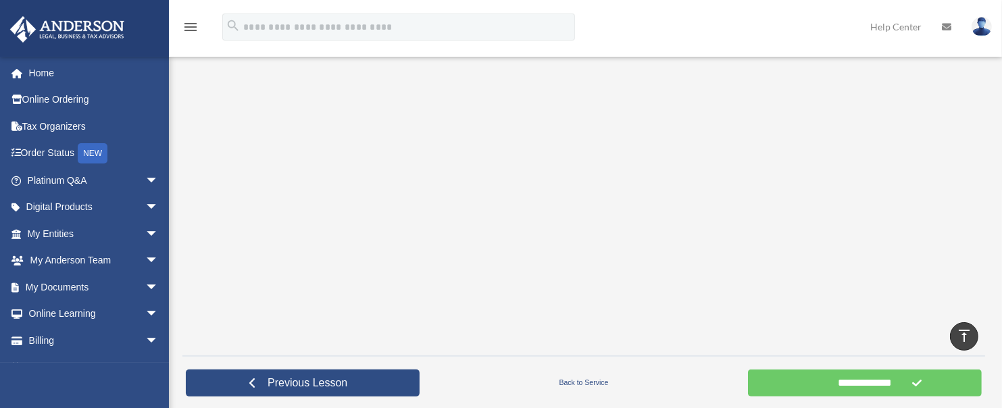
click at [976, 264] on div at bounding box center [583, 159] width 803 height 372
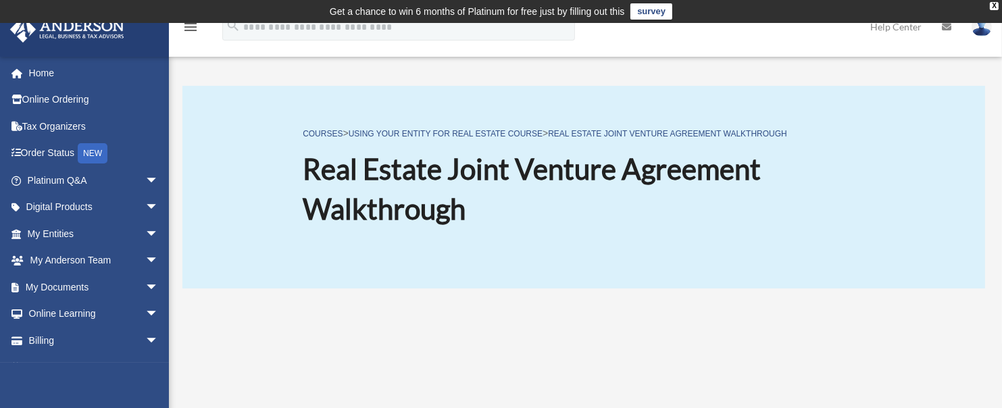
click at [834, 274] on div "COURSES > Using Your Entity for Real Estate Course > Real Estate Joint Venture …" at bounding box center [583, 187] width 803 height 203
click at [735, 217] on h1 "Real Estate Joint Venture Agreement Walkthrough" at bounding box center [584, 189] width 562 height 80
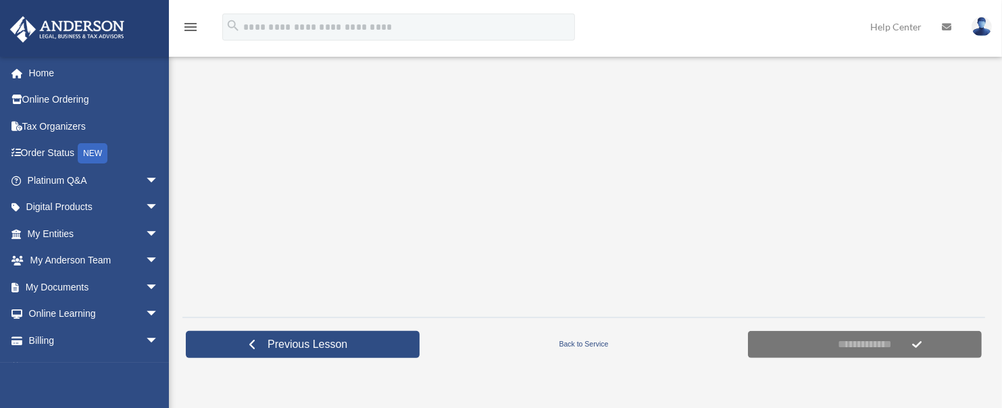
scroll to position [449, 0]
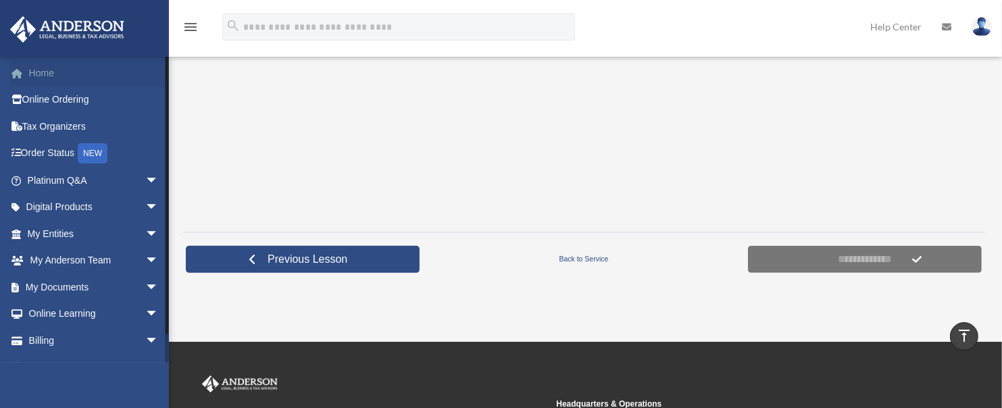
click at [32, 72] on link "Home" at bounding box center [94, 72] width 170 height 27
click at [40, 70] on link "Home" at bounding box center [94, 72] width 170 height 27
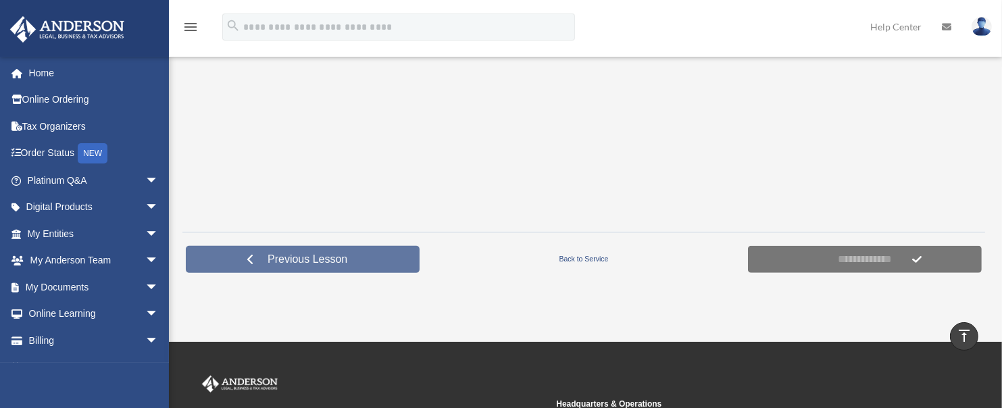
click at [255, 261] on link "Previous Lesson" at bounding box center [303, 259] width 234 height 27
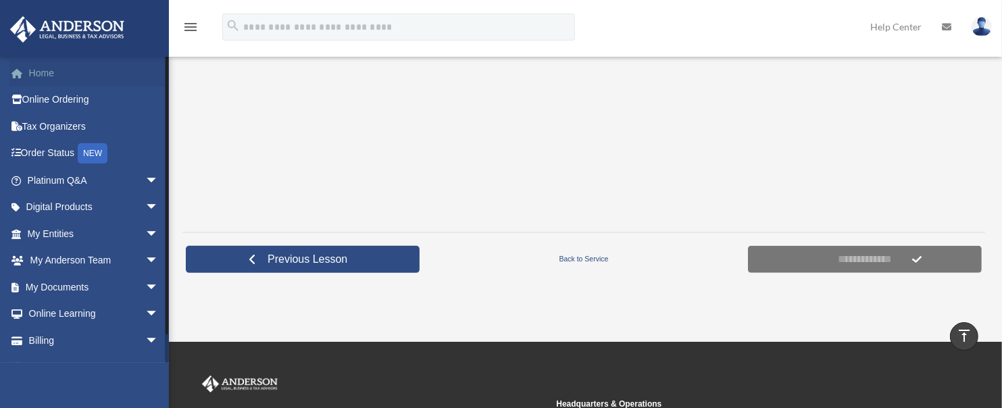
click at [34, 71] on link "Home" at bounding box center [94, 72] width 170 height 27
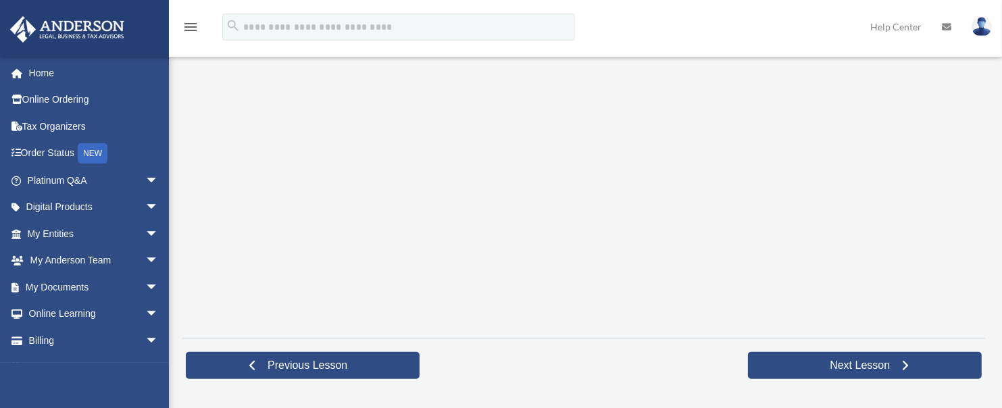
scroll to position [349, 0]
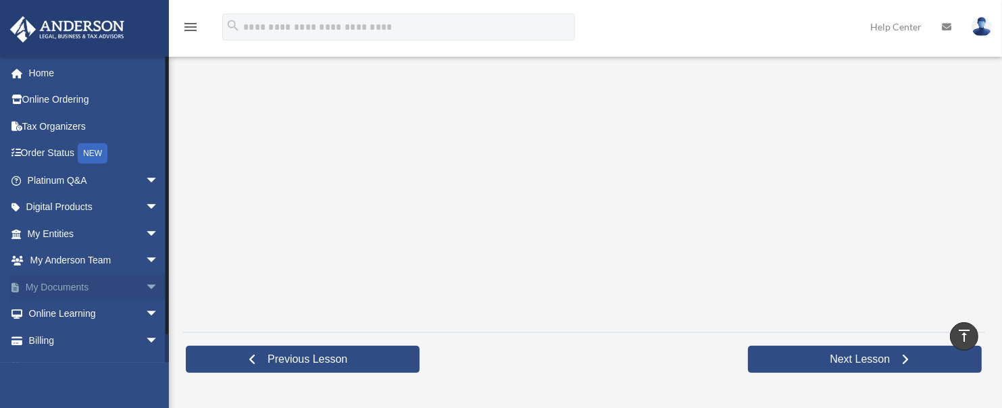
click at [145, 288] on span "arrow_drop_down" at bounding box center [158, 288] width 27 height 28
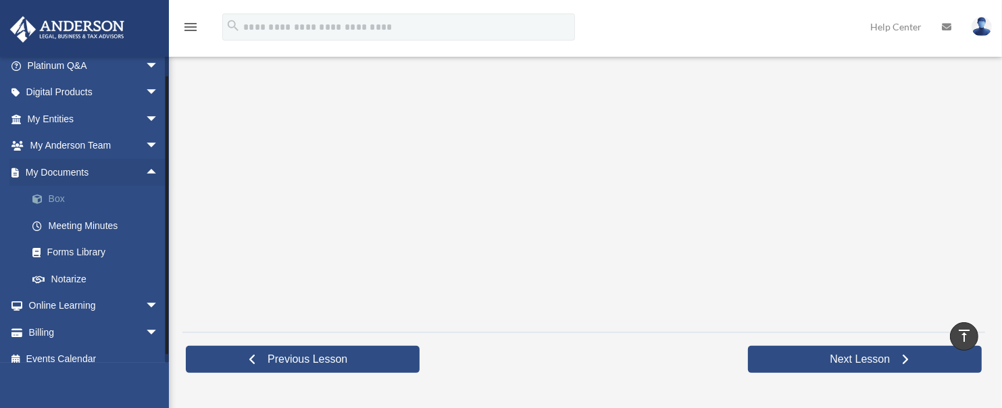
scroll to position [127, 0]
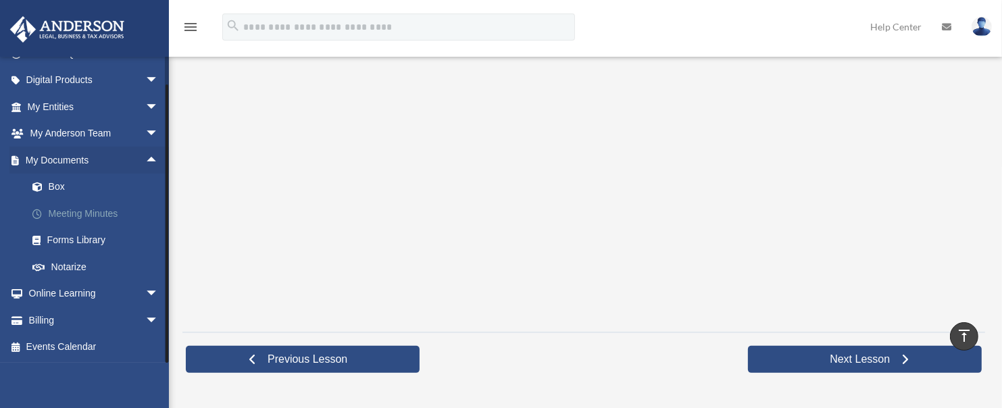
click at [109, 212] on link "Meeting Minutes" at bounding box center [99, 213] width 160 height 27
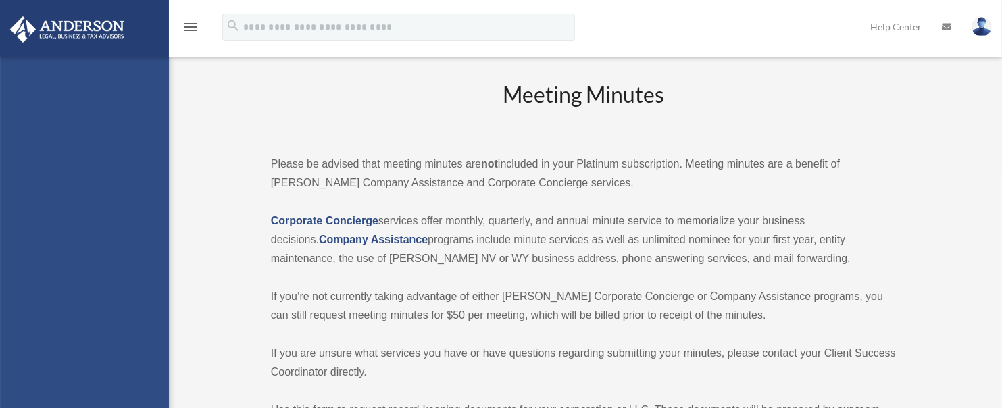
click at [82, 213] on div "[EMAIL_ADDRESS][DOMAIN_NAME] Sign Out [EMAIL_ADDRESS][DOMAIN_NAME] Home Online …" at bounding box center [84, 261] width 169 height 408
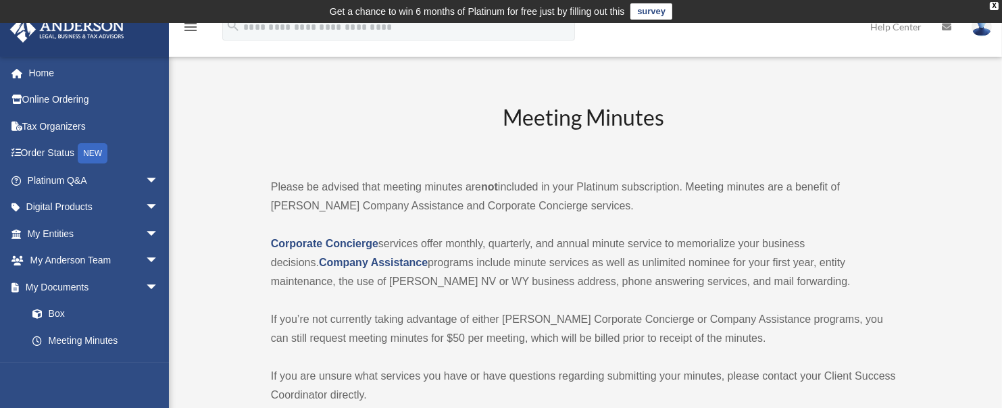
click at [713, 315] on p "If you’re not currently taking advantage of either [PERSON_NAME] Corporate Conc…" at bounding box center [584, 329] width 626 height 38
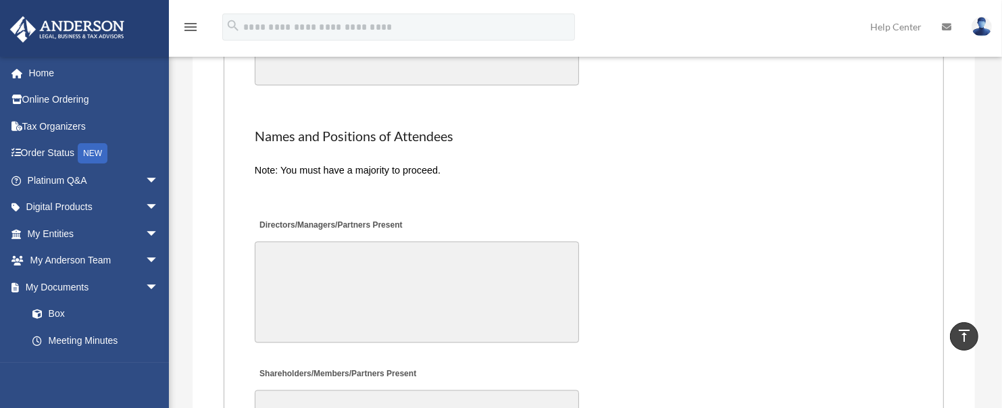
scroll to position [2664, 0]
